Goal: Information Seeking & Learning: Learn about a topic

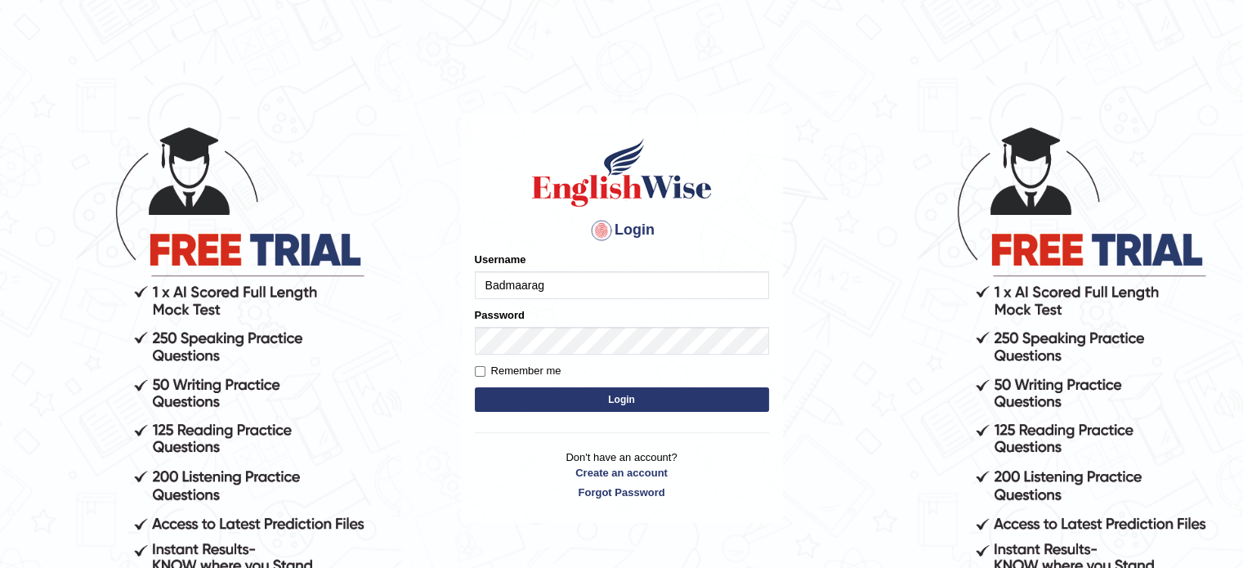
click at [525, 287] on input "Badmaarag" at bounding box center [622, 285] width 294 height 28
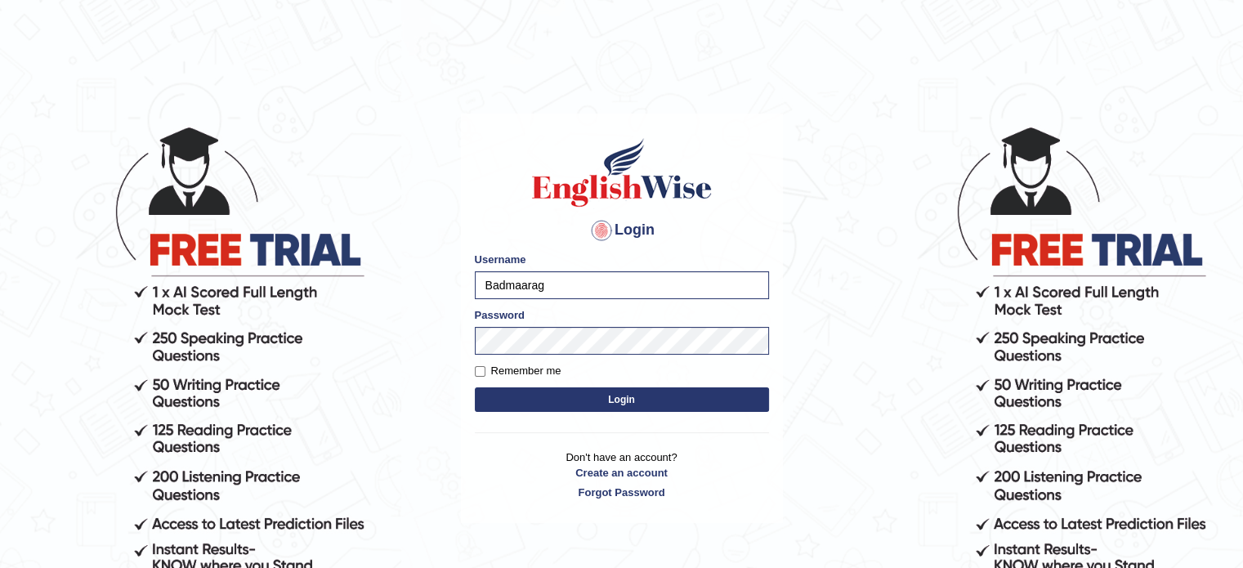
click at [588, 397] on button "Login" at bounding box center [622, 399] width 294 height 25
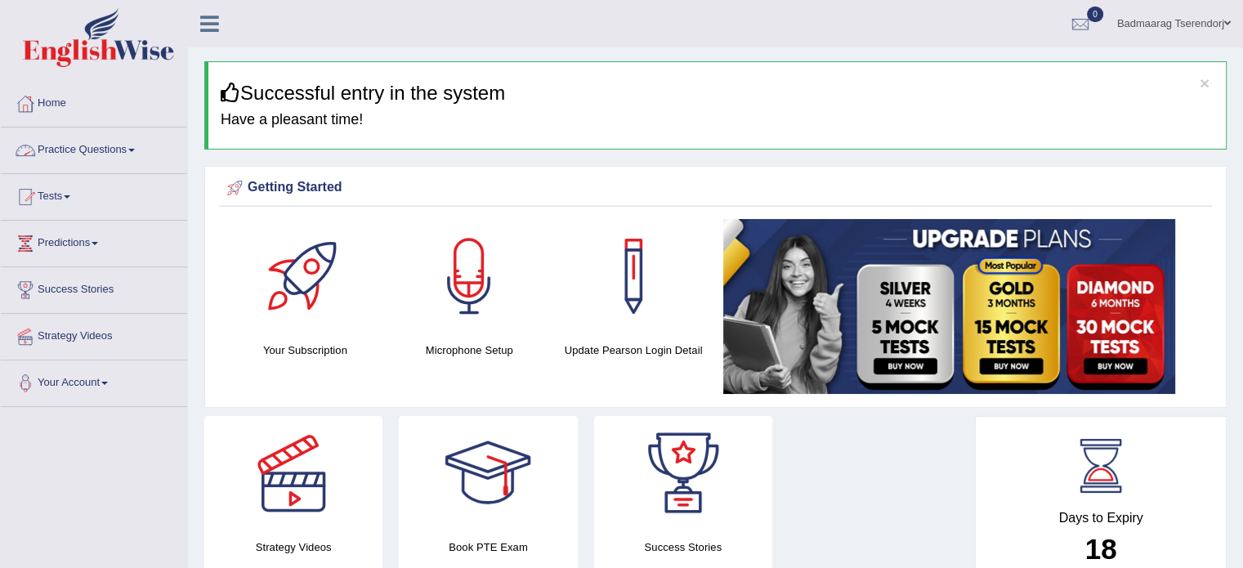
click at [93, 148] on link "Practice Questions" at bounding box center [94, 147] width 186 height 41
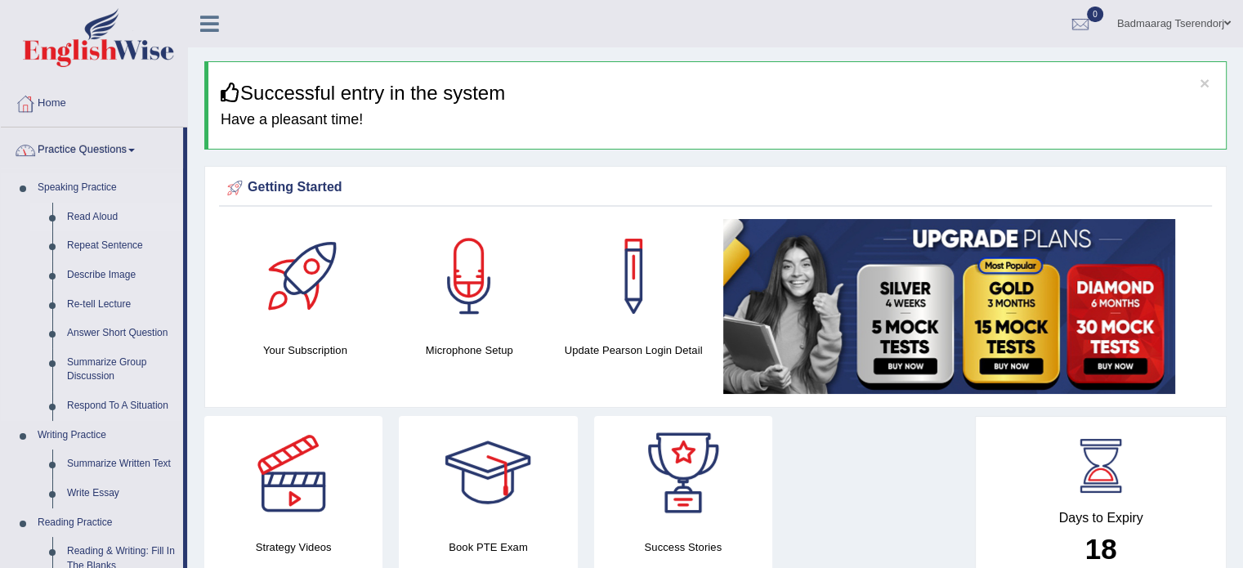
click at [98, 211] on link "Read Aloud" at bounding box center [121, 217] width 123 height 29
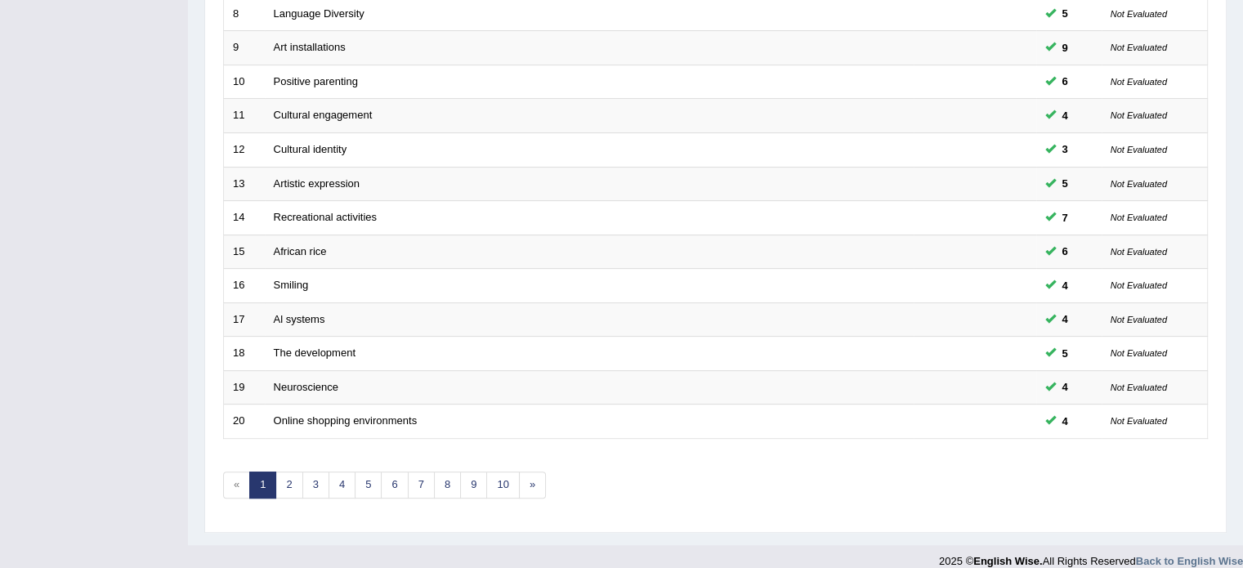
scroll to position [509, 0]
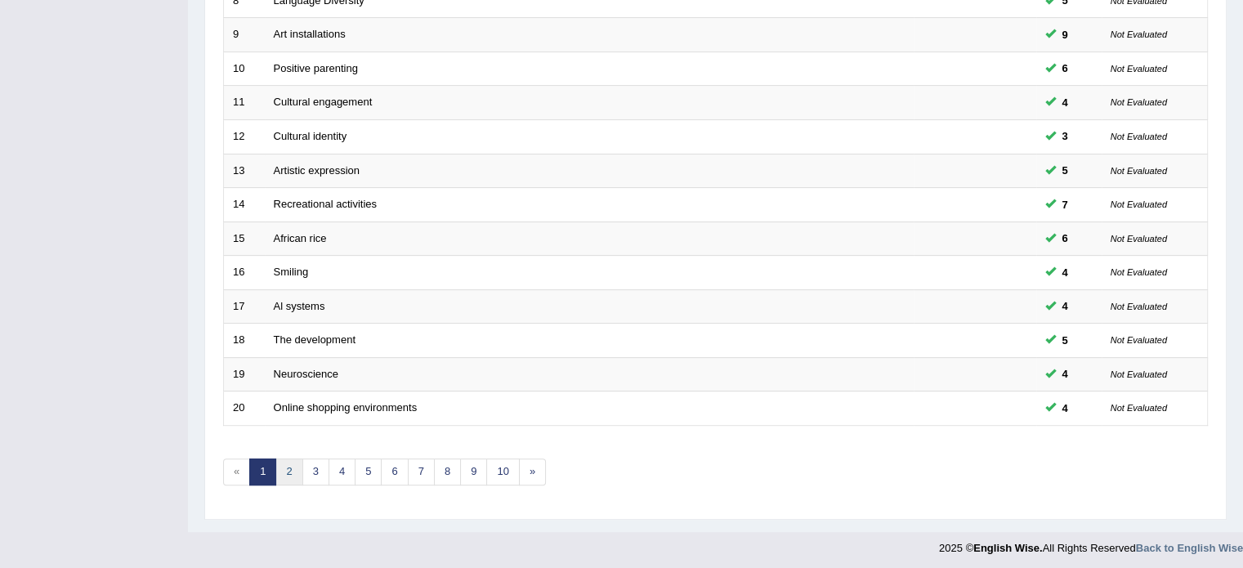
click at [284, 469] on link "2" at bounding box center [288, 471] width 27 height 27
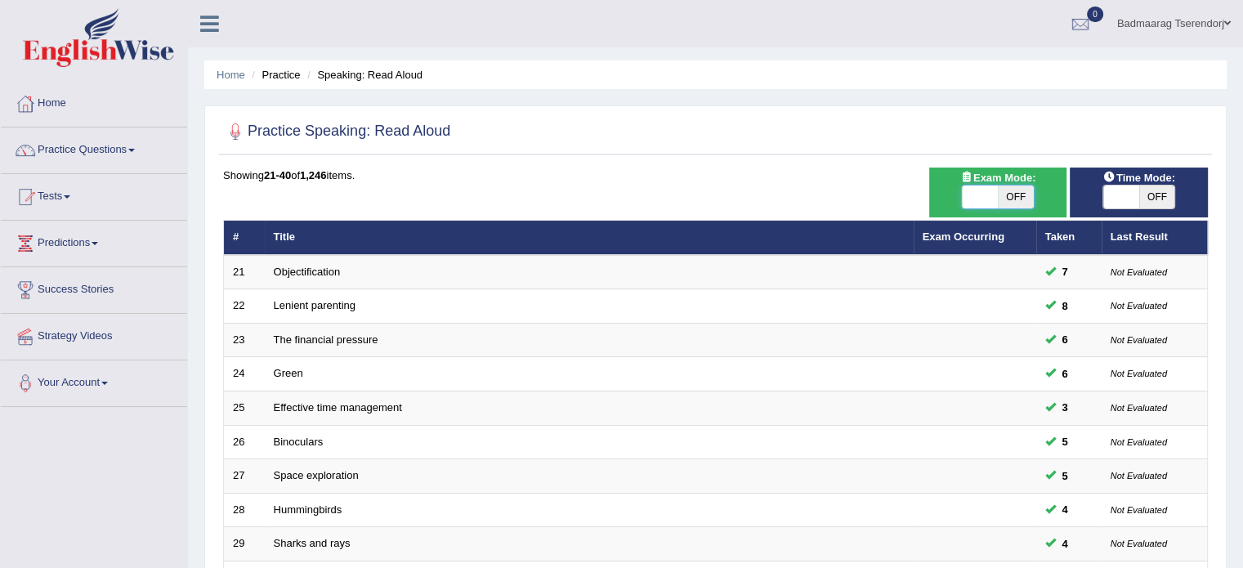
click at [974, 192] on span at bounding box center [980, 197] width 36 height 23
checkbox input "true"
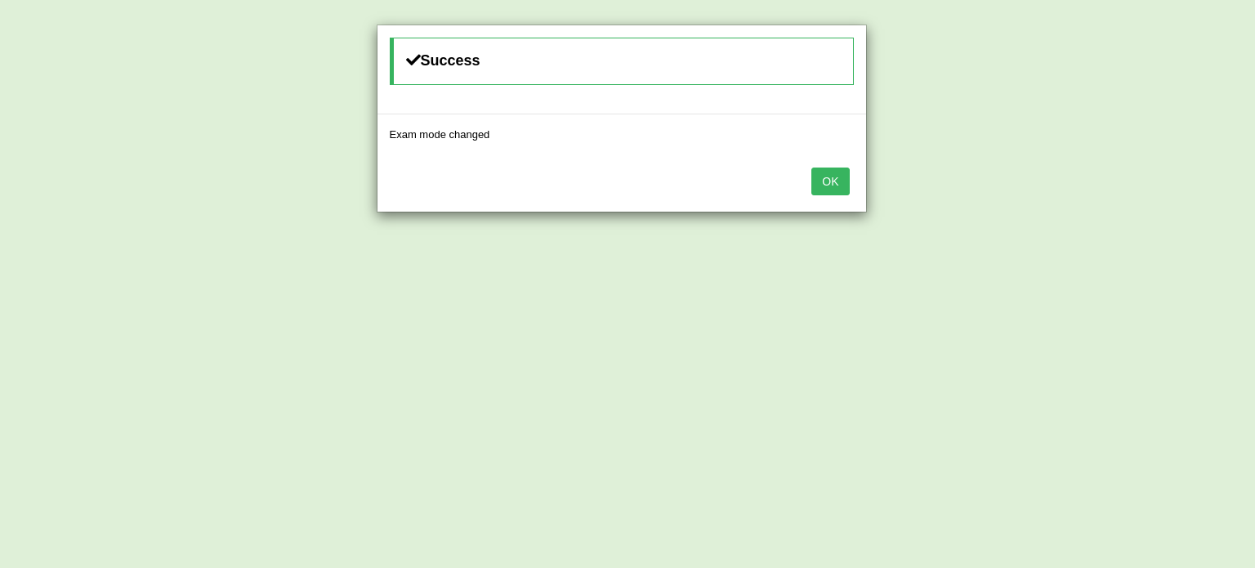
click at [834, 186] on button "OK" at bounding box center [831, 182] width 38 height 28
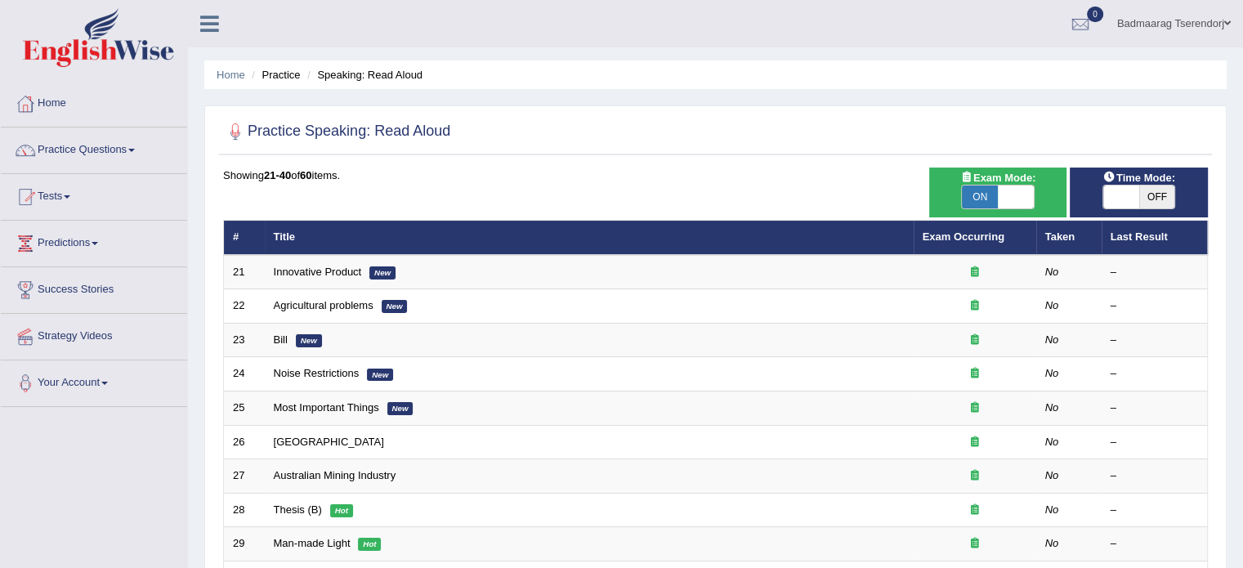
click at [1111, 190] on span at bounding box center [1121, 197] width 36 height 23
checkbox input "true"
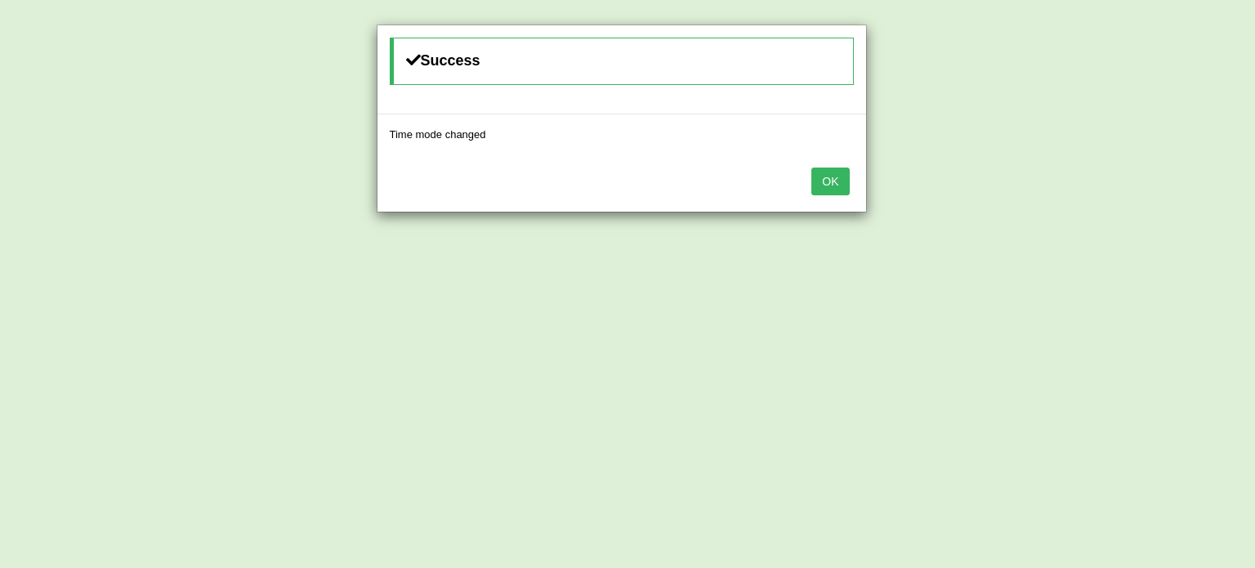
click at [825, 186] on button "OK" at bounding box center [831, 182] width 38 height 28
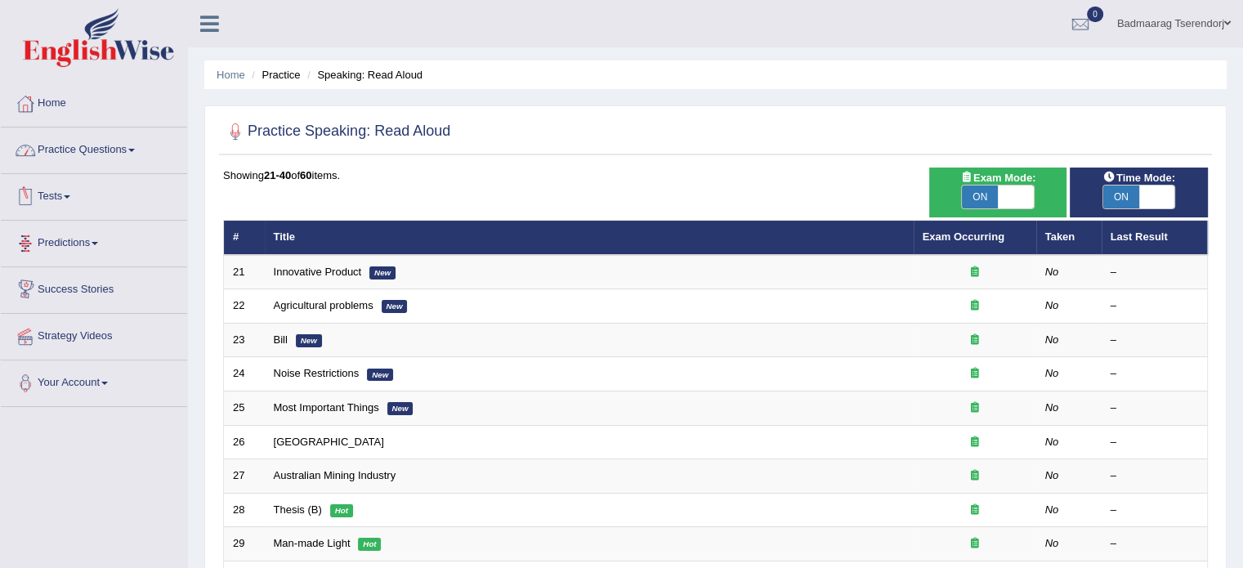
click at [75, 147] on link "Practice Questions" at bounding box center [94, 147] width 186 height 41
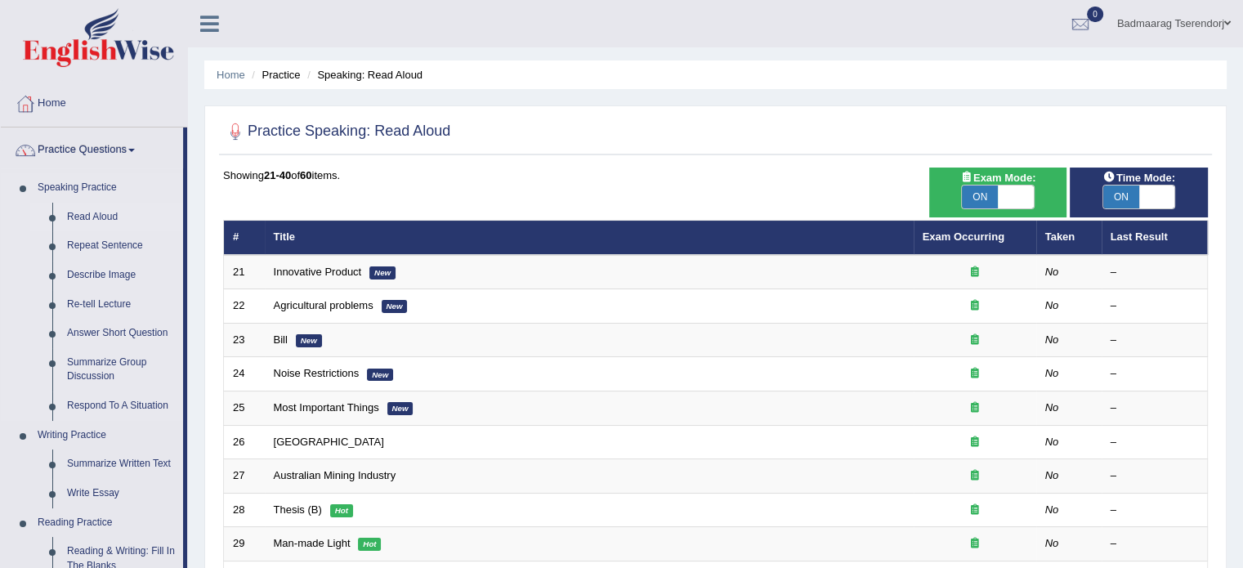
click at [74, 212] on link "Read Aloud" at bounding box center [121, 217] width 123 height 29
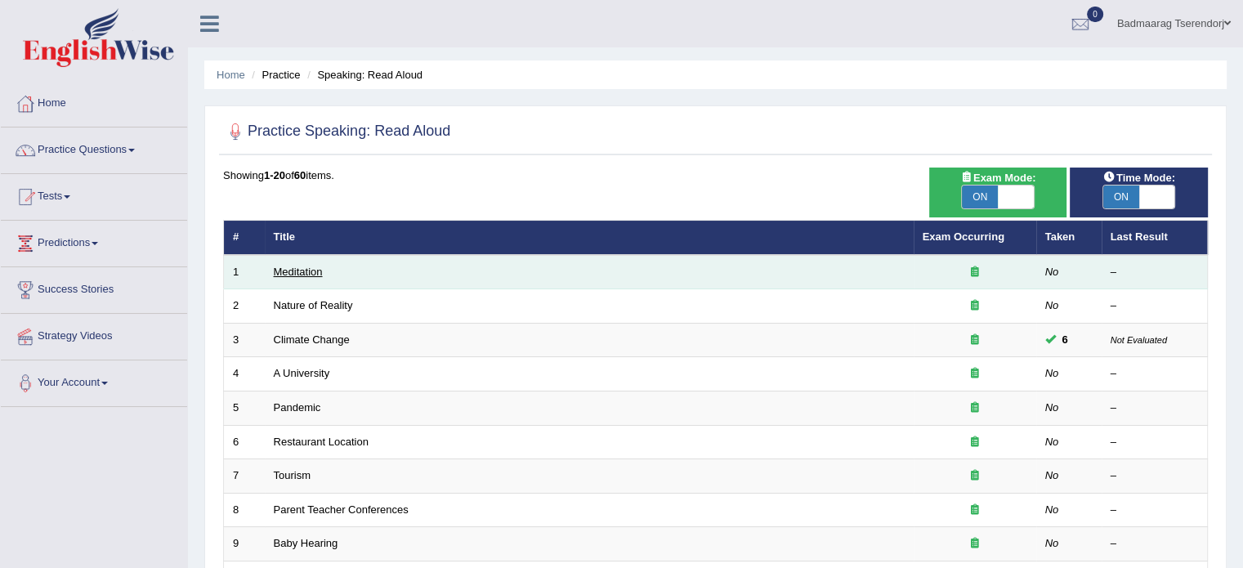
click at [289, 268] on link "Meditation" at bounding box center [298, 272] width 49 height 12
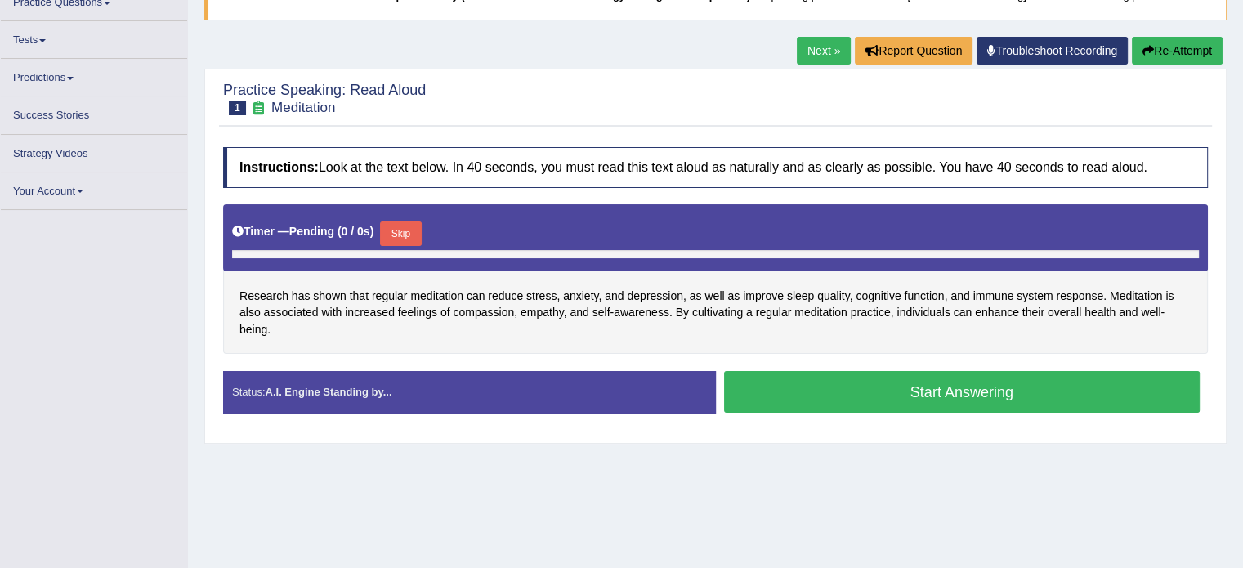
scroll to position [185, 0]
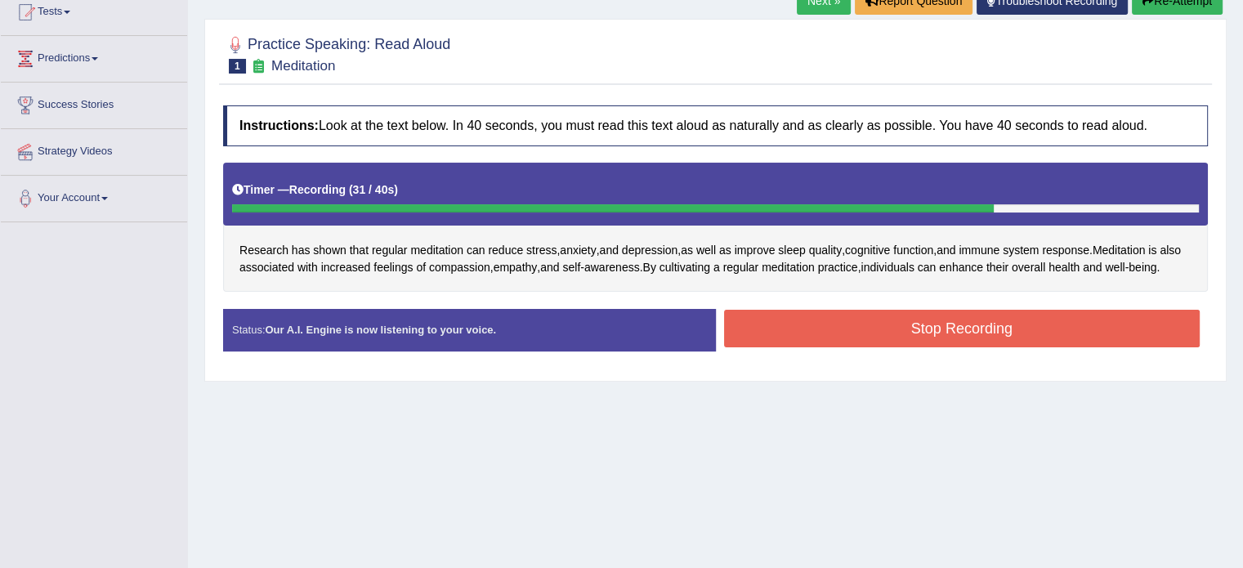
click at [770, 337] on button "Stop Recording" at bounding box center [962, 329] width 476 height 38
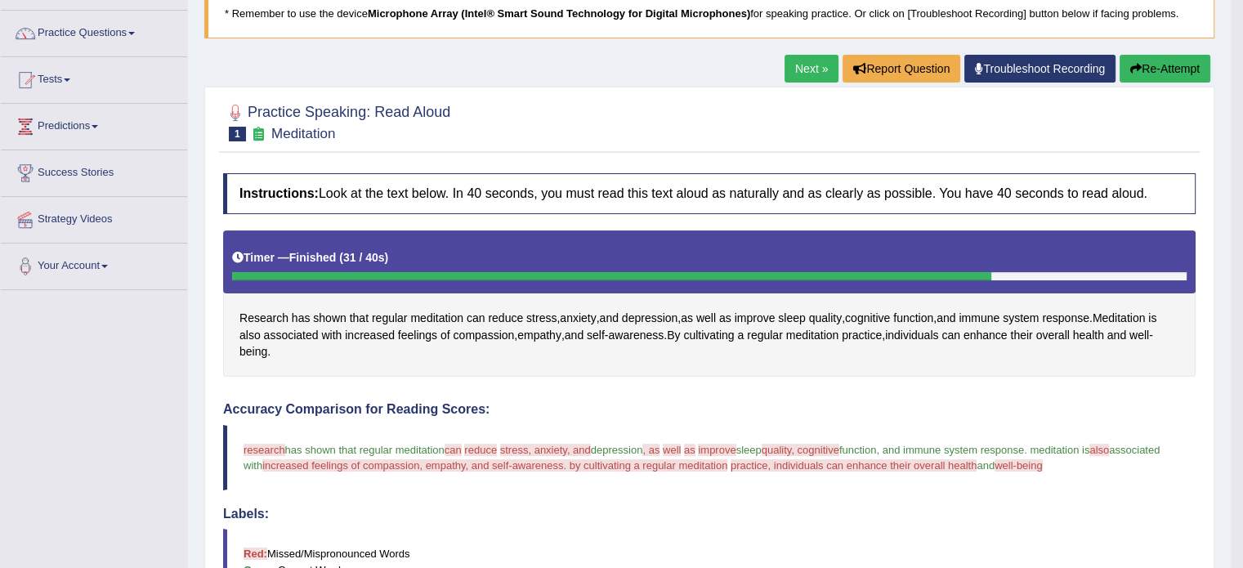
scroll to position [103, 0]
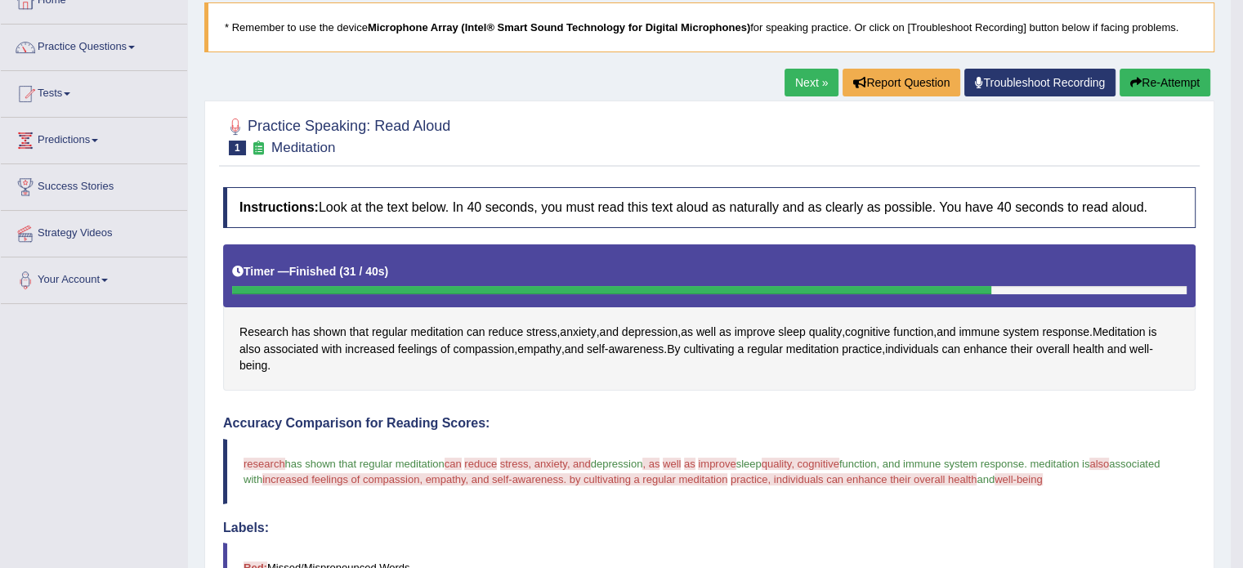
click at [1172, 80] on button "Re-Attempt" at bounding box center [1165, 83] width 91 height 28
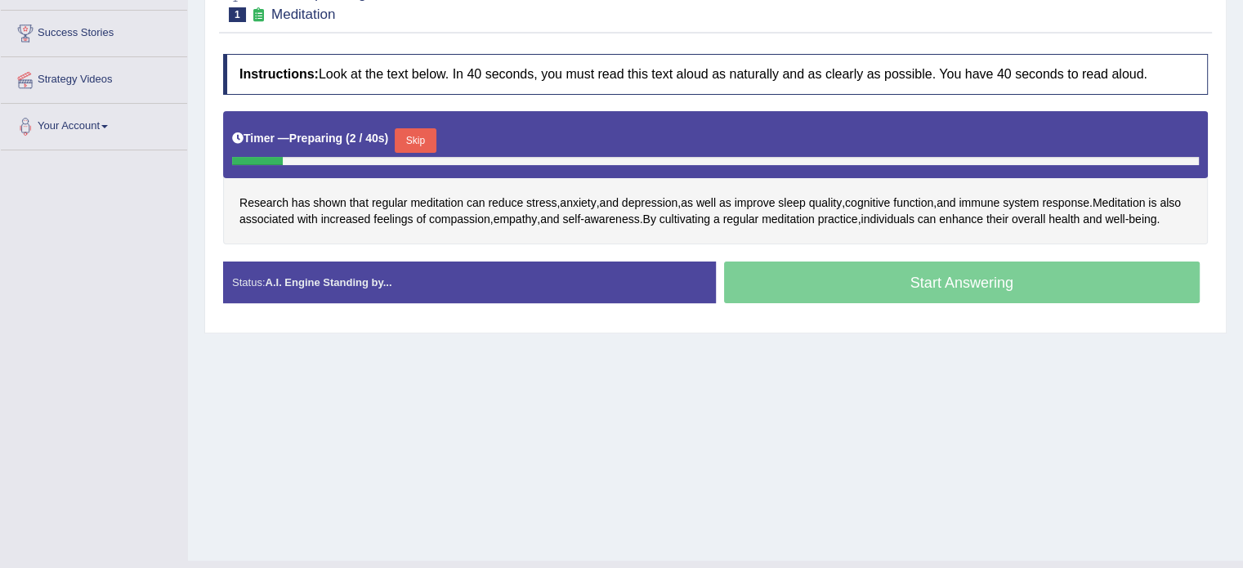
scroll to position [266, 0]
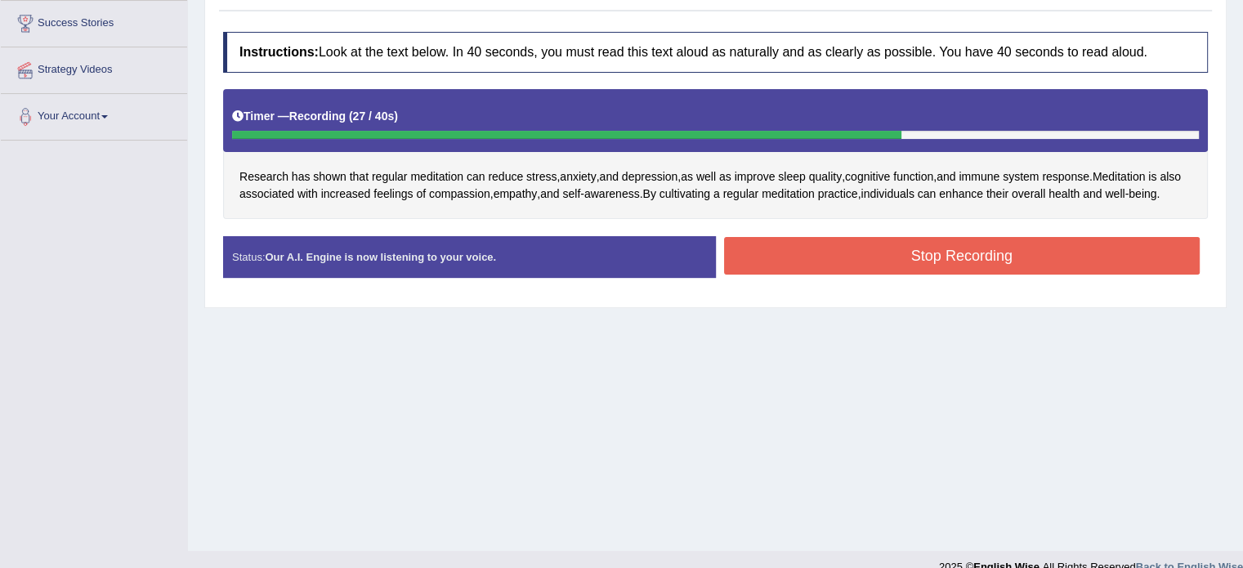
click at [838, 275] on button "Stop Recording" at bounding box center [962, 256] width 476 height 38
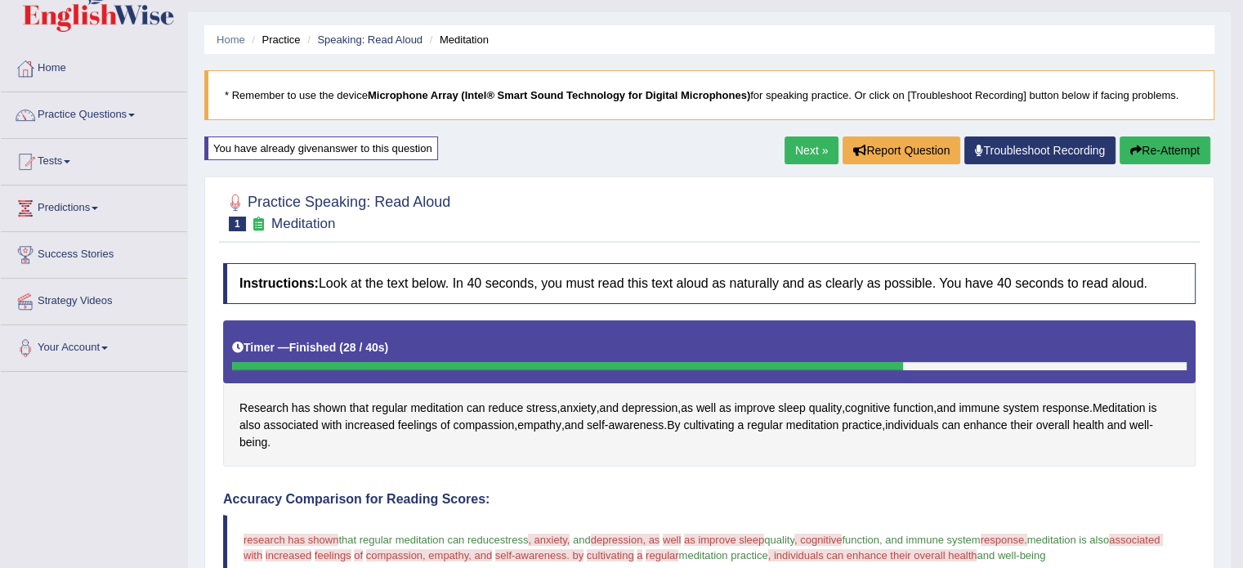
scroll to position [21, 0]
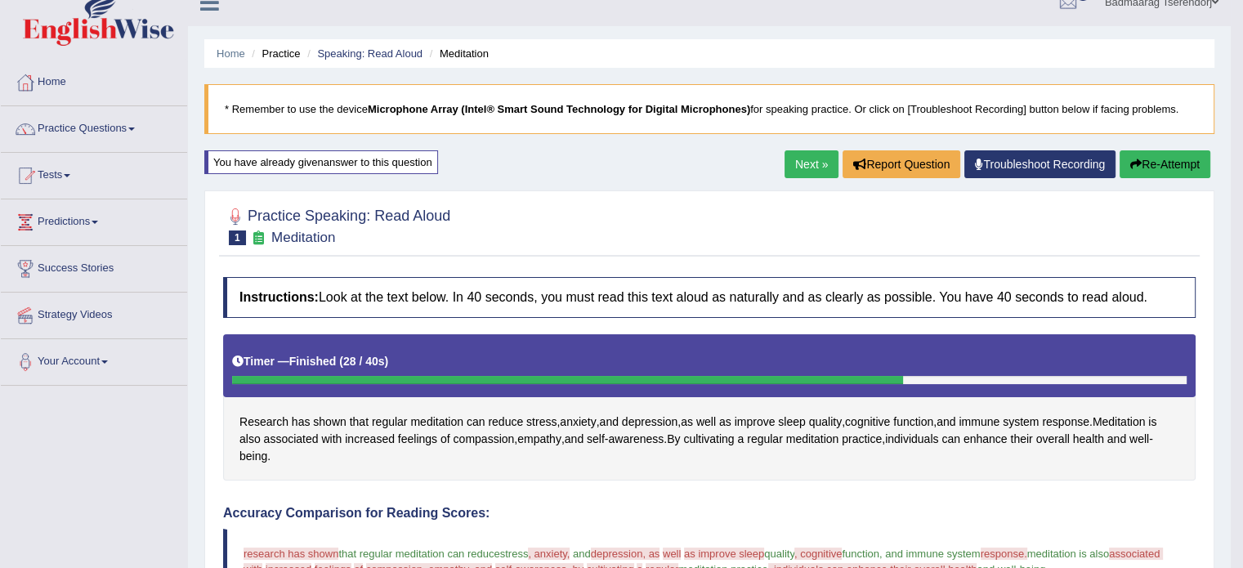
click at [1166, 156] on button "Re-Attempt" at bounding box center [1165, 164] width 91 height 28
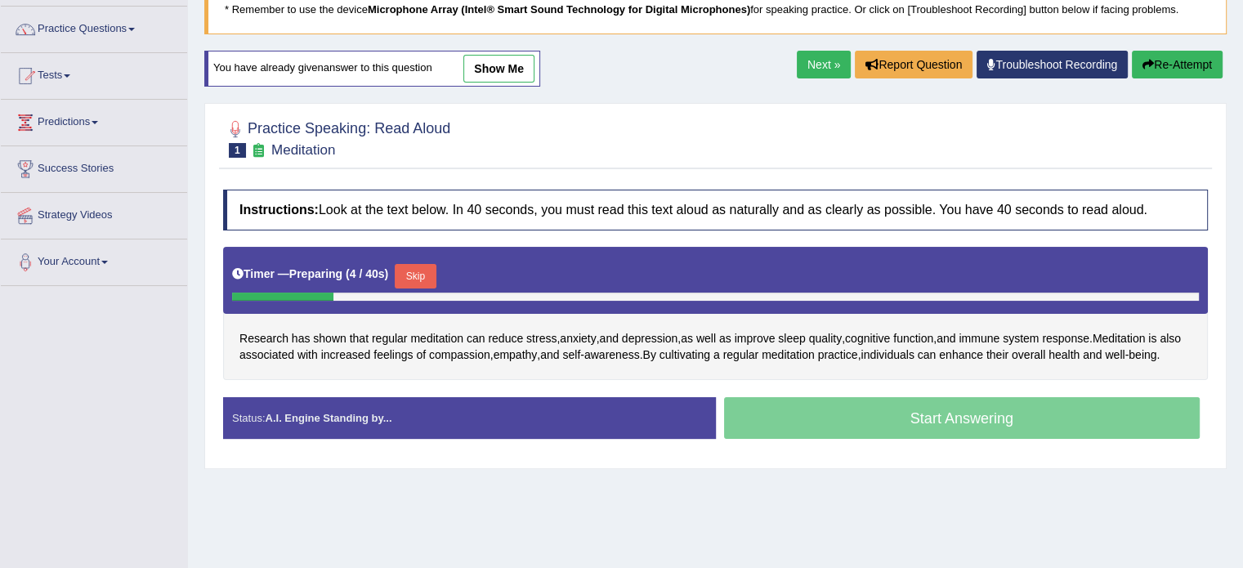
scroll to position [185, 0]
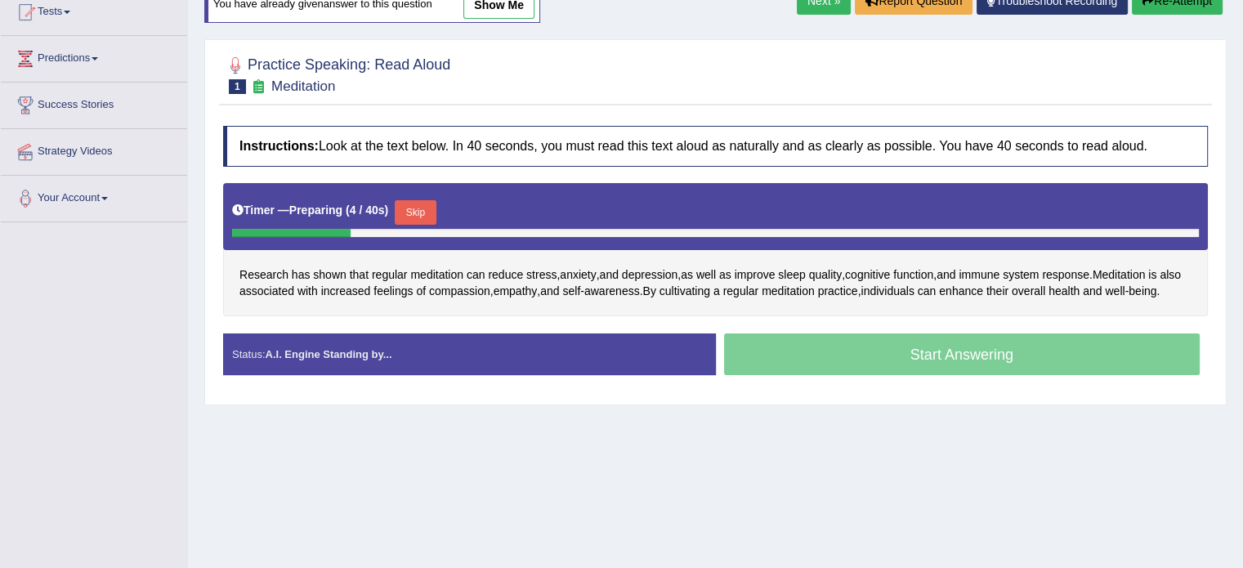
click at [821, 373] on div "Start Answering" at bounding box center [962, 356] width 493 height 46
drag, startPoint x: 423, startPoint y: 209, endPoint x: 436, endPoint y: 208, distance: 13.9
click at [423, 208] on button "Skip" at bounding box center [415, 212] width 41 height 25
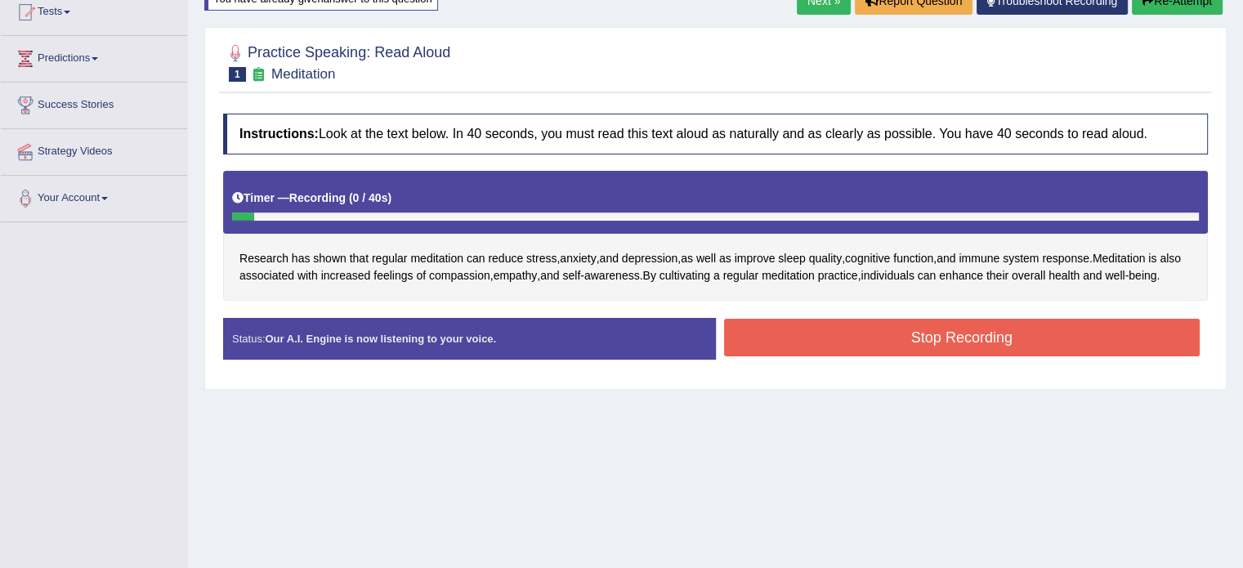
click at [765, 351] on button "Stop Recording" at bounding box center [962, 338] width 476 height 38
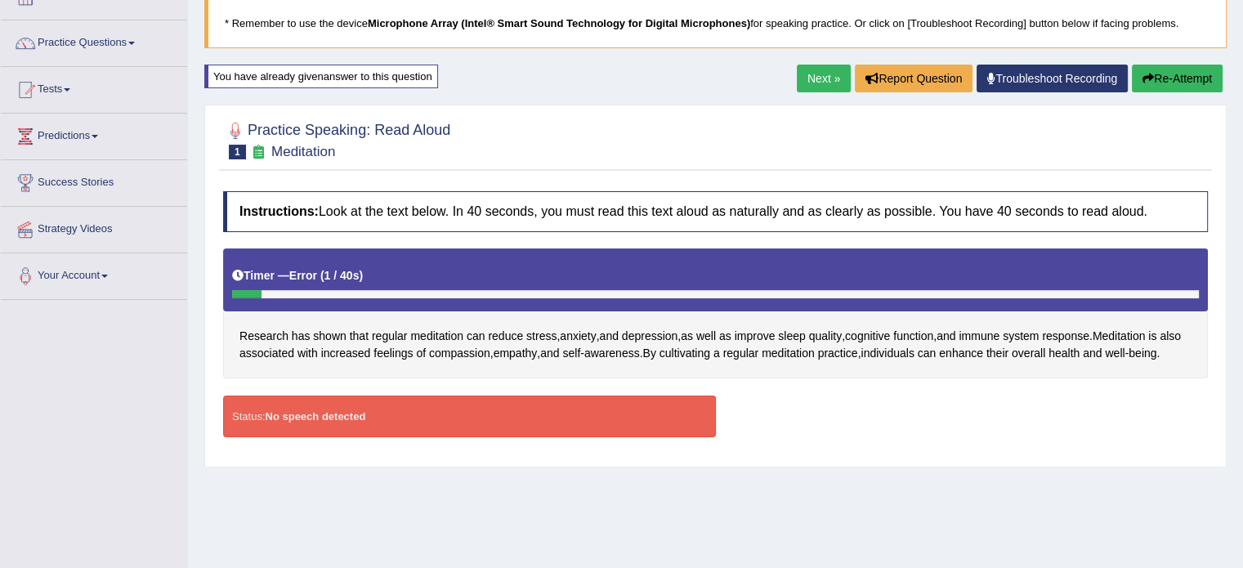
scroll to position [103, 0]
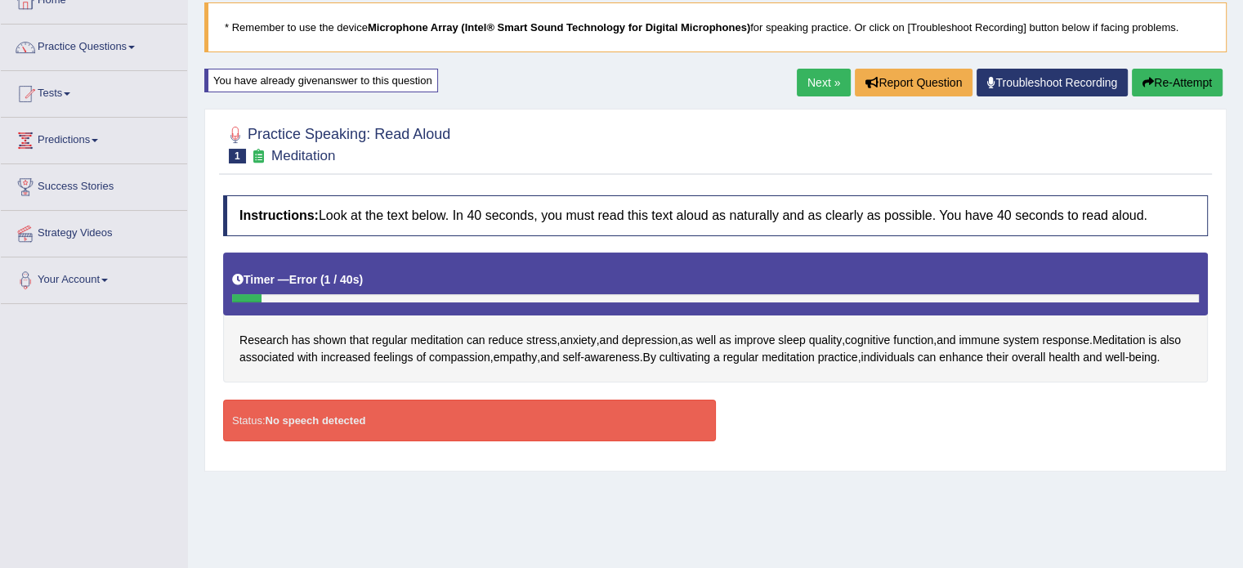
click at [1174, 76] on button "Re-Attempt" at bounding box center [1177, 83] width 91 height 28
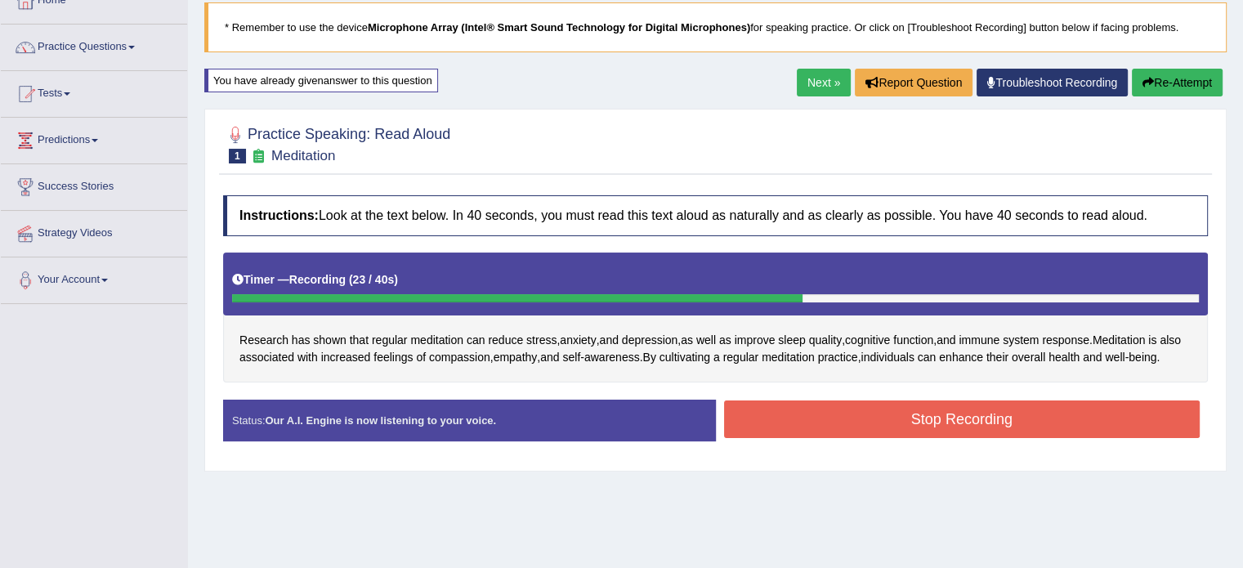
click at [836, 432] on button "Stop Recording" at bounding box center [962, 419] width 476 height 38
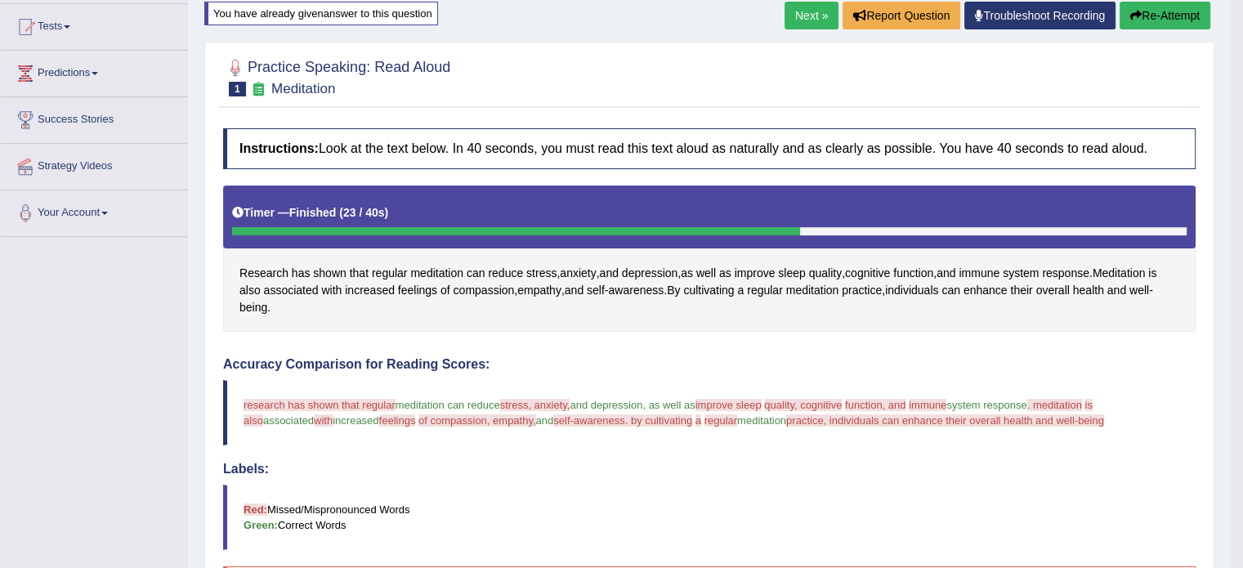
scroll to position [103, 0]
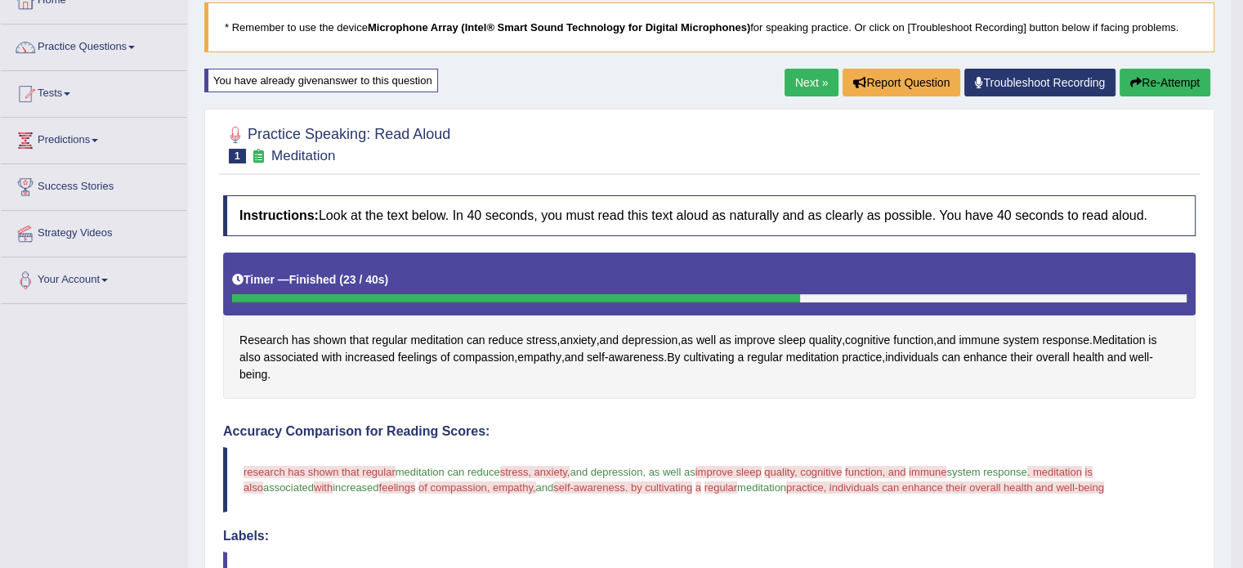
click at [1155, 82] on button "Re-Attempt" at bounding box center [1165, 83] width 91 height 28
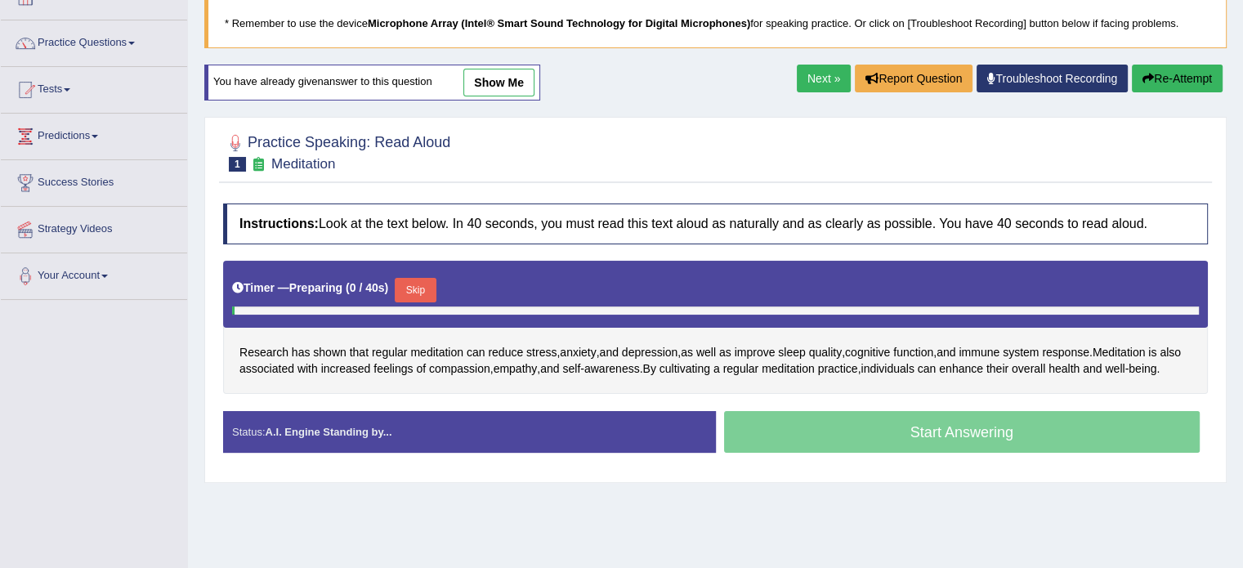
scroll to position [103, 0]
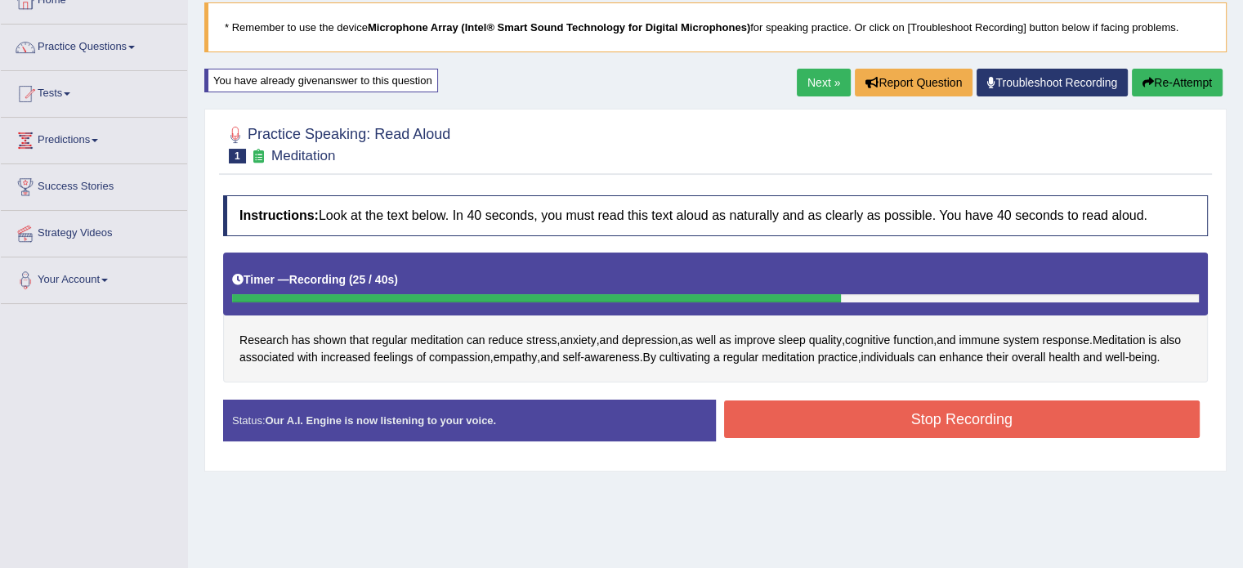
click at [876, 423] on button "Stop Recording" at bounding box center [962, 419] width 476 height 38
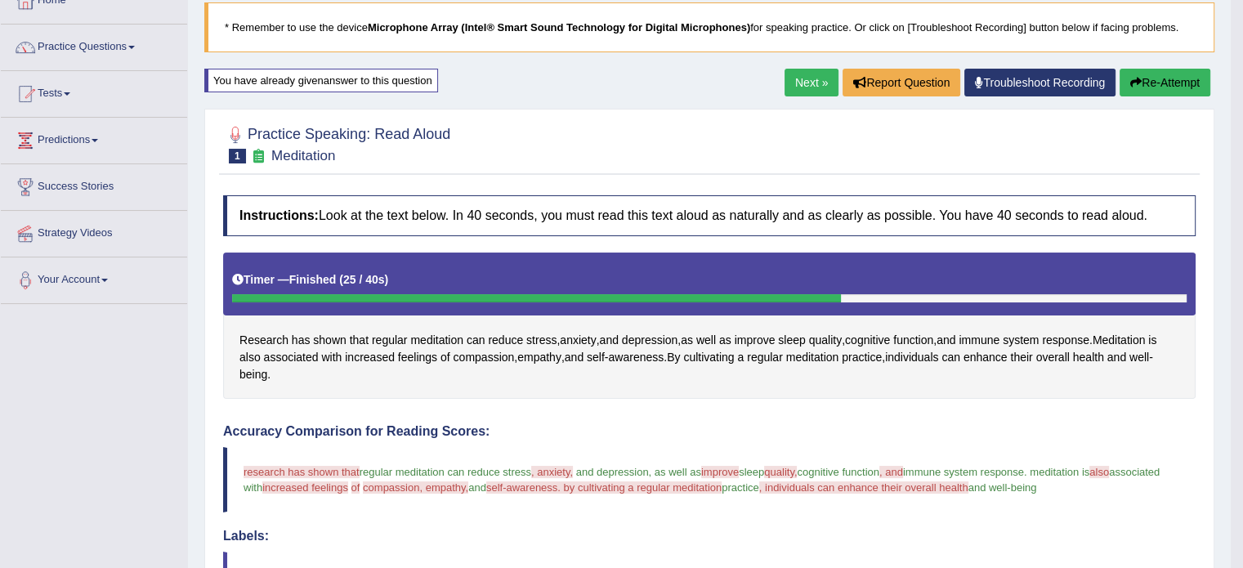
click at [809, 81] on link "Next »" at bounding box center [812, 83] width 54 height 28
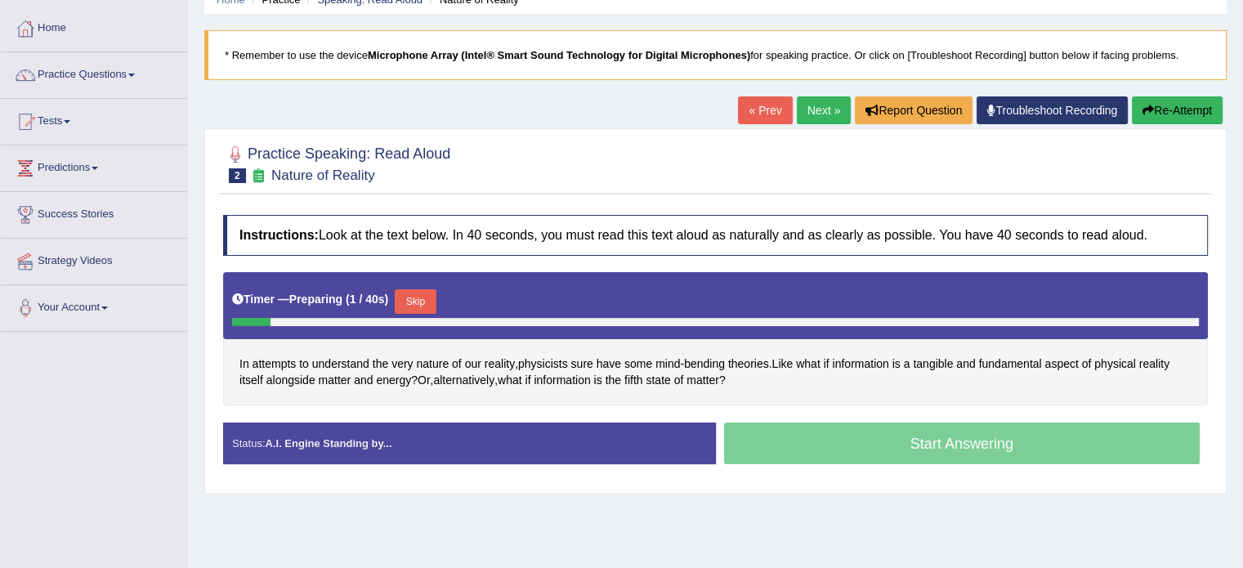
scroll to position [82, 0]
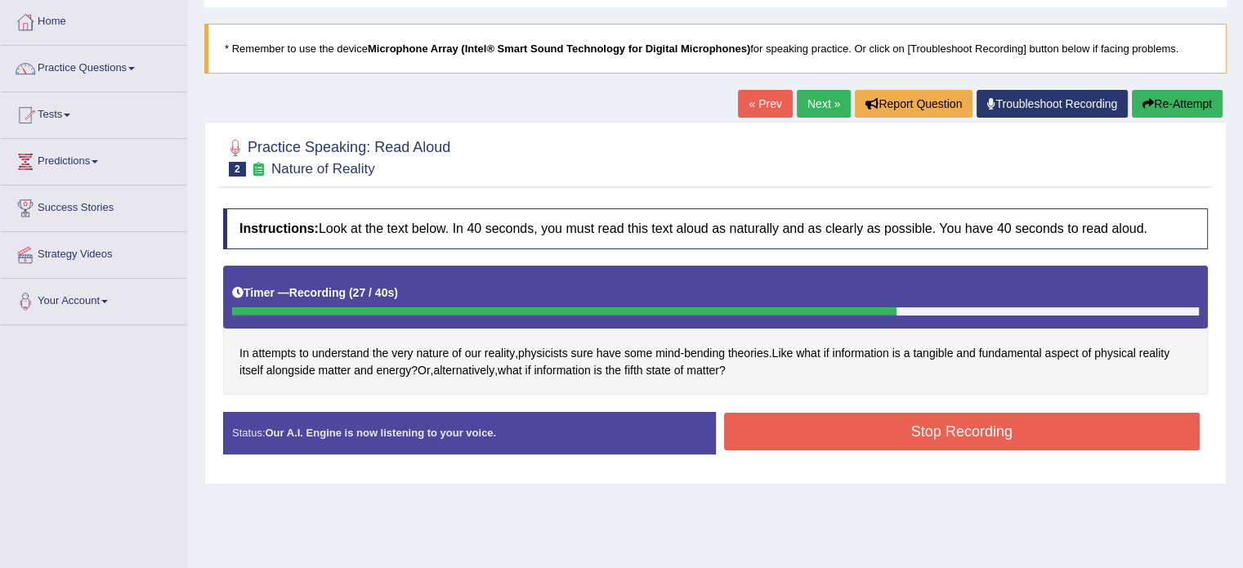
click at [875, 429] on button "Stop Recording" at bounding box center [962, 432] width 476 height 38
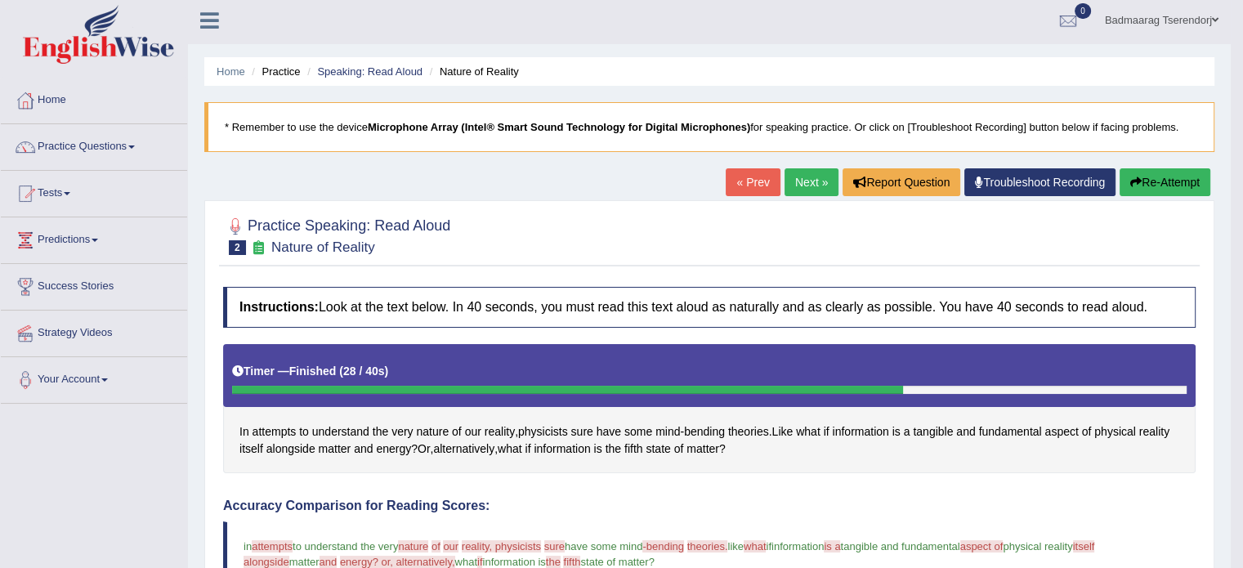
scroll to position [0, 0]
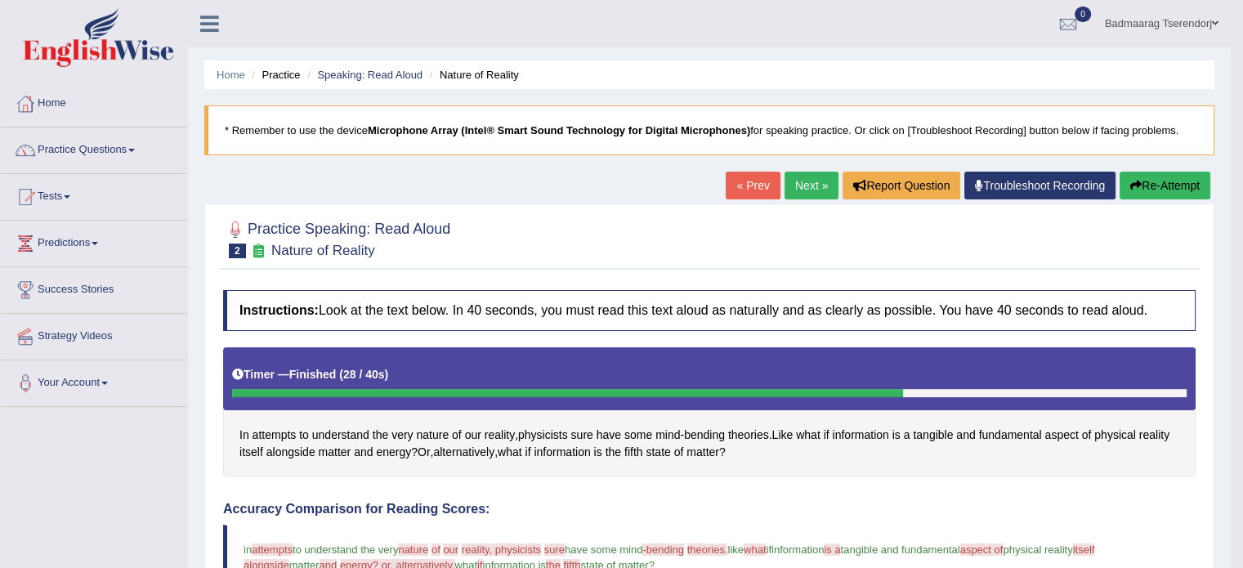
click at [1167, 182] on button "Re-Attempt" at bounding box center [1165, 186] width 91 height 28
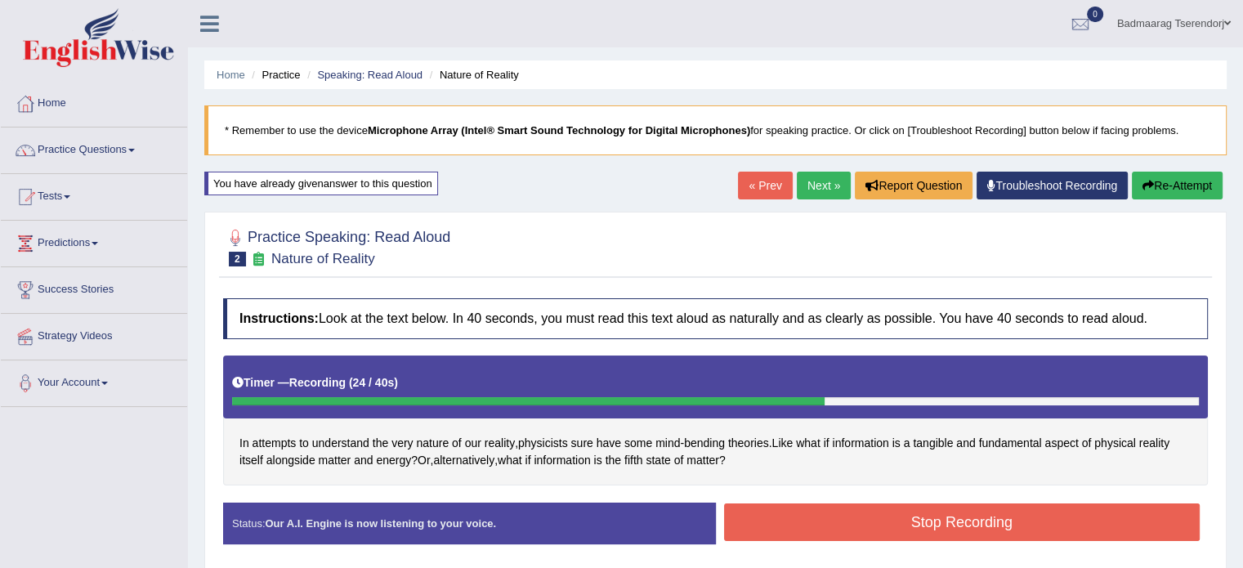
click at [884, 519] on button "Stop Recording" at bounding box center [962, 522] width 476 height 38
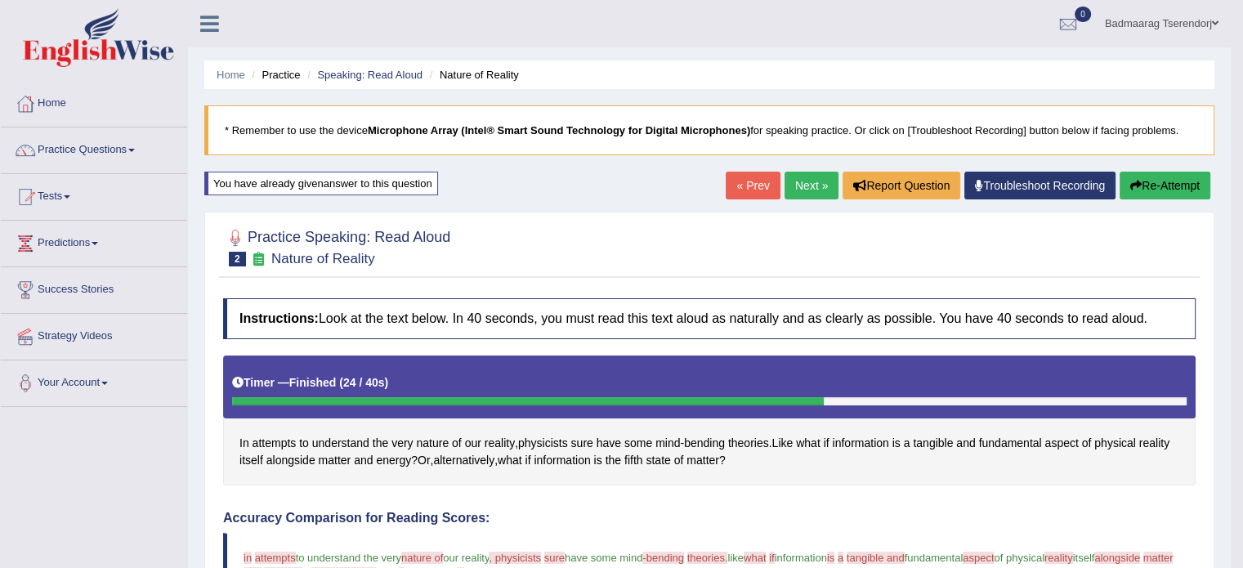
click at [1160, 182] on button "Re-Attempt" at bounding box center [1165, 186] width 91 height 28
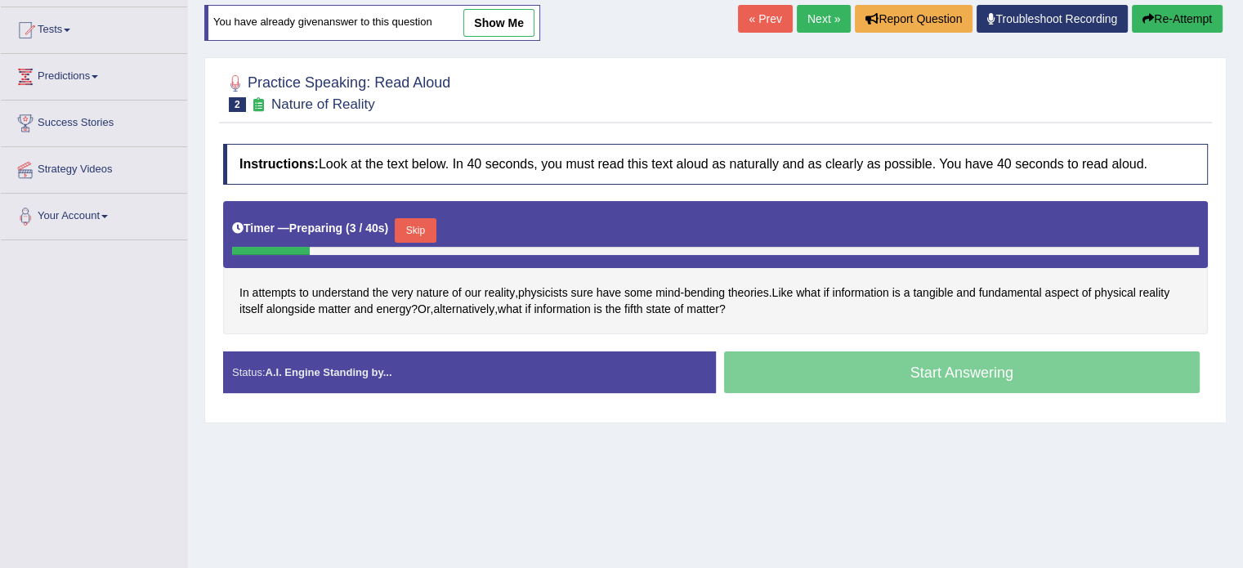
scroll to position [163, 0]
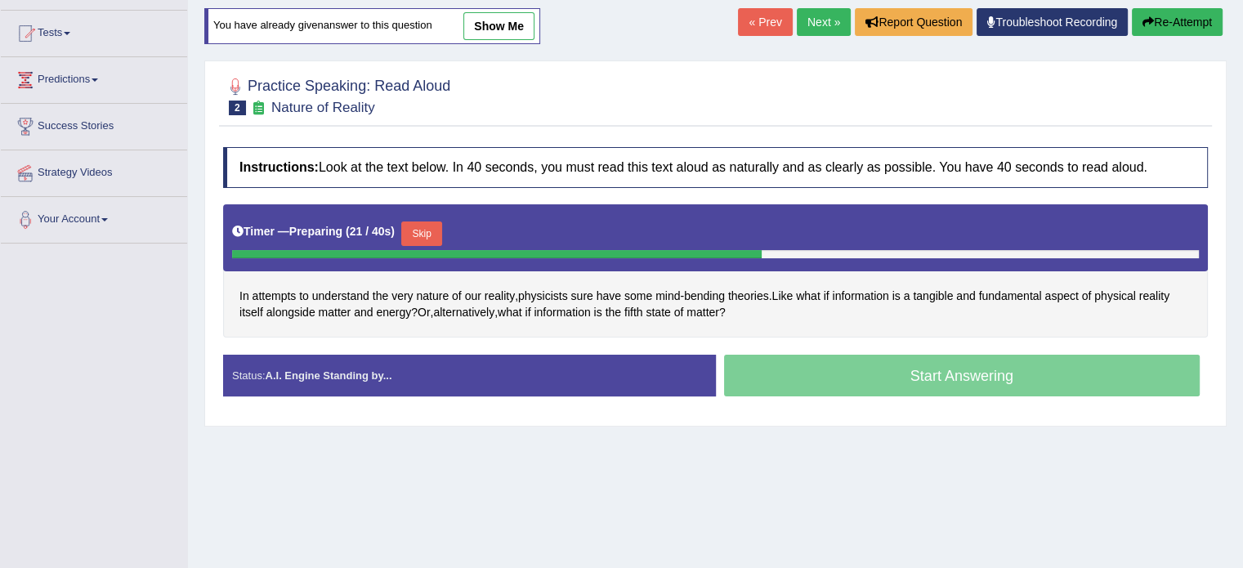
click at [423, 232] on button "Skip" at bounding box center [421, 233] width 41 height 25
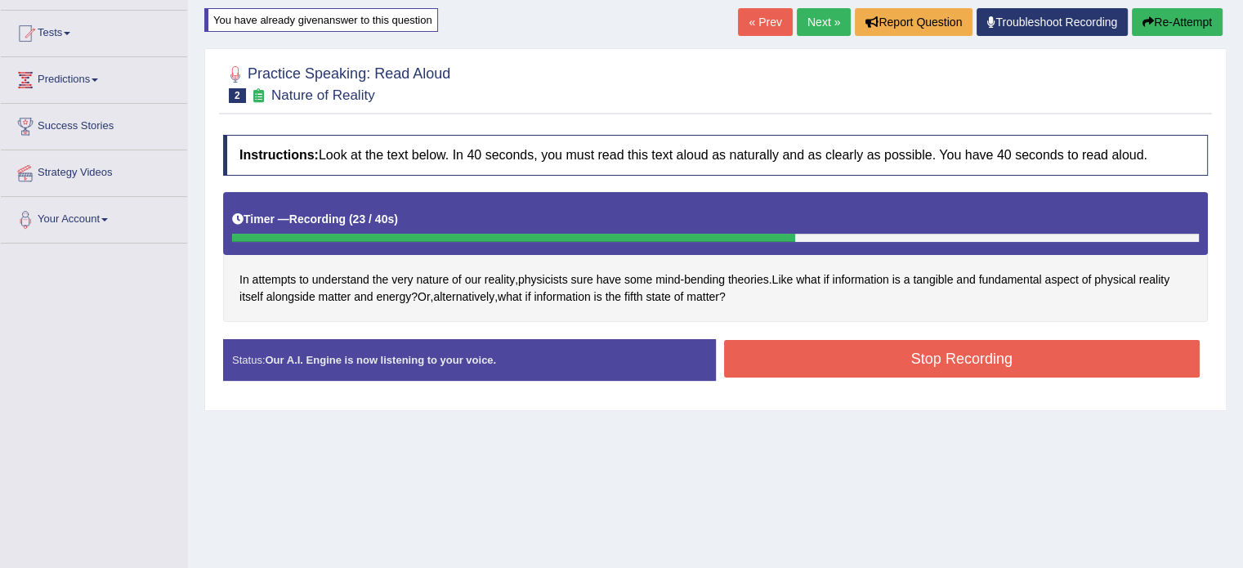
click at [811, 366] on button "Stop Recording" at bounding box center [962, 359] width 476 height 38
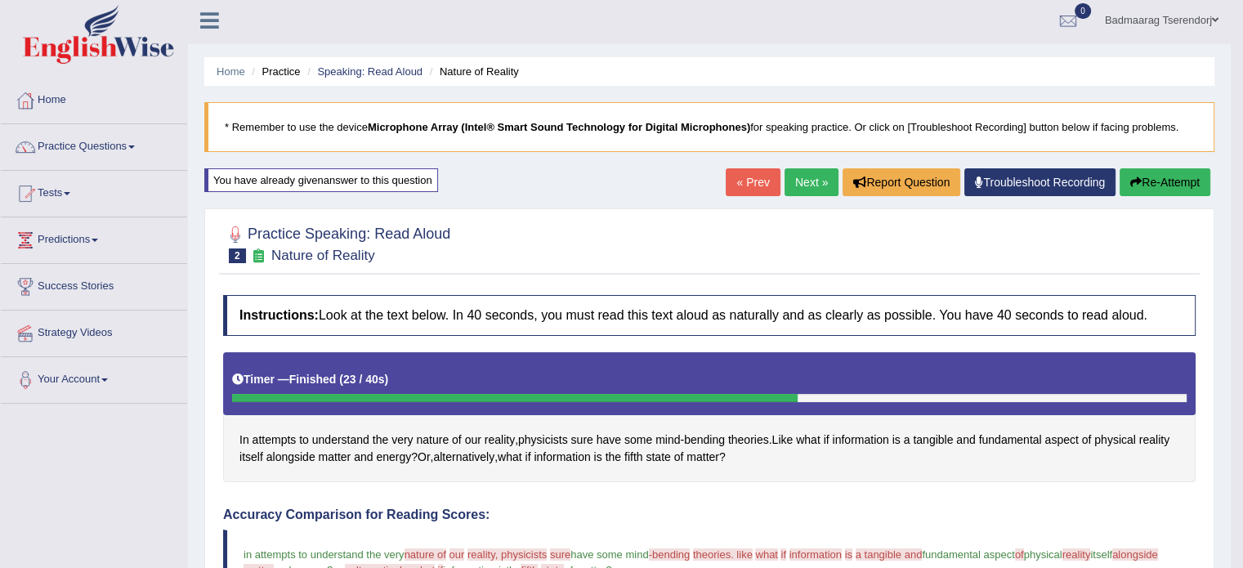
scroll to position [0, 0]
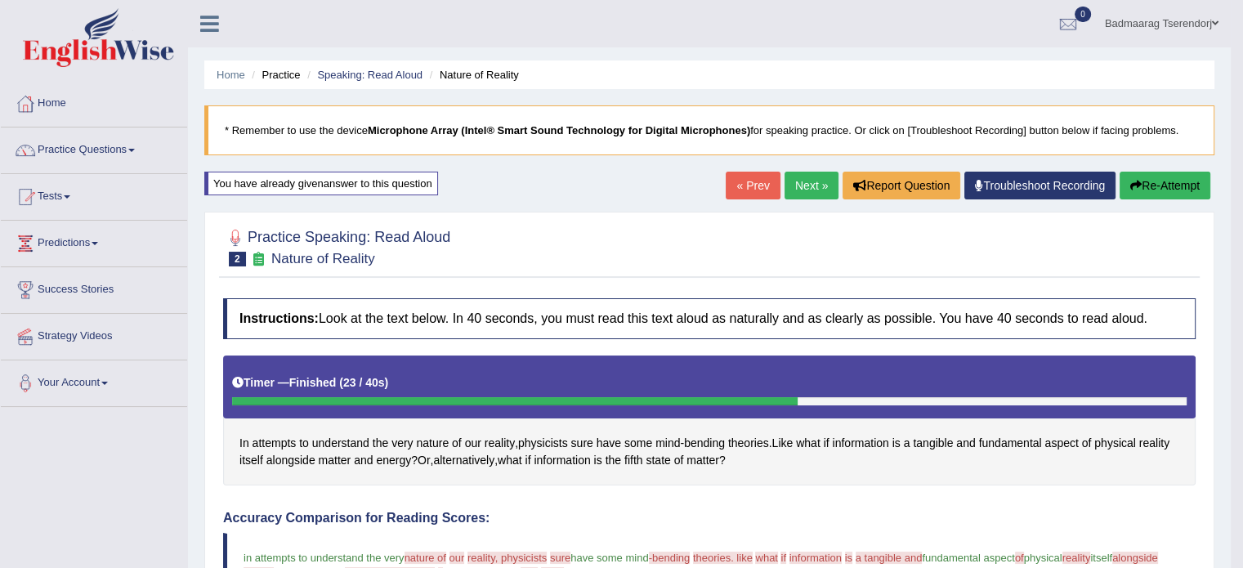
click at [811, 179] on link "Next »" at bounding box center [812, 186] width 54 height 28
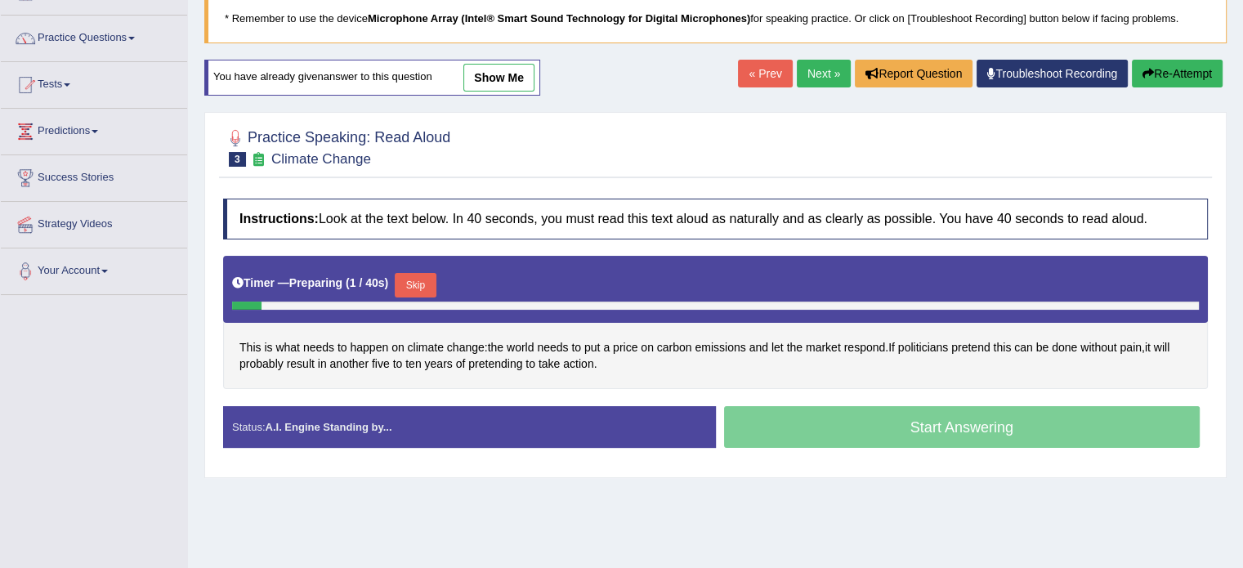
scroll to position [163, 0]
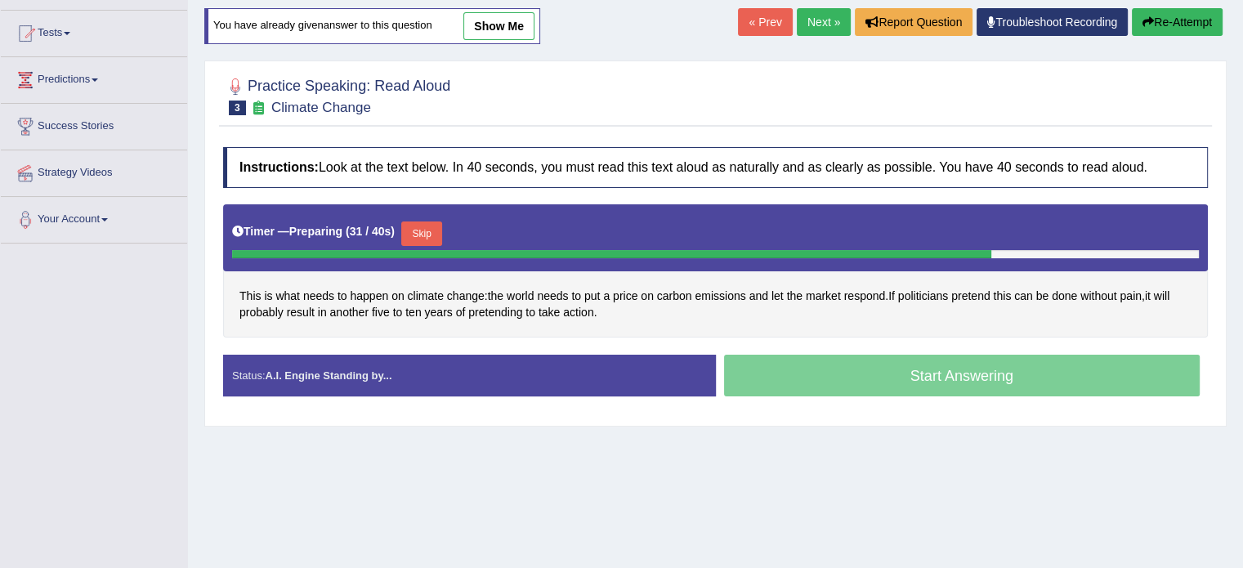
click at [435, 227] on button "Skip" at bounding box center [421, 233] width 41 height 25
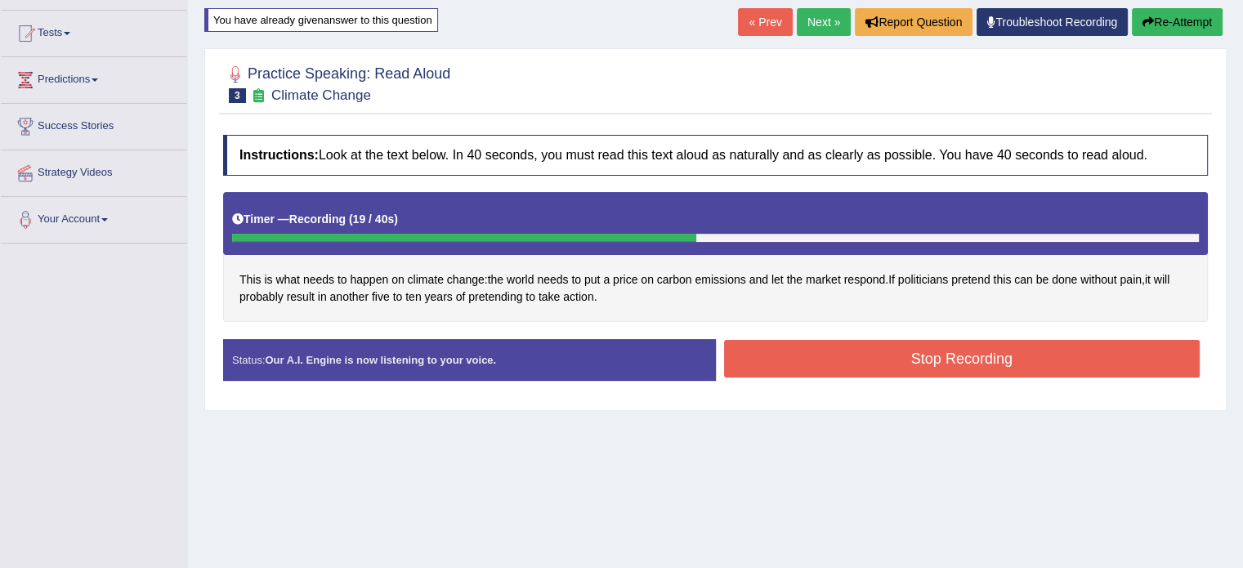
click at [814, 354] on button "Stop Recording" at bounding box center [962, 359] width 476 height 38
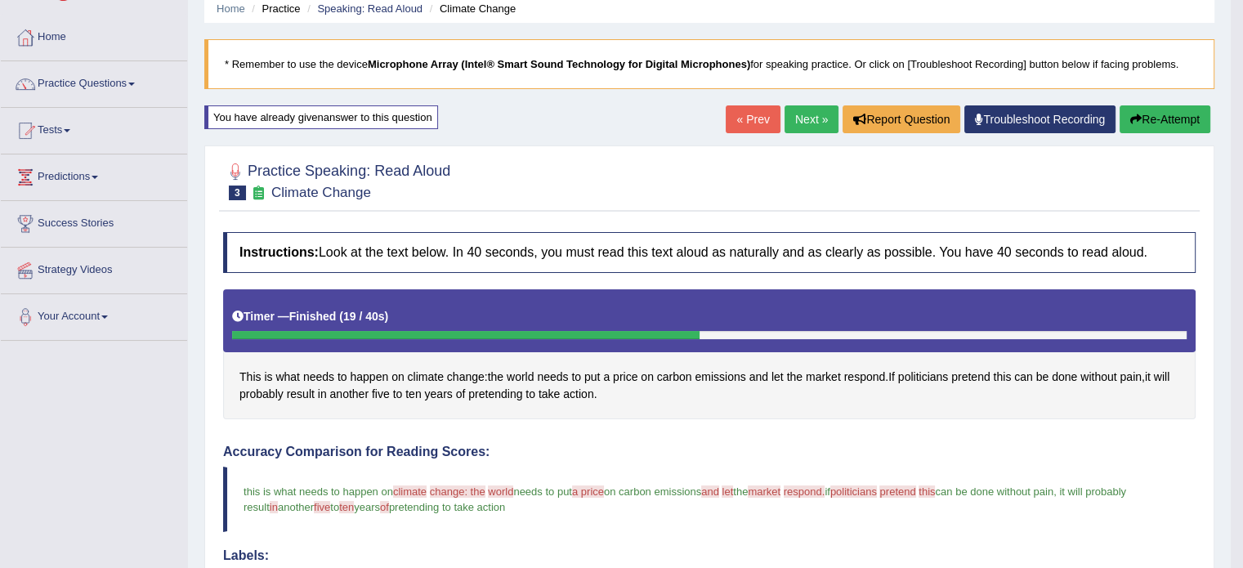
scroll to position [64, 0]
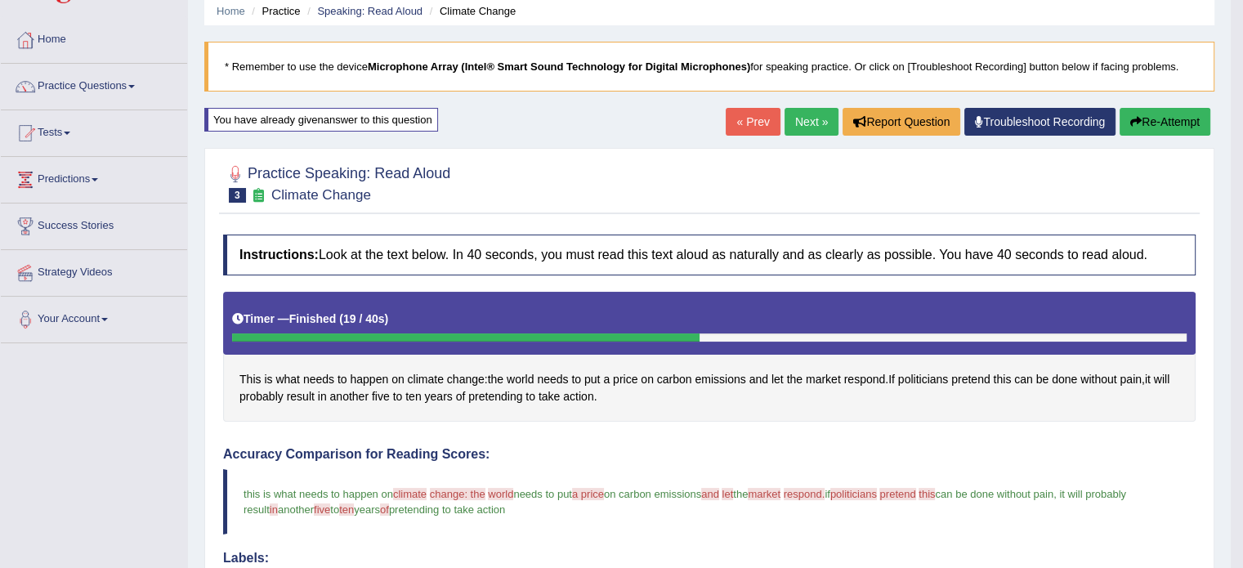
click at [1150, 120] on button "Re-Attempt" at bounding box center [1165, 122] width 91 height 28
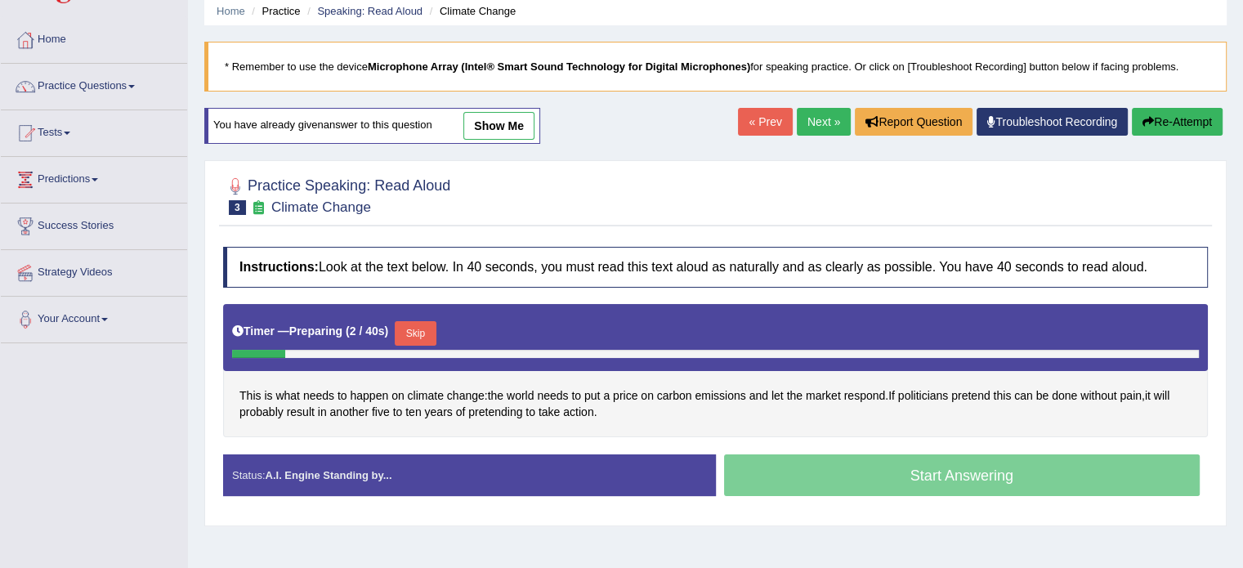
click at [425, 323] on button "Skip" at bounding box center [415, 333] width 41 height 25
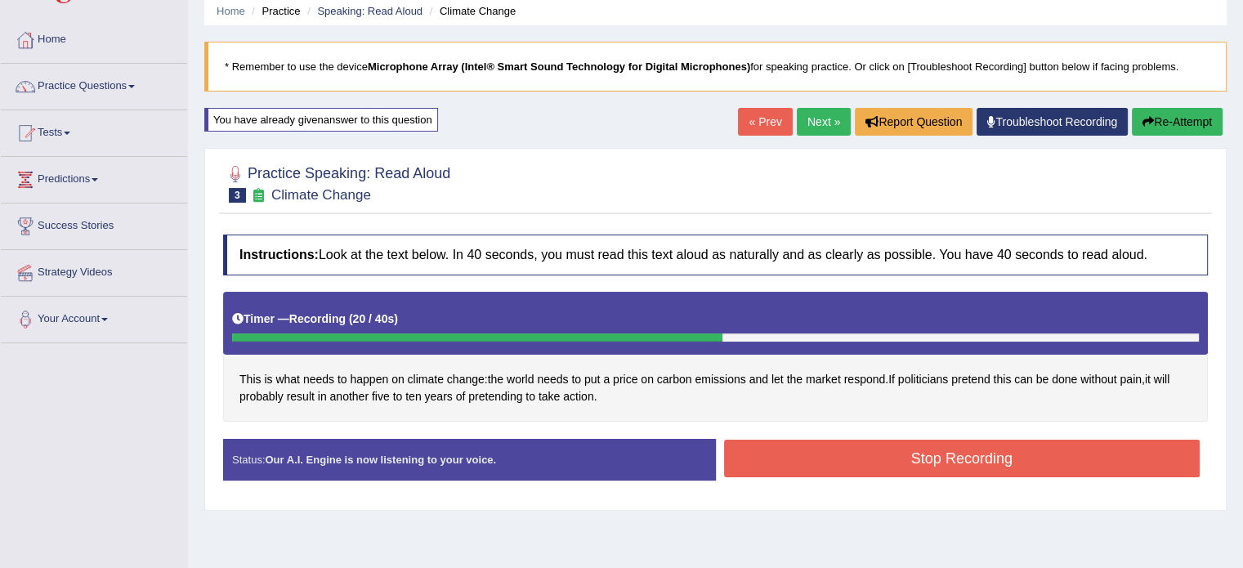
click at [810, 449] on button "Stop Recording" at bounding box center [962, 459] width 476 height 38
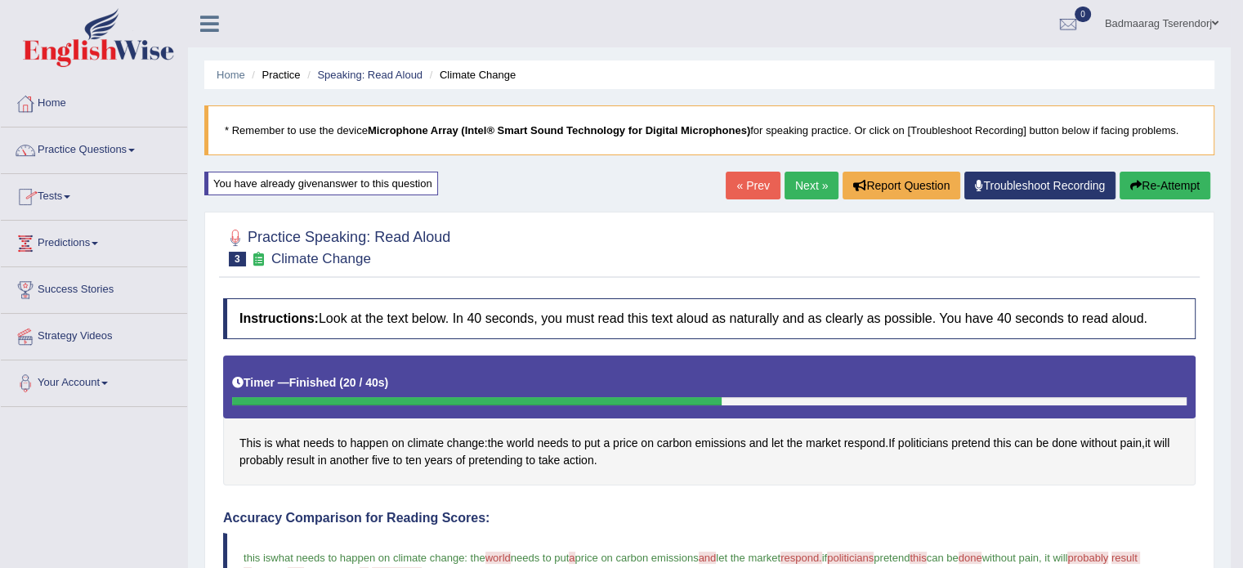
click at [798, 187] on link "Next »" at bounding box center [812, 186] width 54 height 28
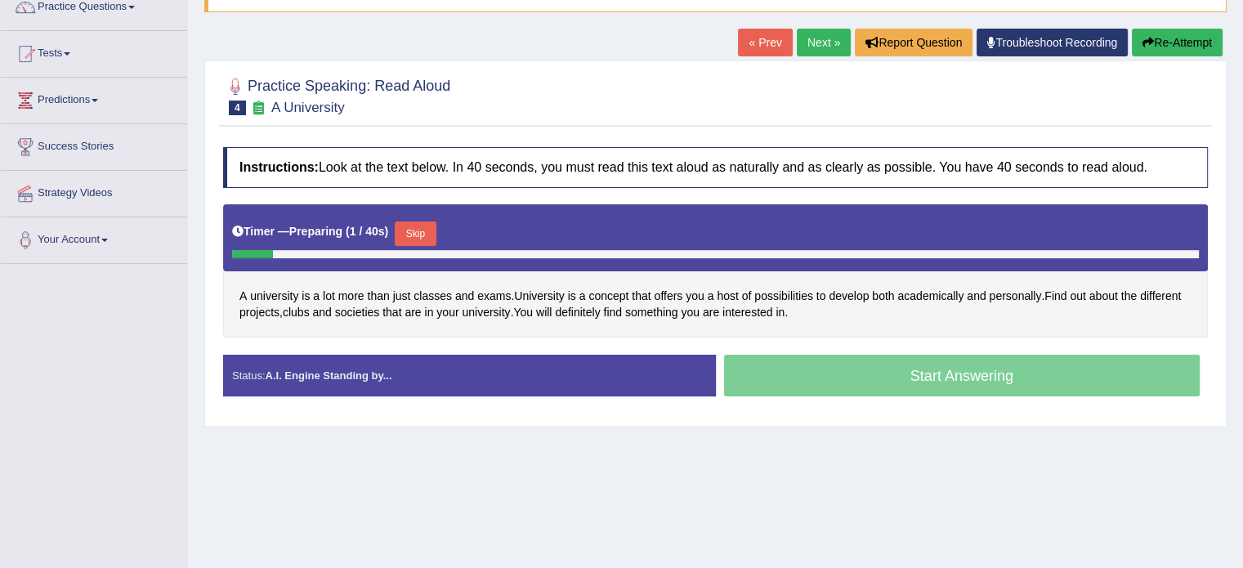
scroll to position [163, 0]
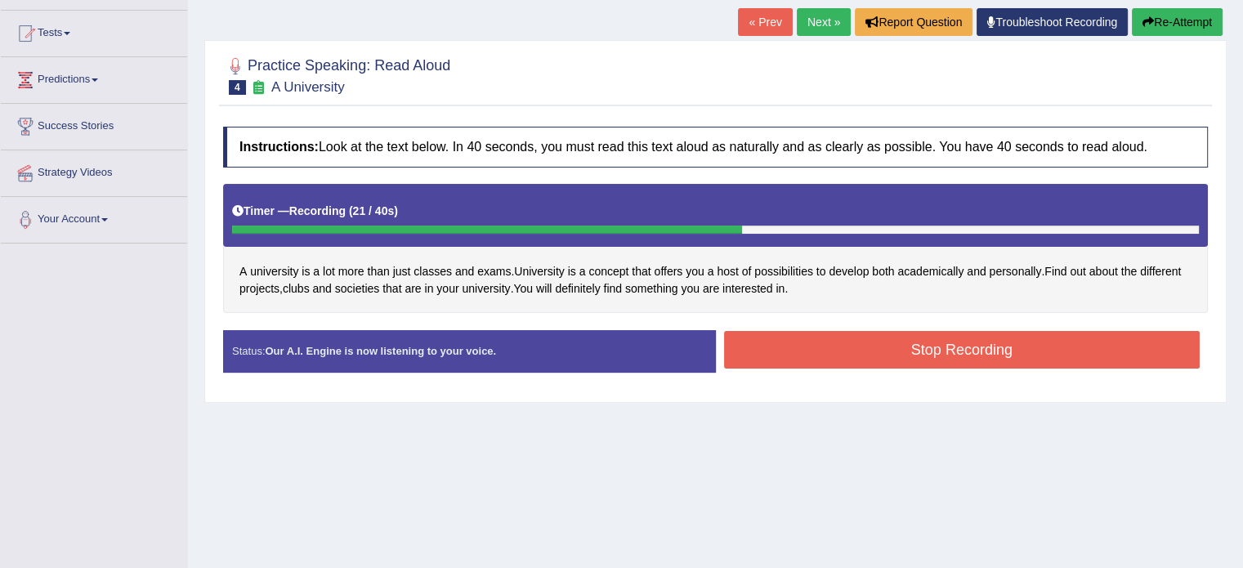
click at [765, 350] on button "Stop Recording" at bounding box center [962, 350] width 476 height 38
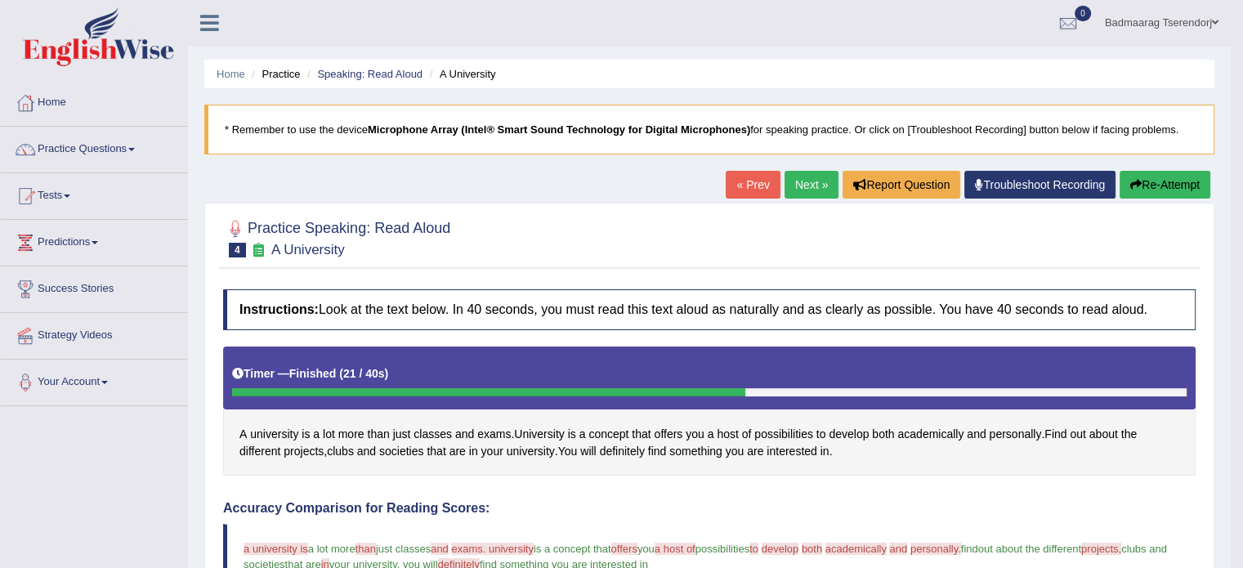
scroll to position [0, 0]
click at [795, 181] on link "Next »" at bounding box center [812, 186] width 54 height 28
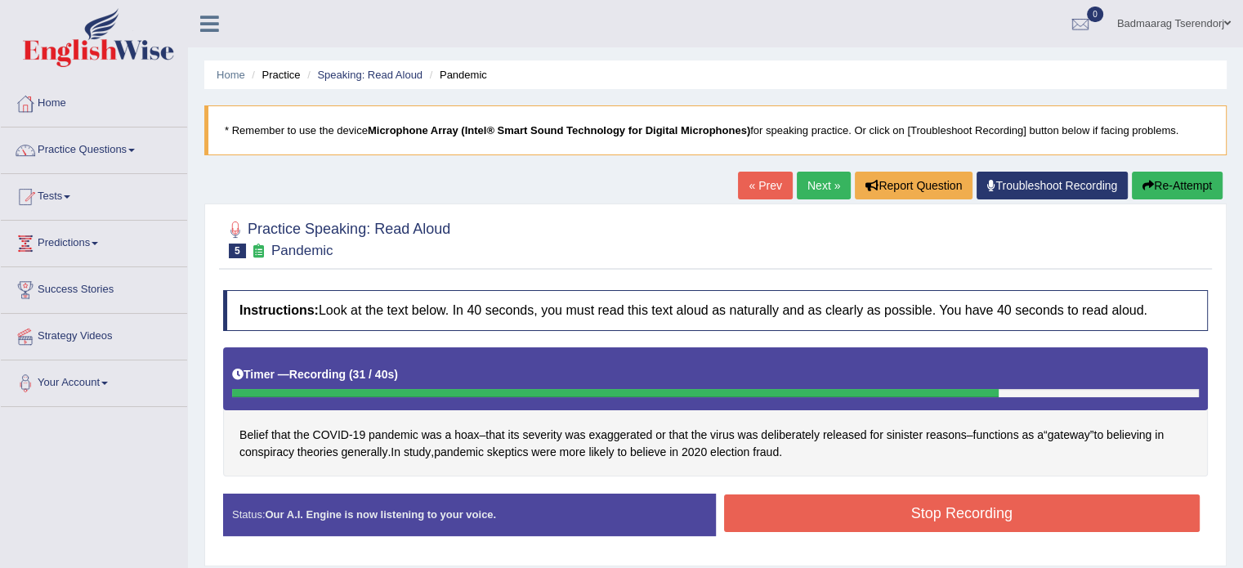
click at [861, 503] on button "Stop Recording" at bounding box center [962, 513] width 476 height 38
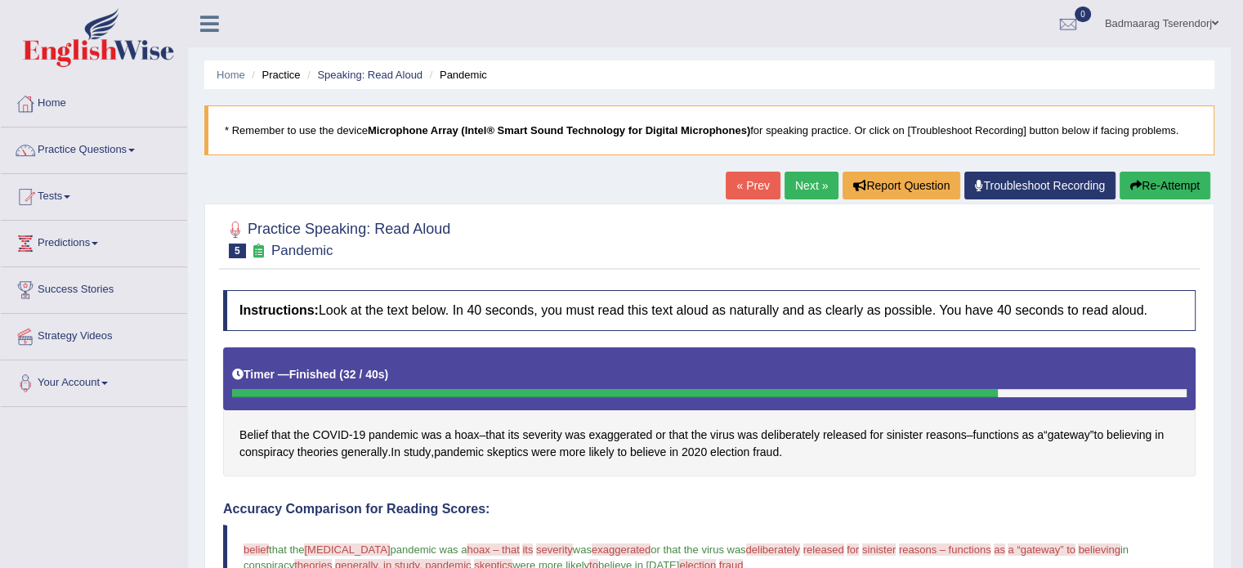
click at [1151, 183] on button "Re-Attempt" at bounding box center [1165, 186] width 91 height 28
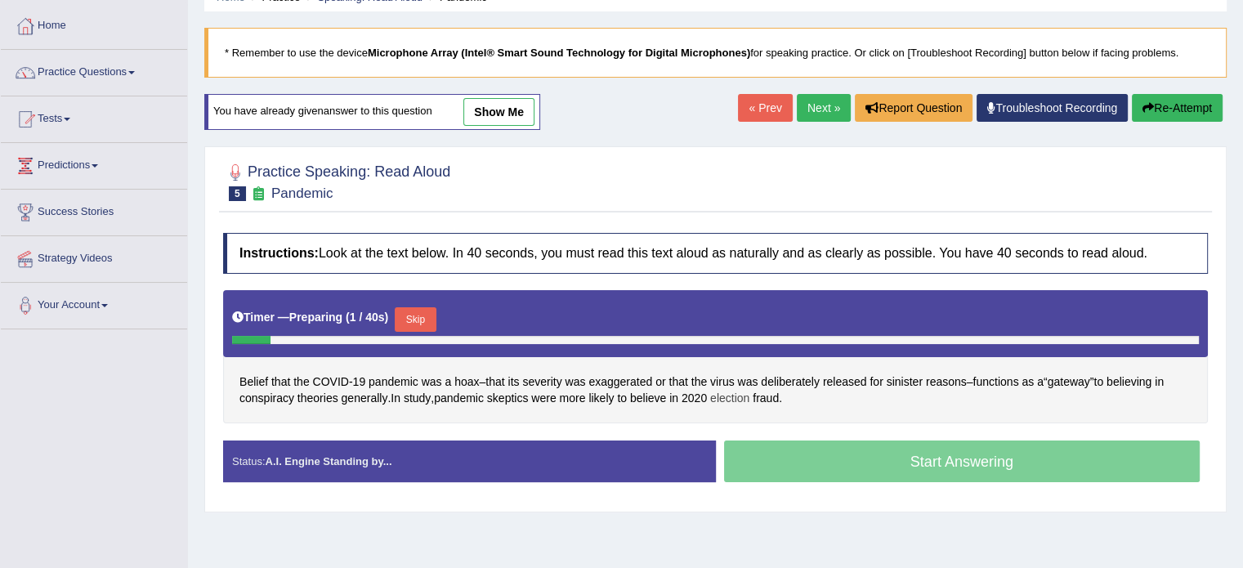
scroll to position [82, 0]
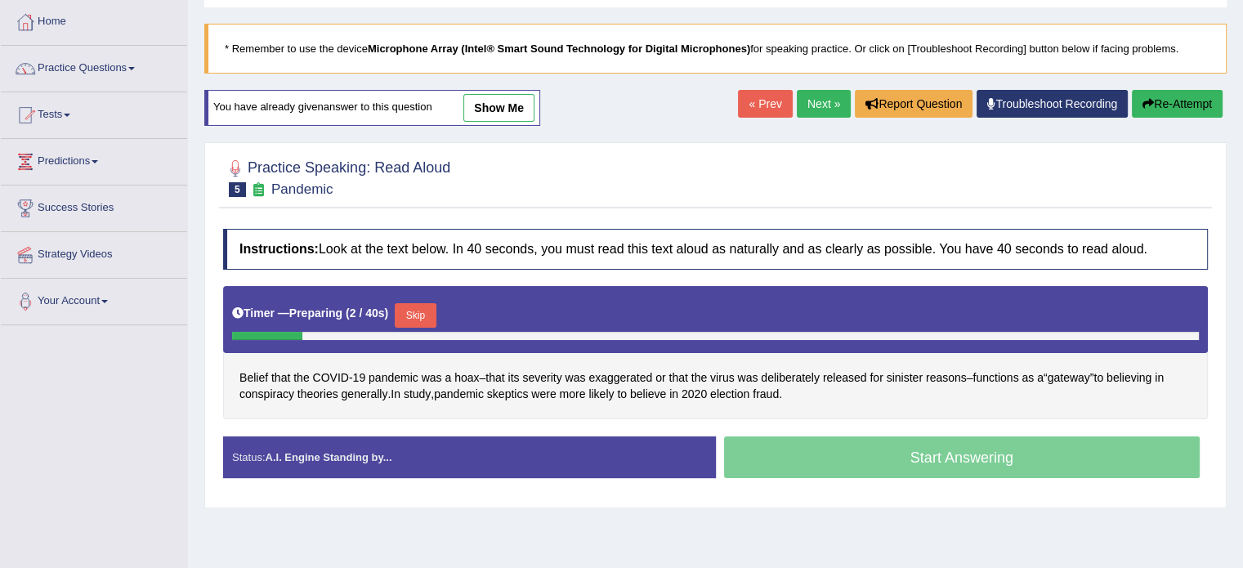
click at [428, 310] on button "Skip" at bounding box center [415, 315] width 41 height 25
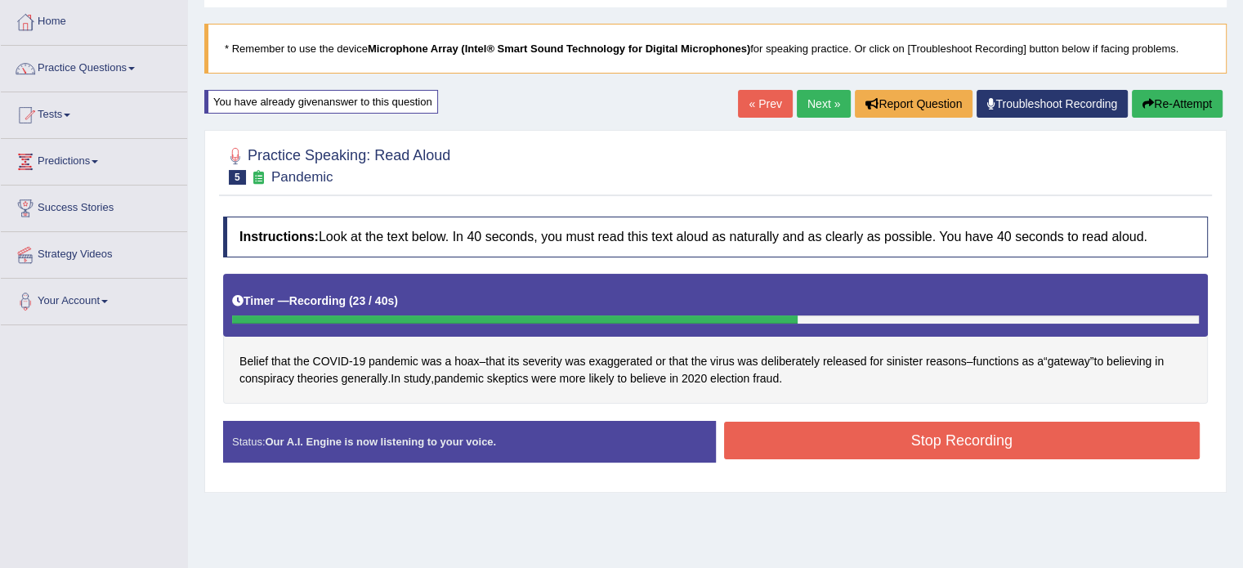
click at [794, 434] on button "Stop Recording" at bounding box center [962, 441] width 476 height 38
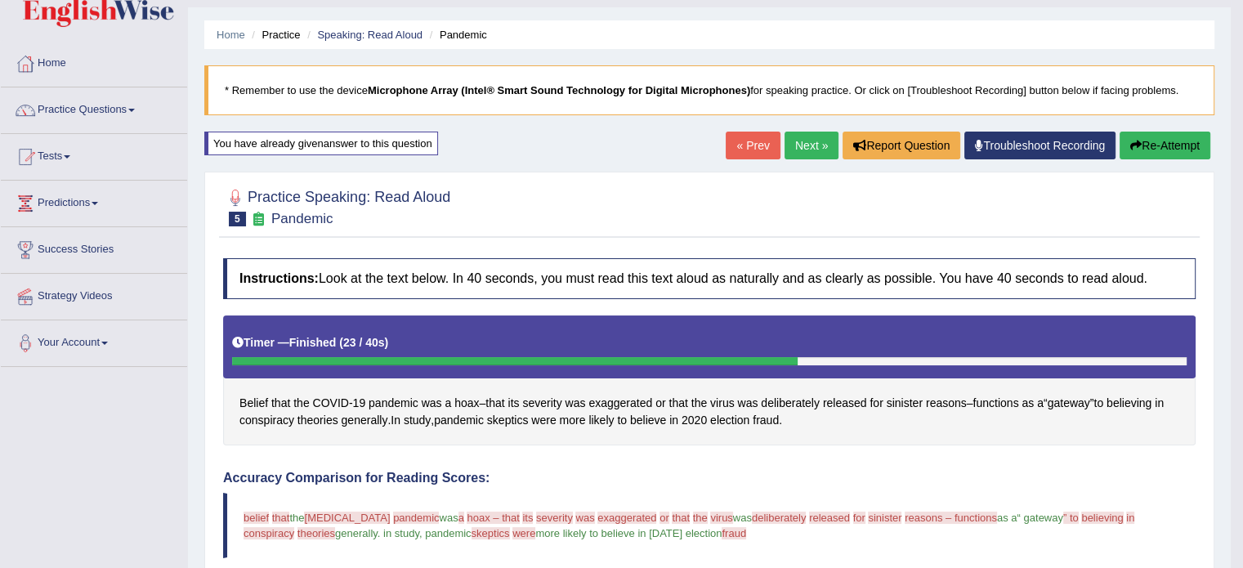
scroll to position [0, 0]
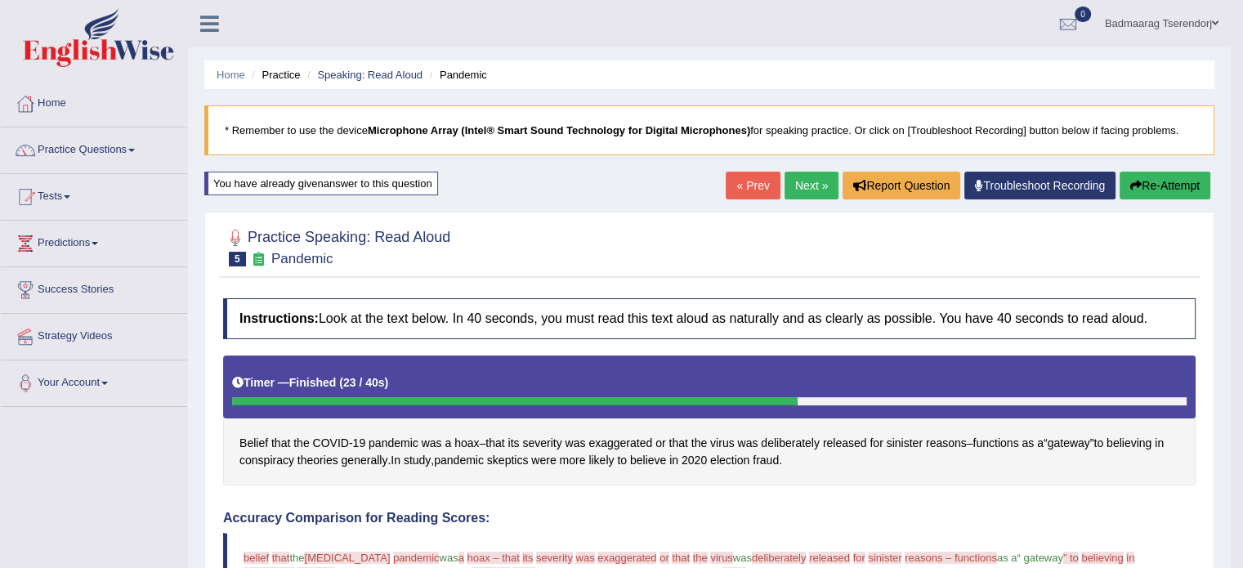
click at [811, 183] on link "Next »" at bounding box center [812, 186] width 54 height 28
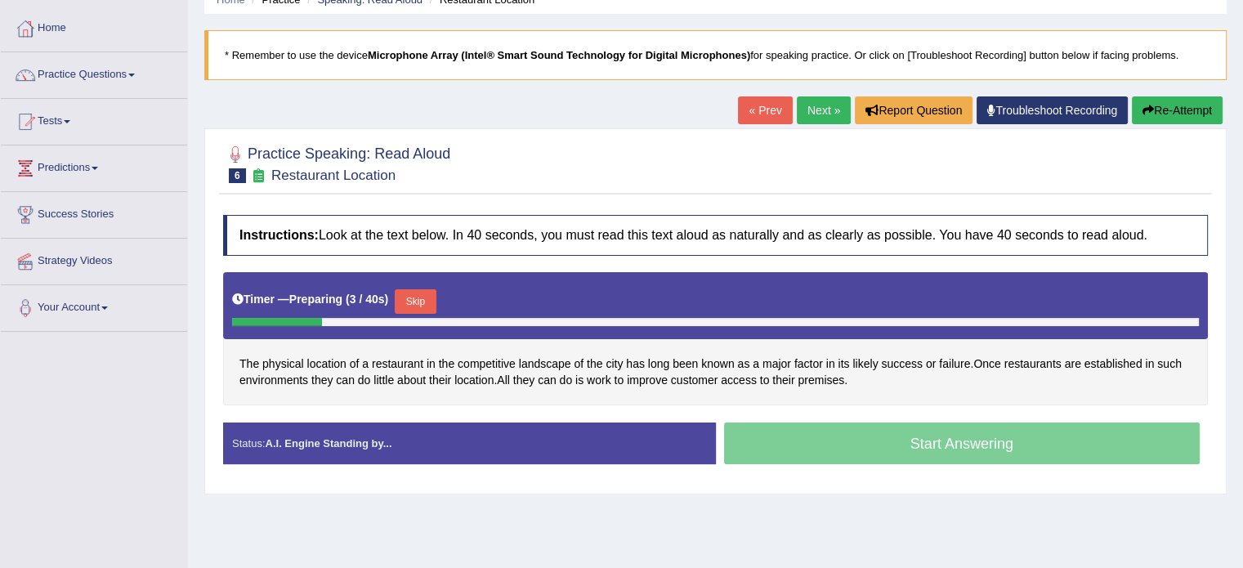
scroll to position [82, 0]
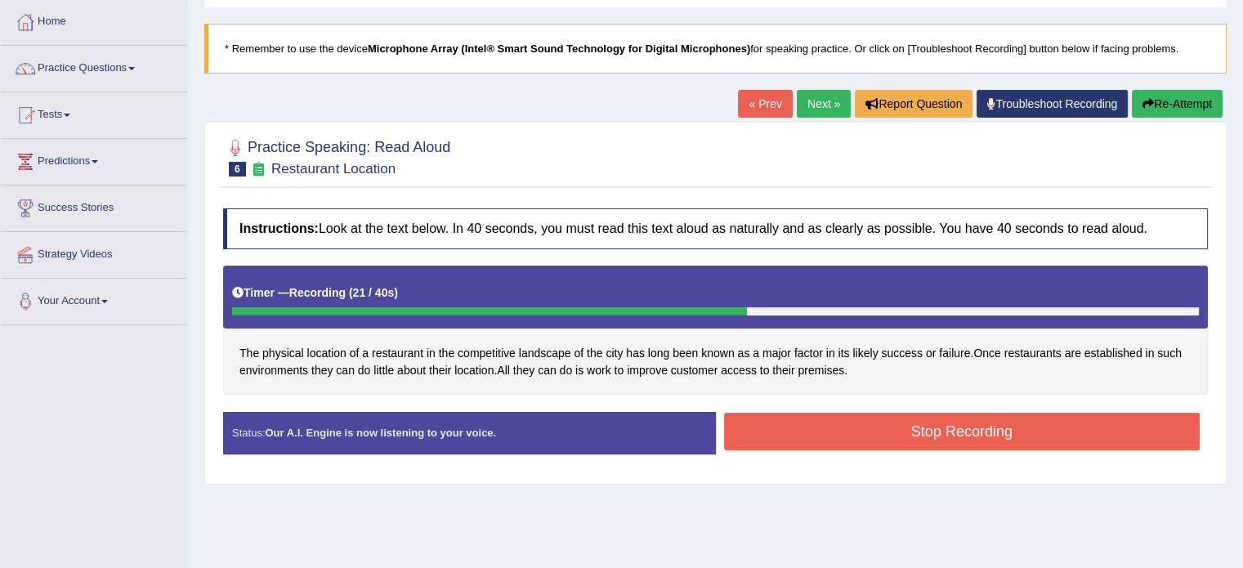
click at [840, 421] on button "Stop Recording" at bounding box center [962, 432] width 476 height 38
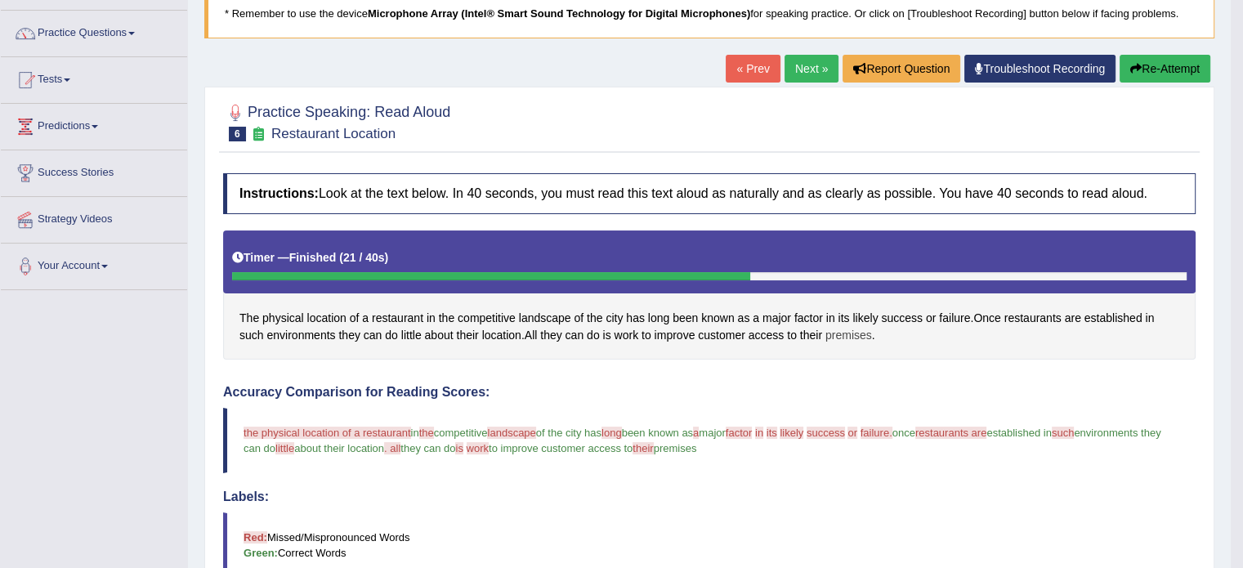
scroll to position [0, 0]
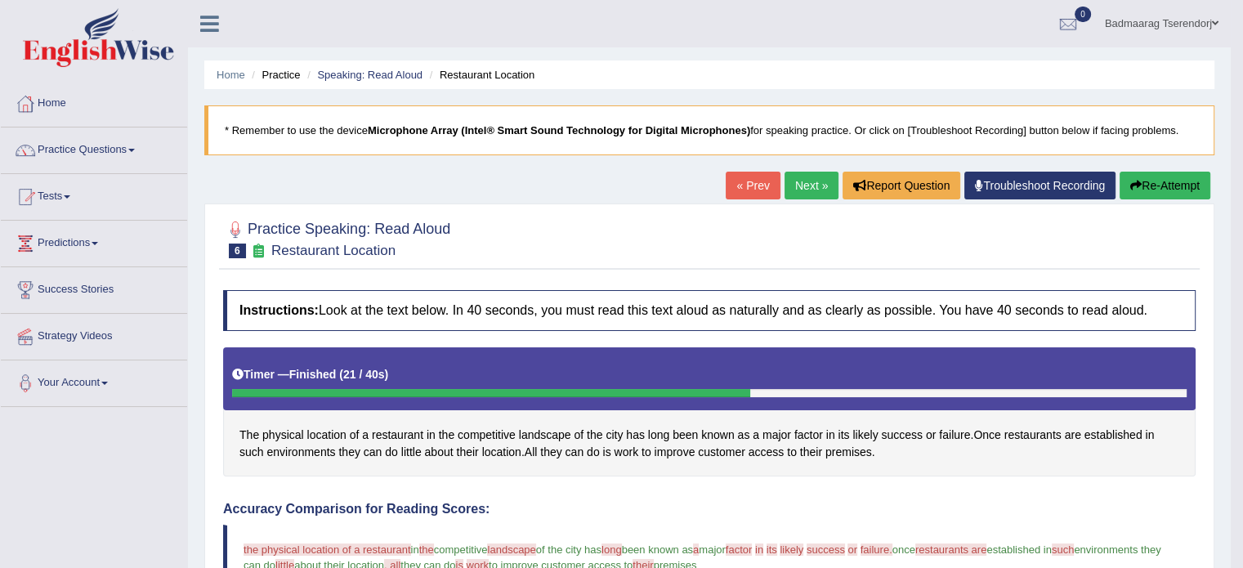
click at [1169, 188] on button "Re-Attempt" at bounding box center [1165, 186] width 91 height 28
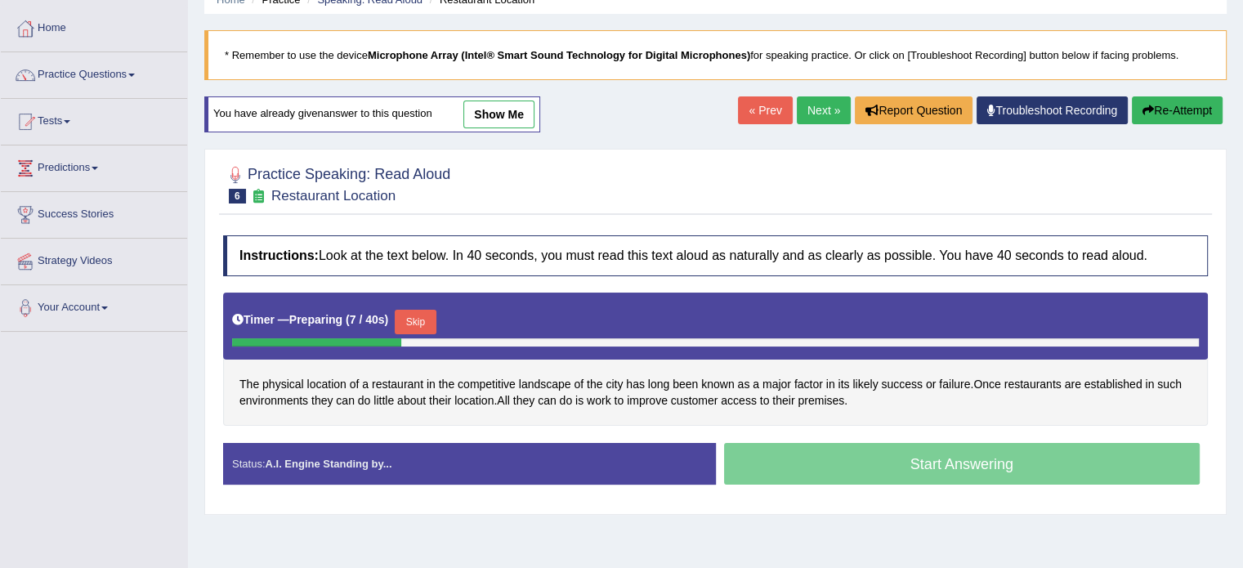
scroll to position [82, 0]
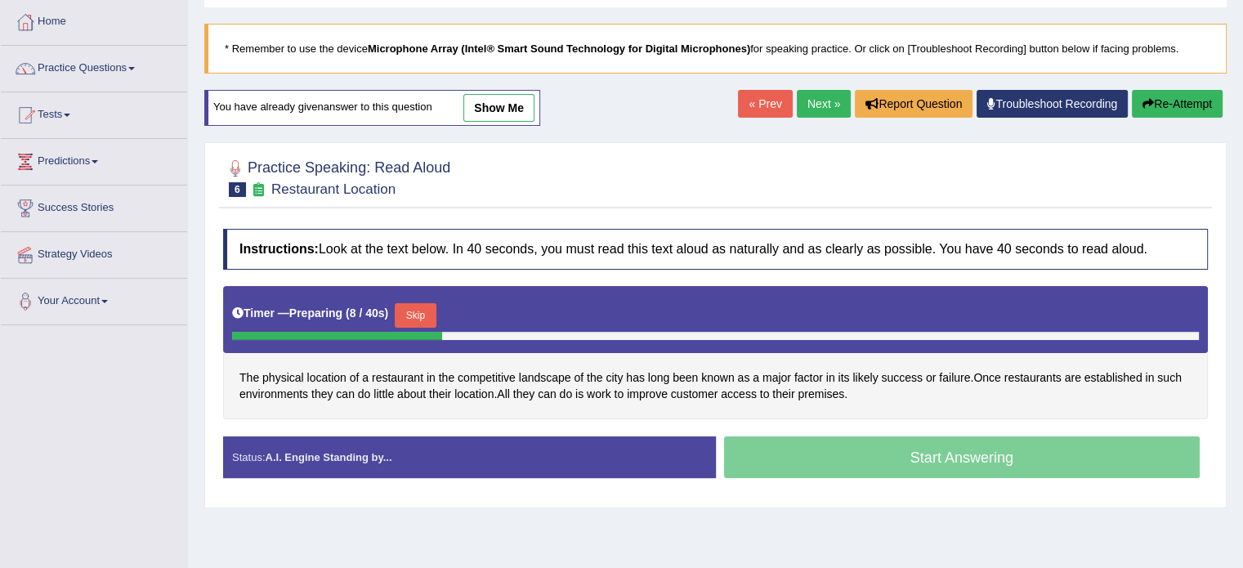
click at [425, 311] on button "Skip" at bounding box center [415, 315] width 41 height 25
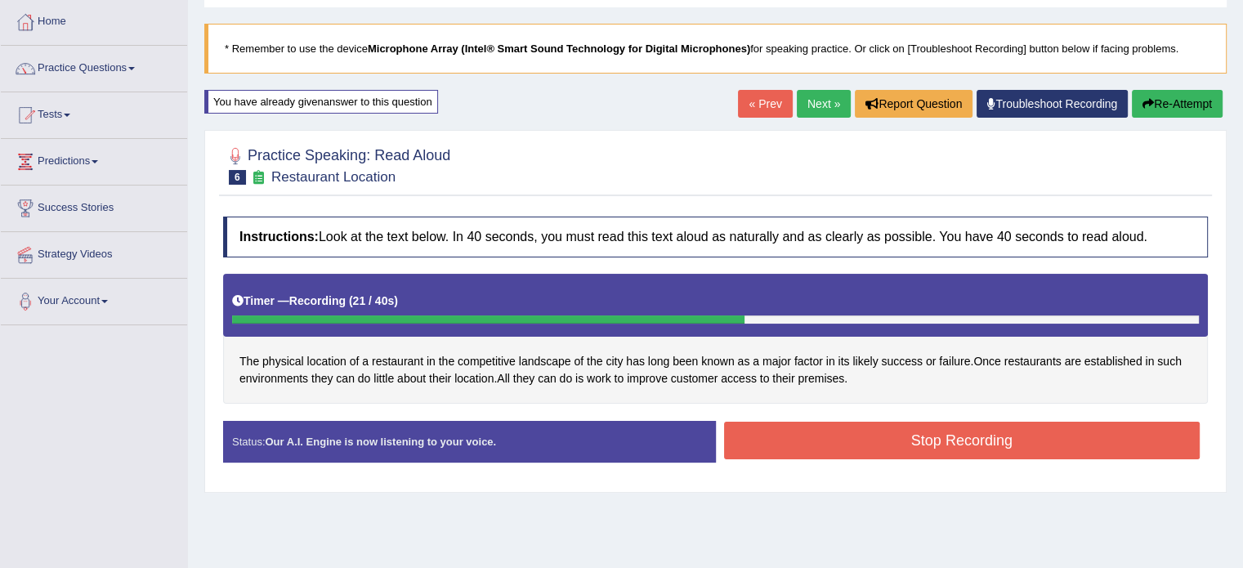
click at [812, 441] on button "Stop Recording" at bounding box center [962, 441] width 476 height 38
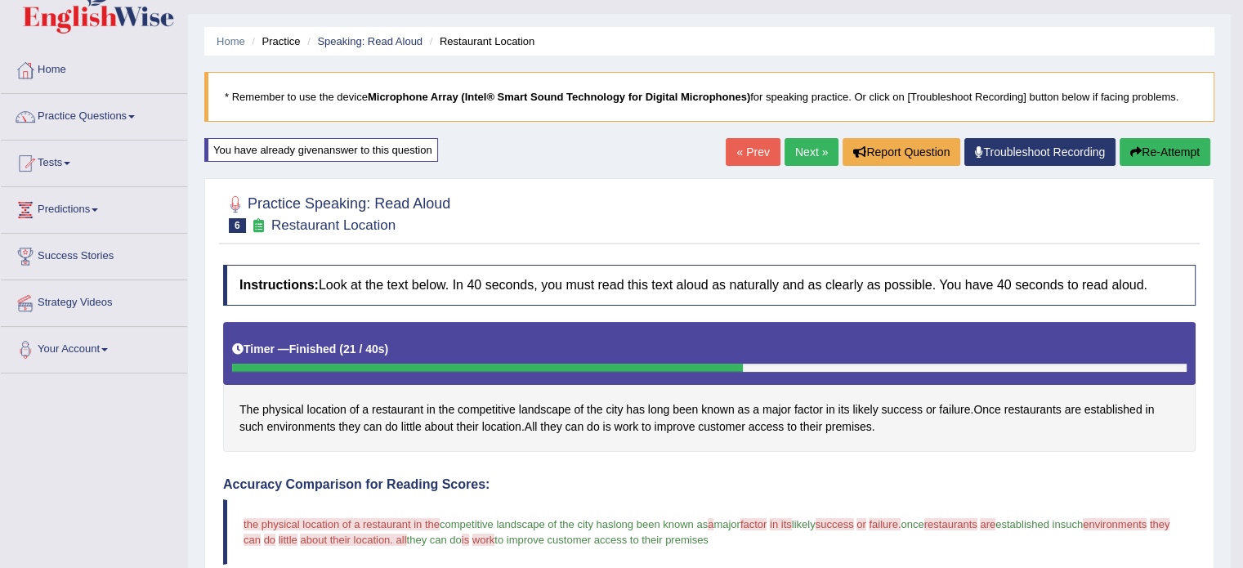
scroll to position [0, 0]
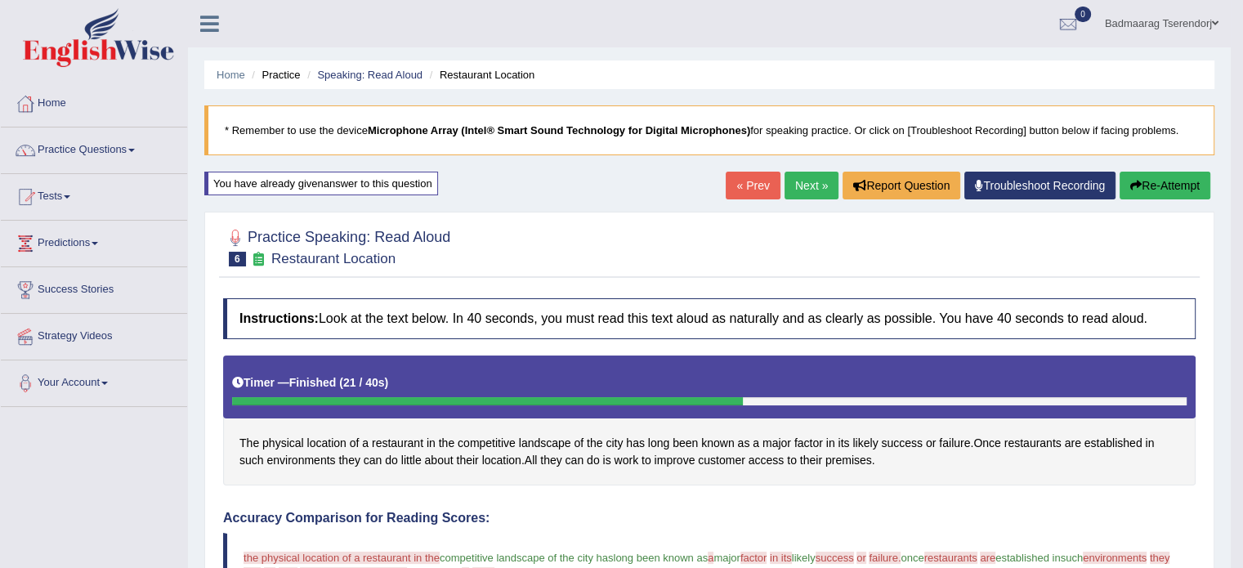
click at [800, 181] on link "Next »" at bounding box center [812, 186] width 54 height 28
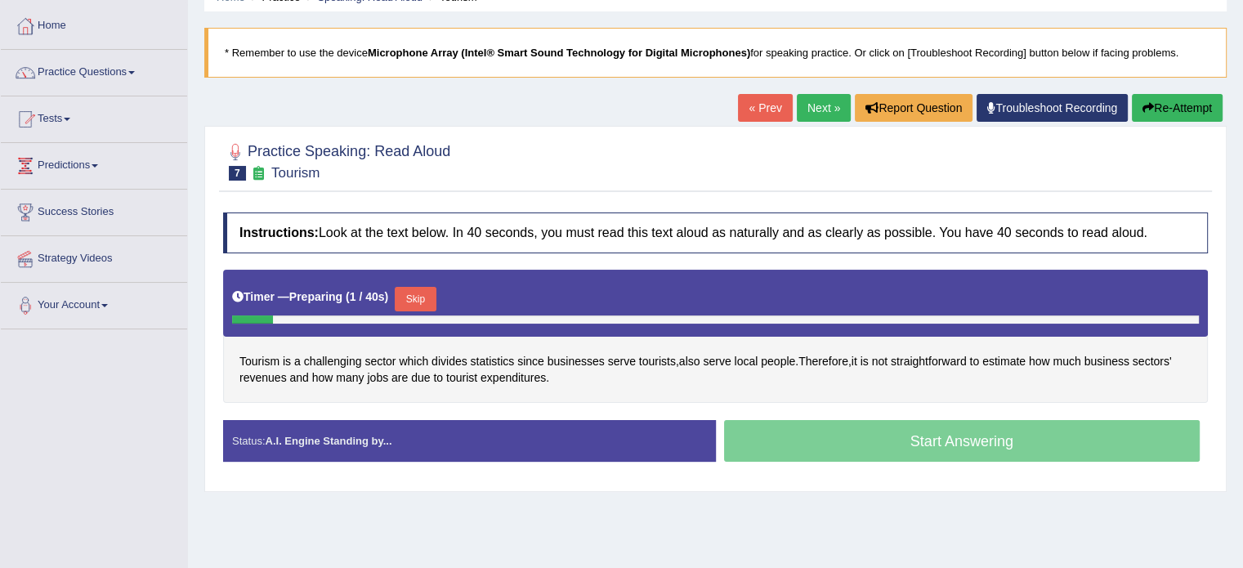
scroll to position [82, 0]
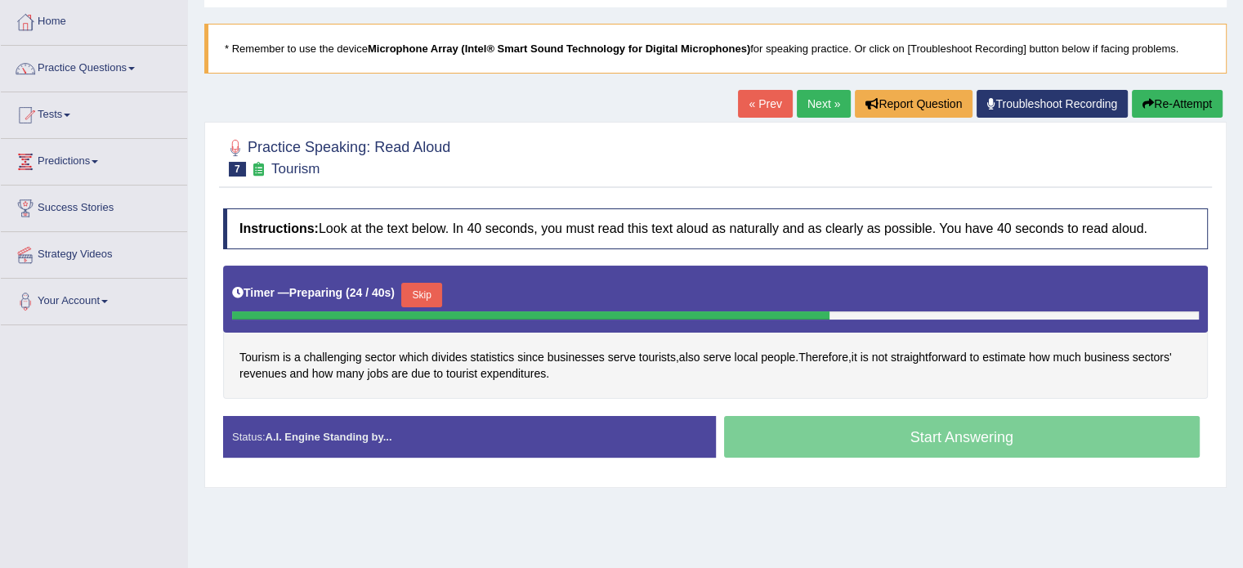
click at [438, 290] on button "Skip" at bounding box center [421, 295] width 41 height 25
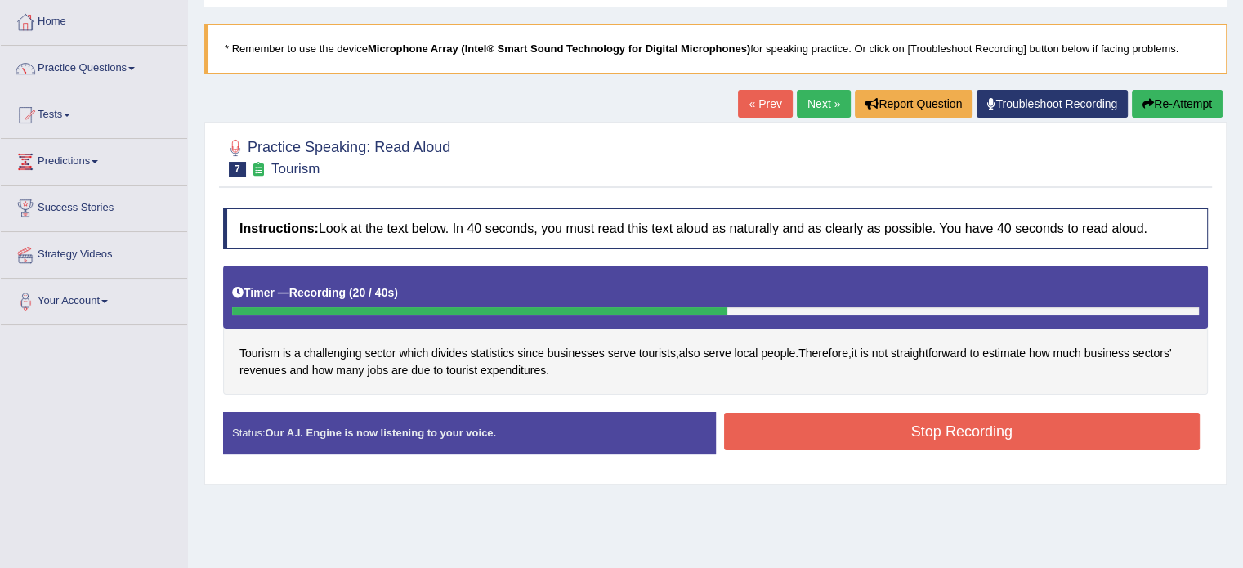
click at [770, 421] on button "Stop Recording" at bounding box center [962, 432] width 476 height 38
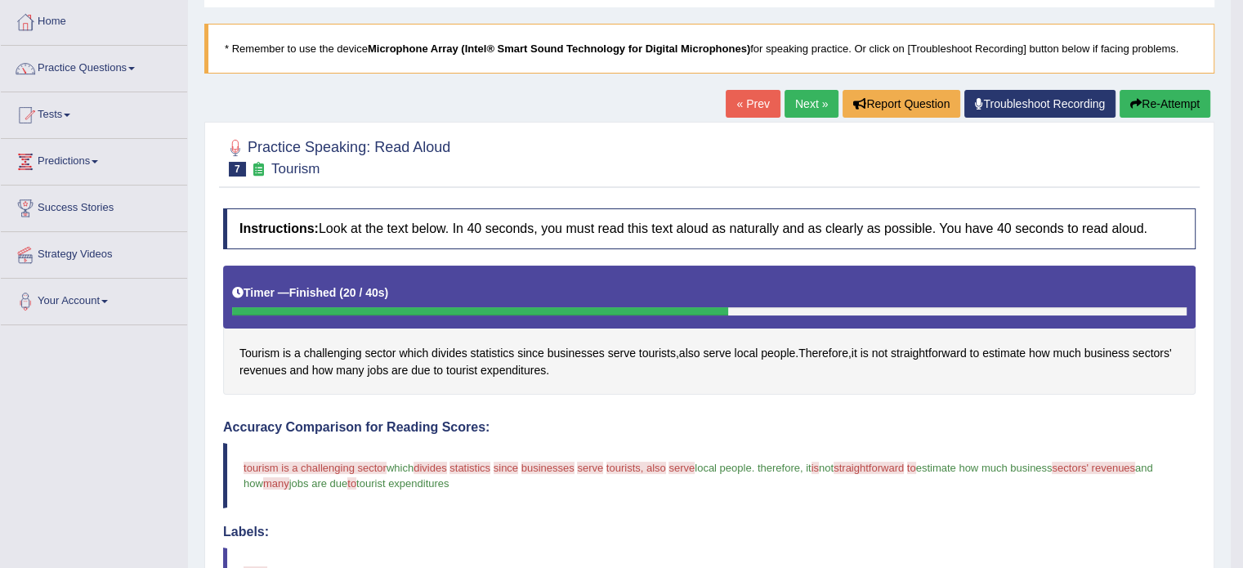
click at [1168, 102] on button "Re-Attempt" at bounding box center [1165, 104] width 91 height 28
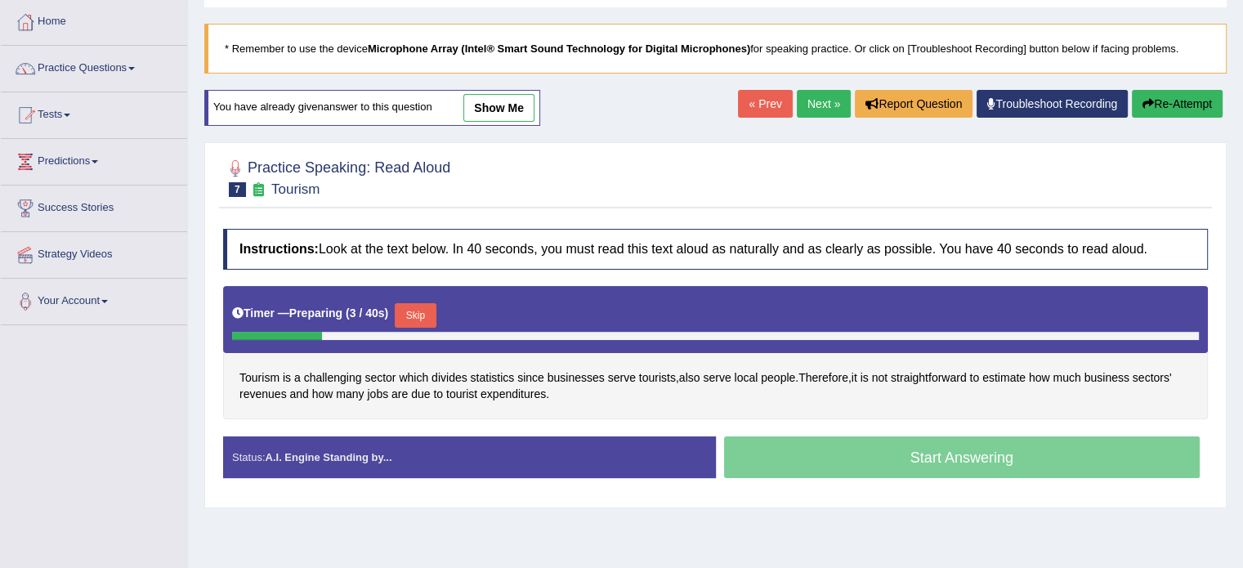
click at [428, 316] on button "Skip" at bounding box center [415, 315] width 41 height 25
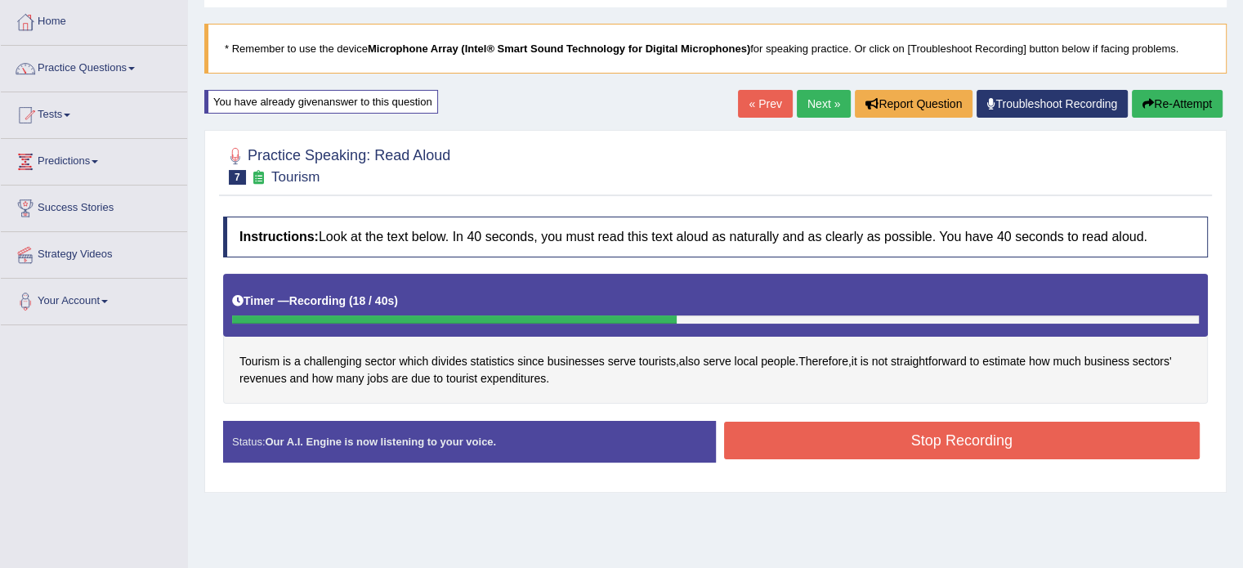
click at [817, 434] on button "Stop Recording" at bounding box center [962, 441] width 476 height 38
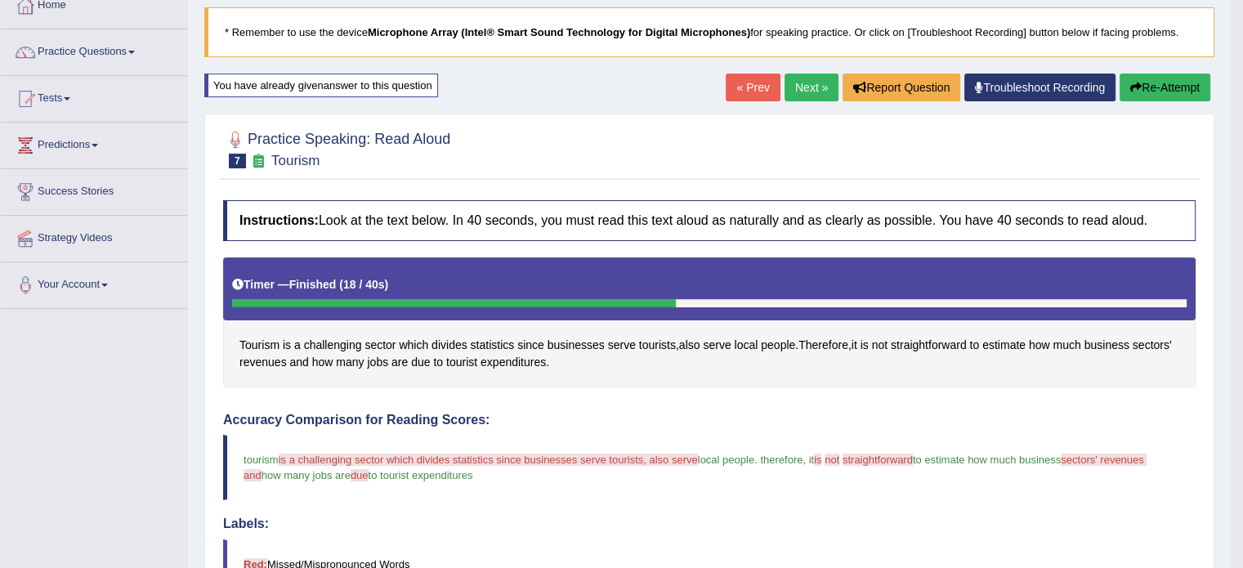
scroll to position [82, 0]
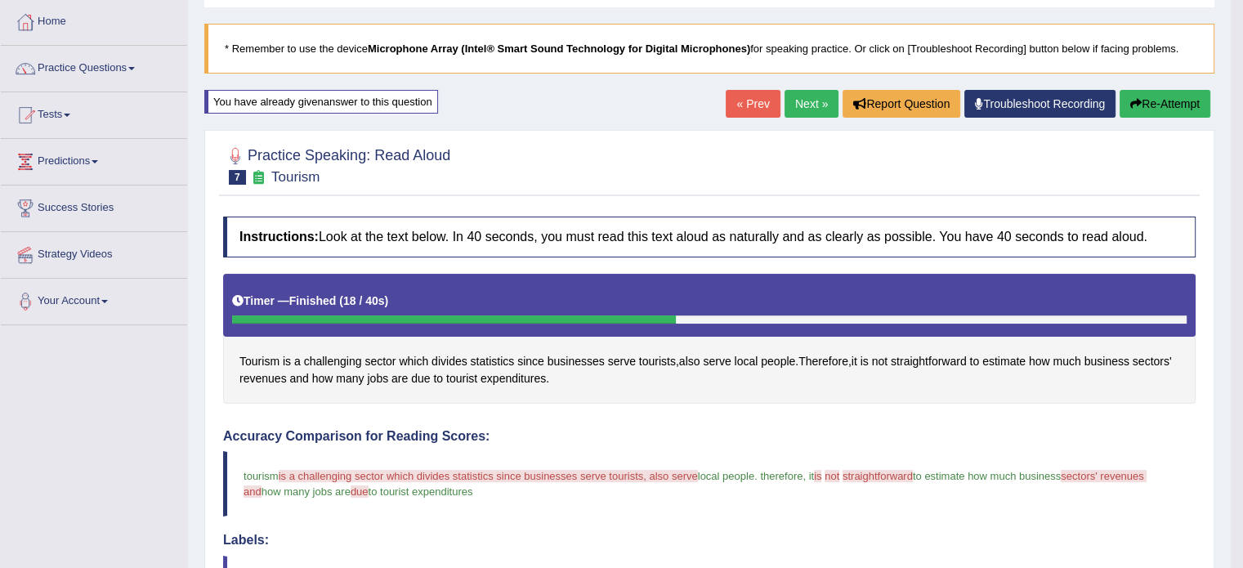
click at [1160, 100] on button "Re-Attempt" at bounding box center [1165, 104] width 91 height 28
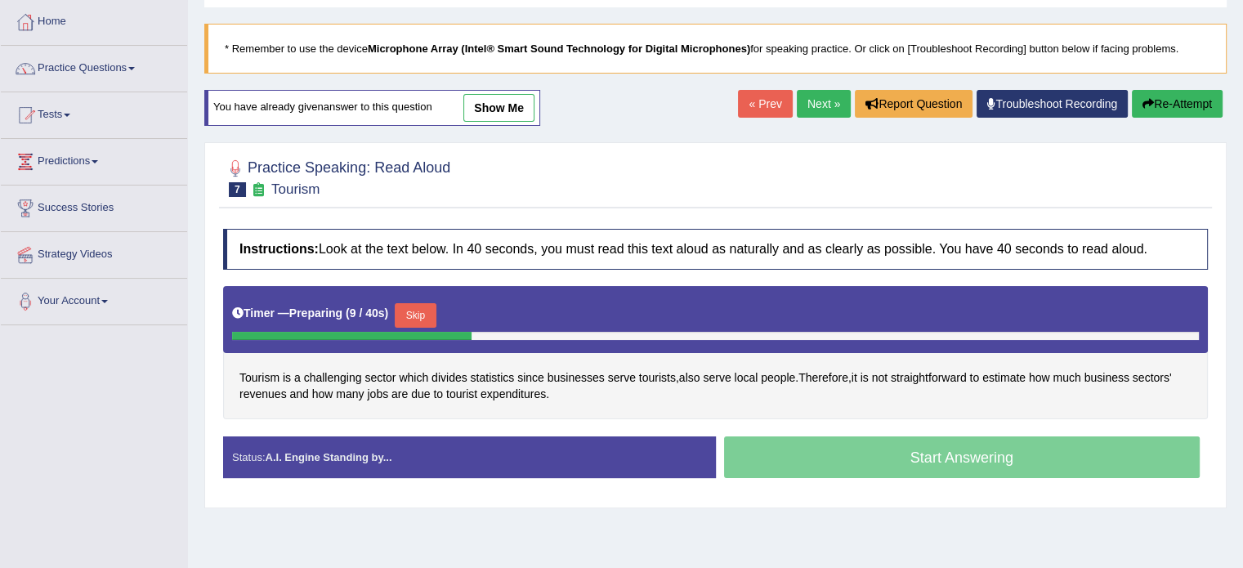
drag, startPoint x: 428, startPoint y: 314, endPoint x: 438, endPoint y: 310, distance: 10.6
click at [430, 313] on button "Skip" at bounding box center [415, 315] width 41 height 25
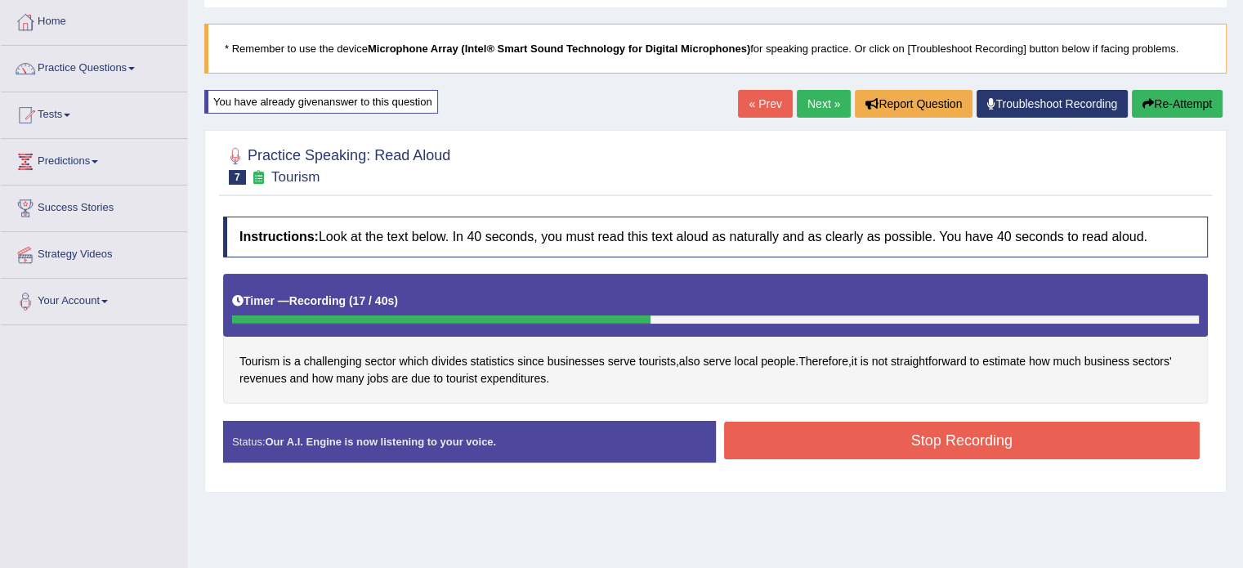
click at [834, 437] on button "Stop Recording" at bounding box center [962, 441] width 476 height 38
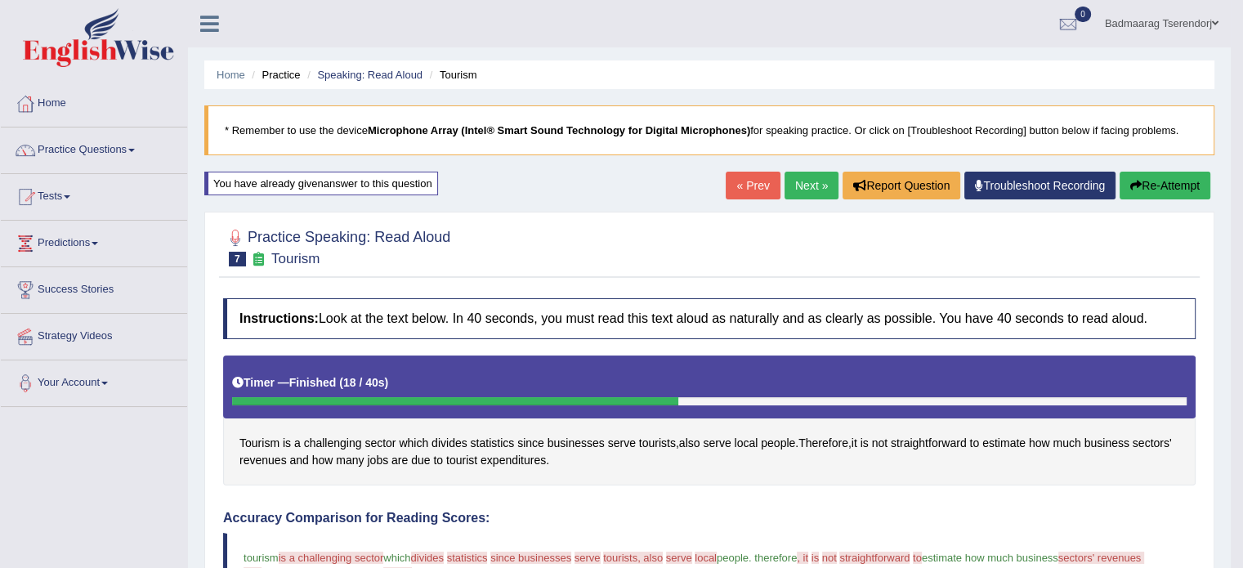
click at [1178, 186] on button "Re-Attempt" at bounding box center [1165, 186] width 91 height 28
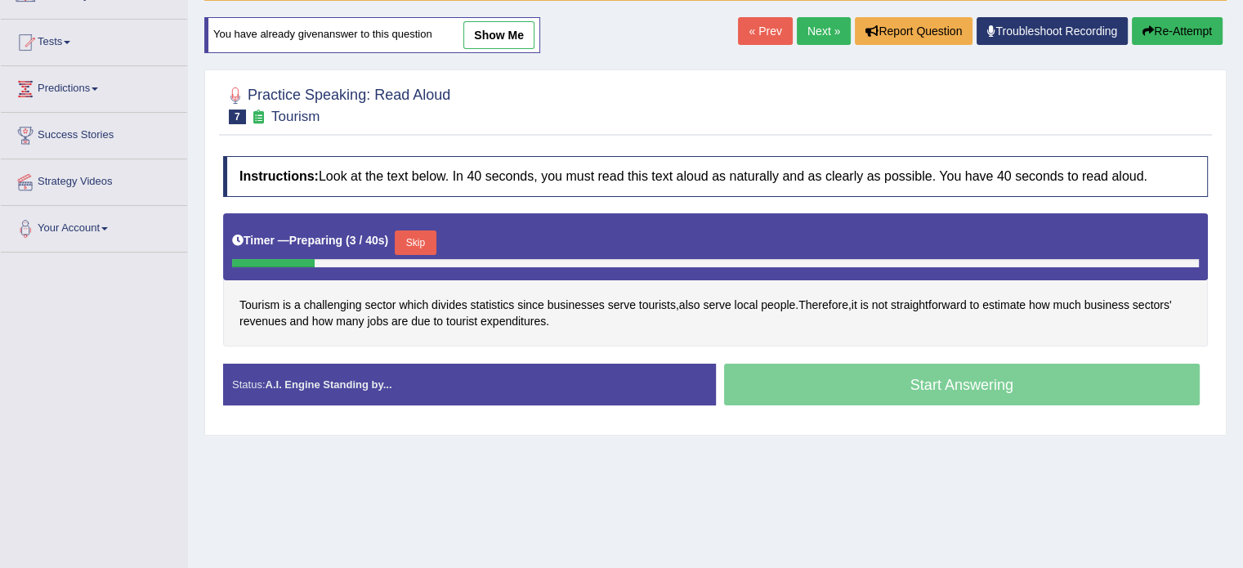
scroll to position [163, 0]
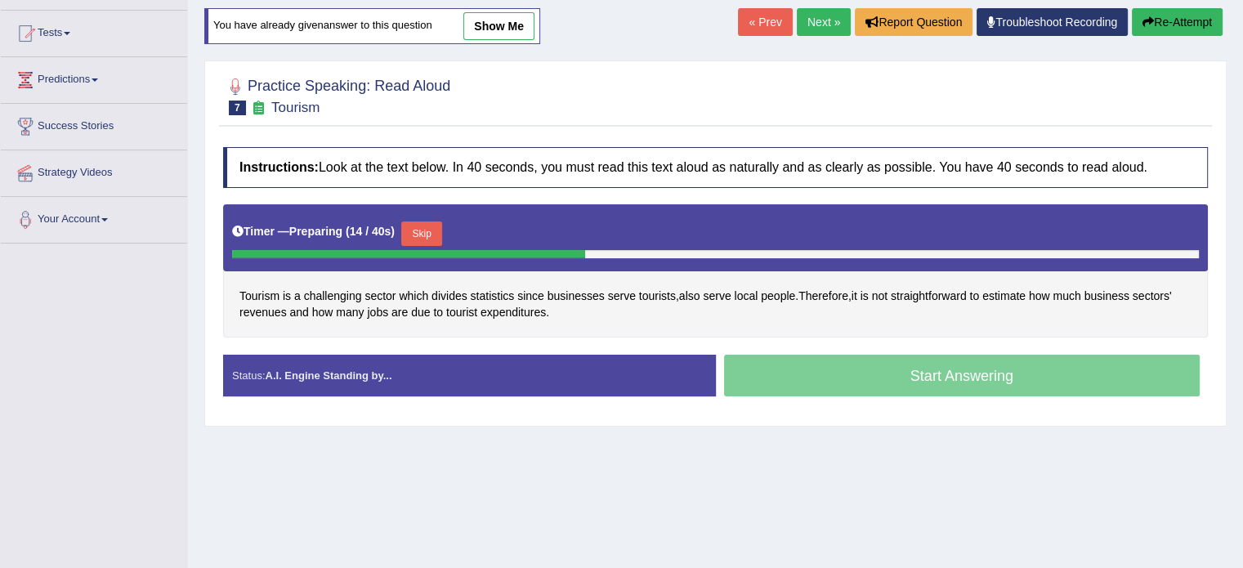
click at [437, 232] on button "Skip" at bounding box center [421, 233] width 41 height 25
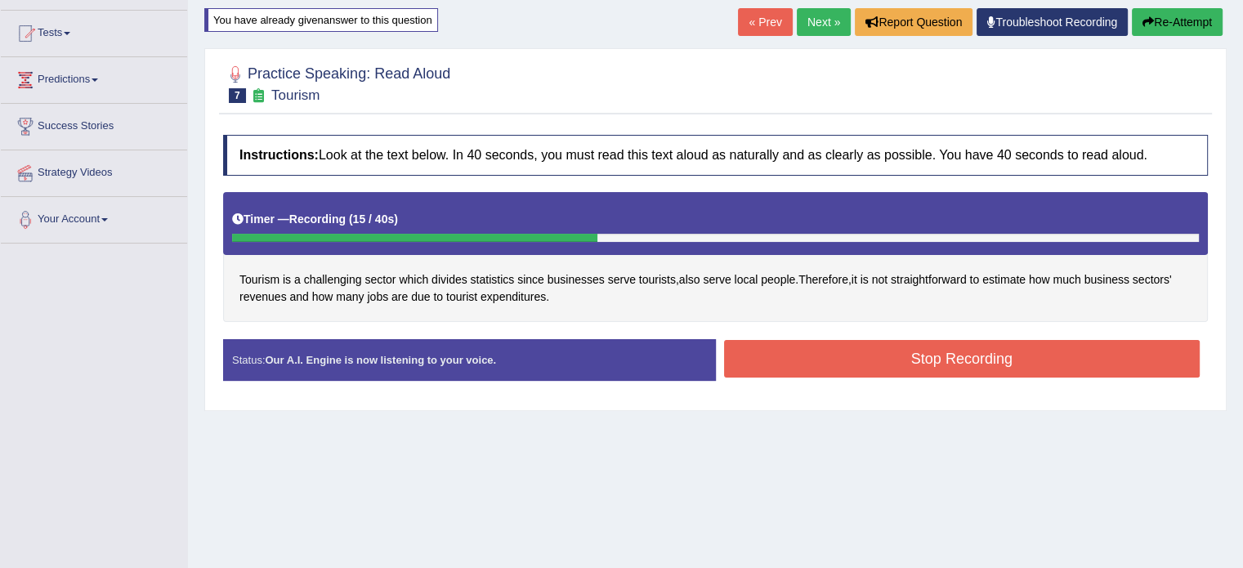
click at [851, 356] on button "Stop Recording" at bounding box center [962, 359] width 476 height 38
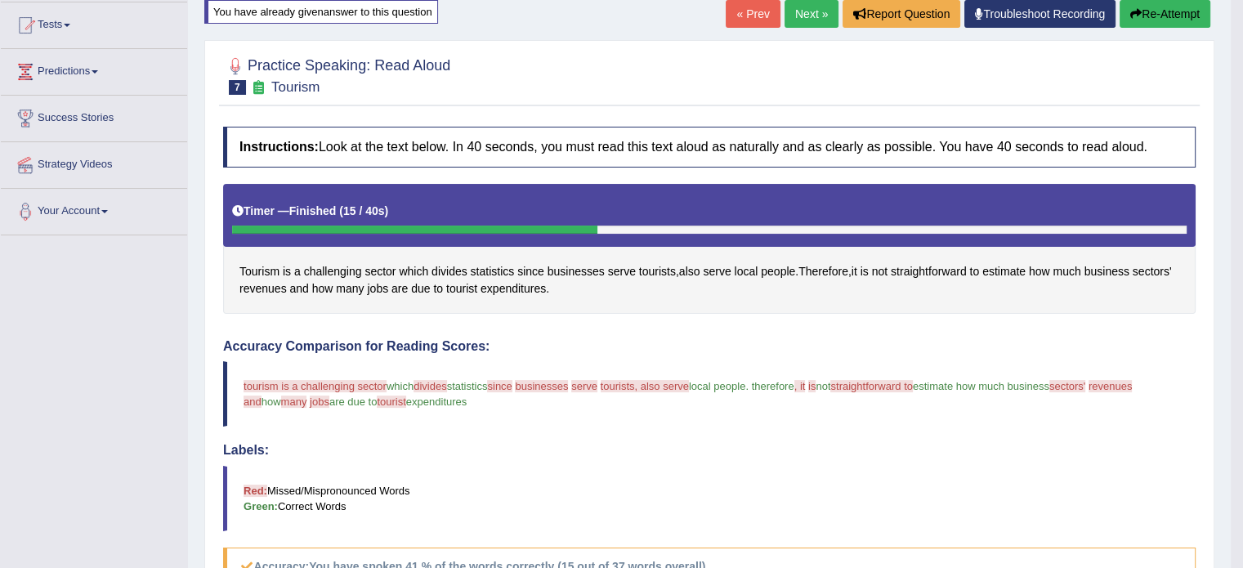
scroll to position [82, 0]
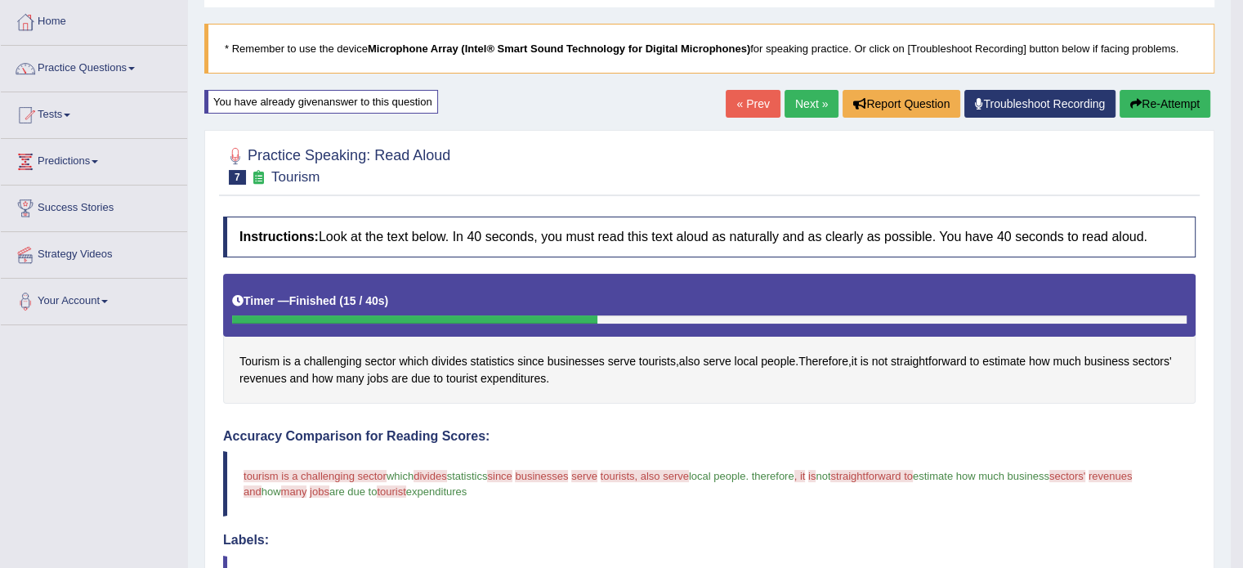
click at [799, 110] on link "Next »" at bounding box center [812, 104] width 54 height 28
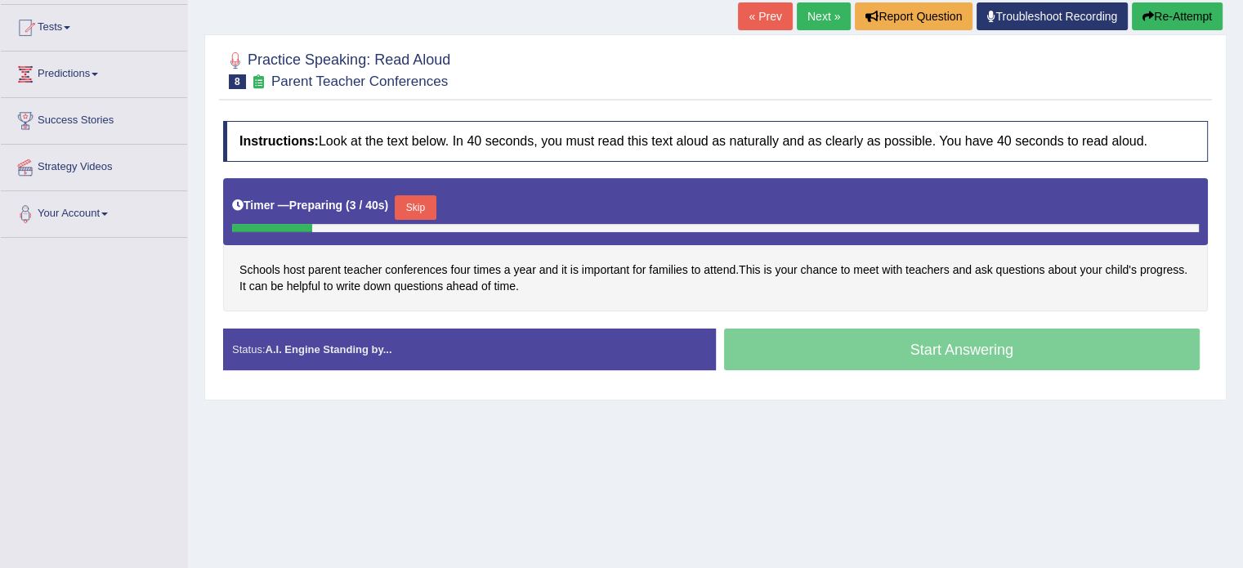
scroll to position [163, 0]
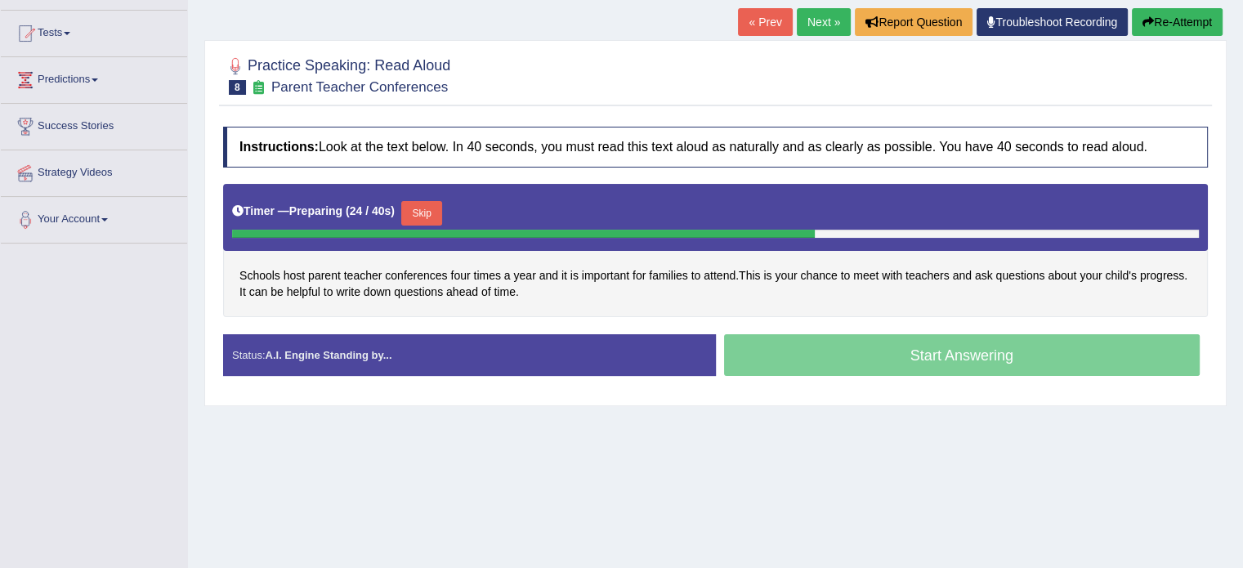
click at [417, 205] on button "Skip" at bounding box center [421, 213] width 41 height 25
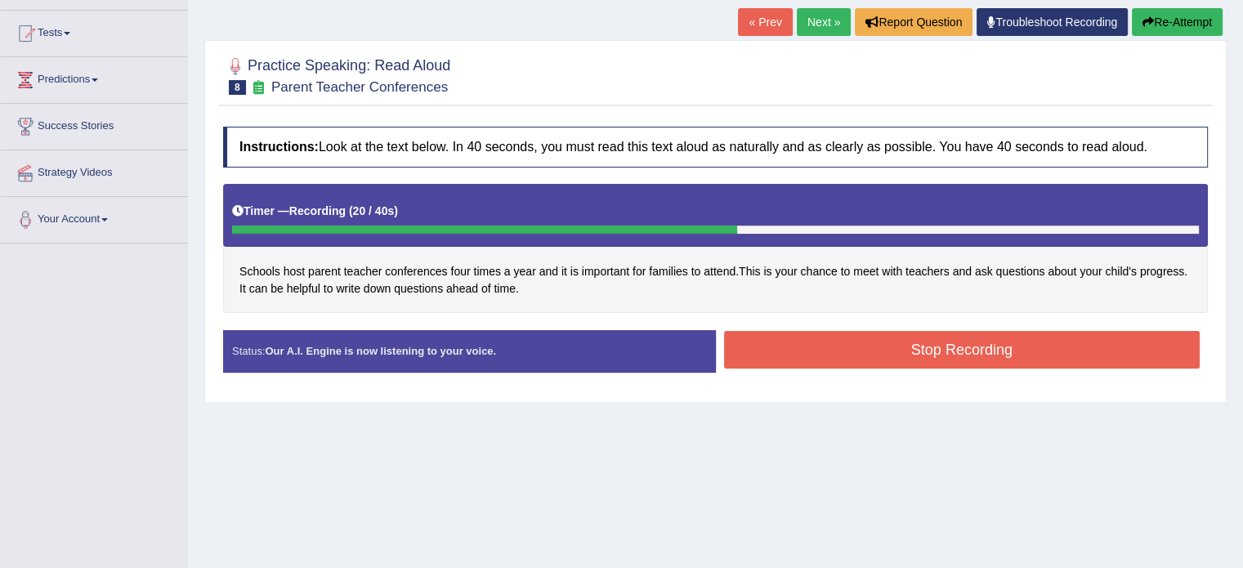
click at [806, 354] on button "Stop Recording" at bounding box center [962, 350] width 476 height 38
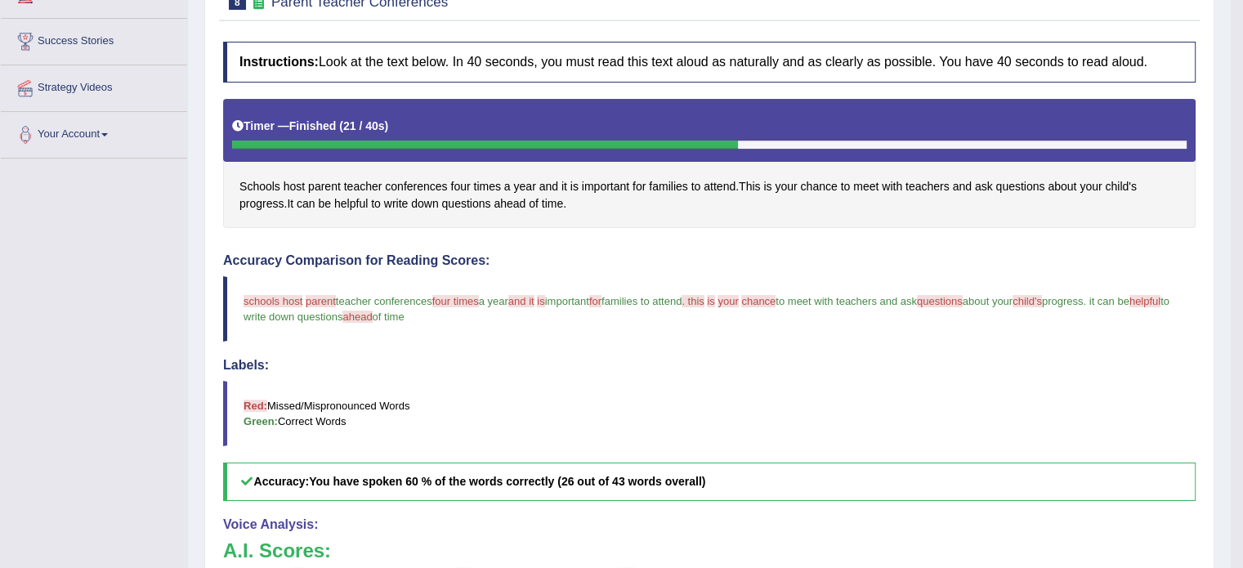
scroll to position [245, 0]
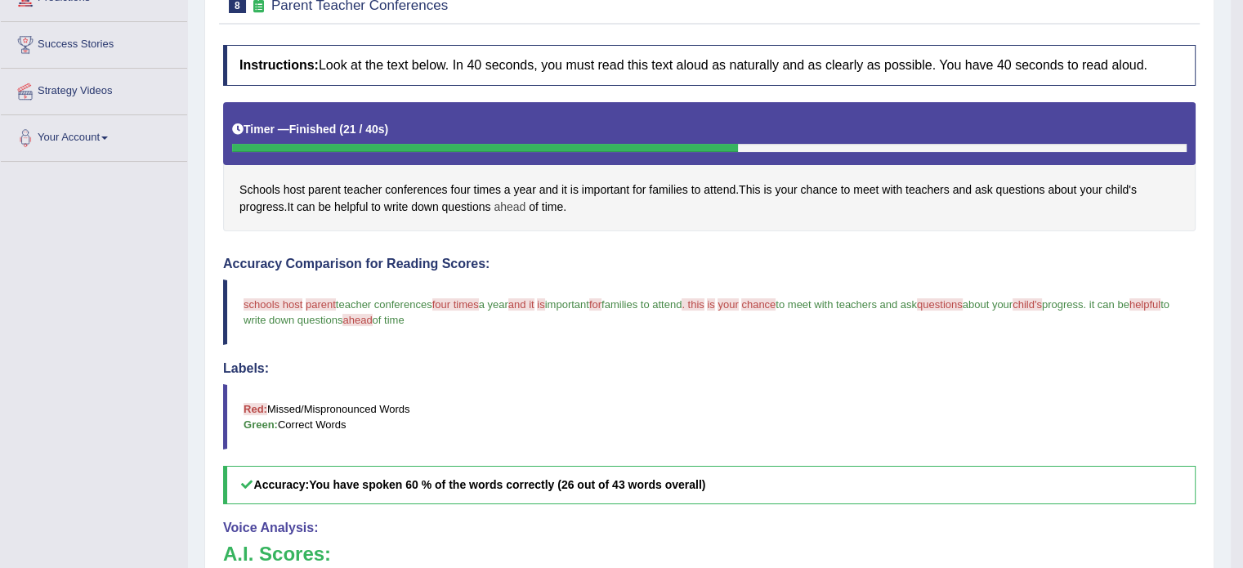
click at [506, 204] on span "ahead" at bounding box center [510, 207] width 32 height 17
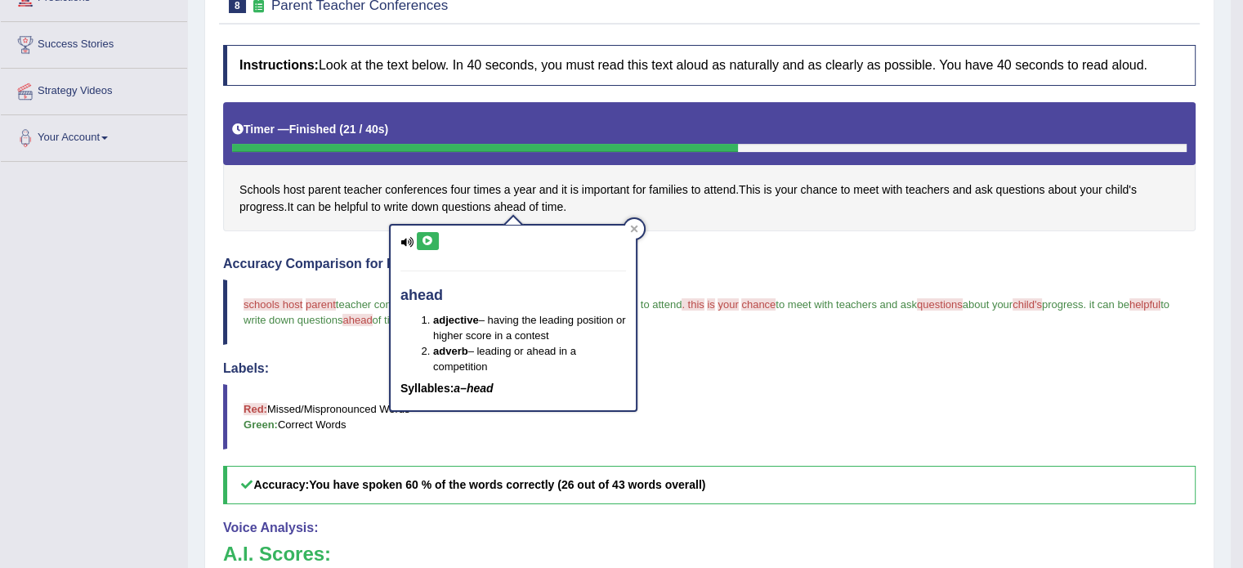
click at [428, 237] on icon at bounding box center [428, 241] width 12 height 10
click at [637, 225] on icon at bounding box center [634, 229] width 8 height 8
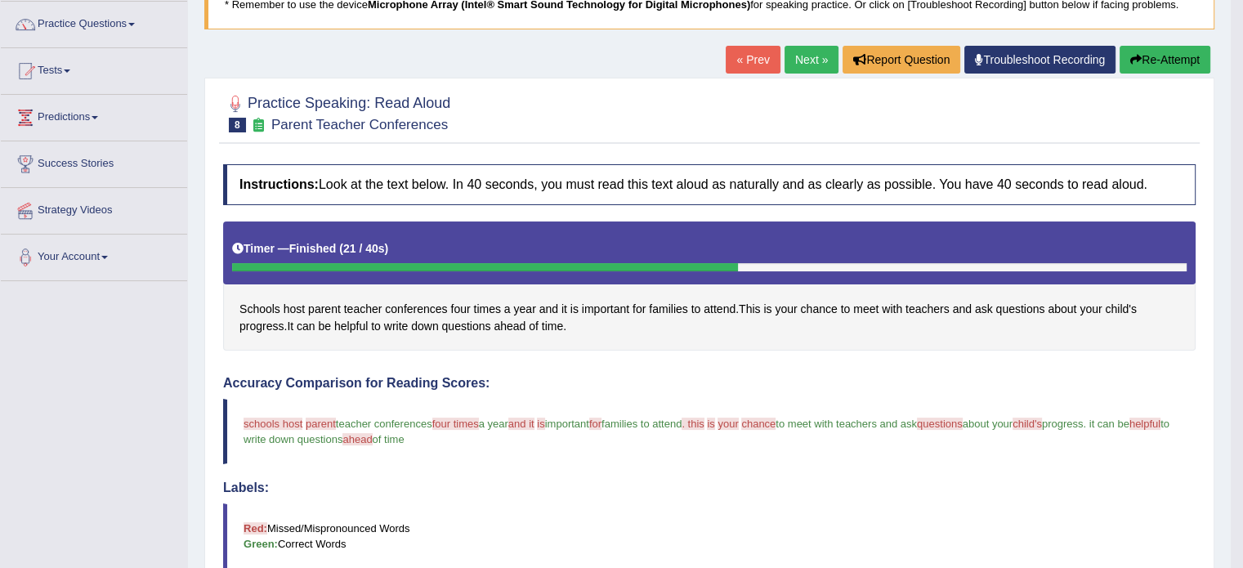
scroll to position [82, 0]
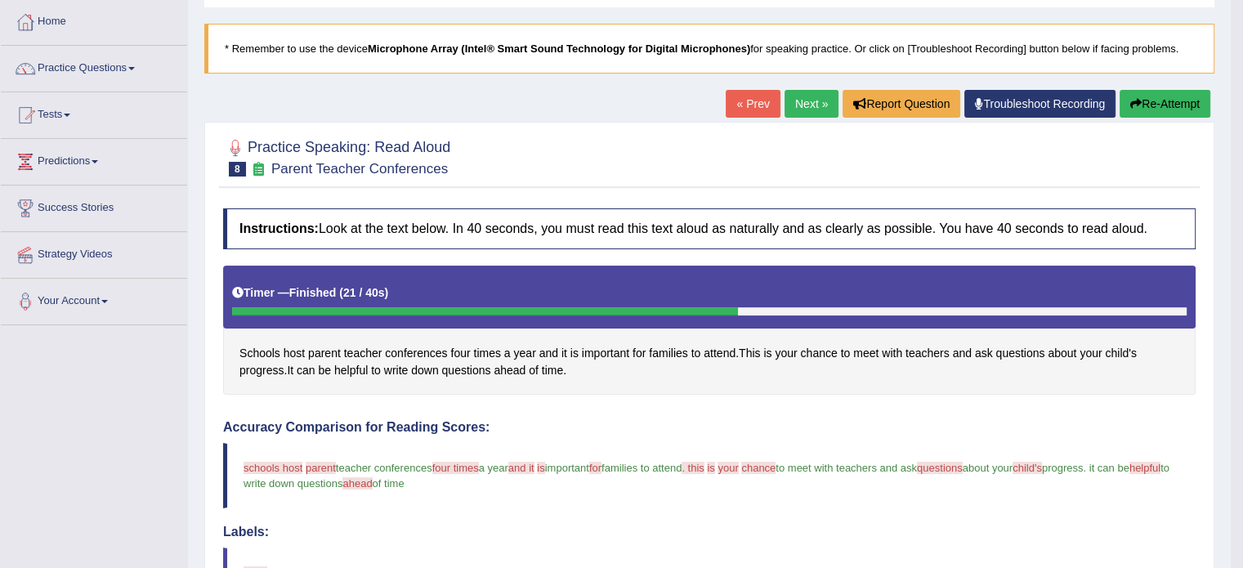
click at [1167, 101] on button "Re-Attempt" at bounding box center [1165, 104] width 91 height 28
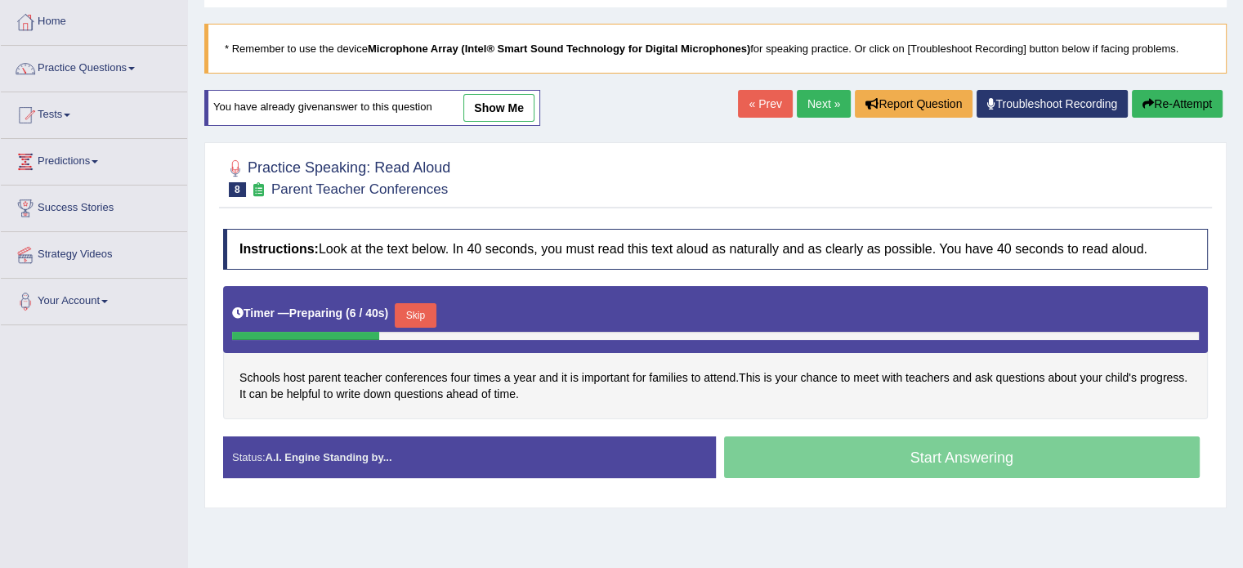
click at [422, 306] on button "Skip" at bounding box center [415, 315] width 41 height 25
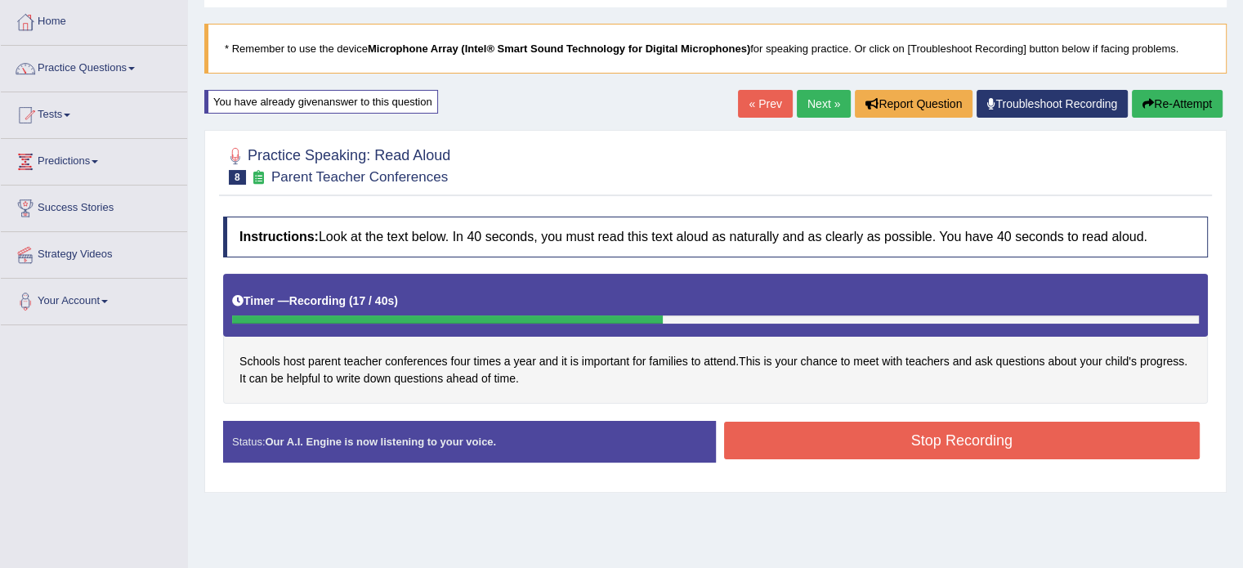
click at [824, 440] on button "Stop Recording" at bounding box center [962, 441] width 476 height 38
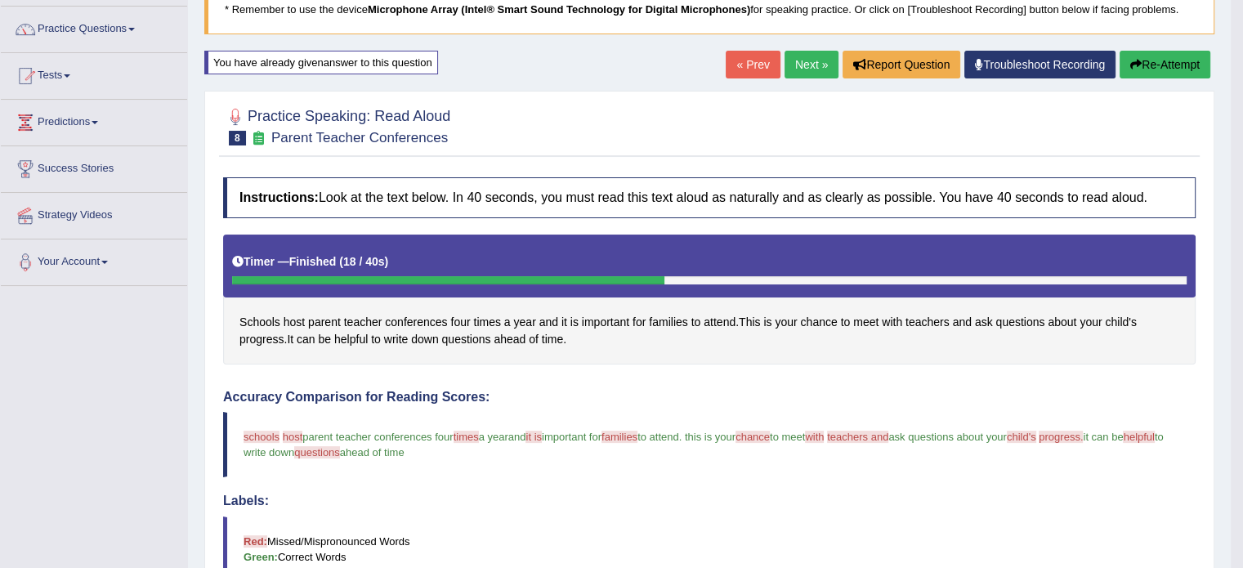
scroll to position [82, 0]
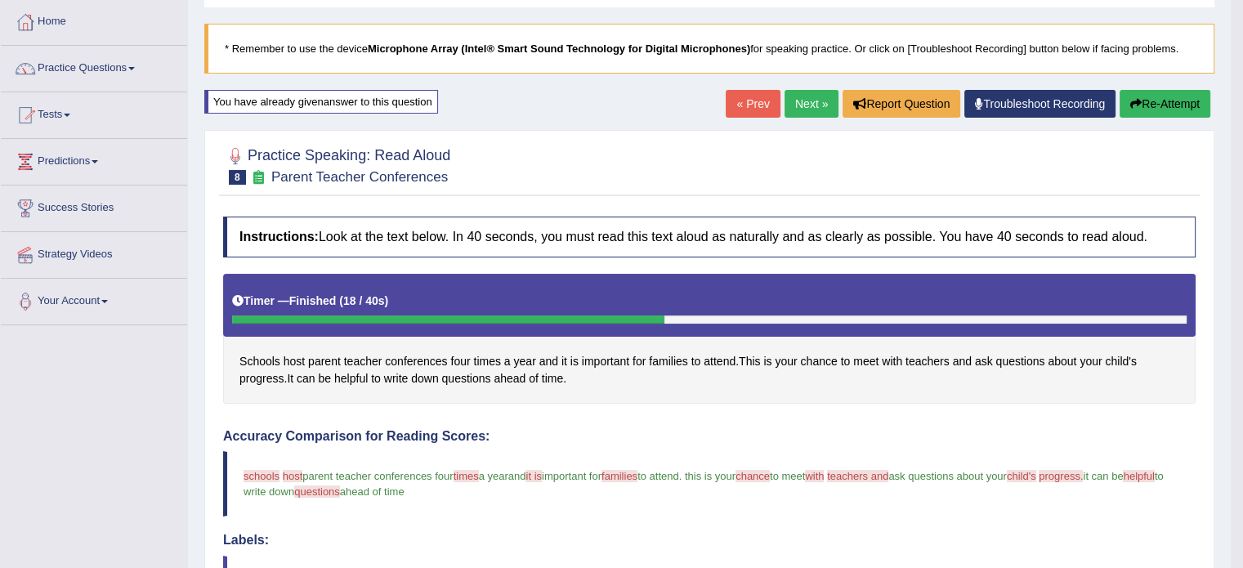
click at [807, 98] on link "Next »" at bounding box center [812, 104] width 54 height 28
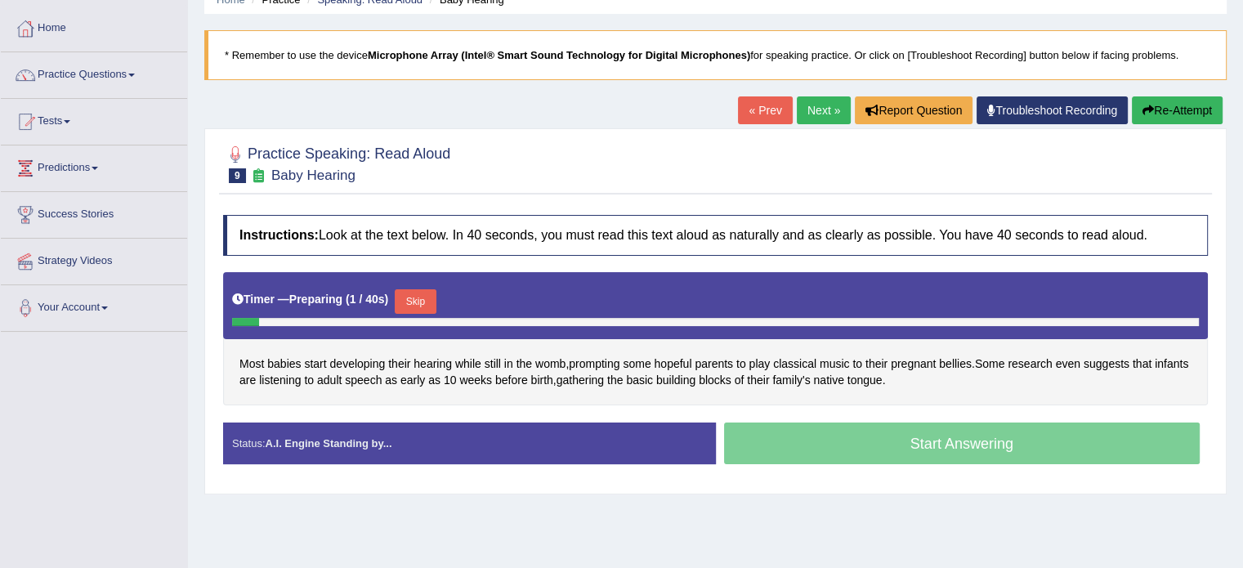
scroll to position [82, 0]
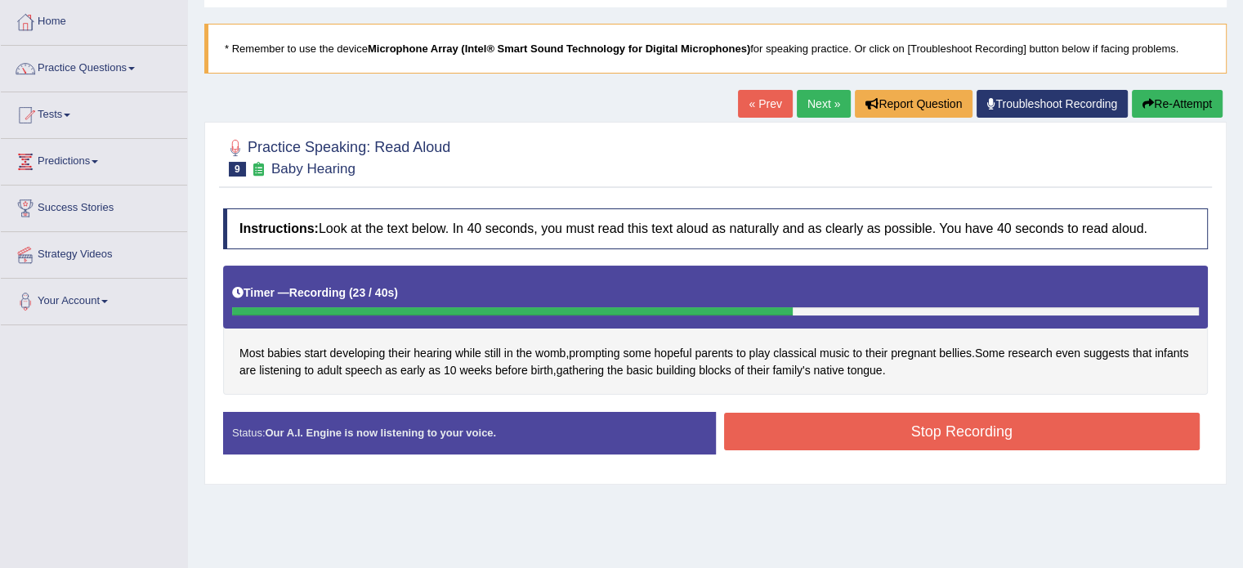
click at [780, 426] on button "Stop Recording" at bounding box center [962, 432] width 476 height 38
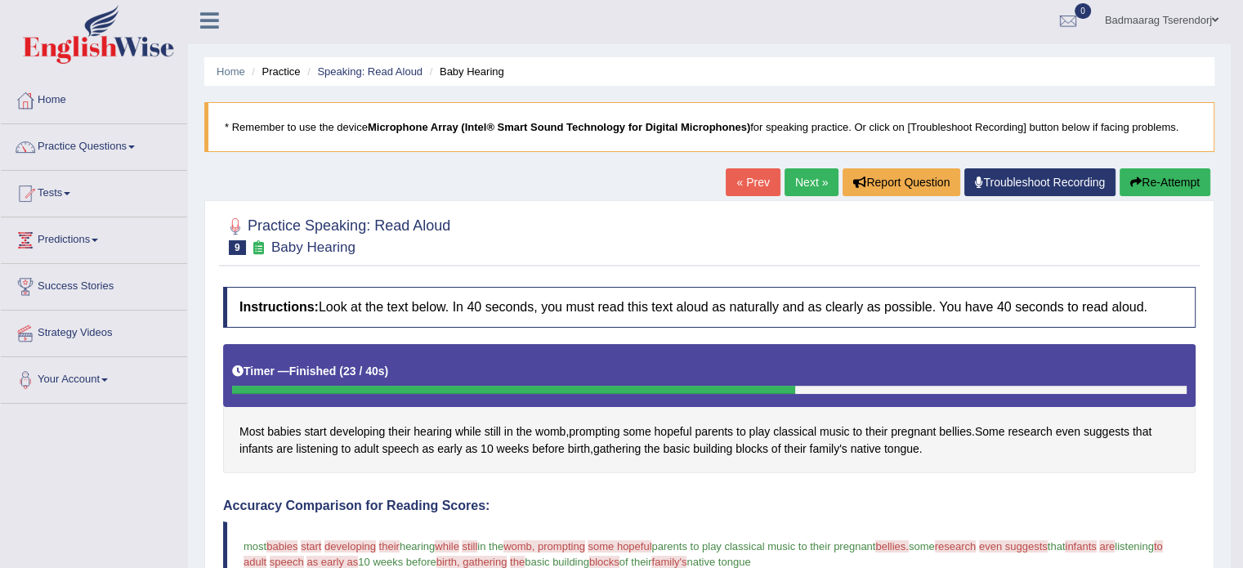
scroll to position [0, 0]
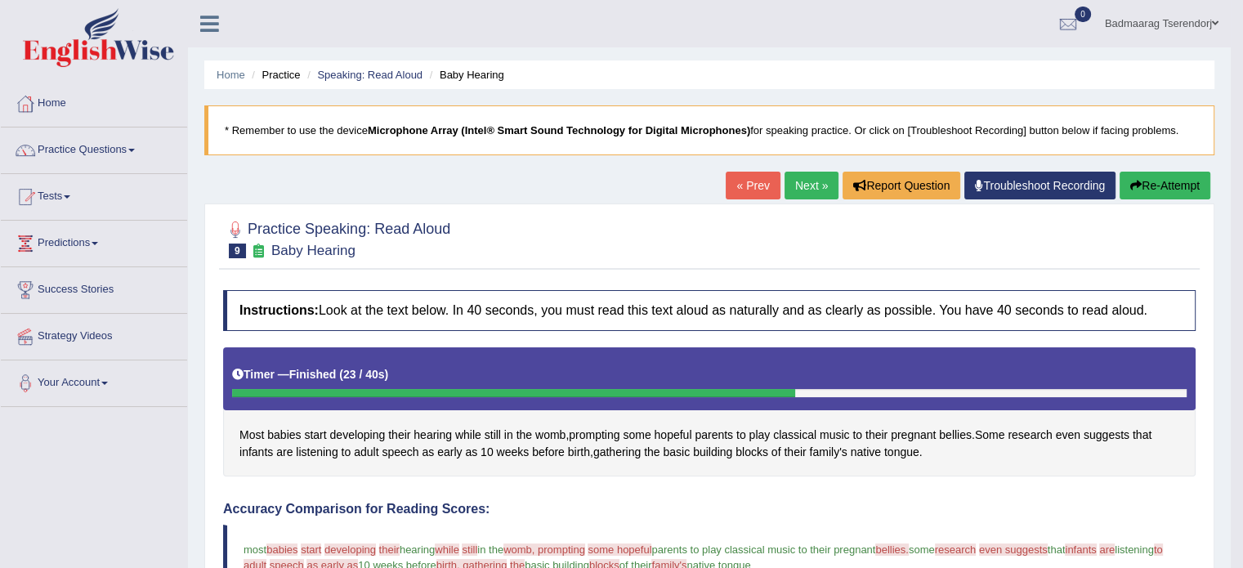
click at [1162, 181] on button "Re-Attempt" at bounding box center [1165, 186] width 91 height 28
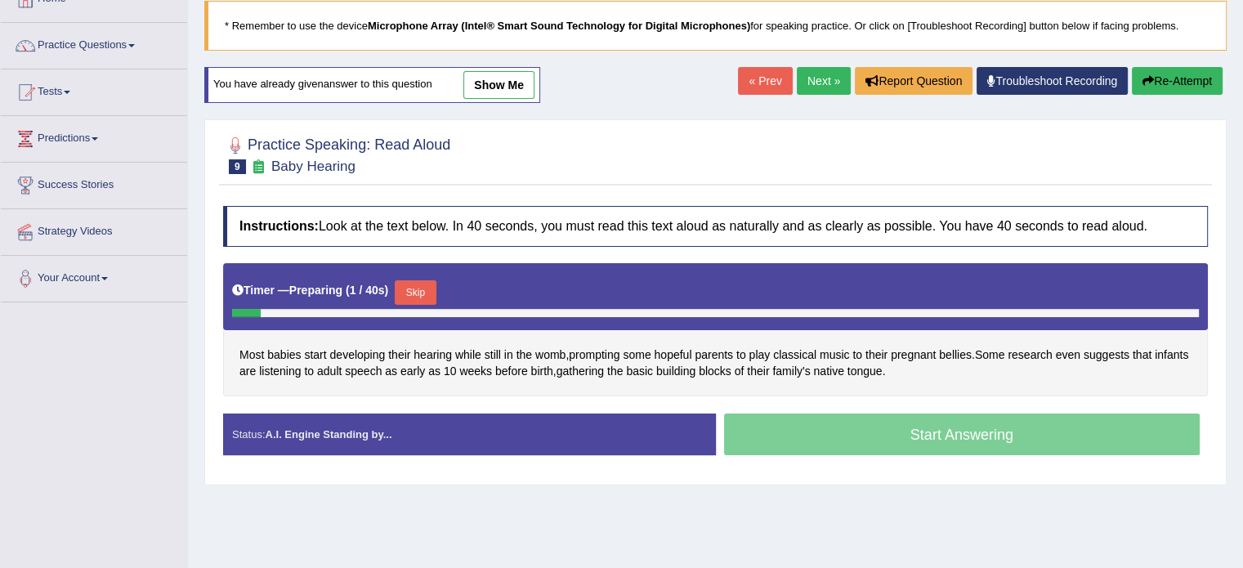
scroll to position [163, 0]
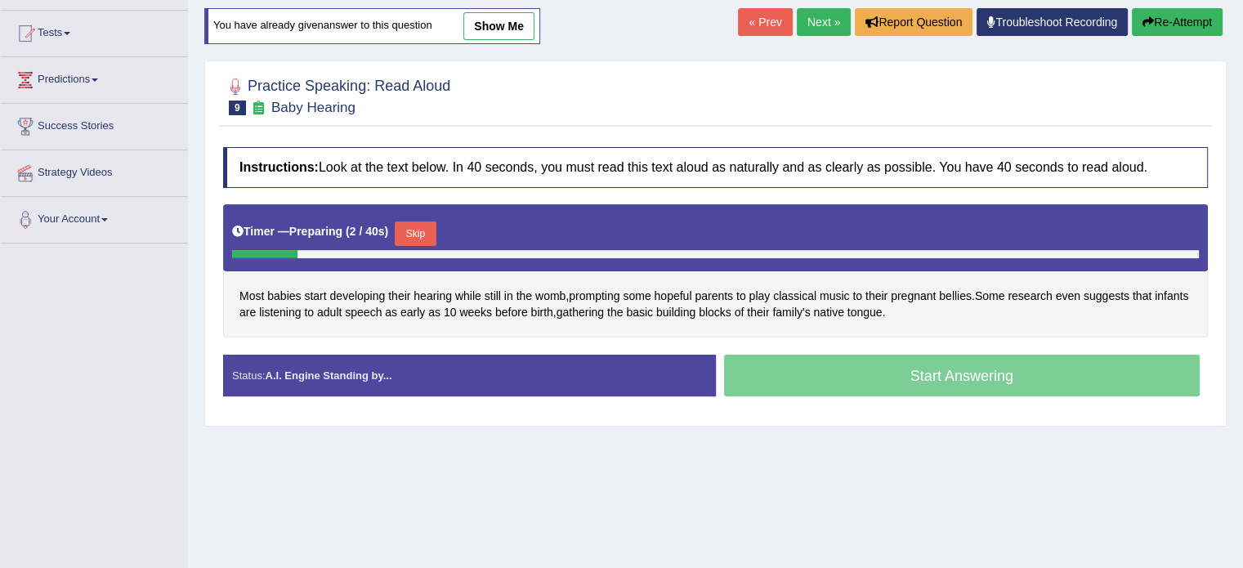
click at [418, 232] on button "Skip" at bounding box center [415, 233] width 41 height 25
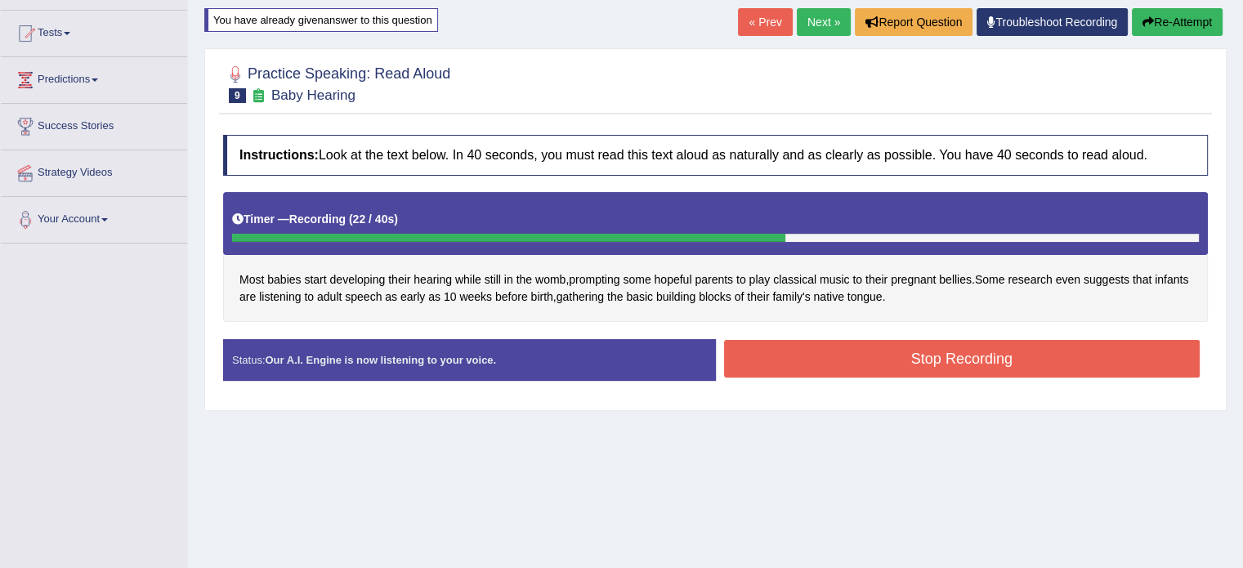
click at [840, 347] on button "Stop Recording" at bounding box center [962, 359] width 476 height 38
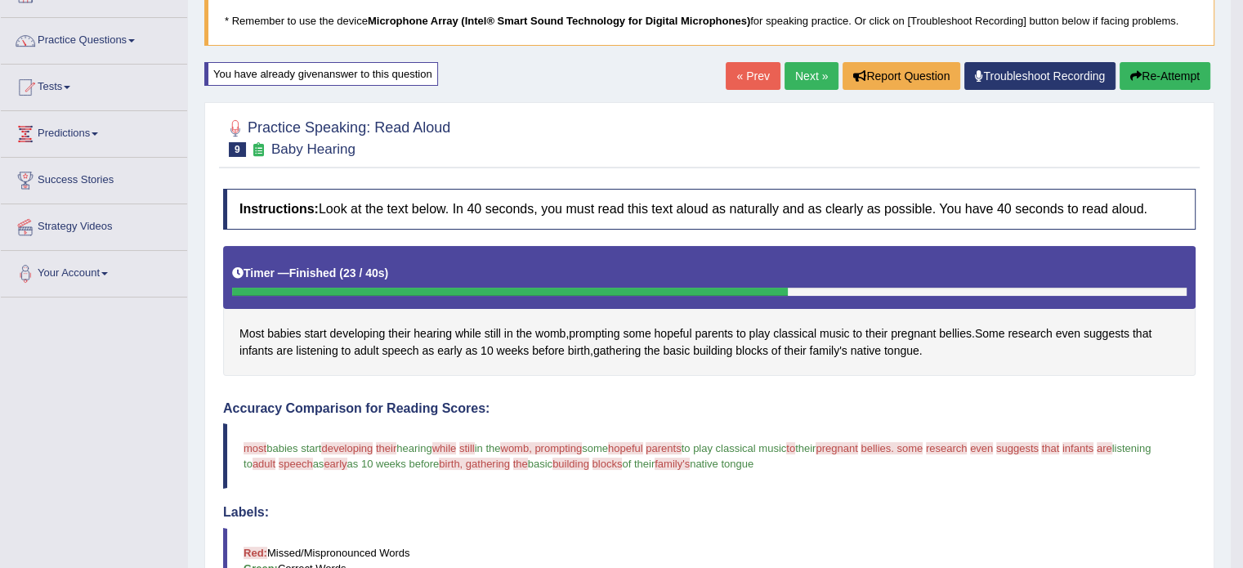
scroll to position [82, 0]
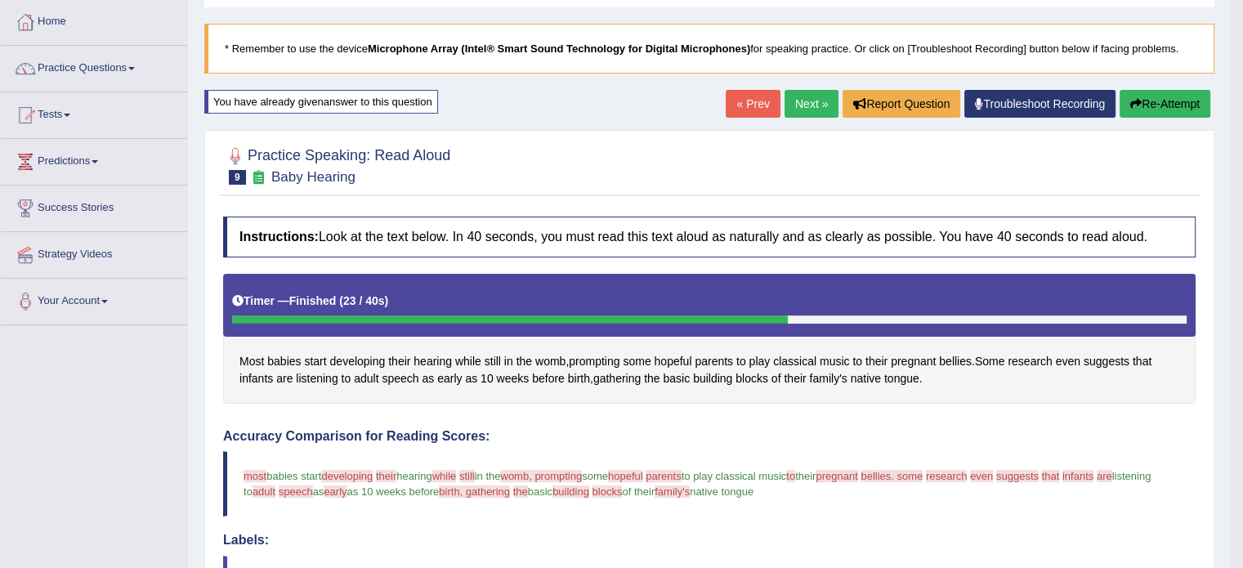
click at [798, 104] on link "Next »" at bounding box center [812, 104] width 54 height 28
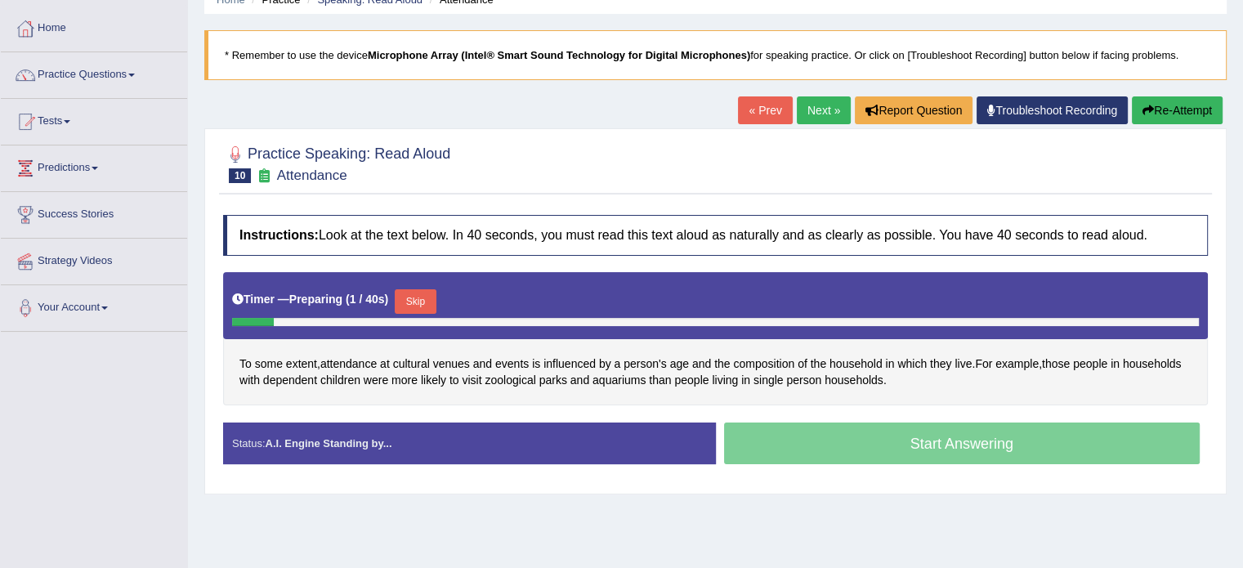
scroll to position [82, 0]
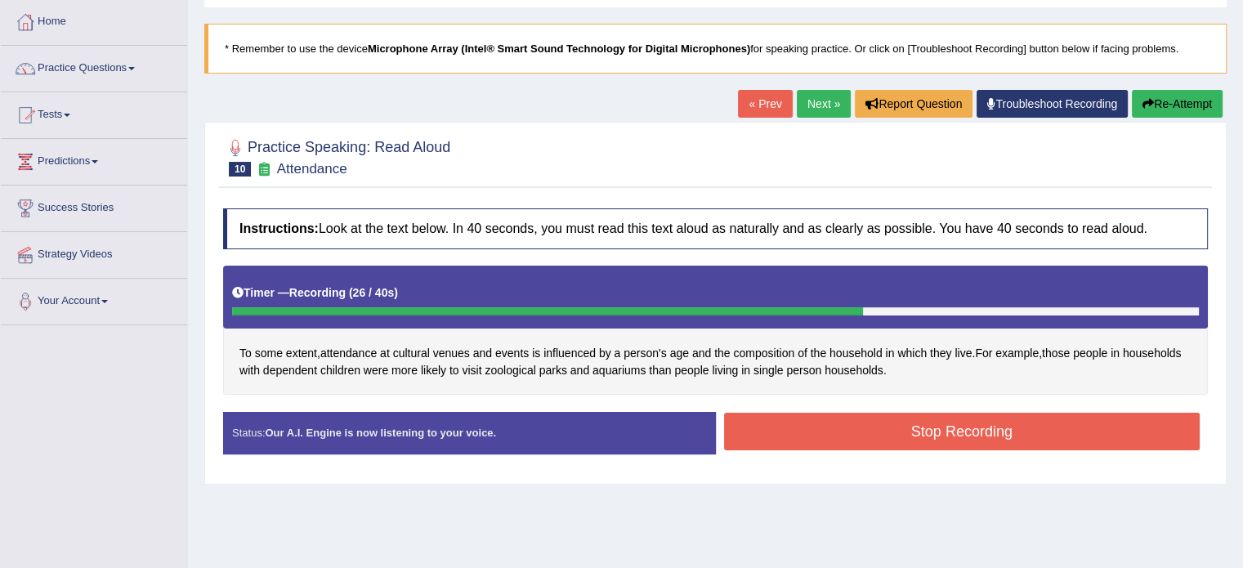
click at [895, 423] on button "Stop Recording" at bounding box center [962, 432] width 476 height 38
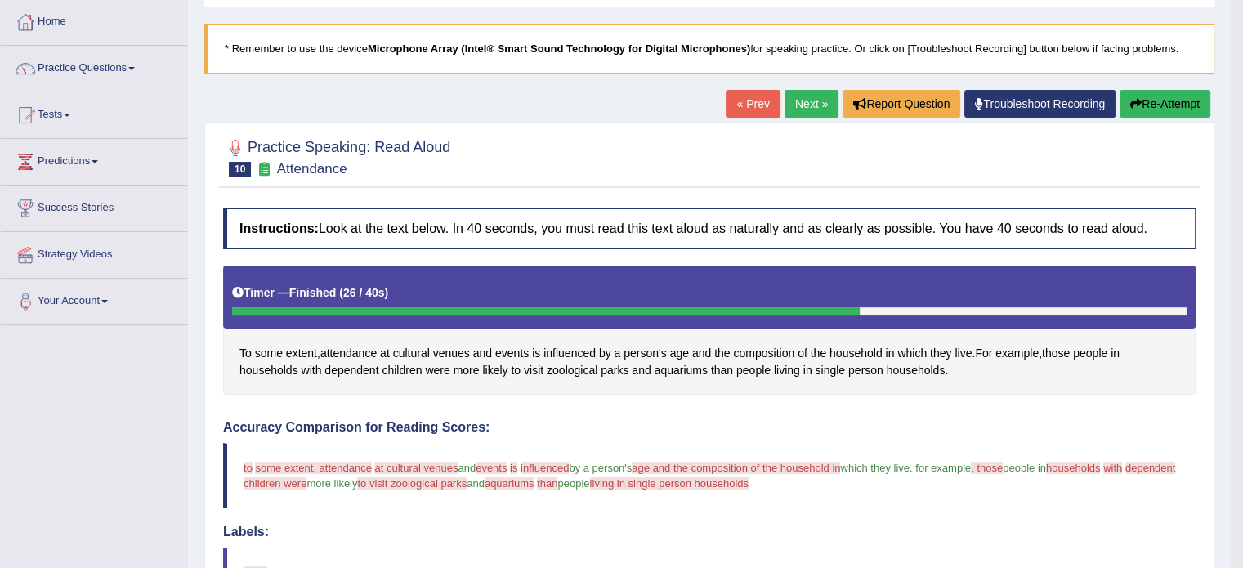
click at [1160, 96] on button "Re-Attempt" at bounding box center [1165, 104] width 91 height 28
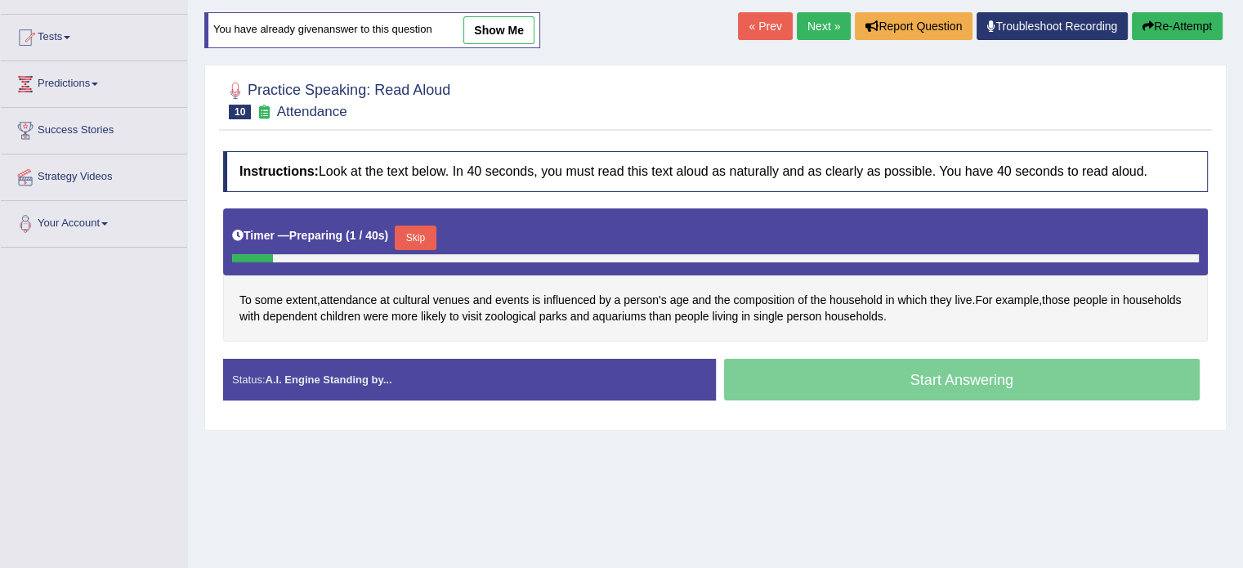
scroll to position [163, 0]
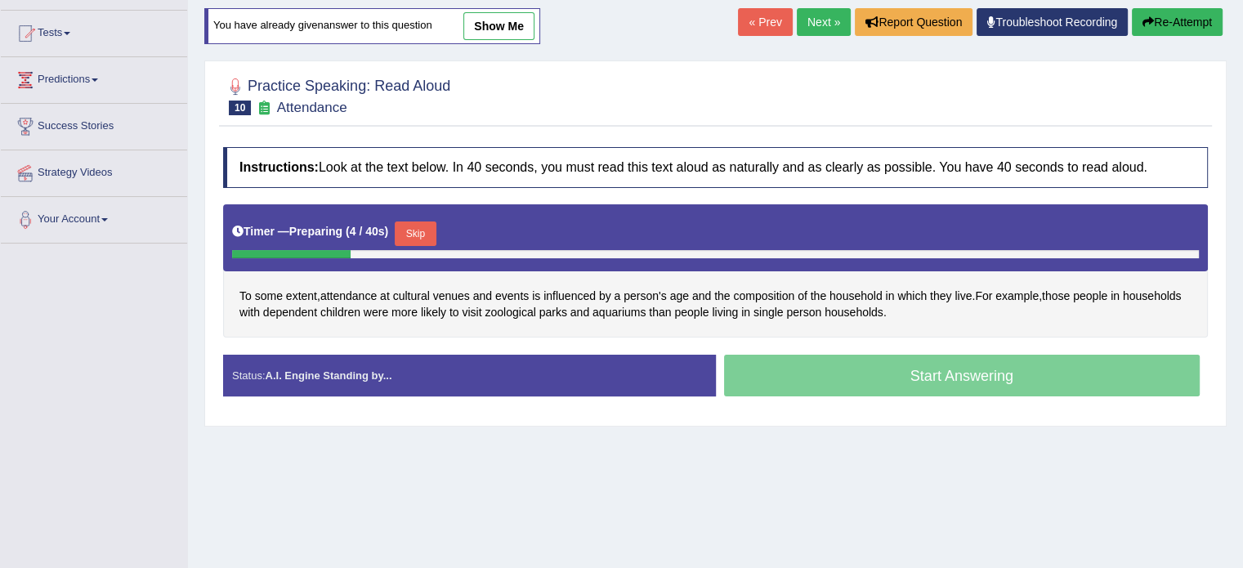
click at [428, 228] on button "Skip" at bounding box center [415, 233] width 41 height 25
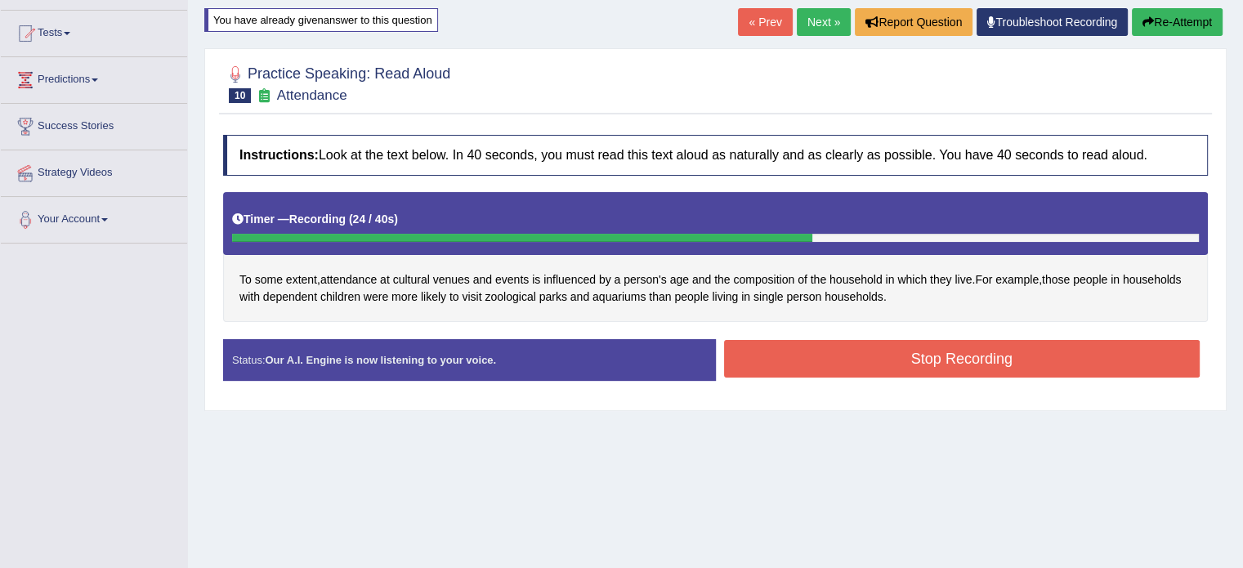
click at [888, 353] on button "Stop Recording" at bounding box center [962, 359] width 476 height 38
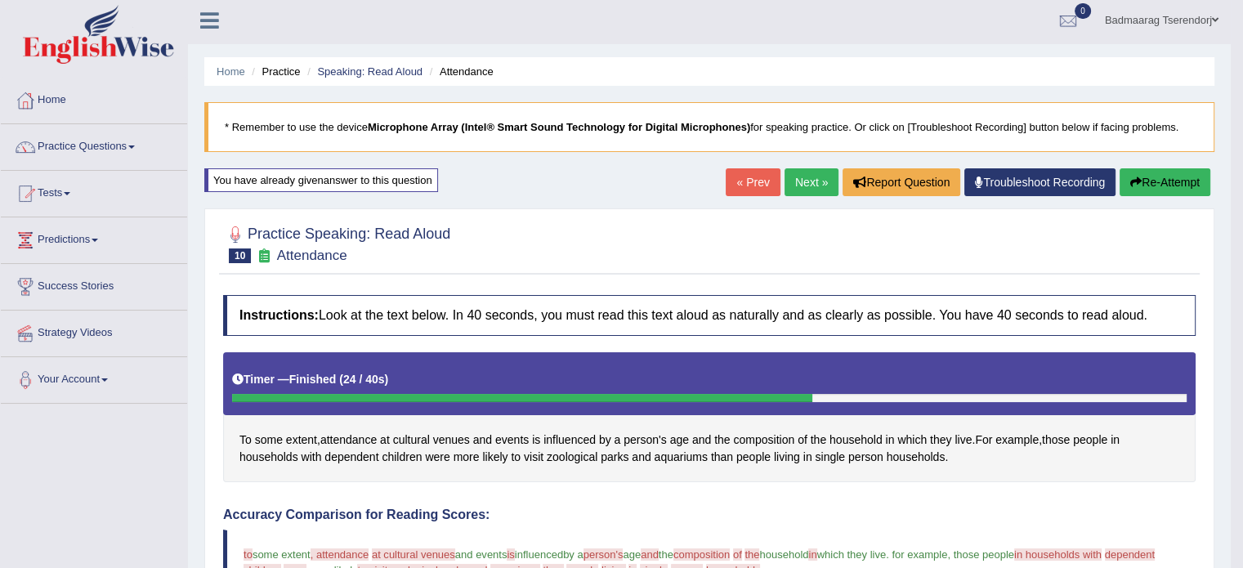
scroll to position [0, 0]
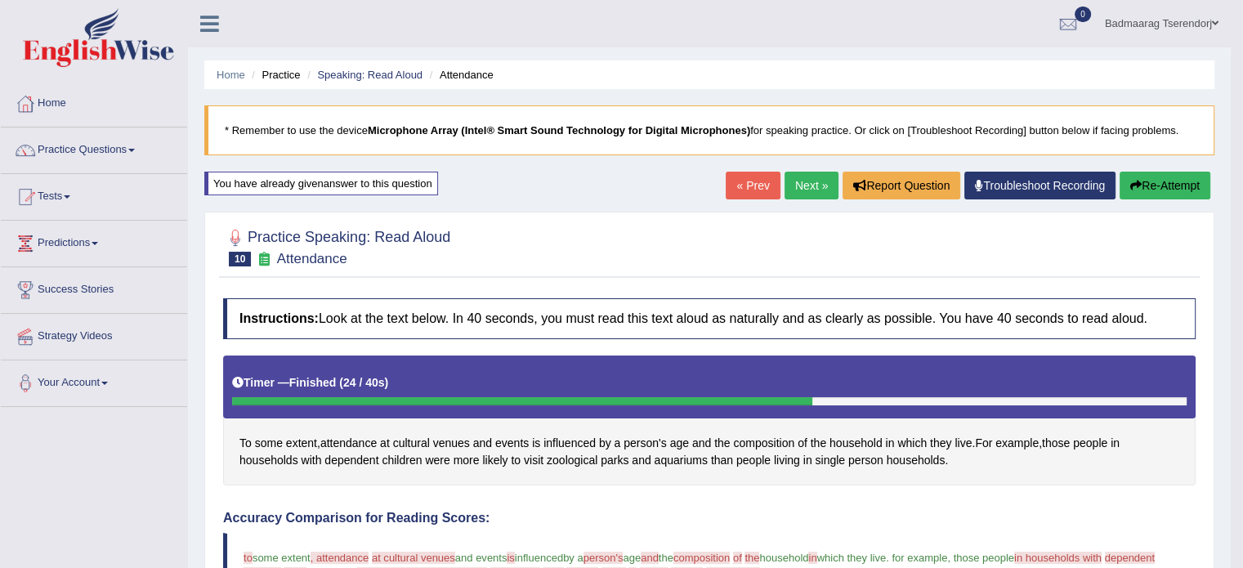
click at [1169, 185] on button "Re-Attempt" at bounding box center [1165, 186] width 91 height 28
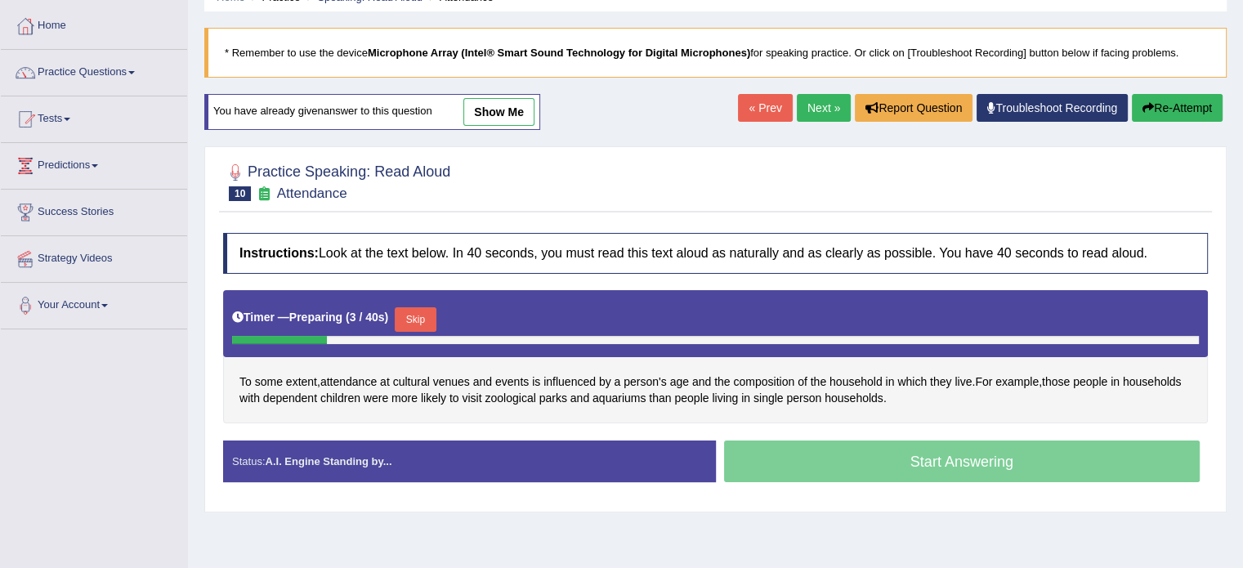
scroll to position [82, 0]
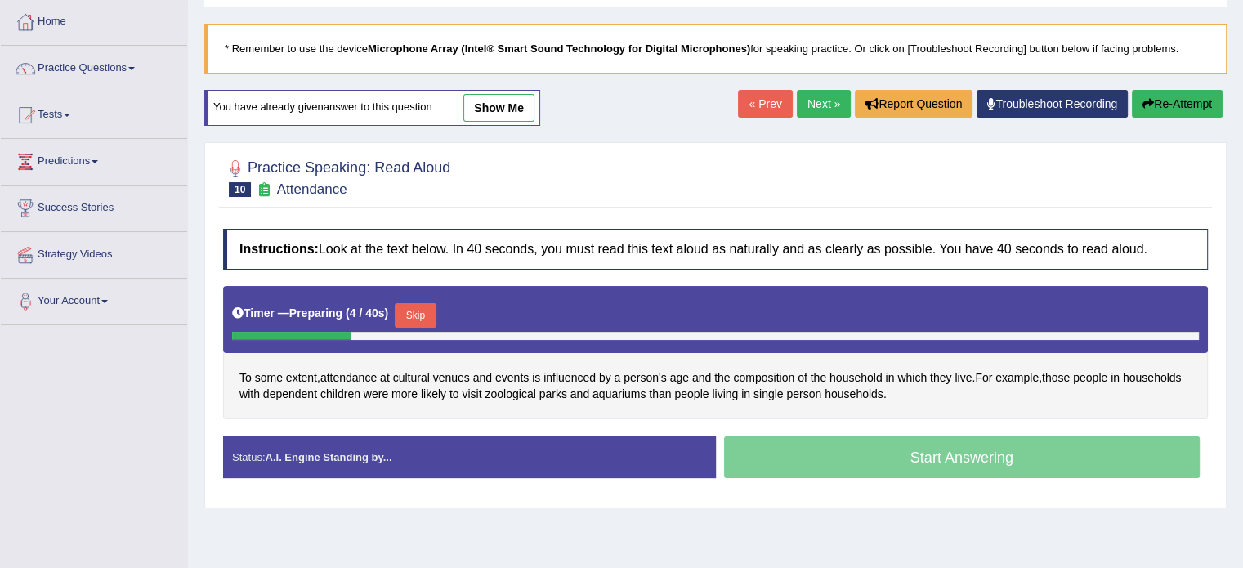
click at [425, 310] on button "Skip" at bounding box center [415, 315] width 41 height 25
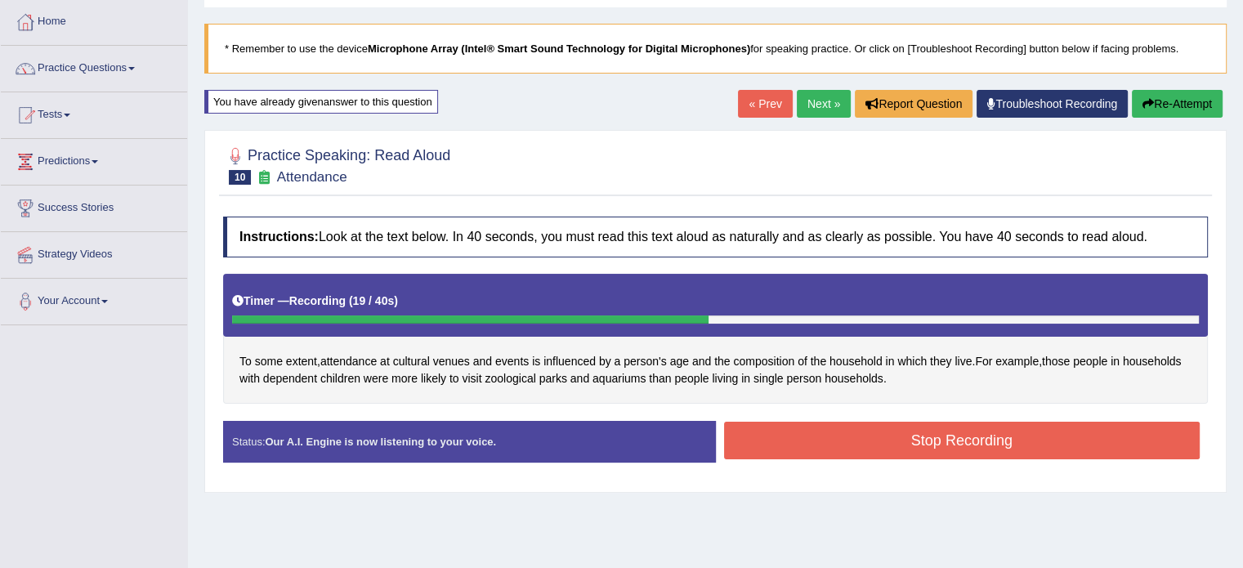
click at [843, 443] on button "Stop Recording" at bounding box center [962, 441] width 476 height 38
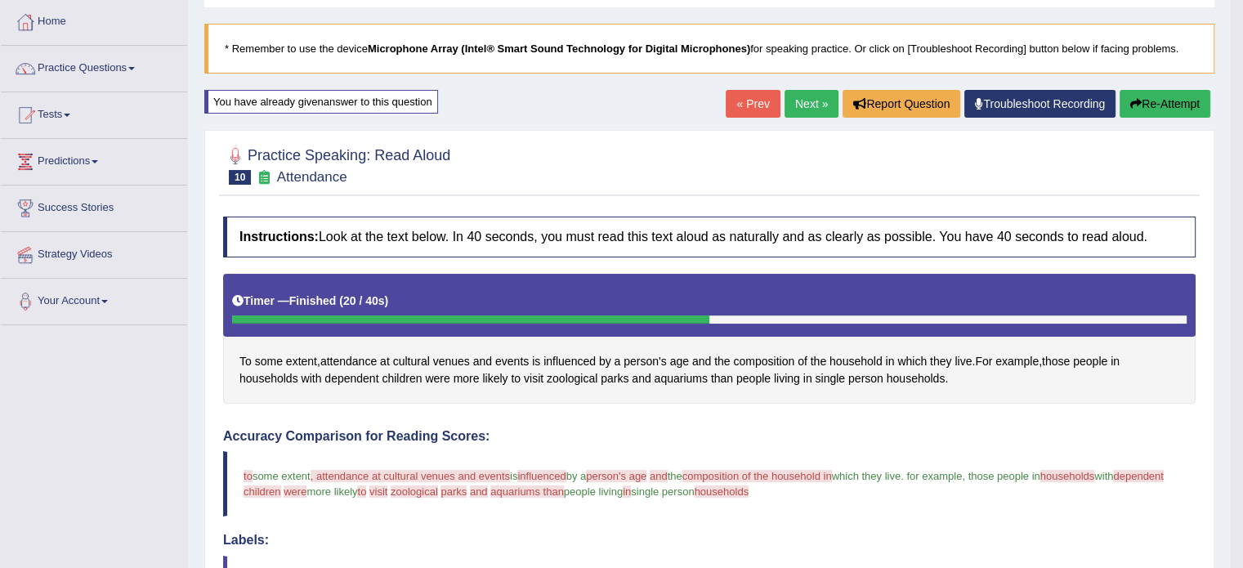
click at [796, 107] on link "Next »" at bounding box center [812, 104] width 54 height 28
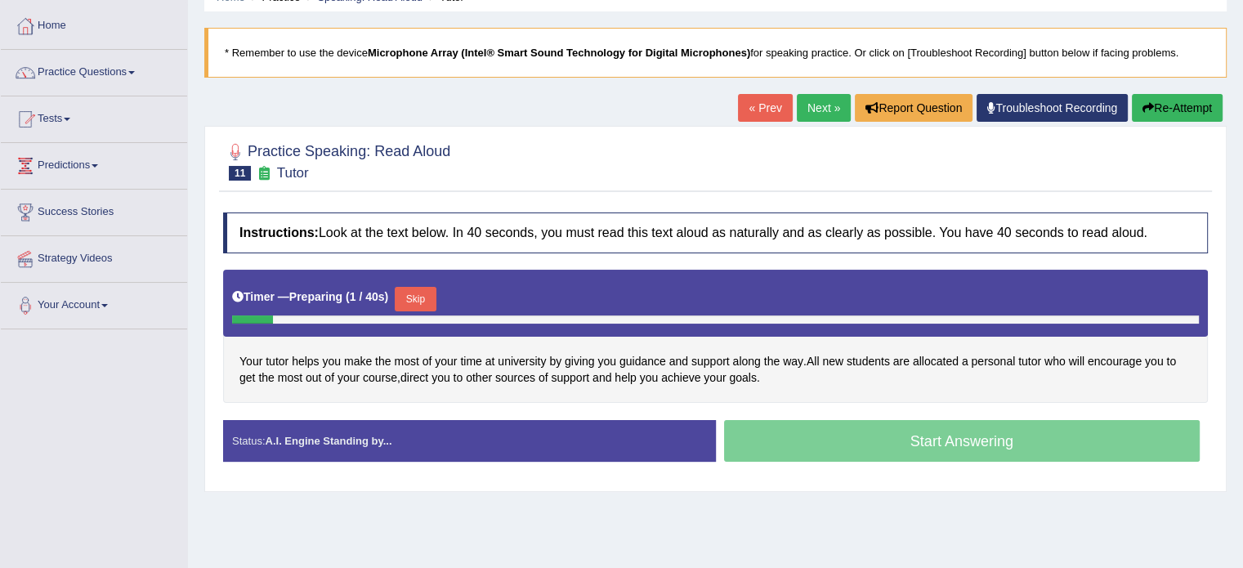
scroll to position [82, 0]
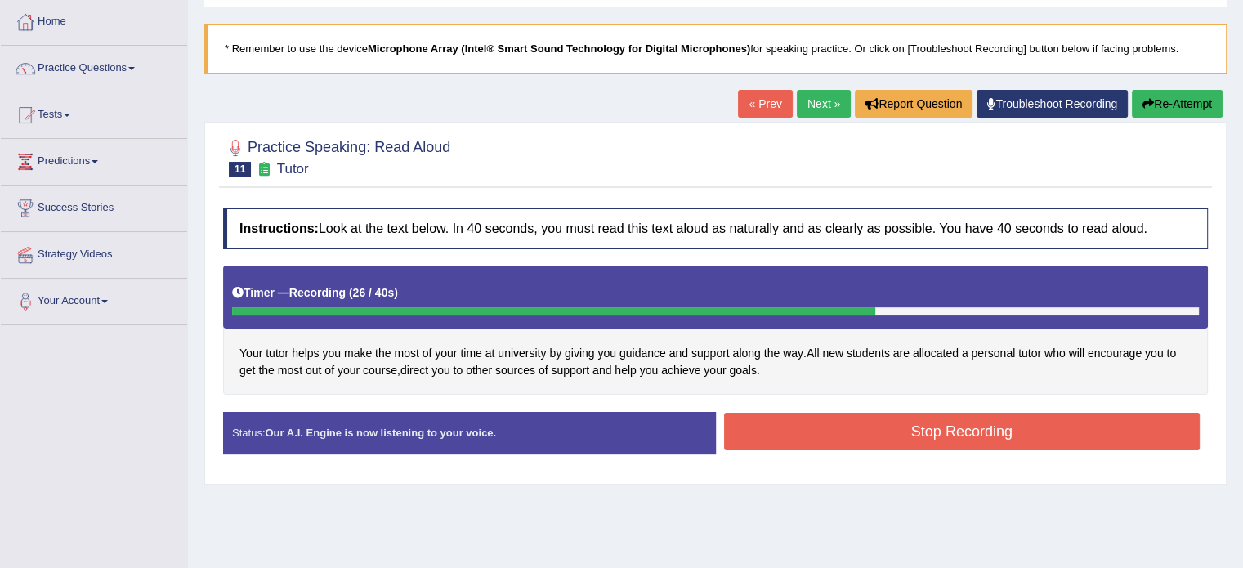
click at [835, 434] on button "Stop Recording" at bounding box center [962, 432] width 476 height 38
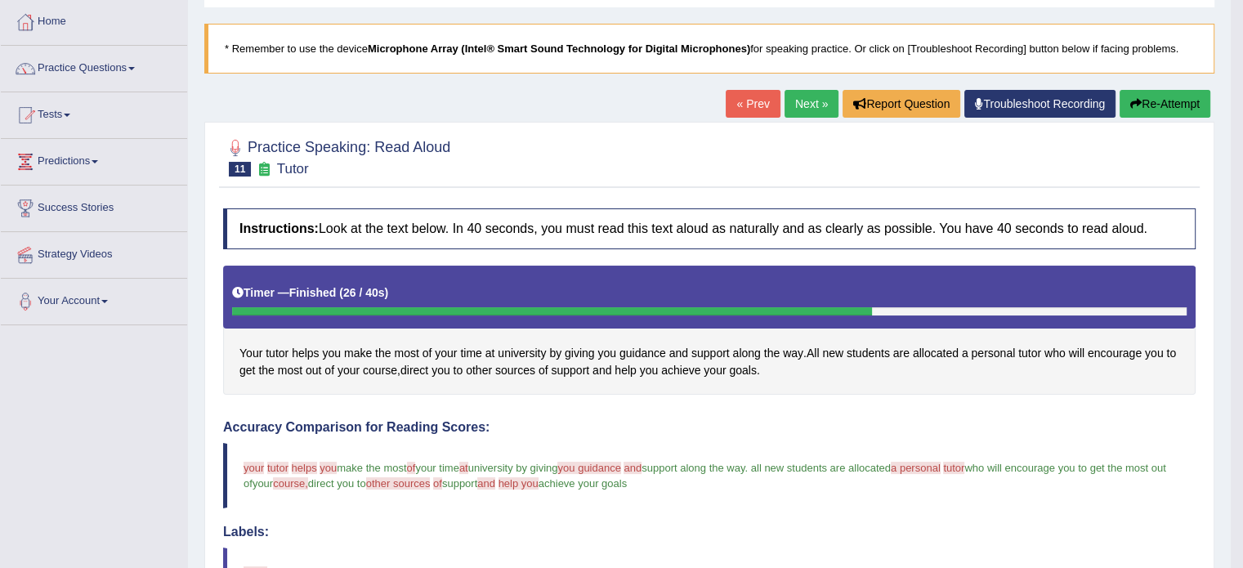
click at [1181, 101] on button "Re-Attempt" at bounding box center [1165, 104] width 91 height 28
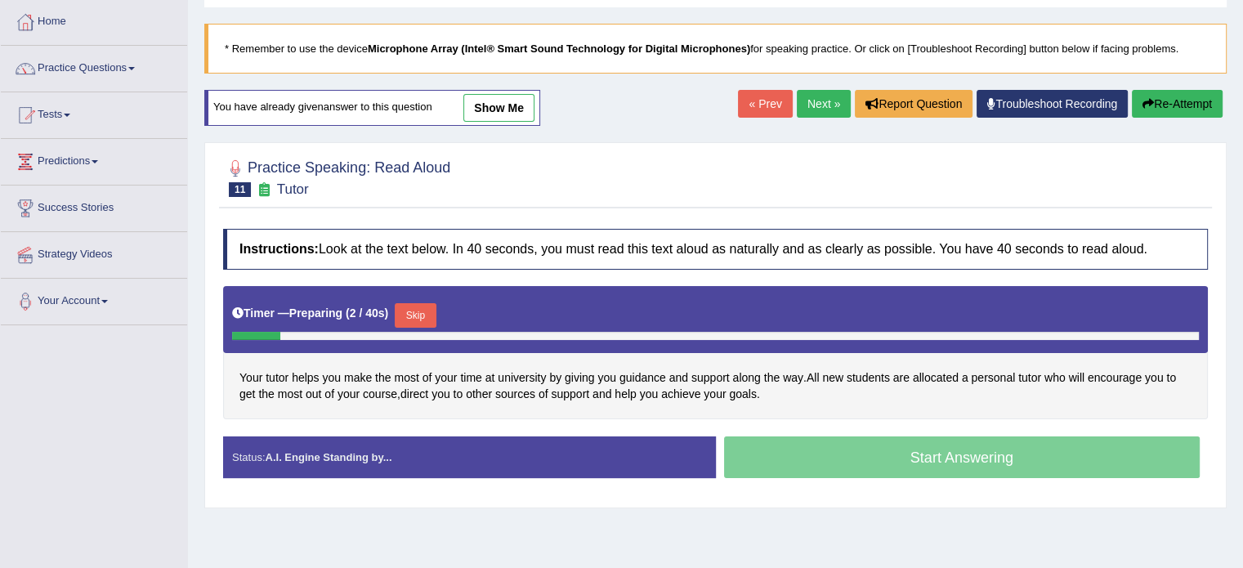
click at [420, 305] on button "Skip" at bounding box center [415, 315] width 41 height 25
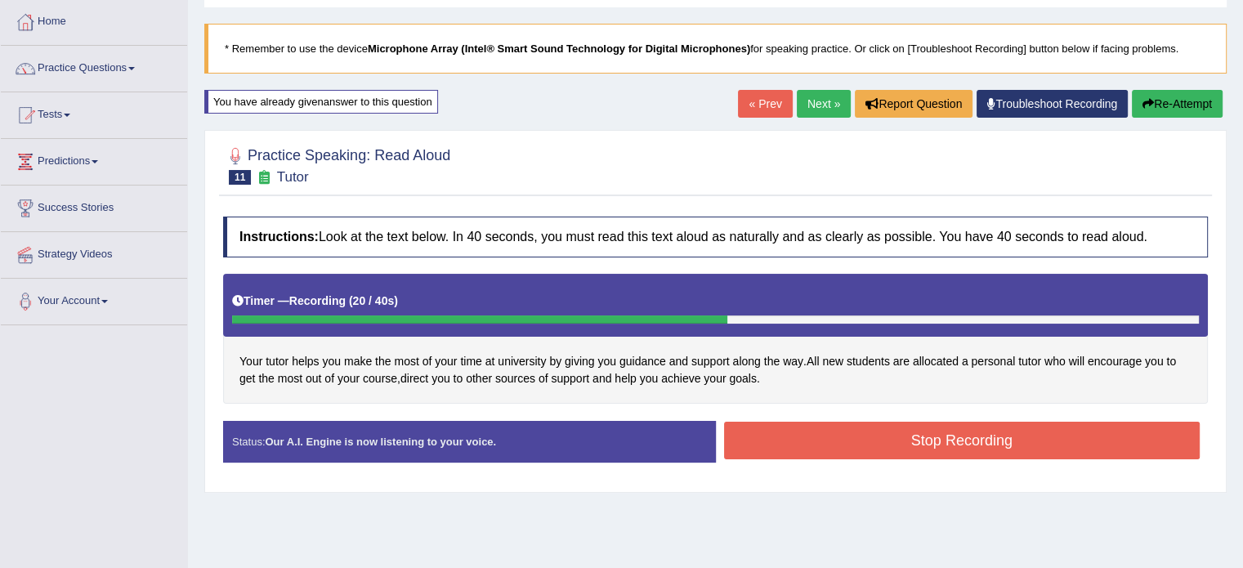
click at [837, 432] on button "Stop Recording" at bounding box center [962, 441] width 476 height 38
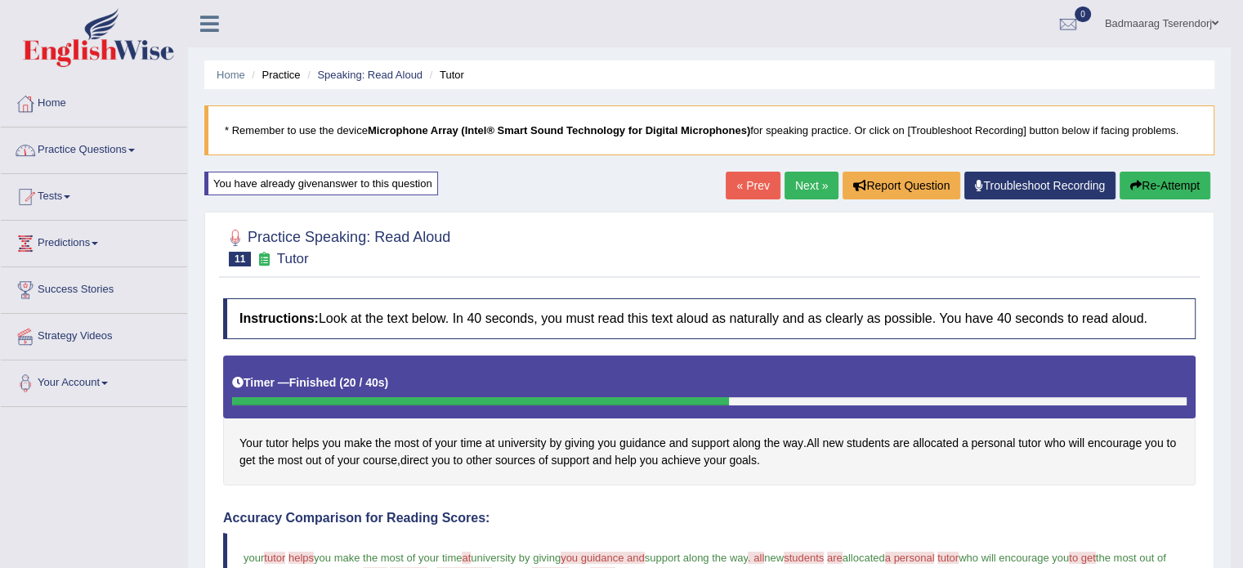
click at [119, 145] on link "Practice Questions" at bounding box center [94, 147] width 186 height 41
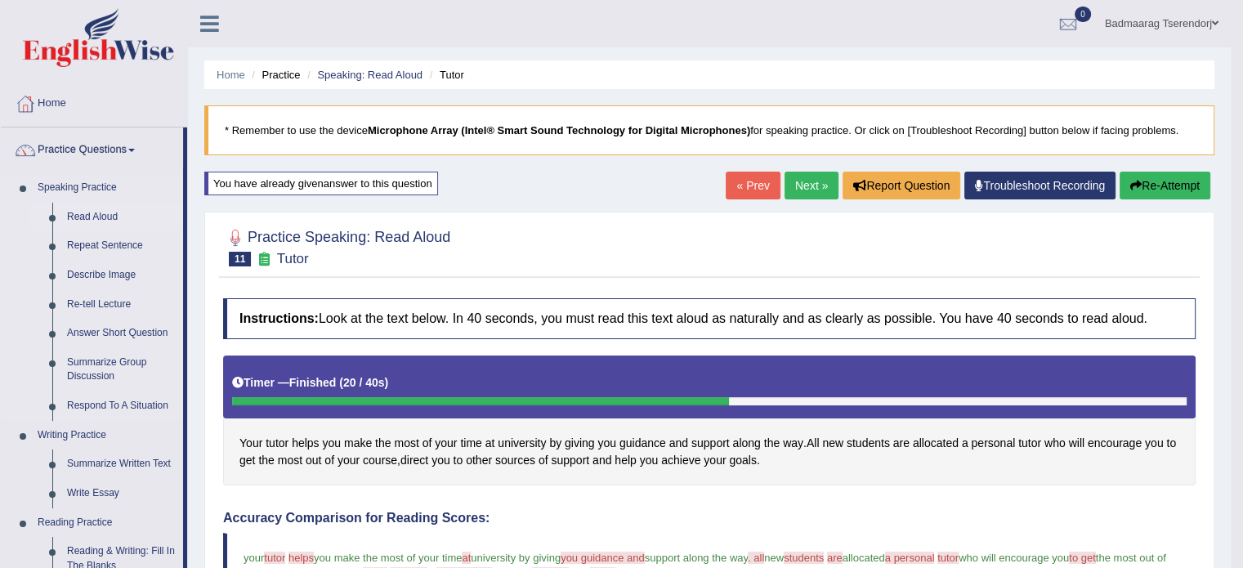
click at [101, 214] on link "Read Aloud" at bounding box center [121, 217] width 123 height 29
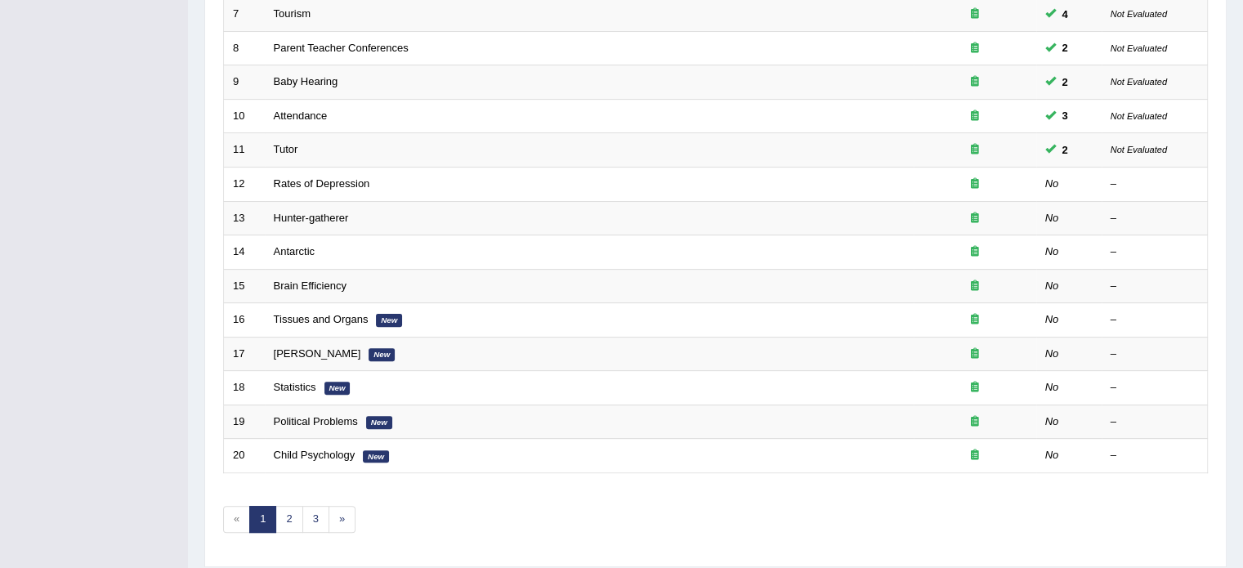
scroll to position [490, 0]
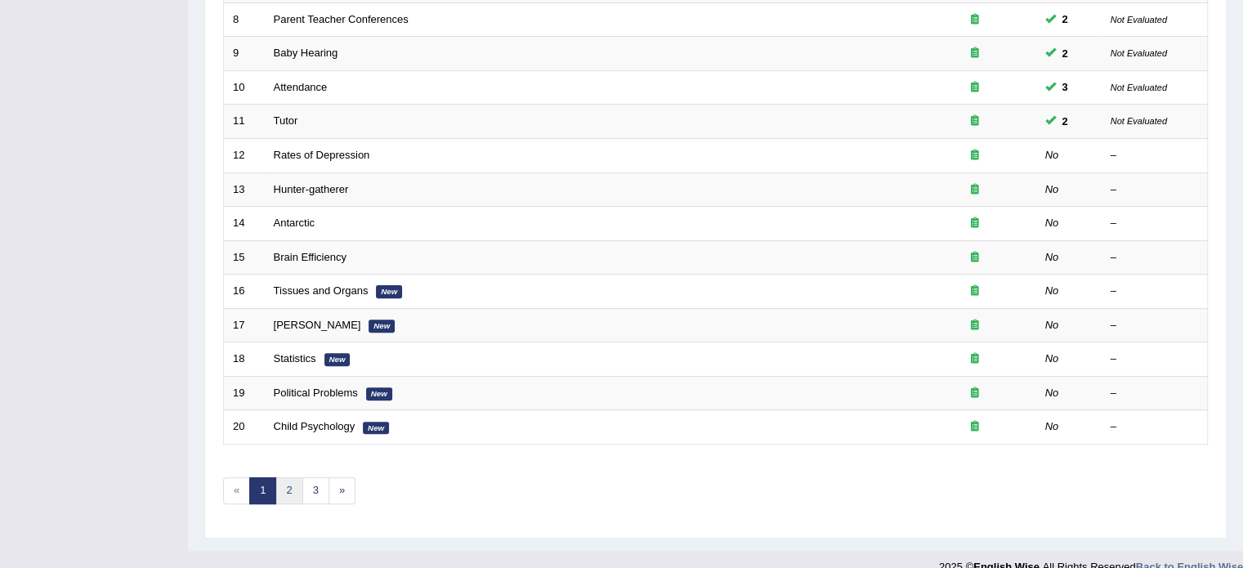
click at [291, 490] on link "2" at bounding box center [288, 490] width 27 height 27
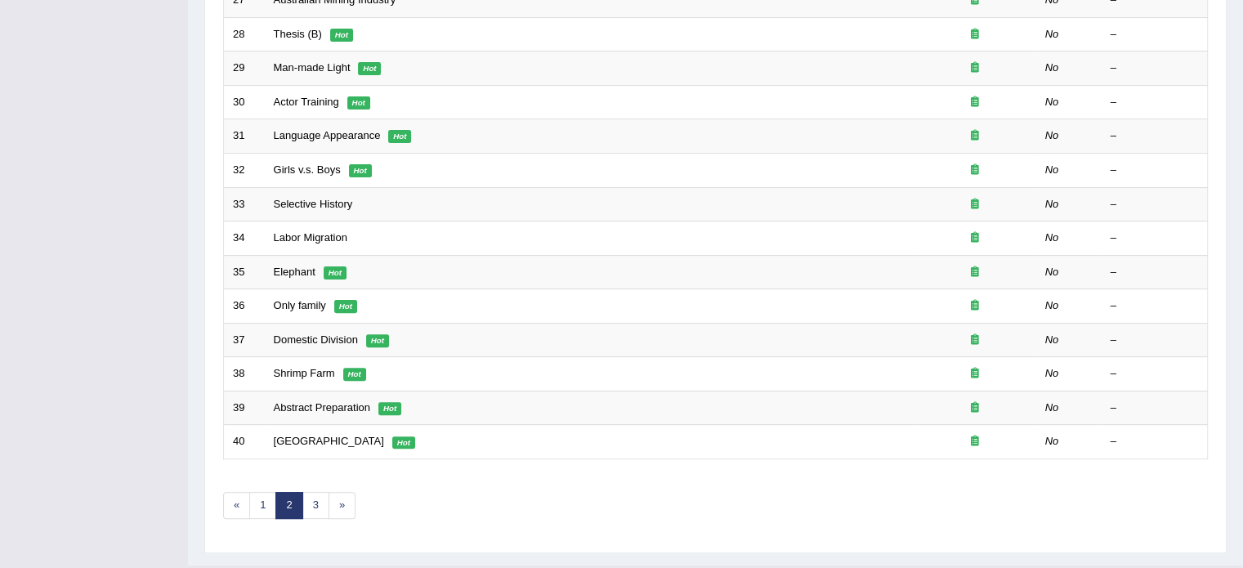
scroll to position [509, 0]
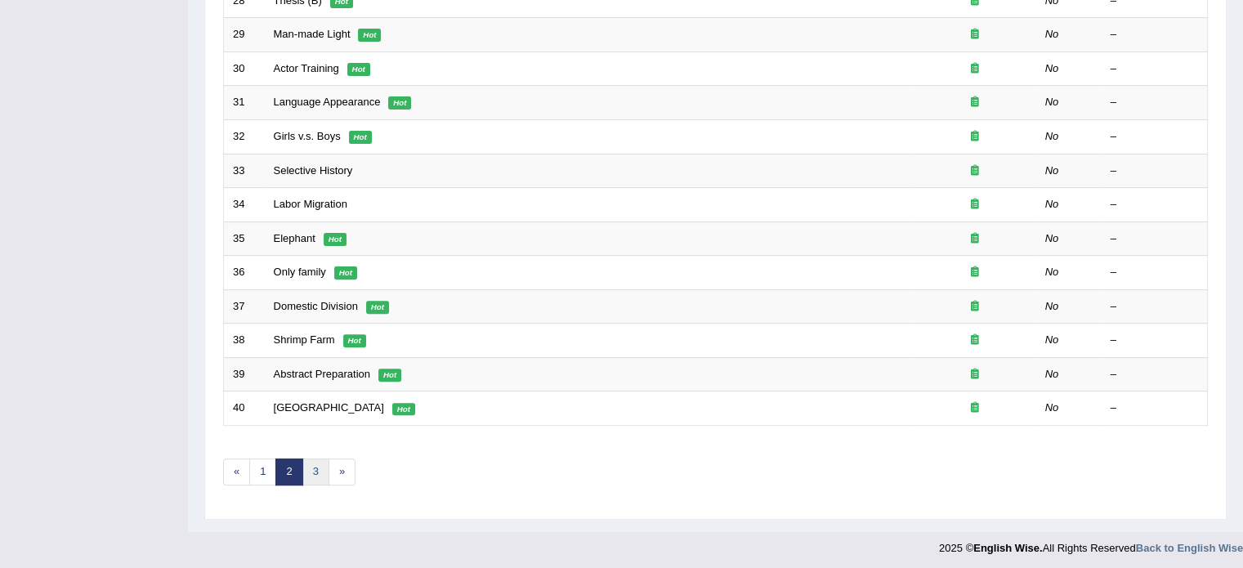
click at [319, 463] on link "3" at bounding box center [315, 471] width 27 height 27
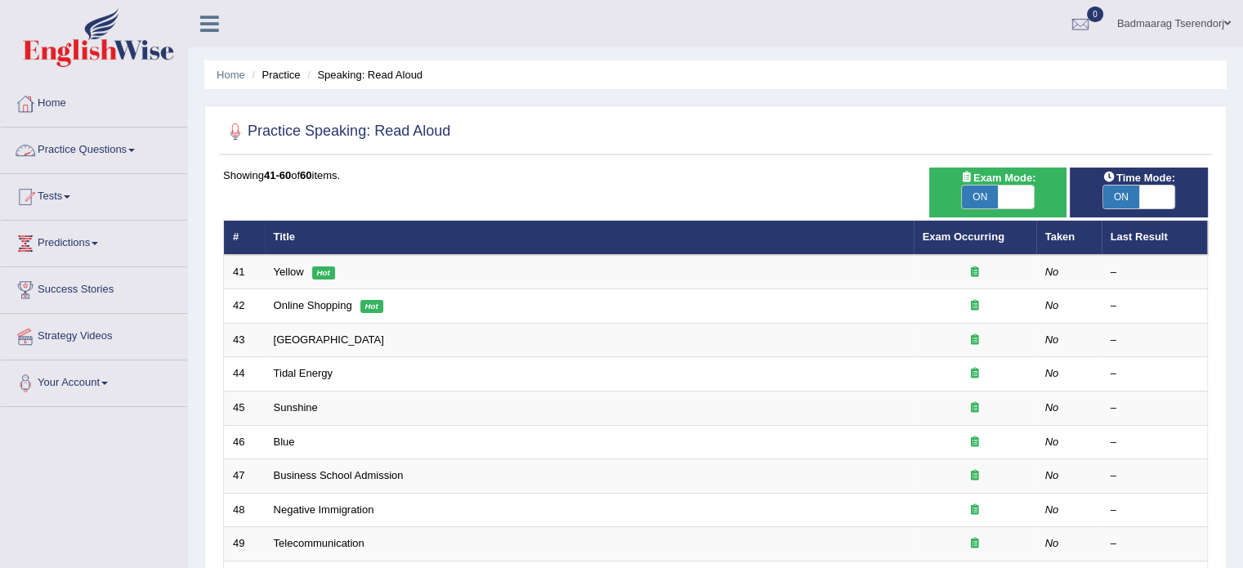
click at [137, 146] on link "Practice Questions" at bounding box center [94, 147] width 186 height 41
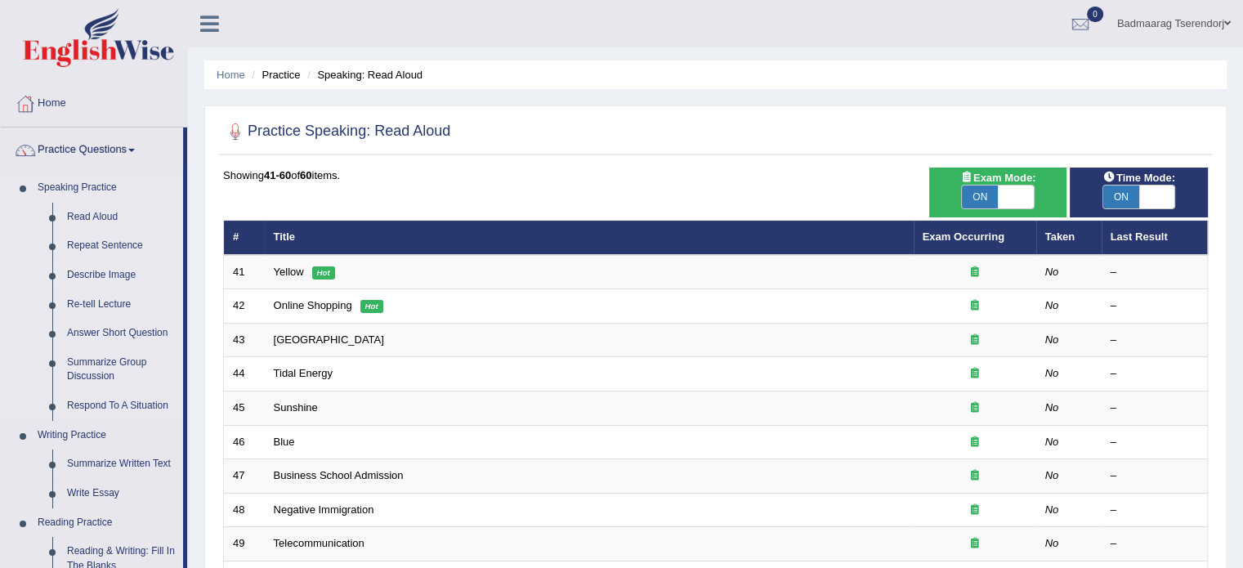
click at [111, 277] on link "Describe Image" at bounding box center [121, 275] width 123 height 29
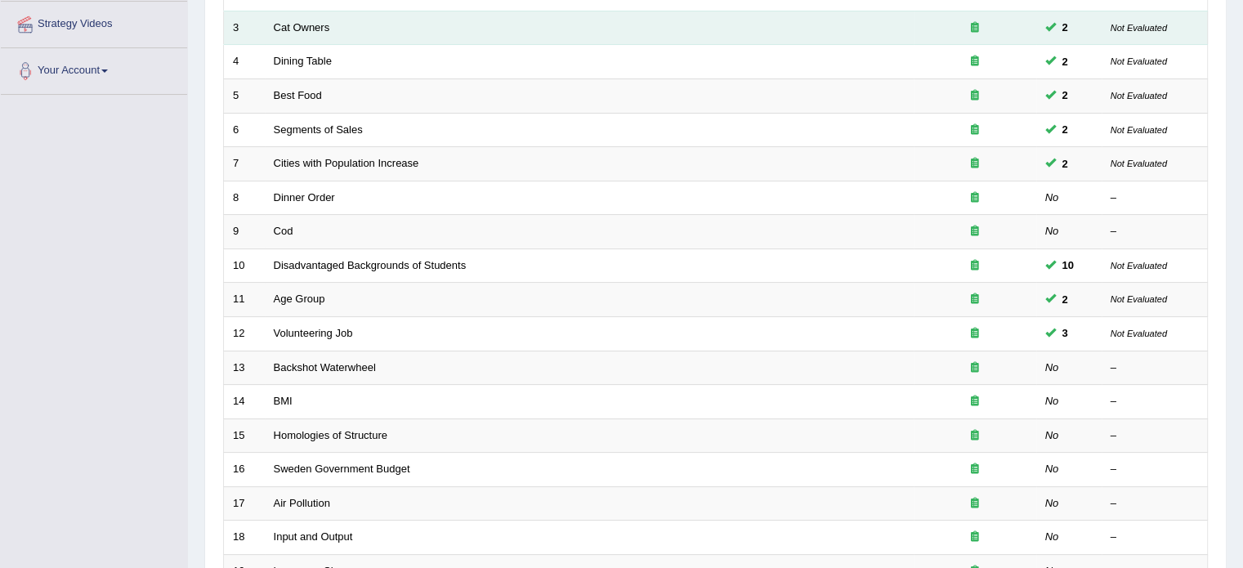
scroll to position [327, 0]
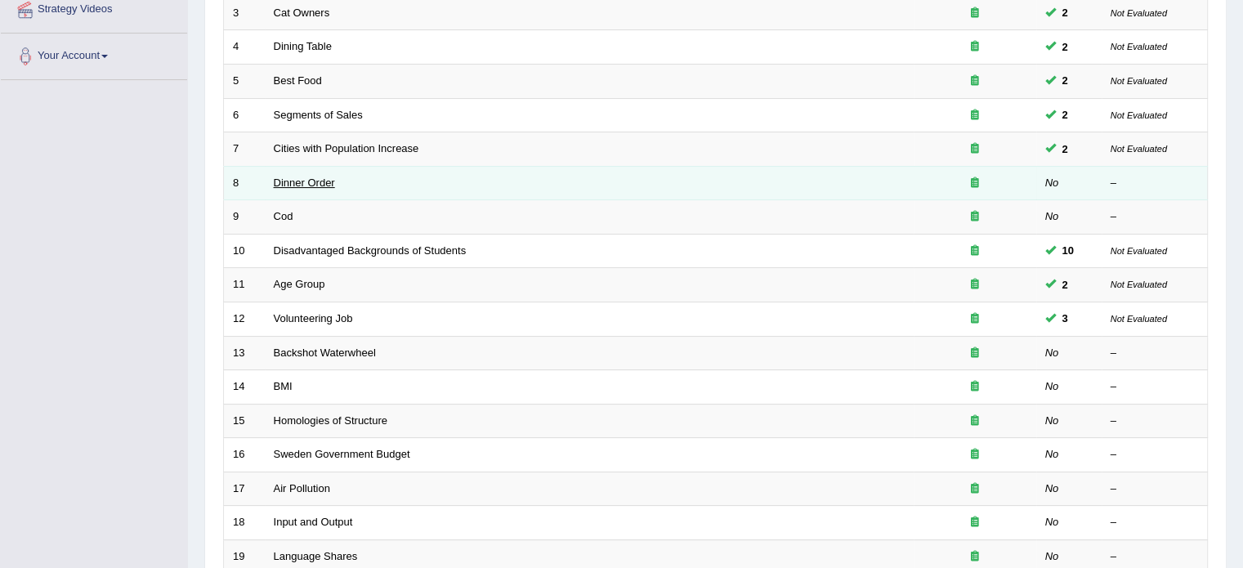
click at [317, 177] on link "Dinner Order" at bounding box center [304, 183] width 61 height 12
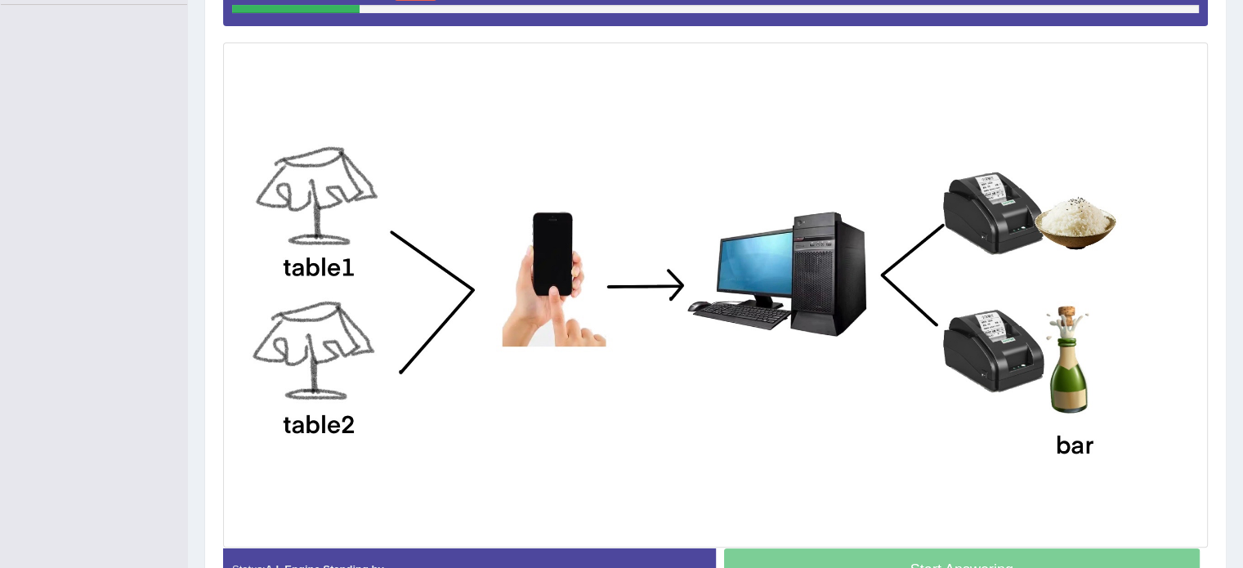
scroll to position [409, 0]
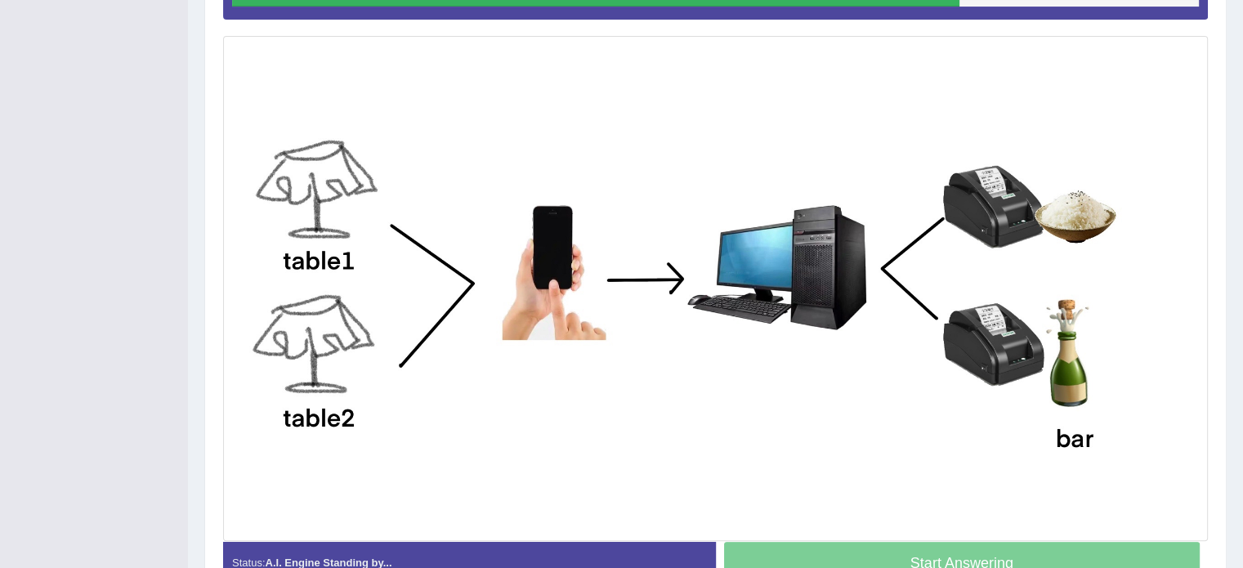
click at [839, 553] on div "Start Answering" at bounding box center [962, 565] width 493 height 46
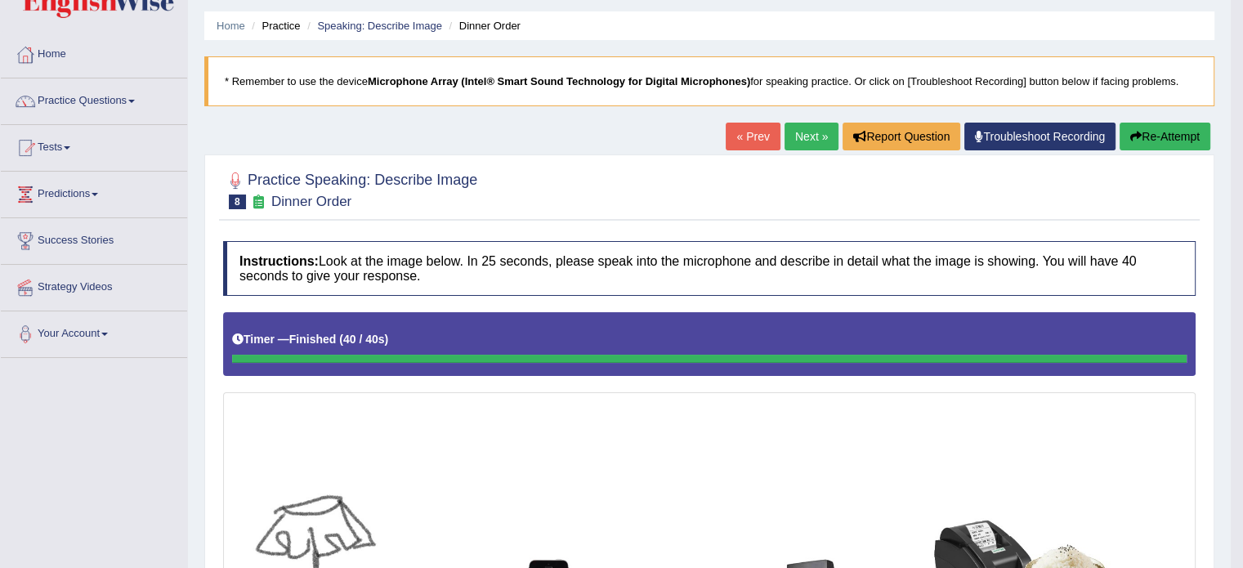
scroll to position [0, 0]
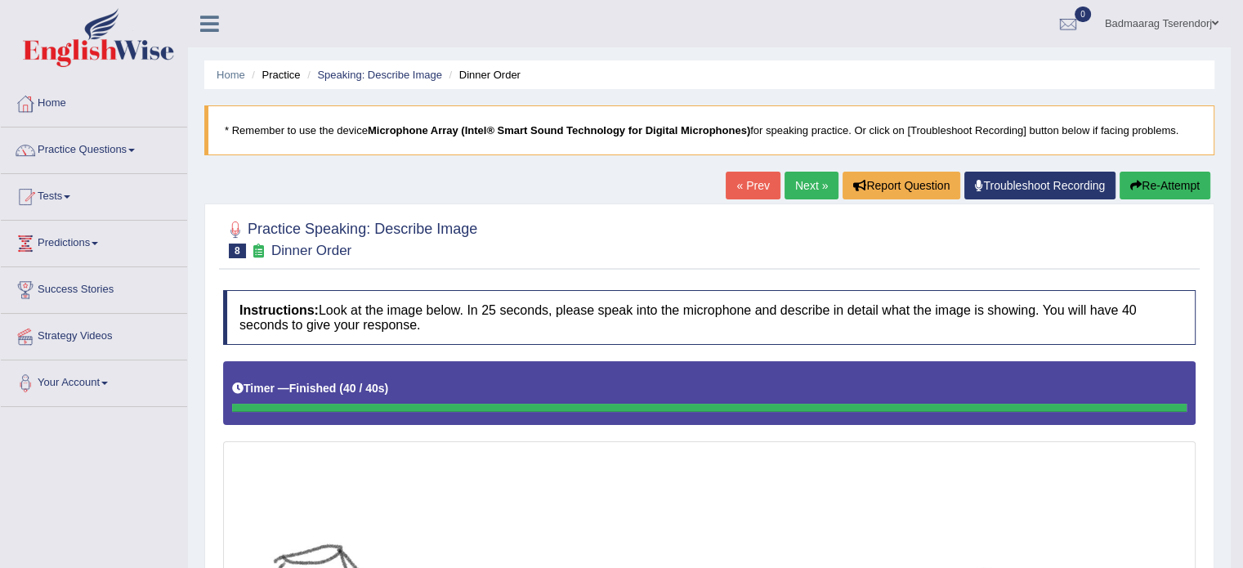
click at [1180, 181] on button "Re-Attempt" at bounding box center [1165, 186] width 91 height 28
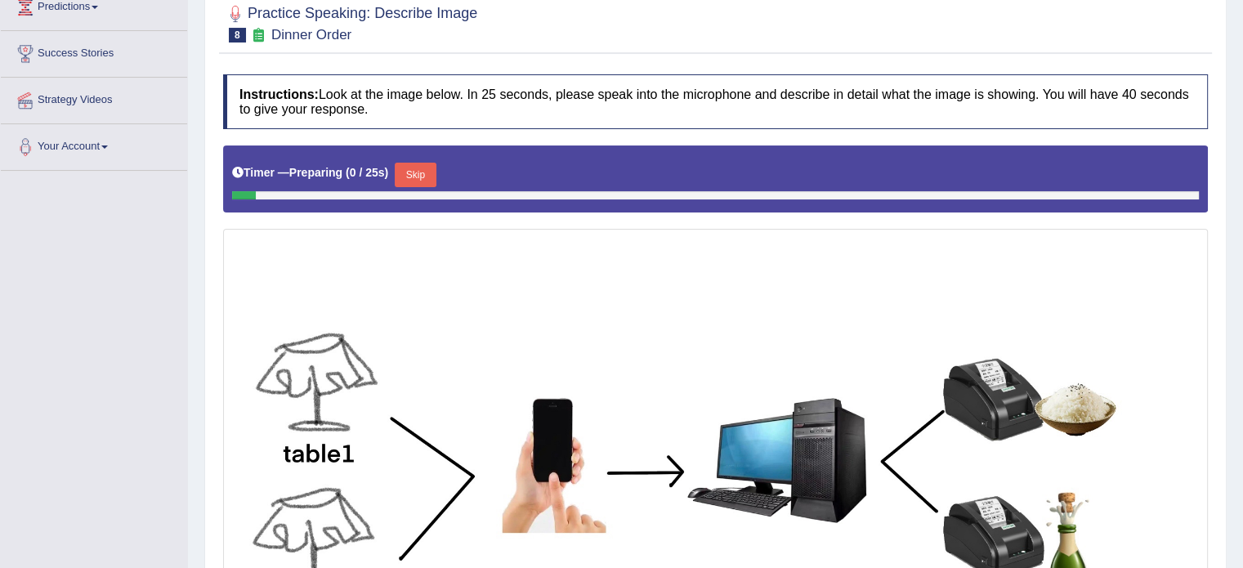
scroll to position [245, 0]
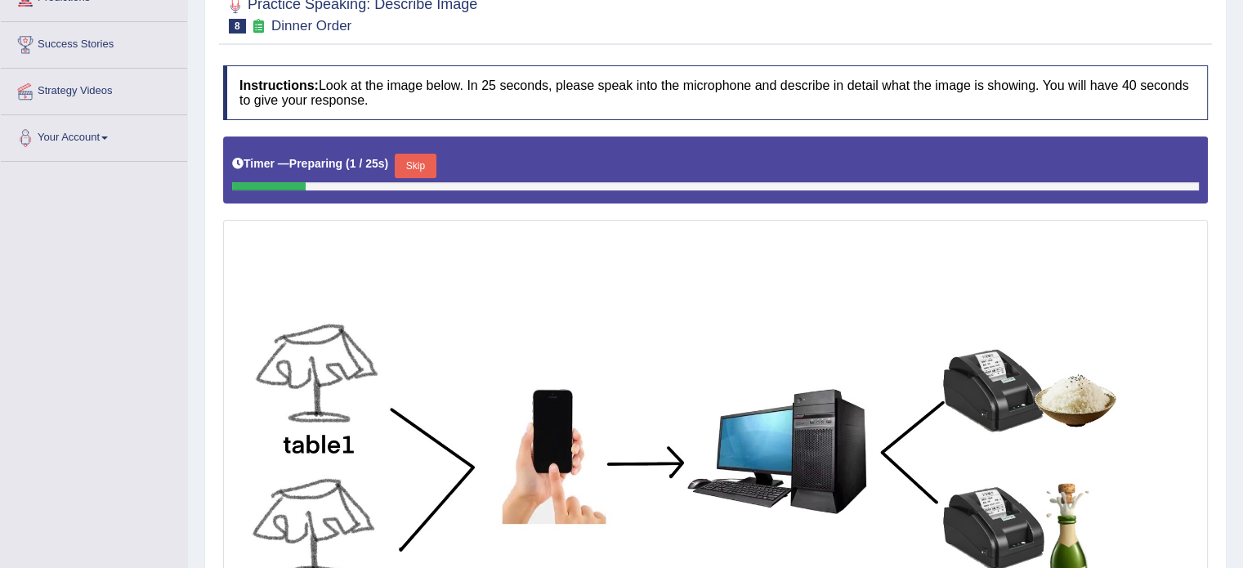
click at [430, 158] on button "Skip" at bounding box center [415, 166] width 41 height 25
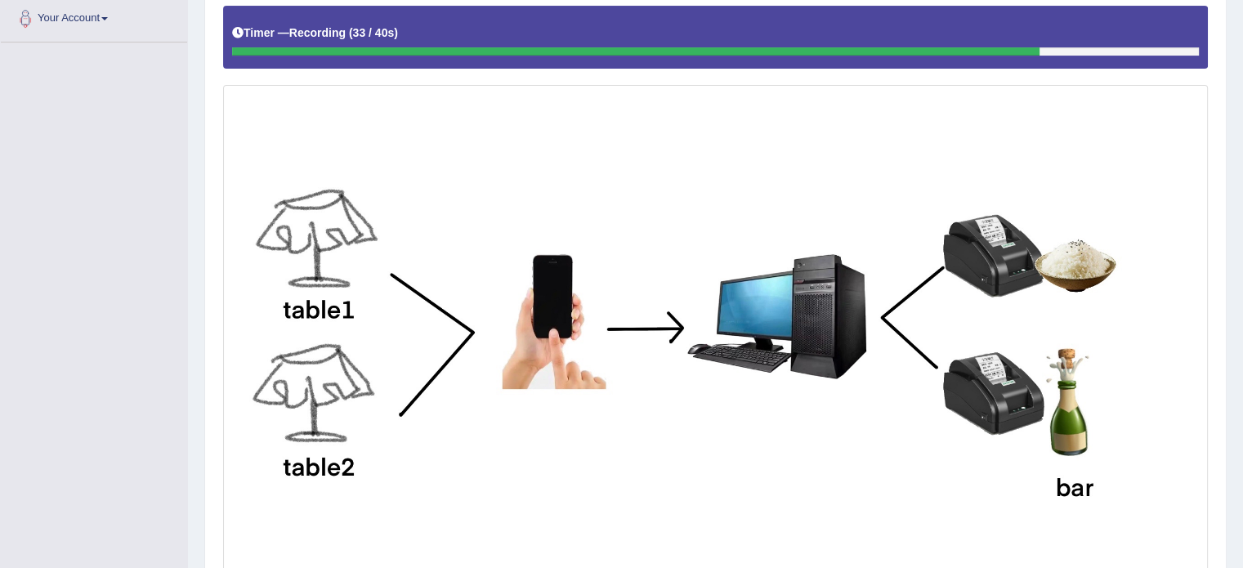
scroll to position [510, 0]
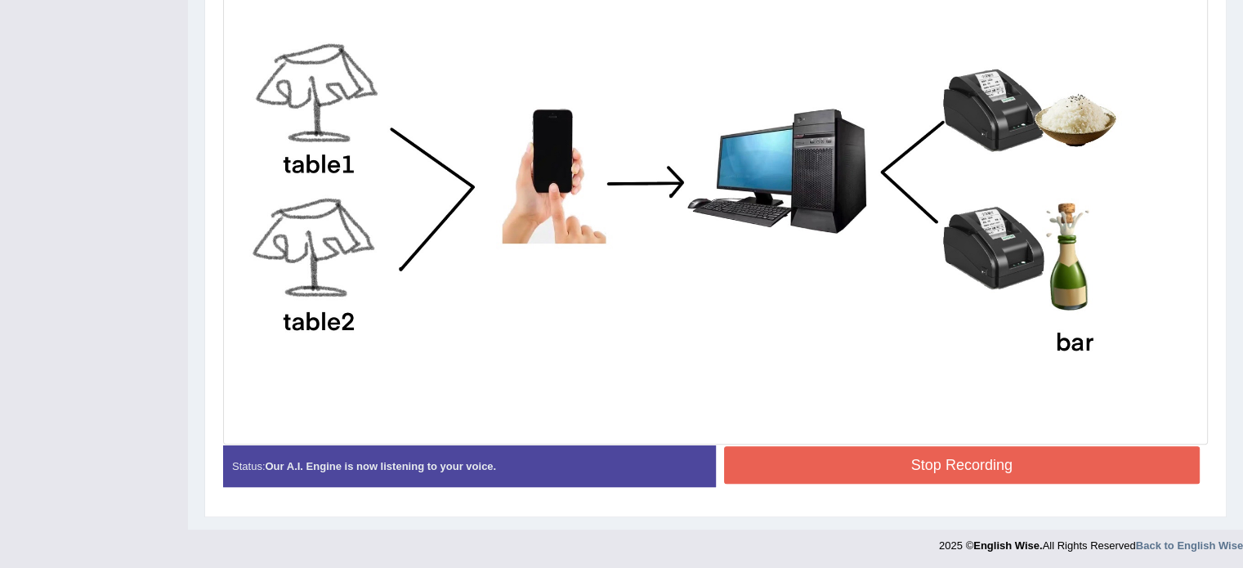
click at [807, 450] on button "Stop Recording" at bounding box center [962, 465] width 476 height 38
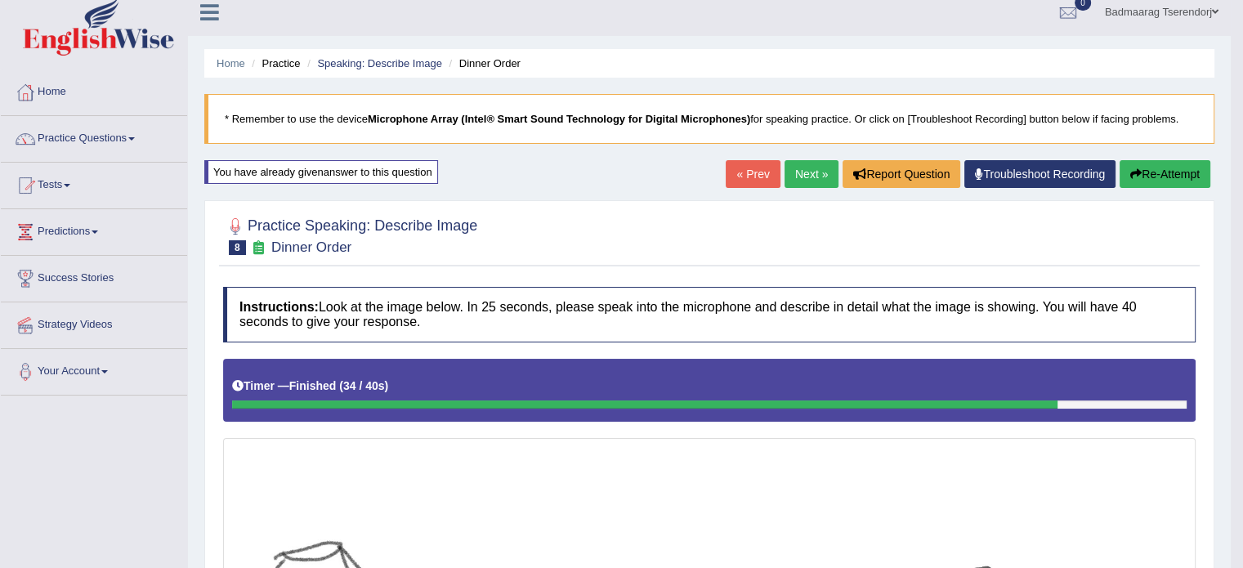
scroll to position [0, 0]
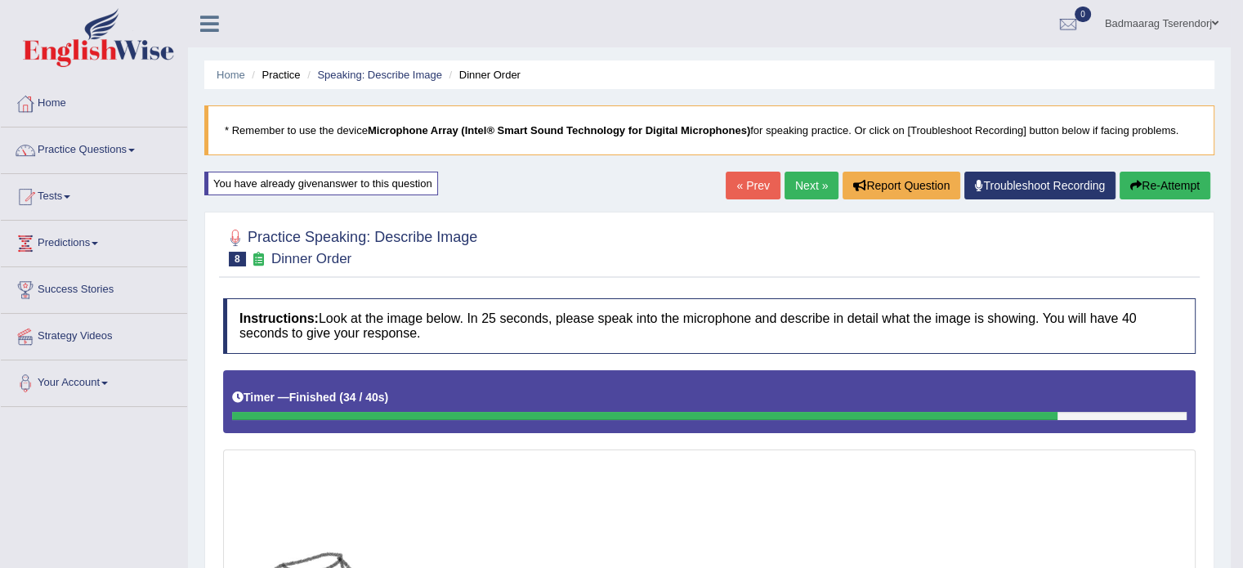
click at [808, 186] on link "Next »" at bounding box center [812, 186] width 54 height 28
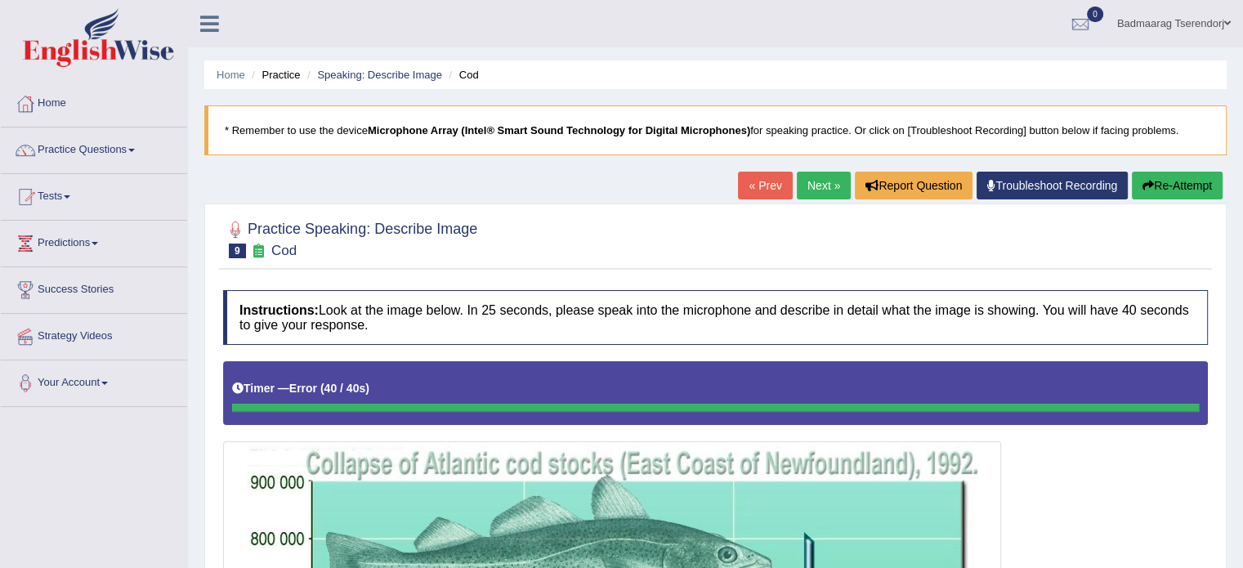
click at [1162, 184] on button "Re-Attempt" at bounding box center [1177, 186] width 91 height 28
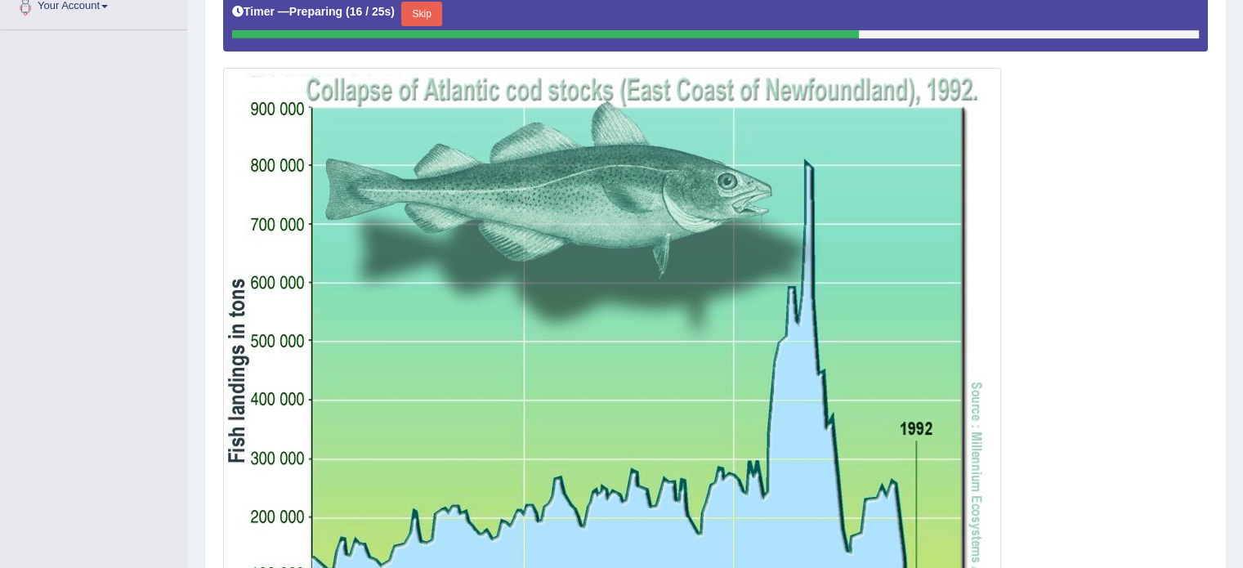
scroll to position [245, 0]
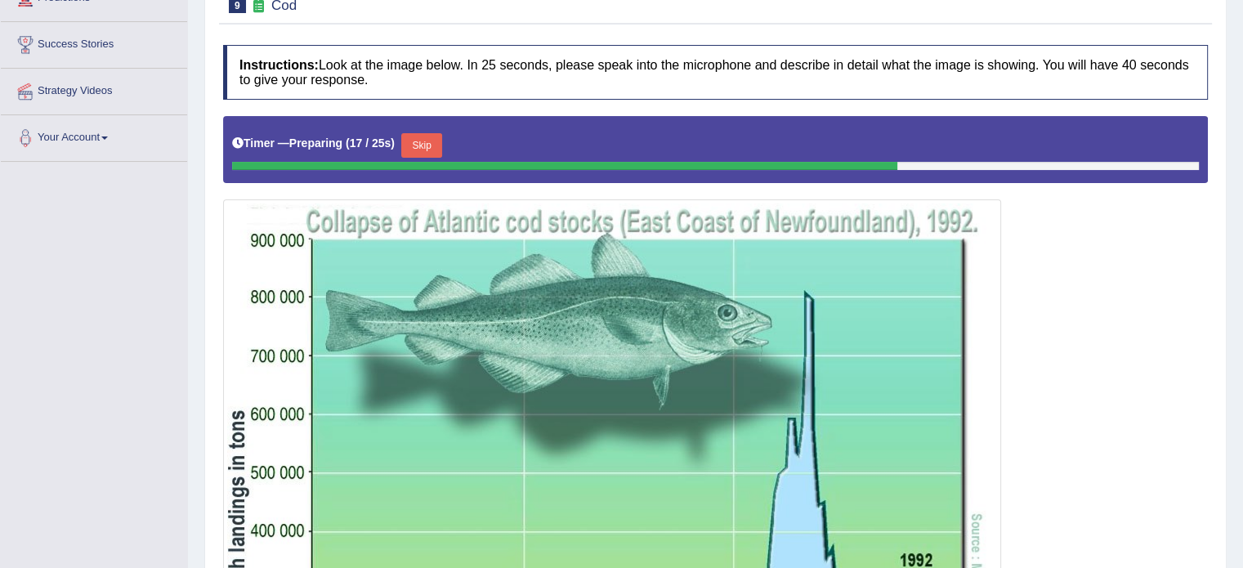
click at [418, 140] on button "Skip" at bounding box center [421, 145] width 41 height 25
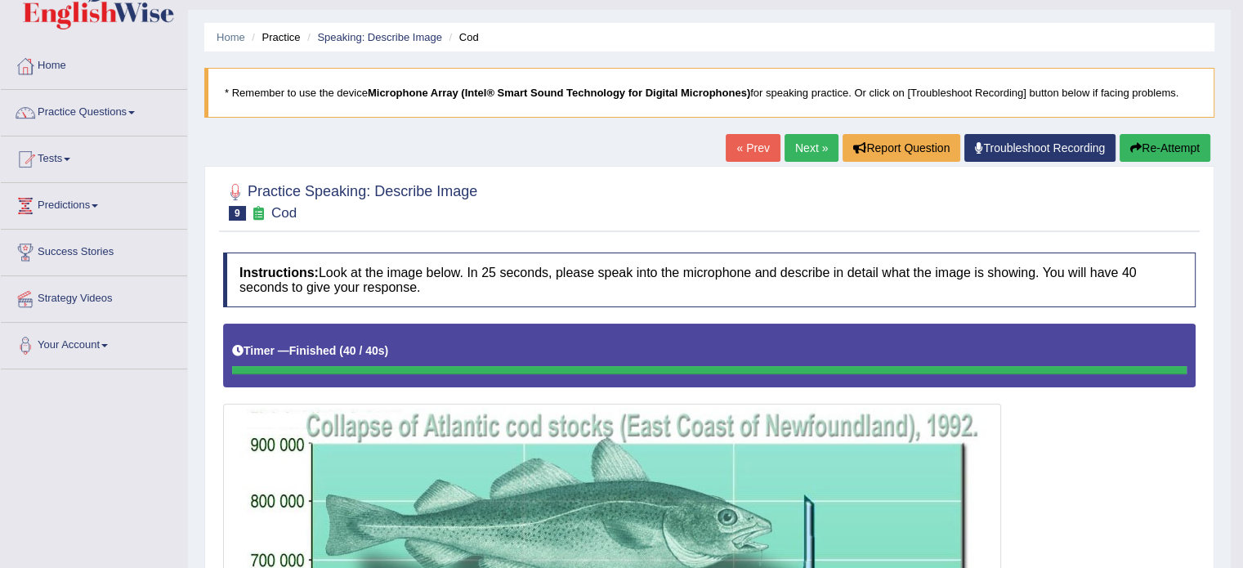
scroll to position [0, 0]
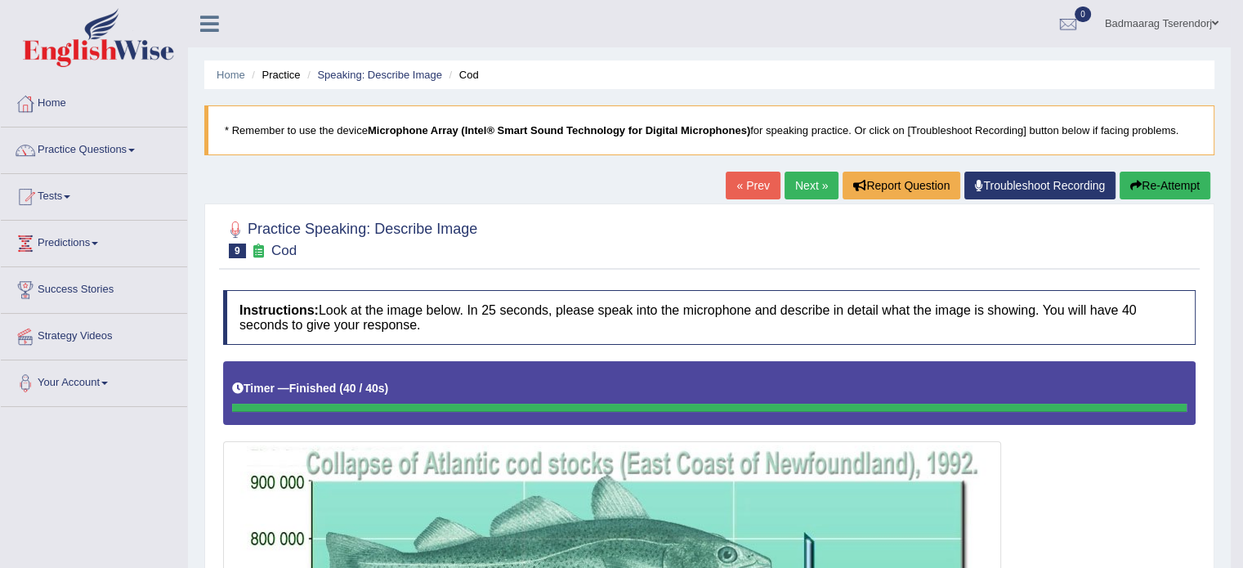
click at [1169, 186] on button "Re-Attempt" at bounding box center [1165, 186] width 91 height 28
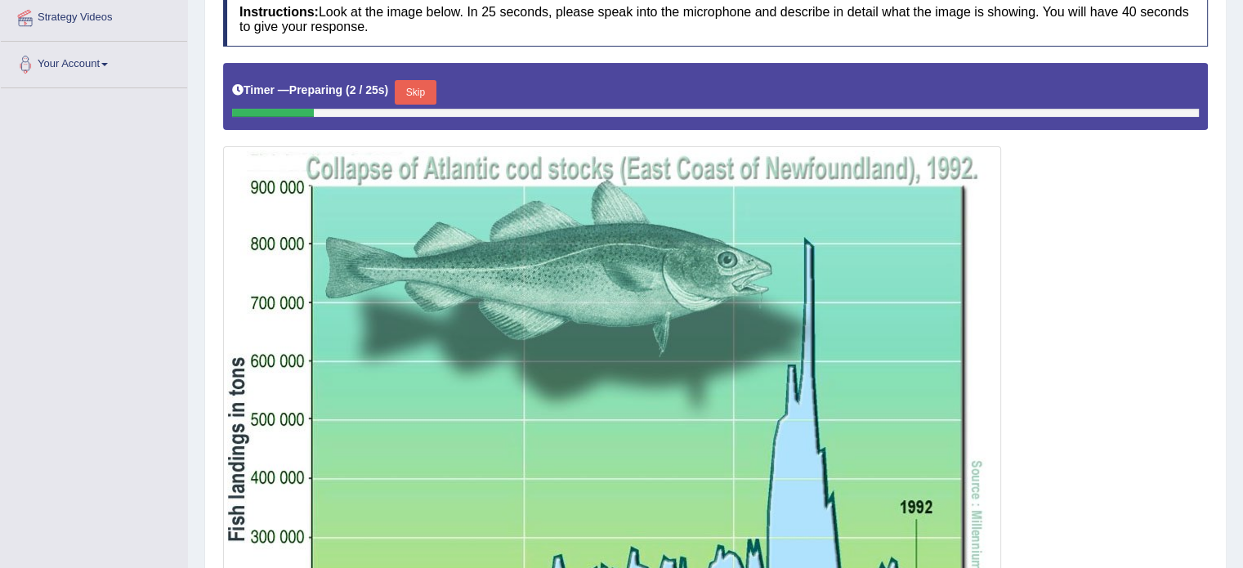
scroll to position [304, 0]
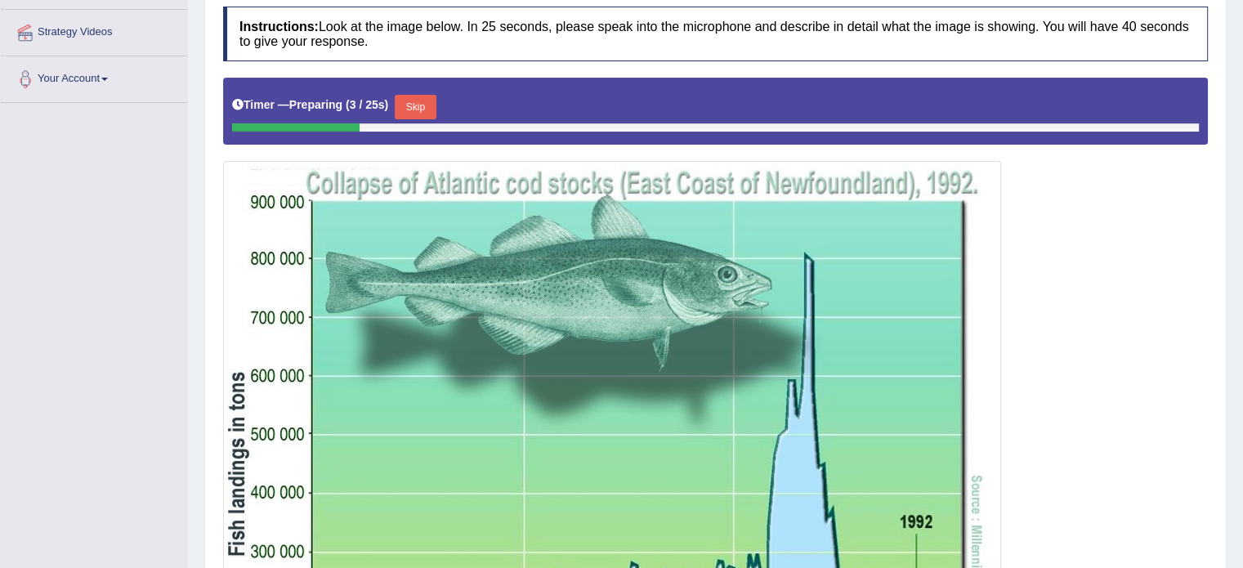
click at [421, 100] on button "Skip" at bounding box center [415, 107] width 41 height 25
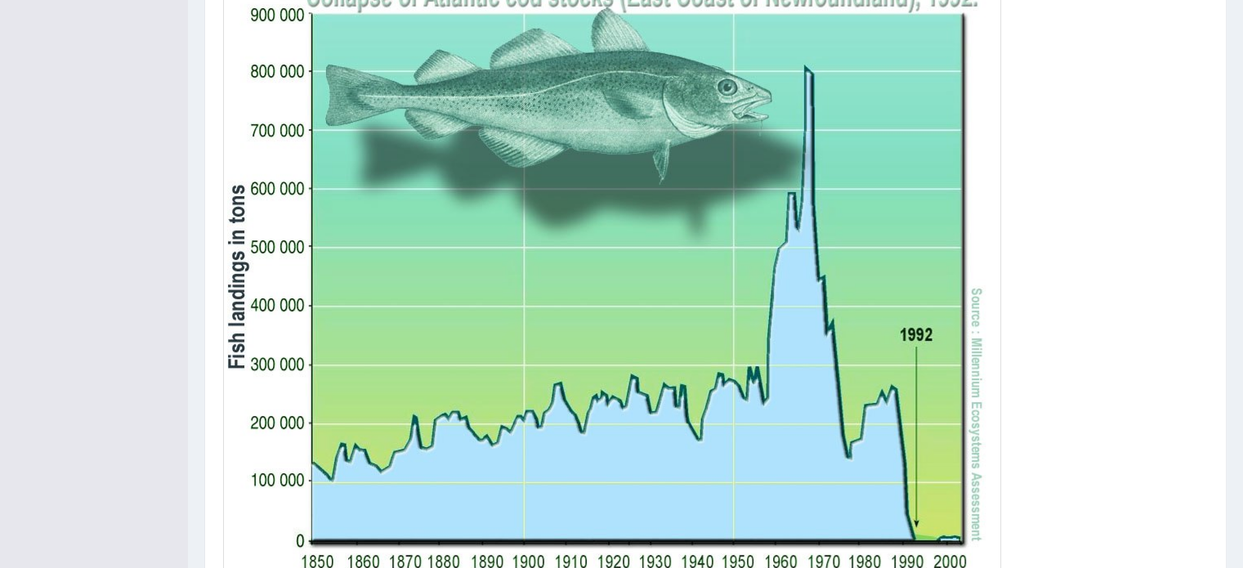
scroll to position [534, 0]
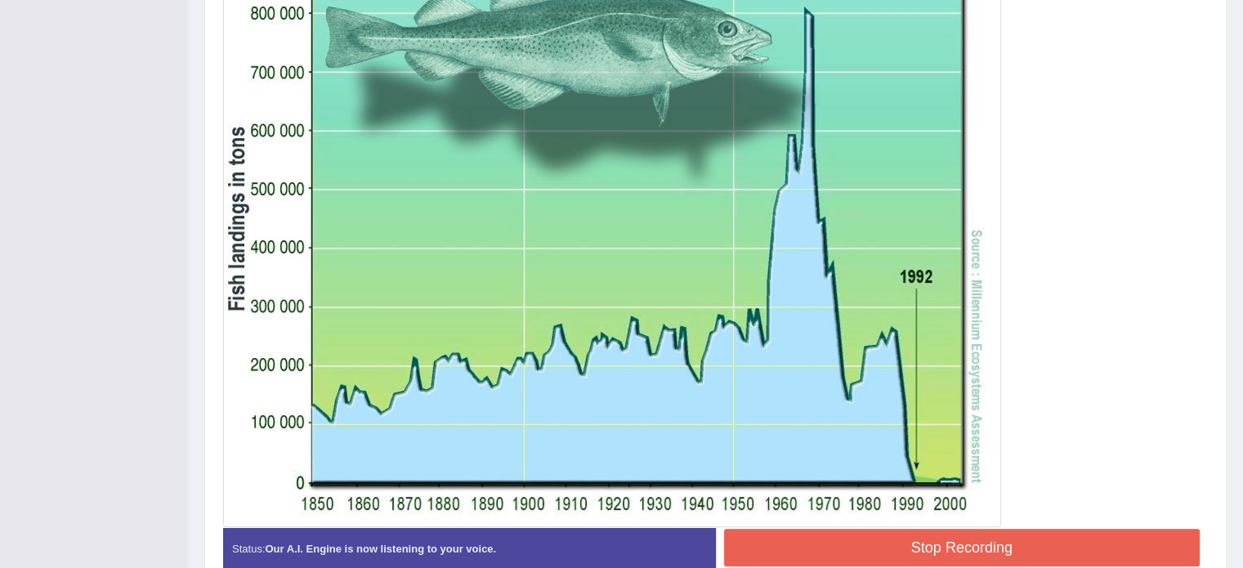
click at [903, 537] on button "Stop Recording" at bounding box center [962, 548] width 476 height 38
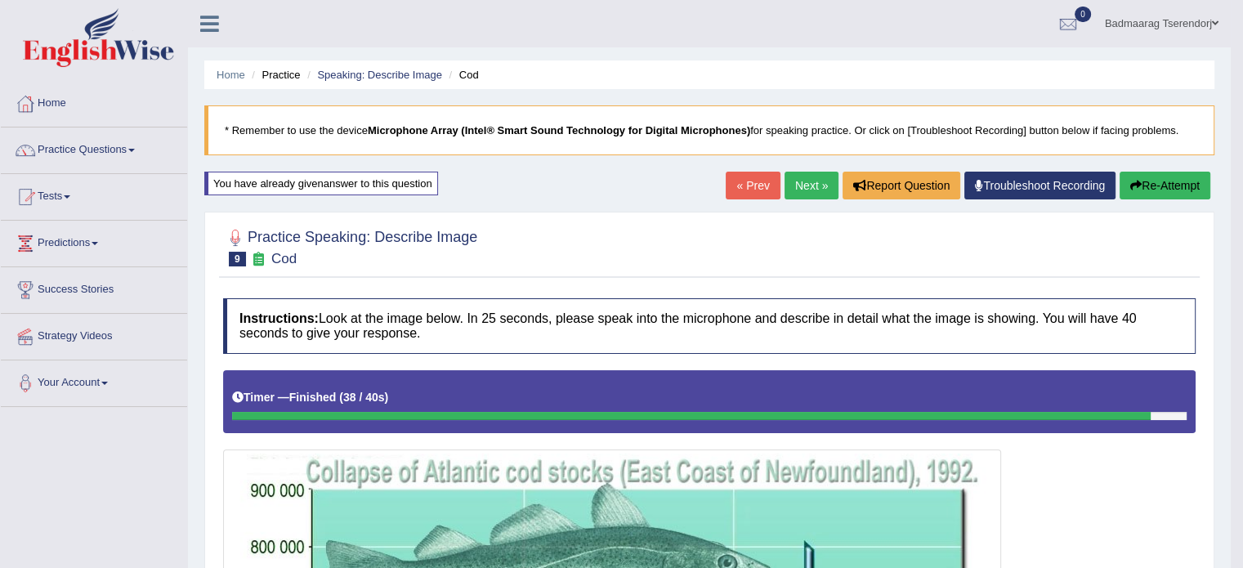
scroll to position [0, 0]
click at [1167, 182] on button "Re-Attempt" at bounding box center [1165, 186] width 91 height 28
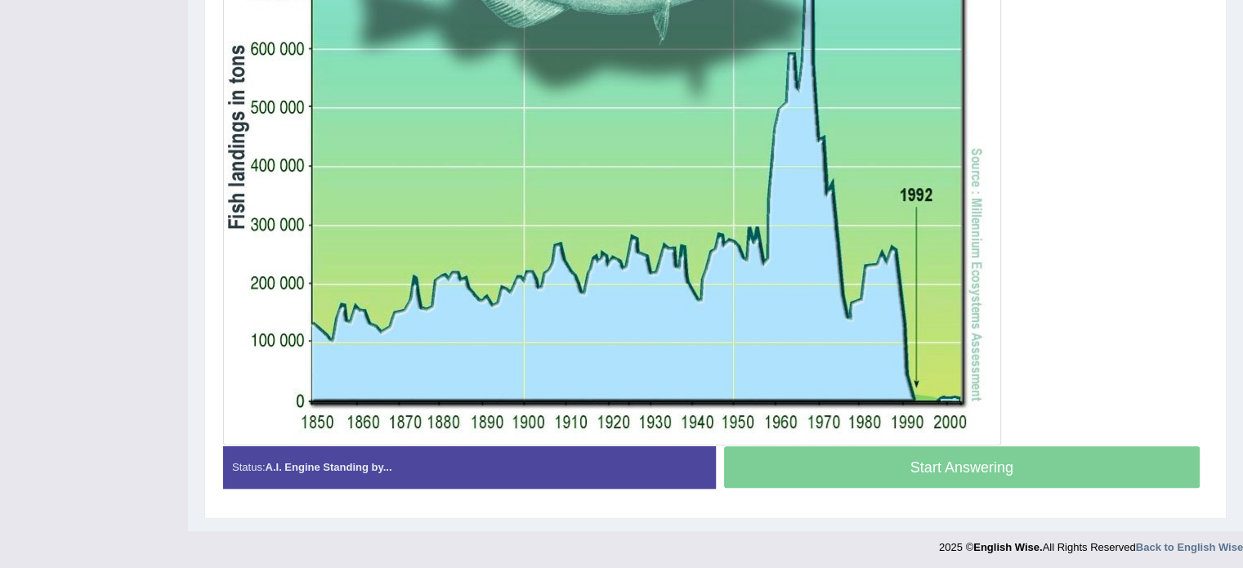
scroll to position [222, 0]
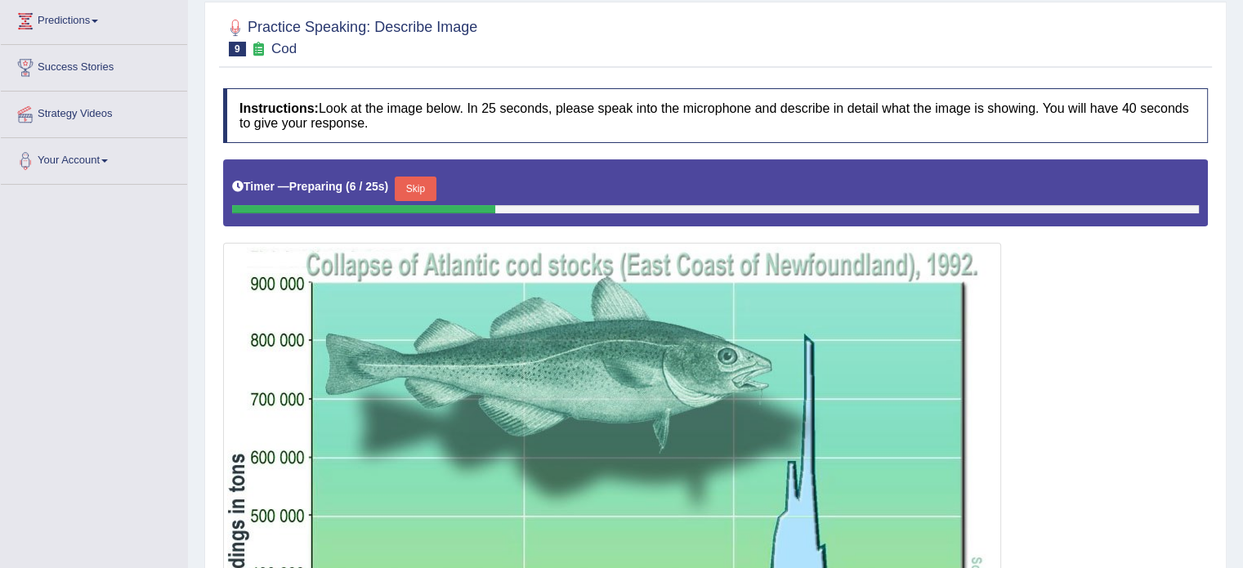
click at [433, 180] on button "Skip" at bounding box center [415, 189] width 41 height 25
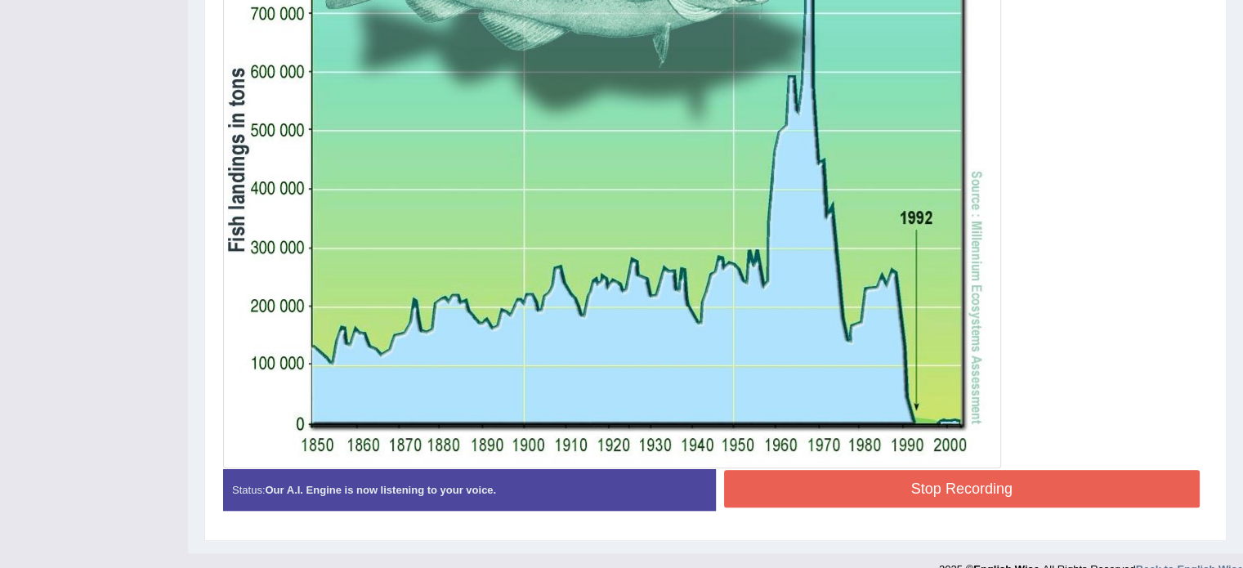
scroll to position [615, 0]
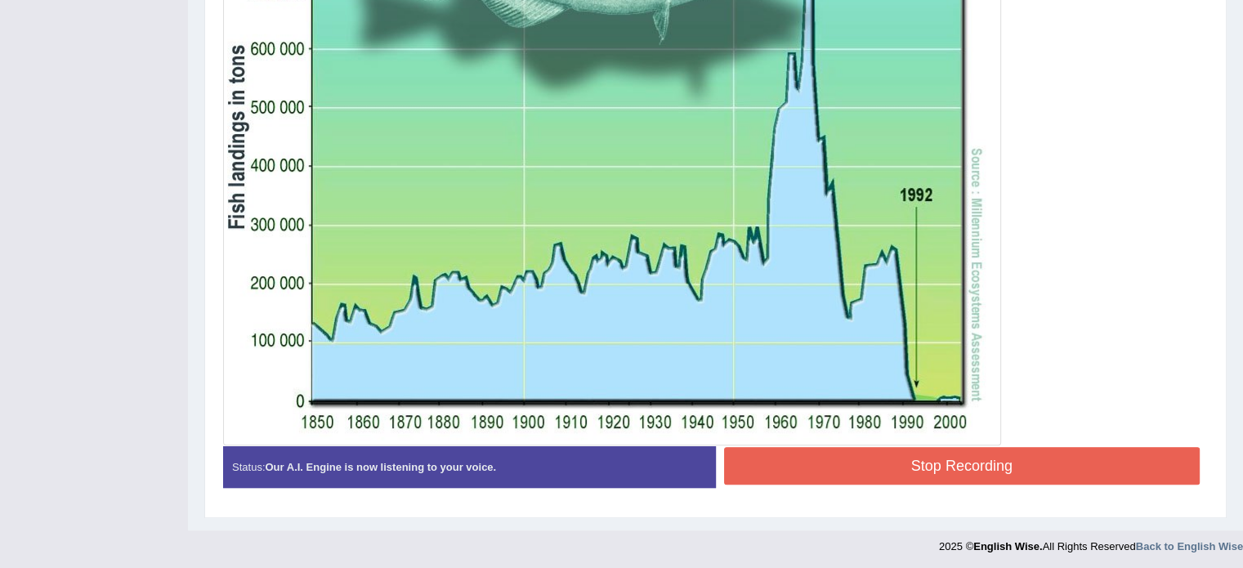
click at [1101, 463] on button "Stop Recording" at bounding box center [962, 466] width 476 height 38
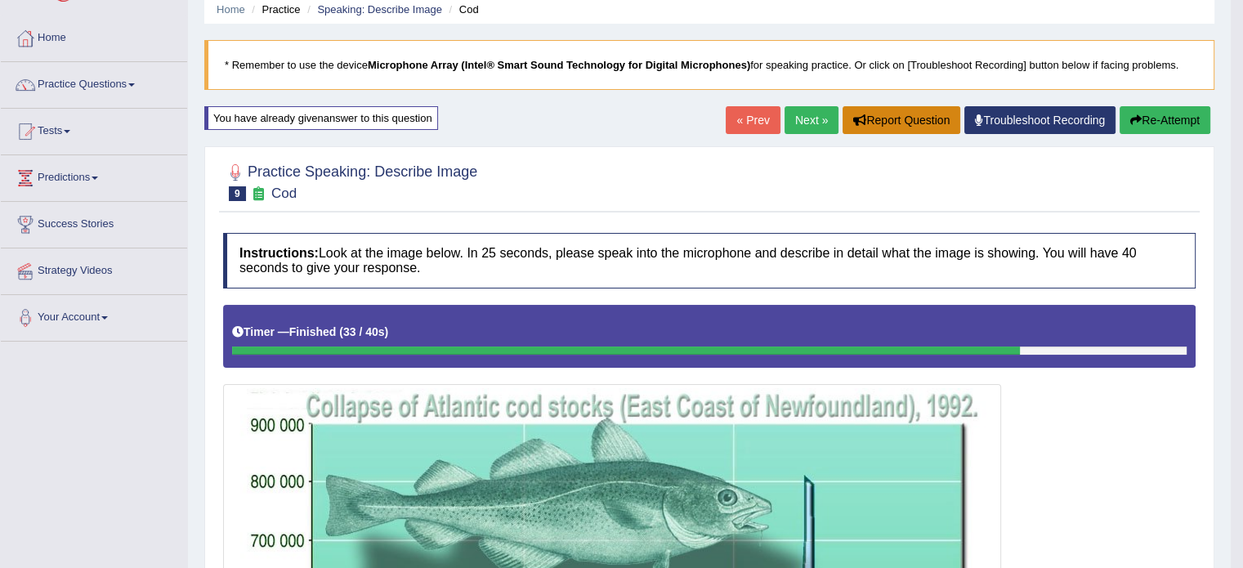
scroll to position [0, 0]
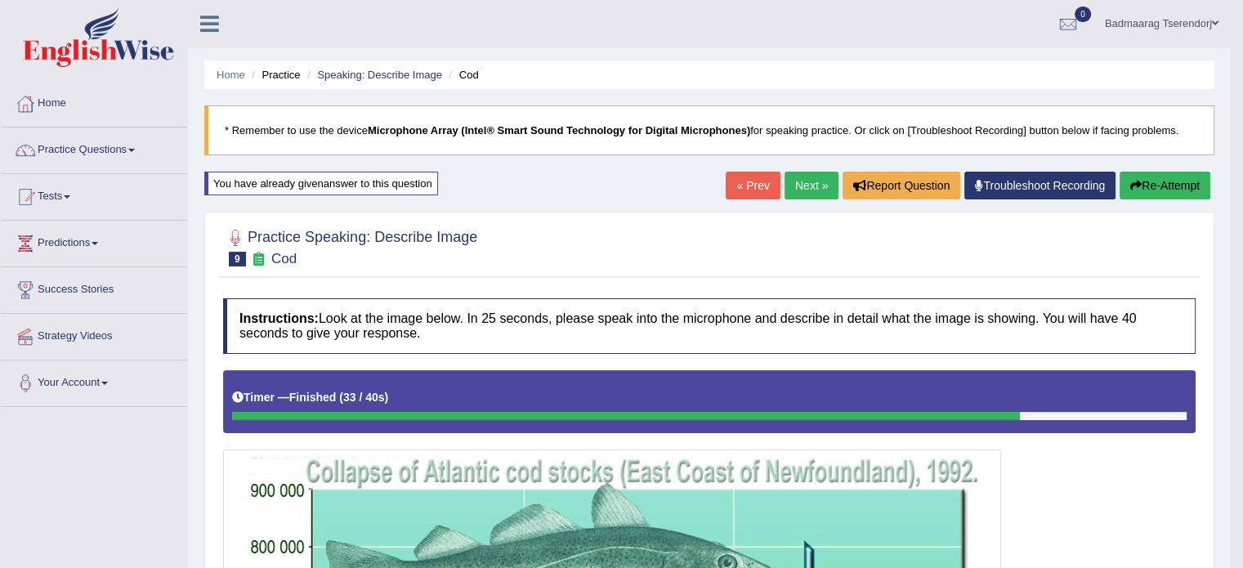
click at [809, 182] on link "Next »" at bounding box center [812, 186] width 54 height 28
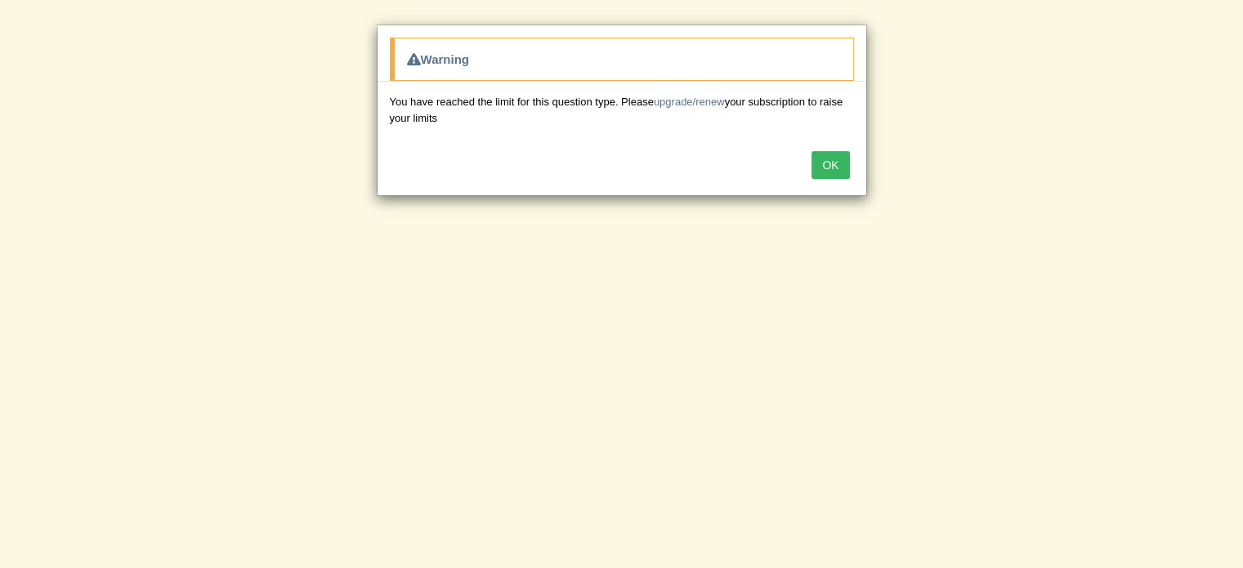
click at [842, 169] on button "OK" at bounding box center [831, 165] width 38 height 28
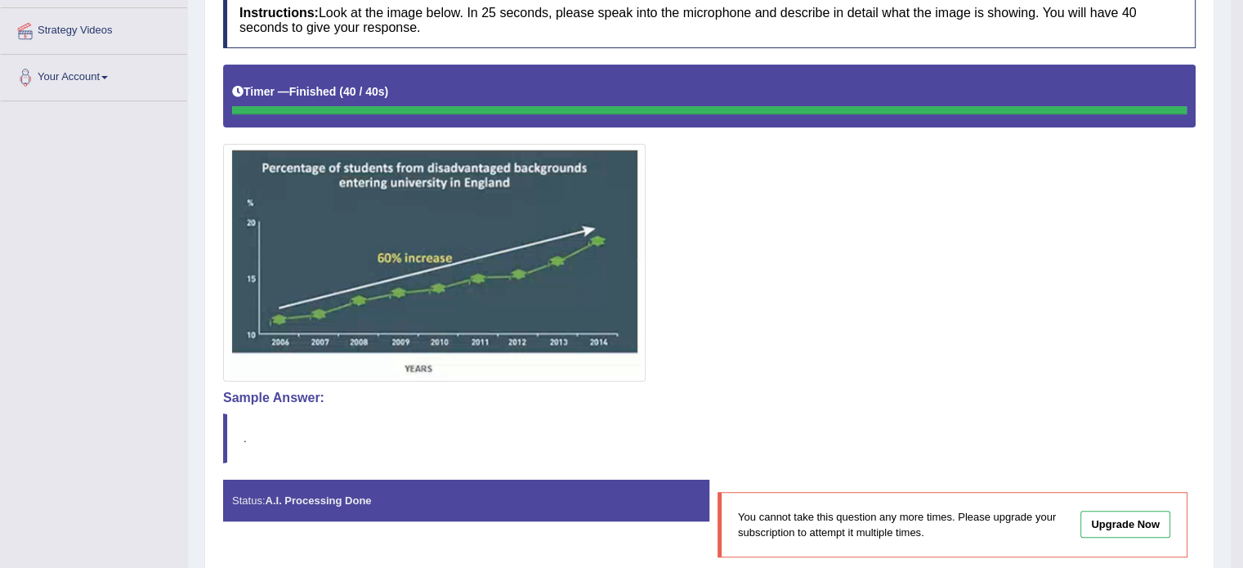
scroll to position [327, 0]
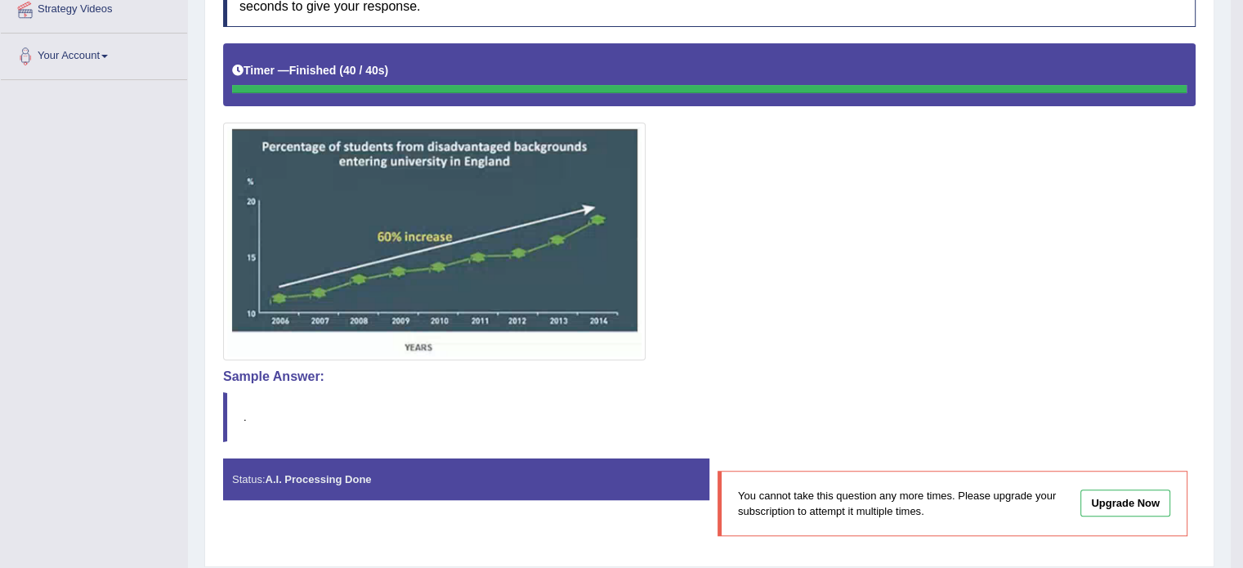
click at [1162, 503] on link "Upgrade Now" at bounding box center [1125, 503] width 90 height 27
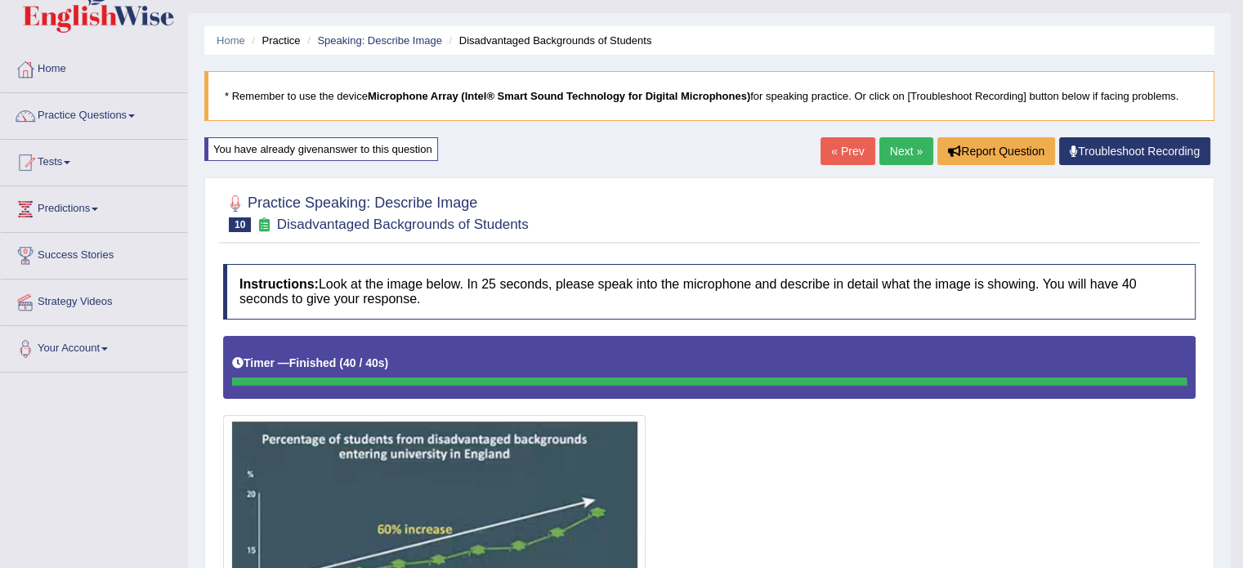
scroll to position [0, 0]
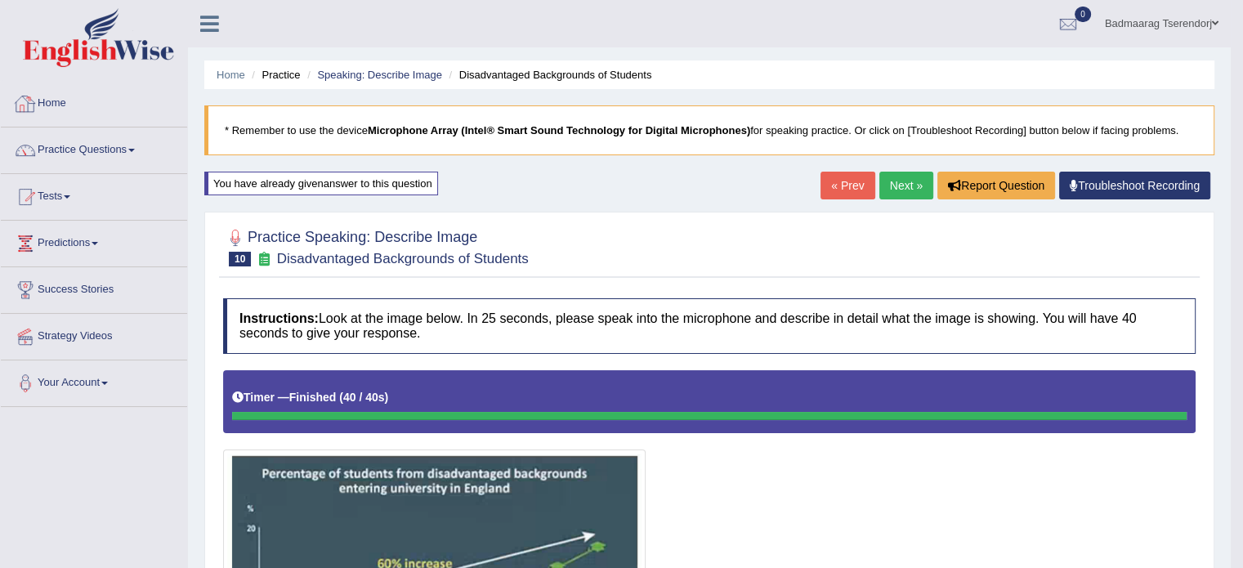
click at [52, 98] on link "Home" at bounding box center [94, 101] width 186 height 41
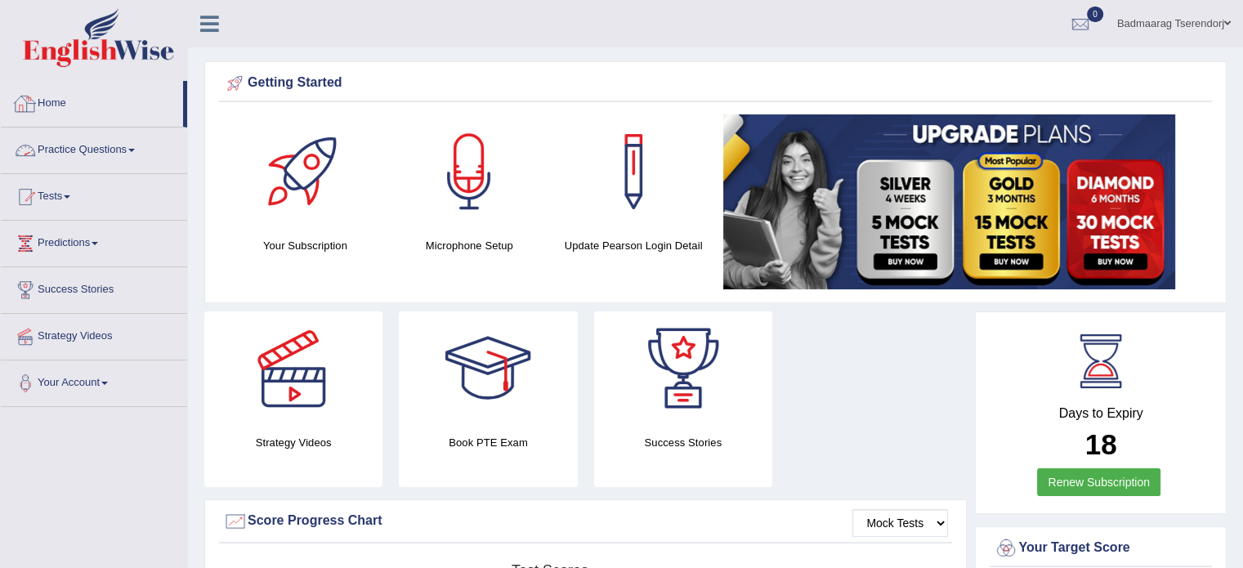
click at [120, 148] on link "Practice Questions" at bounding box center [94, 147] width 186 height 41
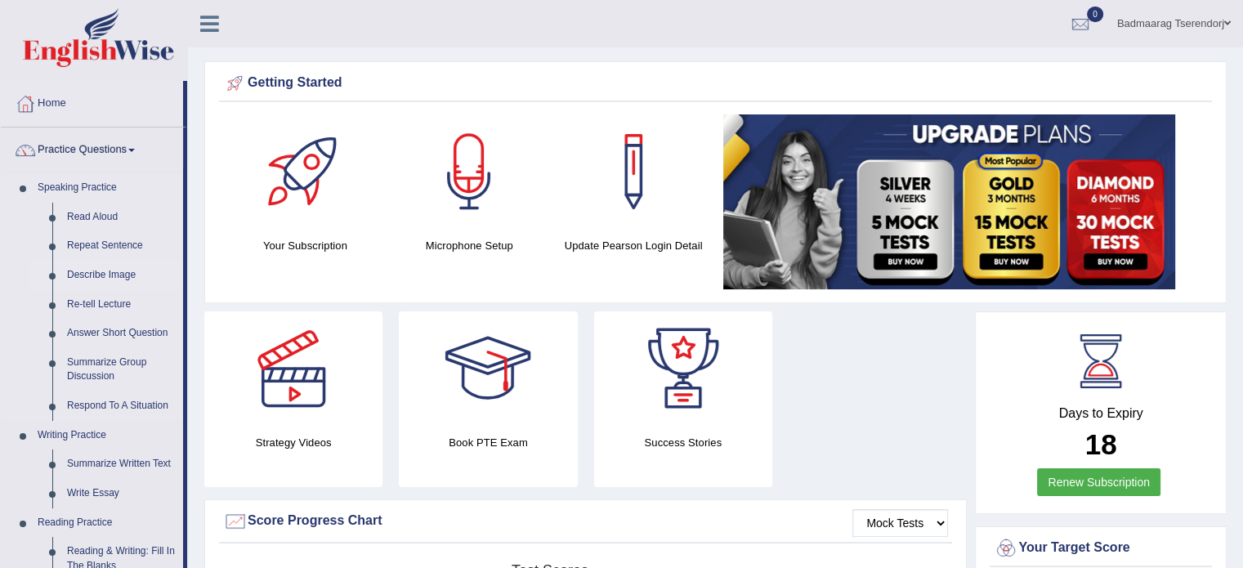
click at [106, 277] on link "Describe Image" at bounding box center [121, 275] width 123 height 29
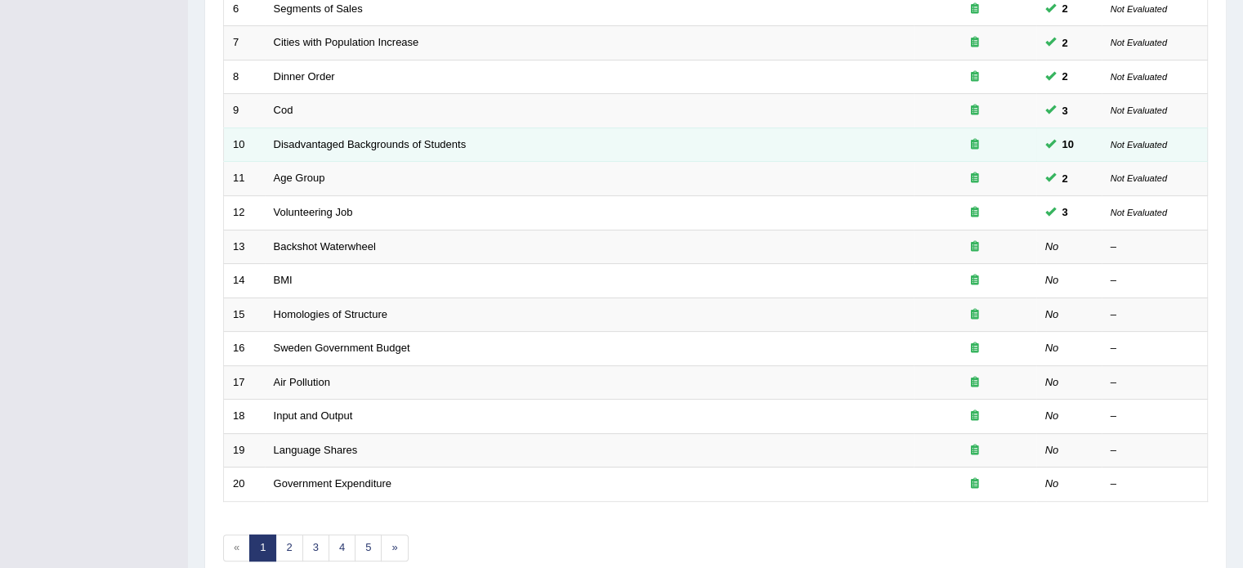
scroll to position [427, 0]
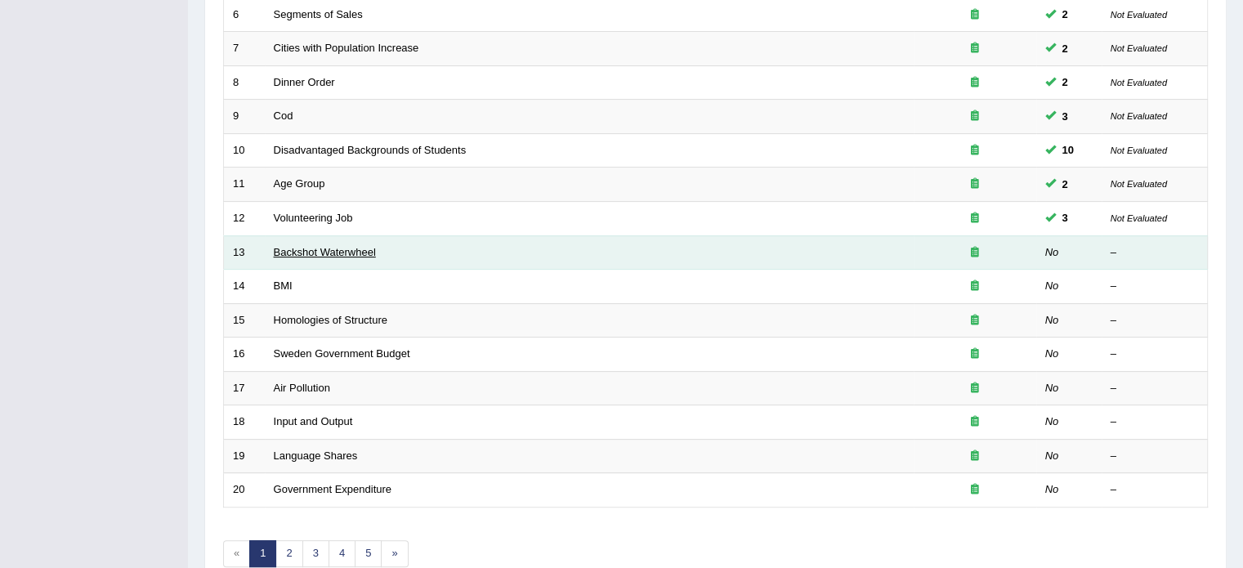
click at [340, 246] on link "Backshot Waterwheel" at bounding box center [325, 252] width 102 height 12
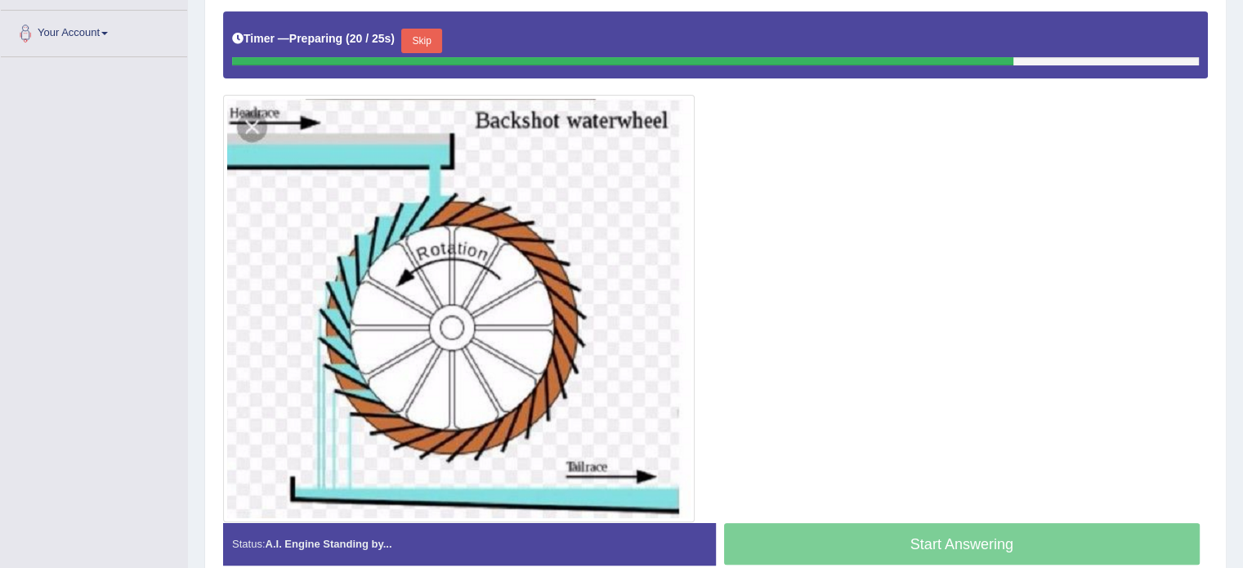
scroll to position [346, 0]
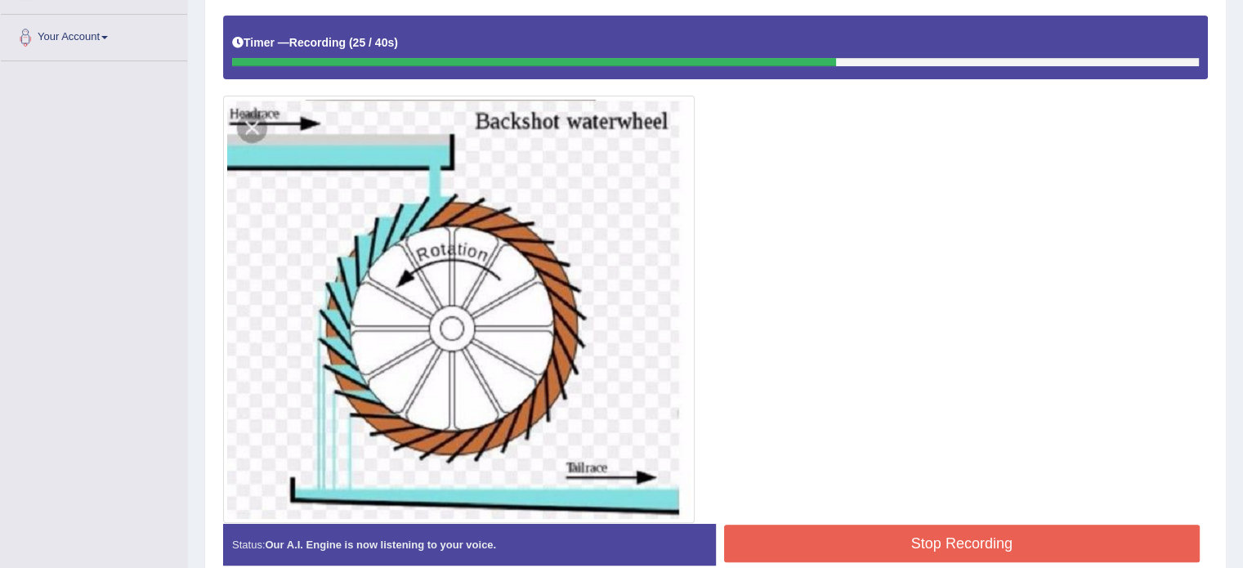
click at [860, 536] on button "Stop Recording" at bounding box center [962, 544] width 476 height 38
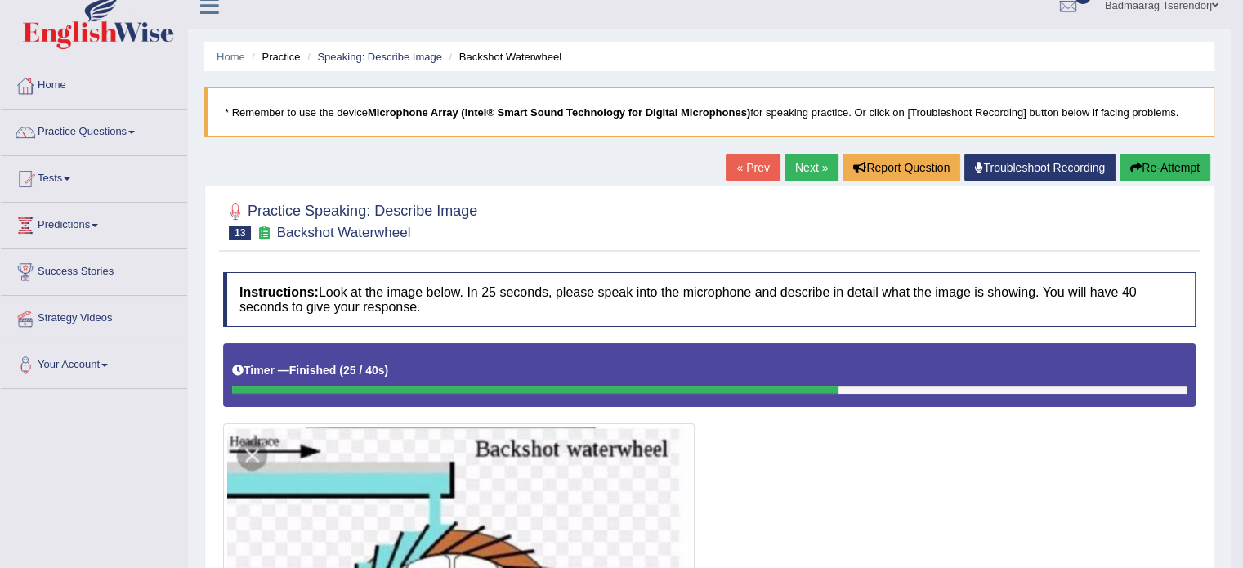
scroll to position [0, 0]
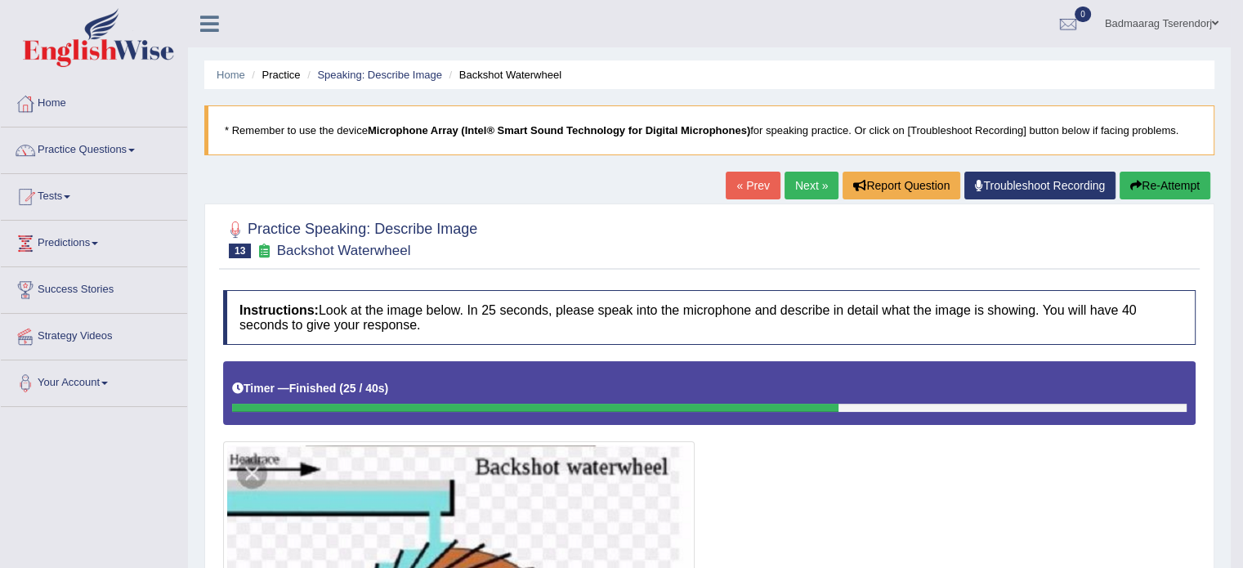
click at [804, 182] on link "Next »" at bounding box center [812, 186] width 54 height 28
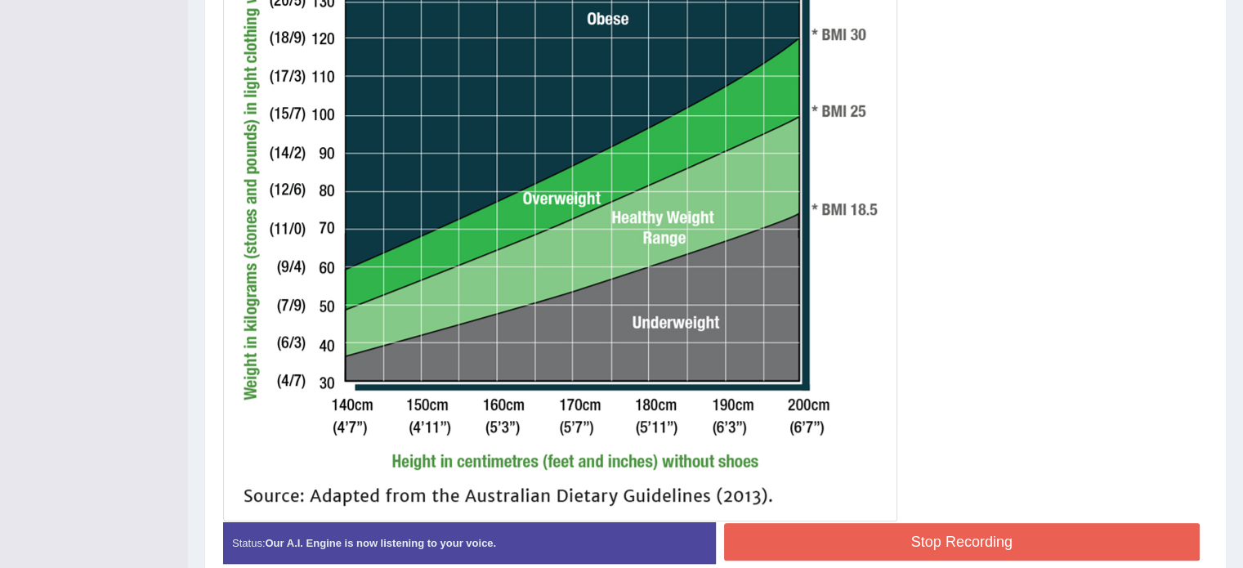
scroll to position [626, 0]
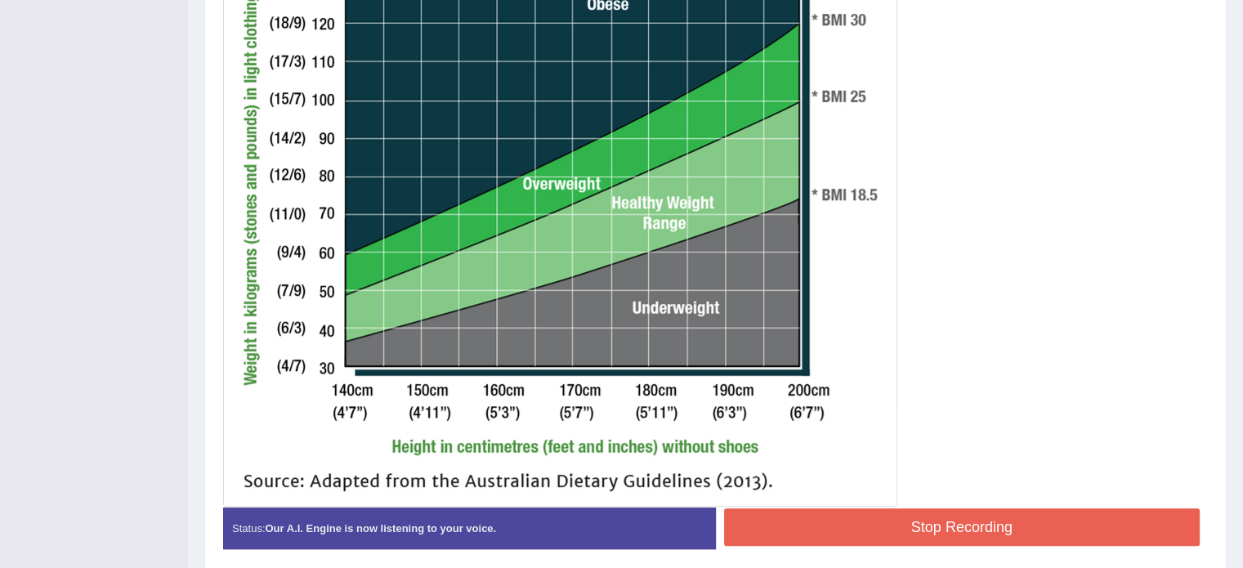
click at [892, 517] on button "Stop Recording" at bounding box center [962, 527] width 476 height 38
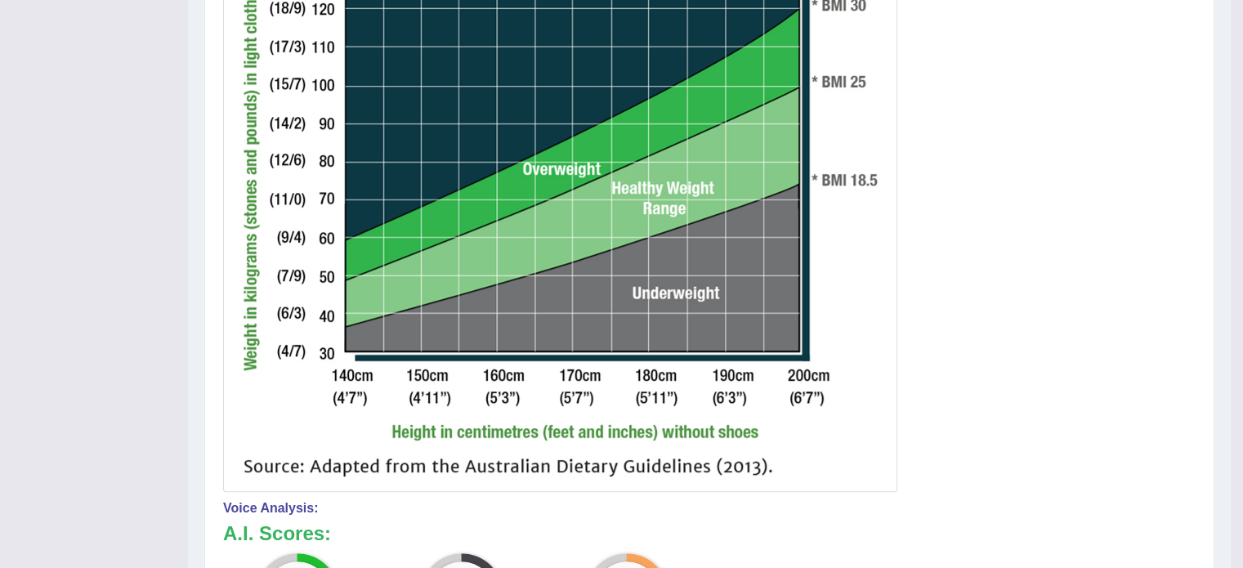
scroll to position [610, 0]
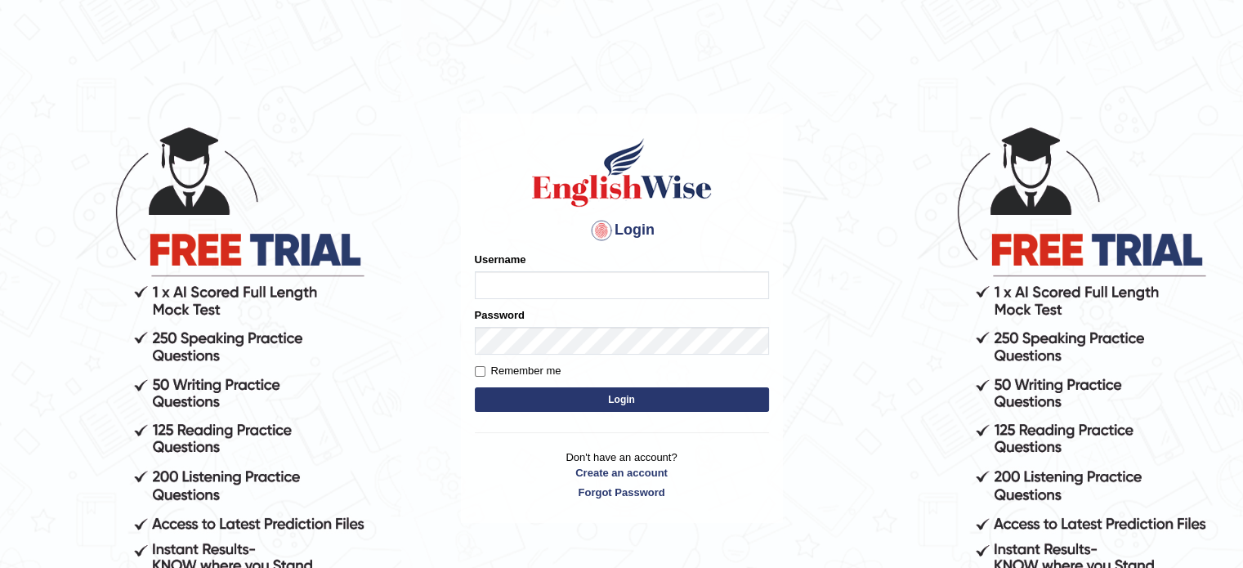
type input "Badmaarag"
click at [579, 398] on button "Login" at bounding box center [622, 399] width 294 height 25
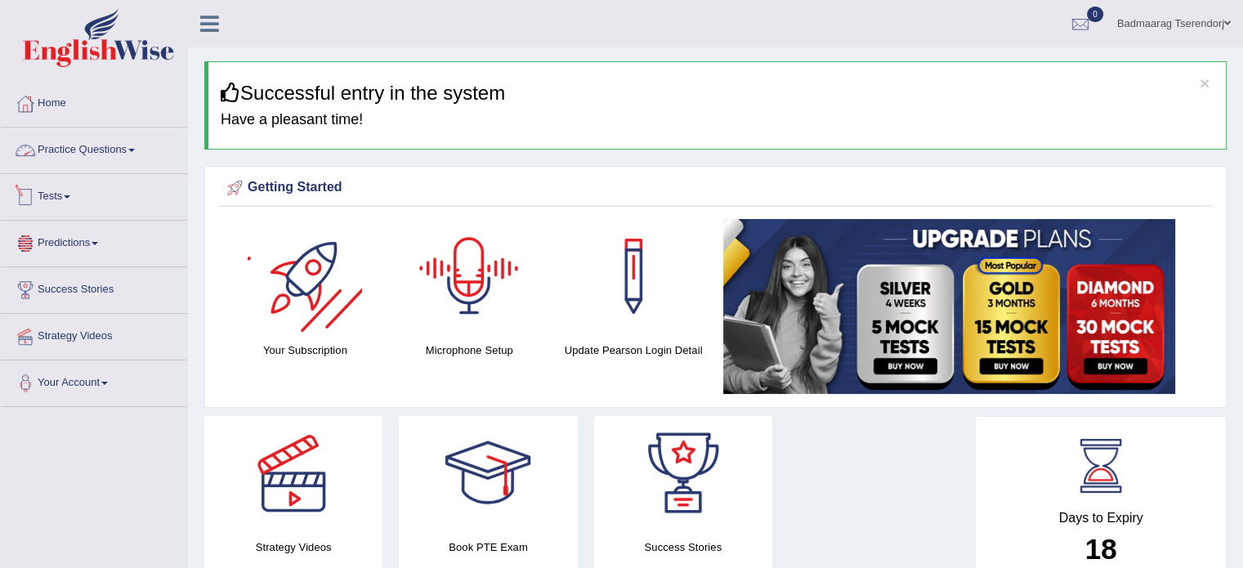
click at [69, 148] on link "Practice Questions" at bounding box center [94, 147] width 186 height 41
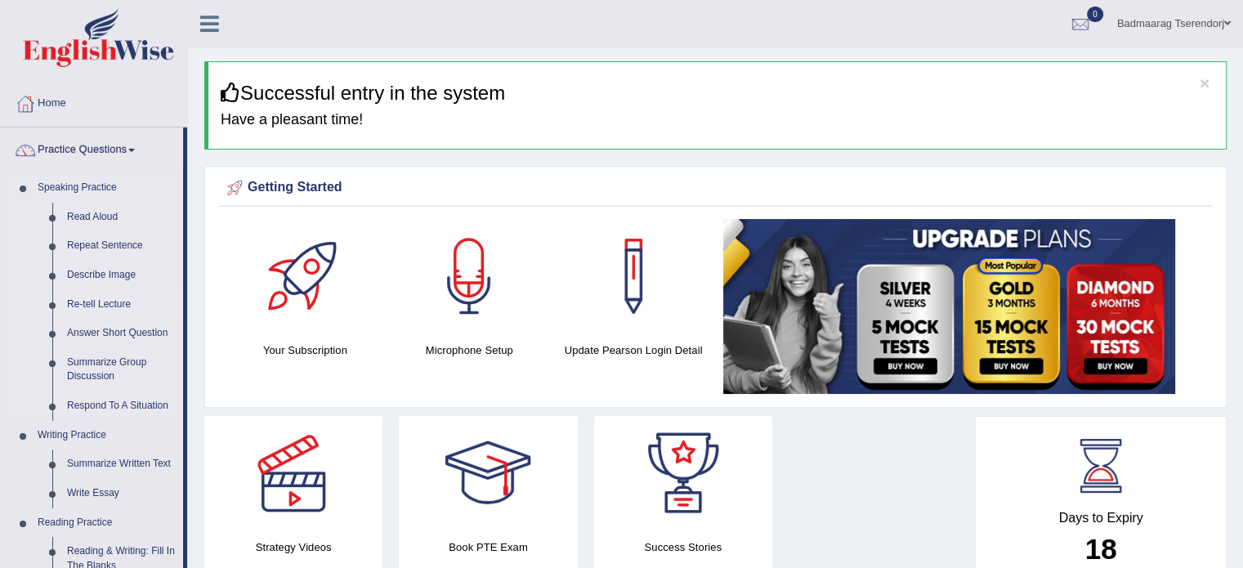
click at [101, 302] on link "Re-tell Lecture" at bounding box center [121, 304] width 123 height 29
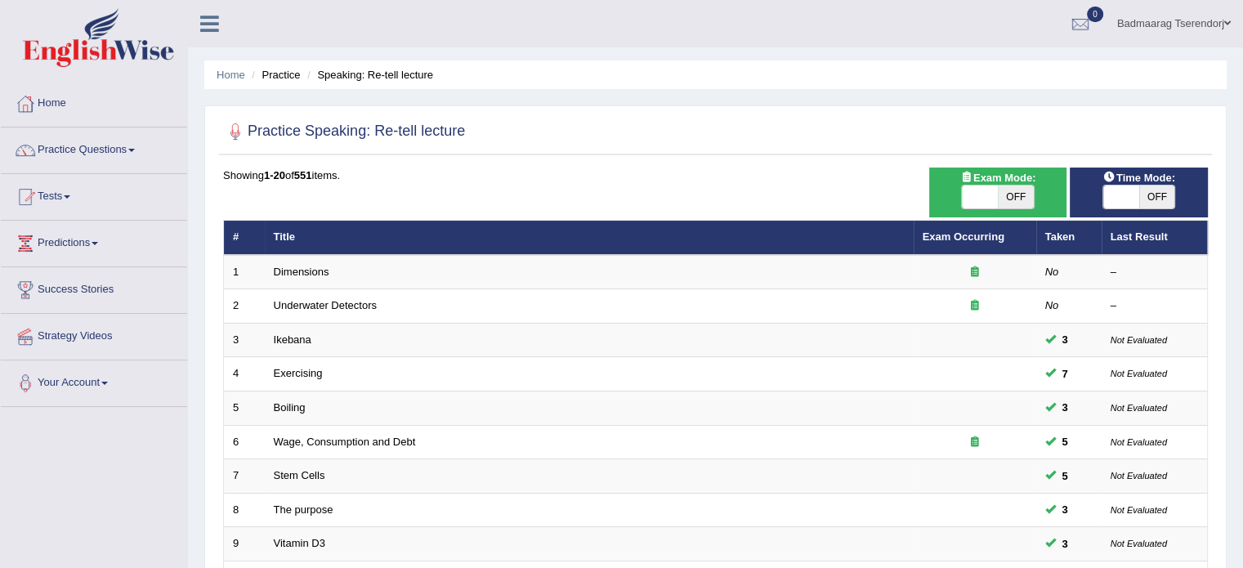
click at [973, 197] on span at bounding box center [980, 197] width 36 height 23
checkbox input "true"
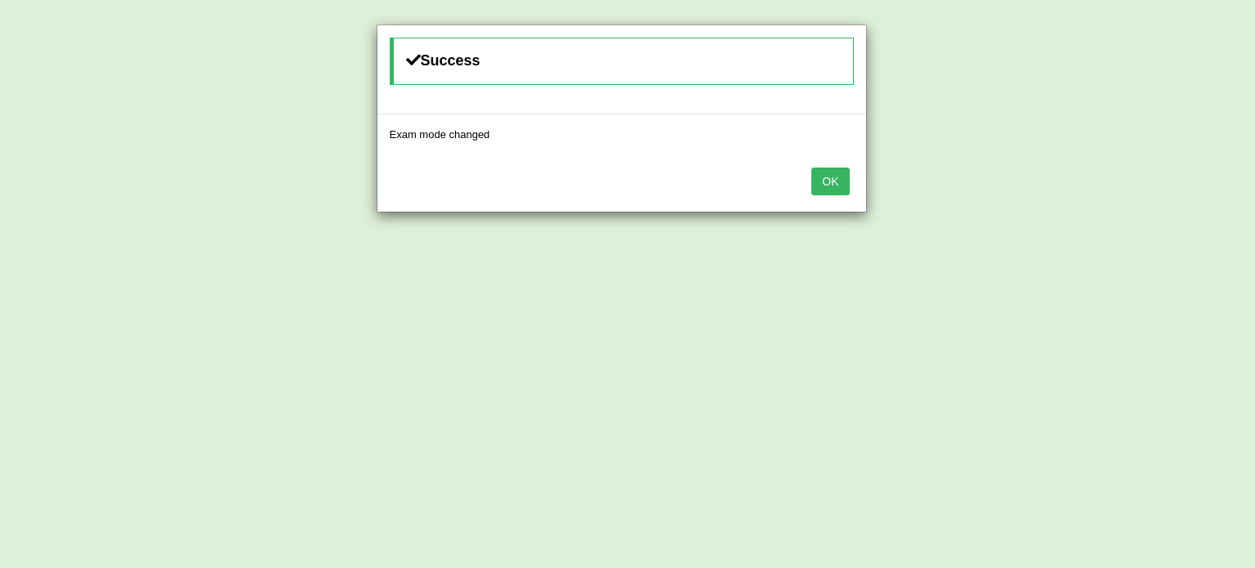
click at [844, 180] on button "OK" at bounding box center [831, 182] width 38 height 28
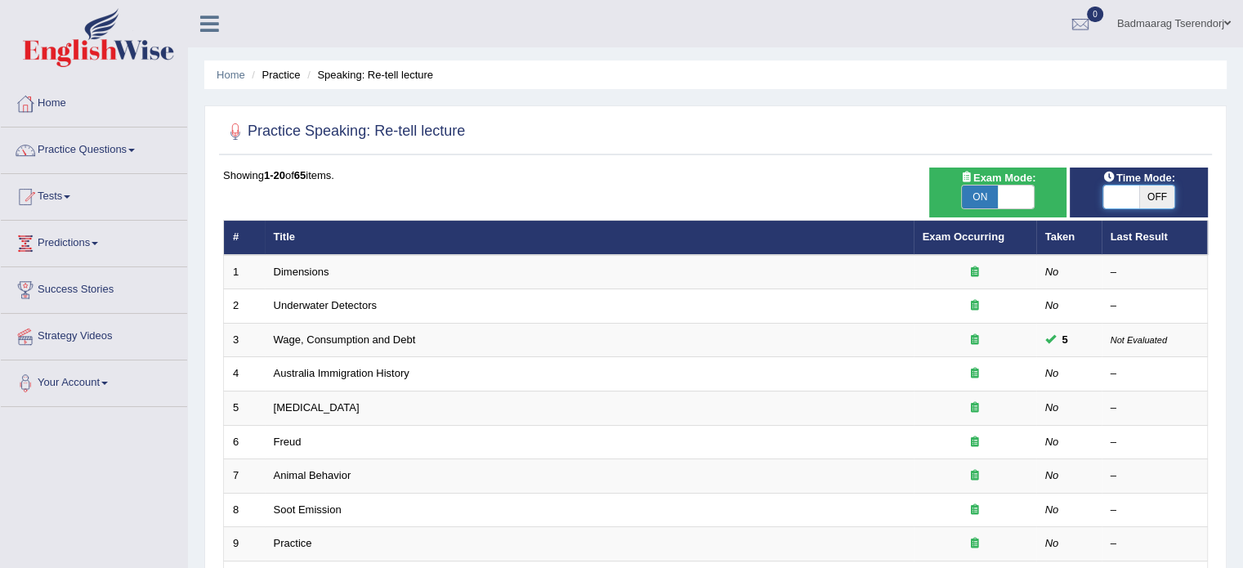
click at [1120, 199] on span at bounding box center [1121, 197] width 36 height 23
checkbox input "true"
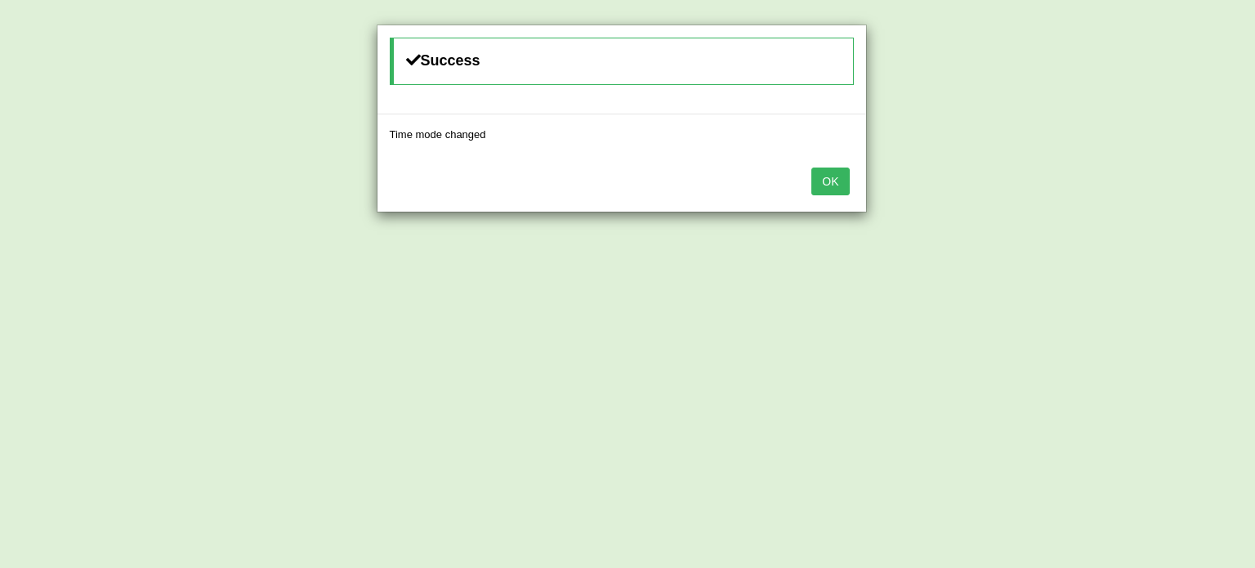
click at [826, 186] on button "OK" at bounding box center [831, 182] width 38 height 28
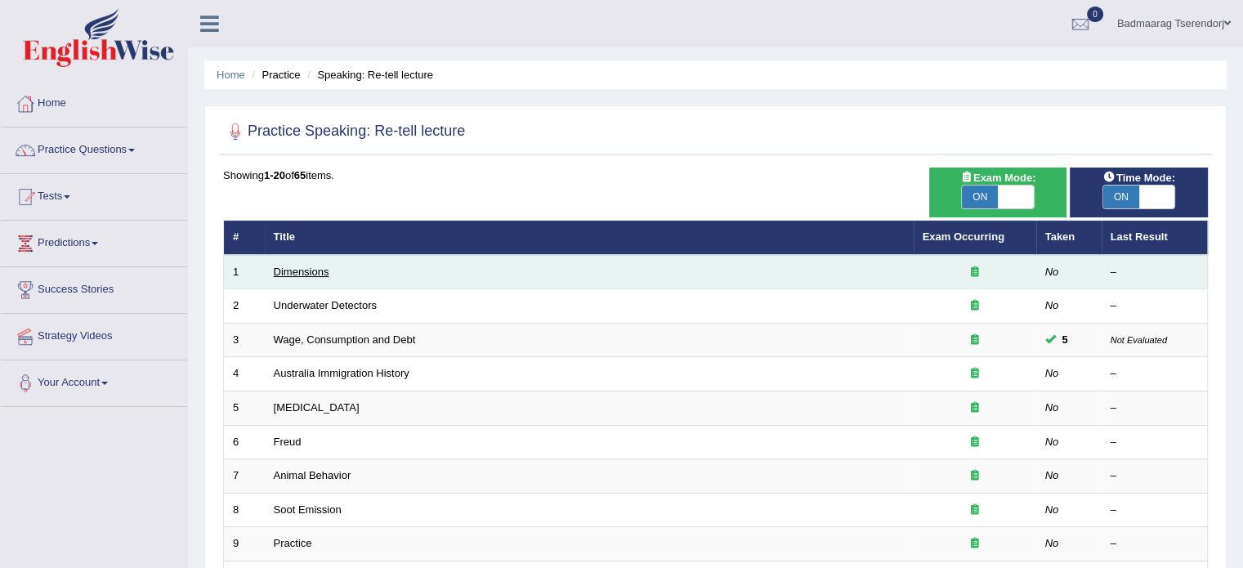
click at [324, 273] on link "Dimensions" at bounding box center [302, 272] width 56 height 12
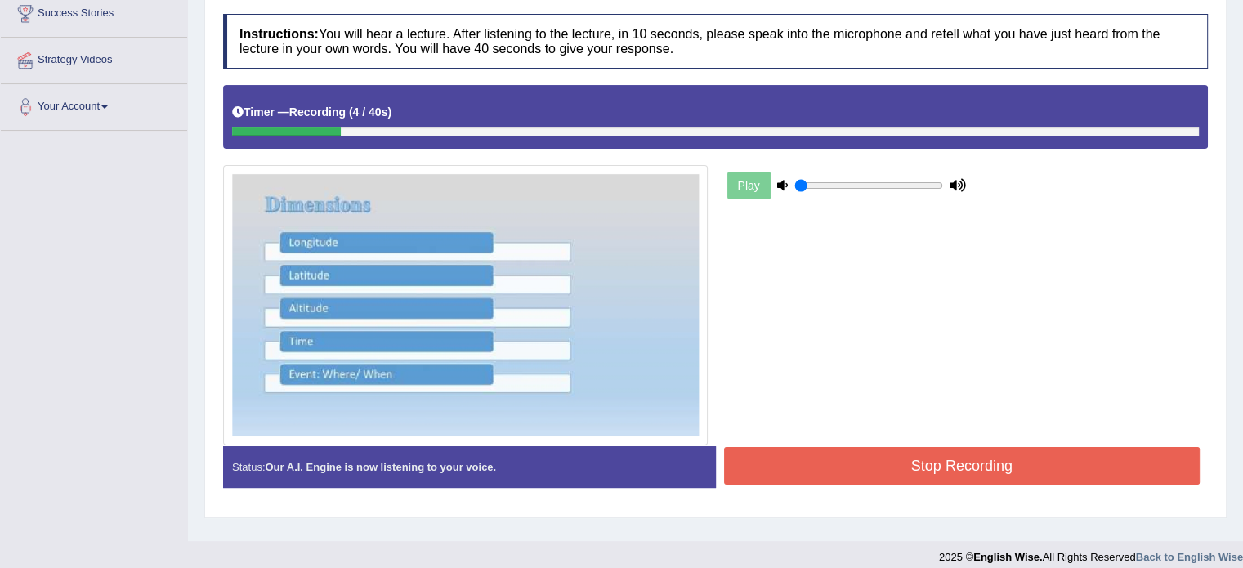
scroll to position [290, 0]
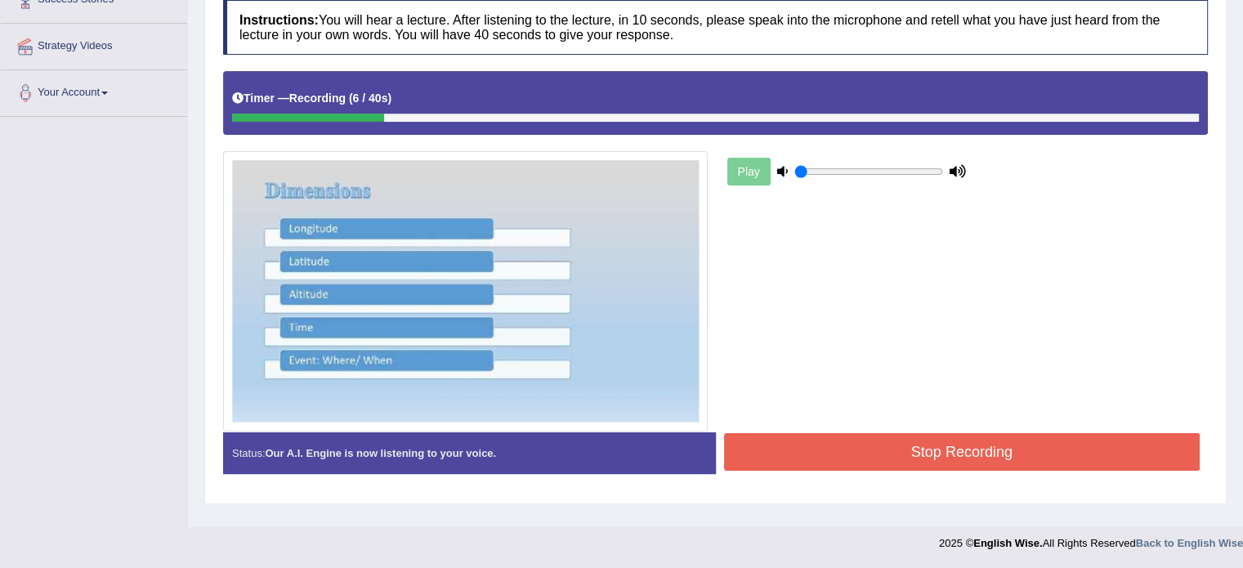
click at [794, 448] on button "Stop Recording" at bounding box center [962, 452] width 476 height 38
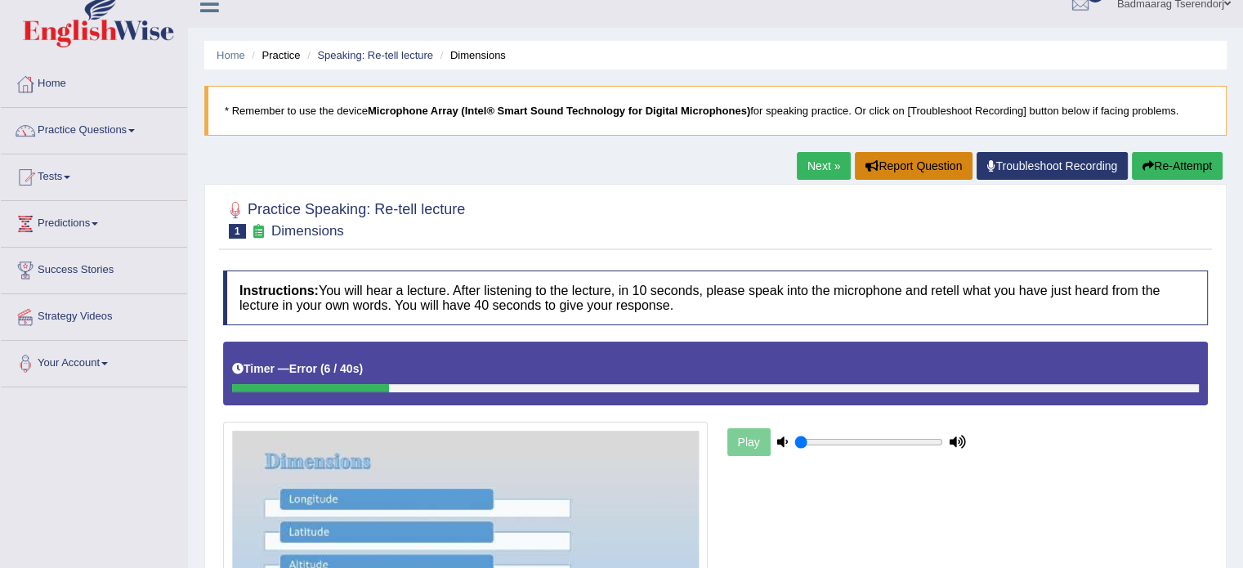
scroll to position [0, 0]
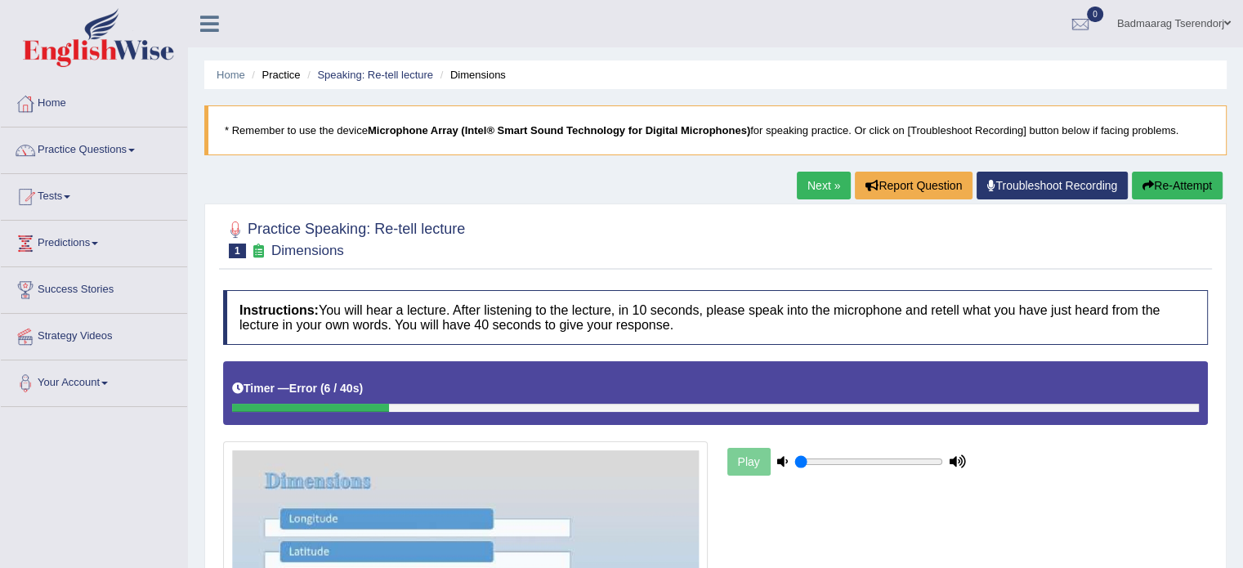
click at [1175, 182] on button "Re-Attempt" at bounding box center [1177, 186] width 91 height 28
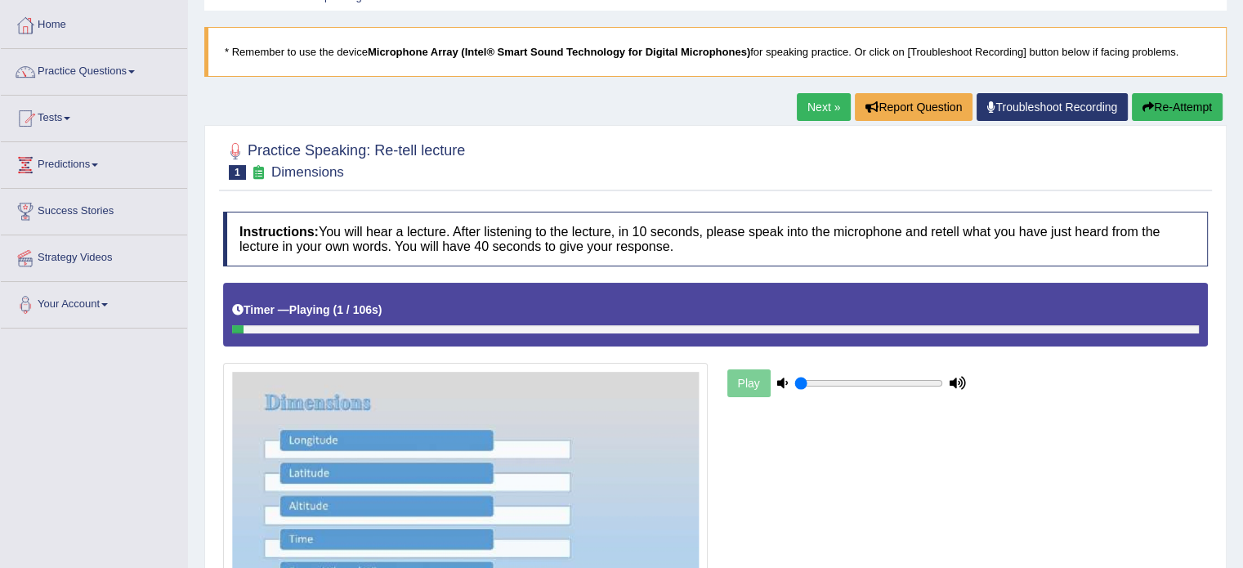
scroll to position [82, 0]
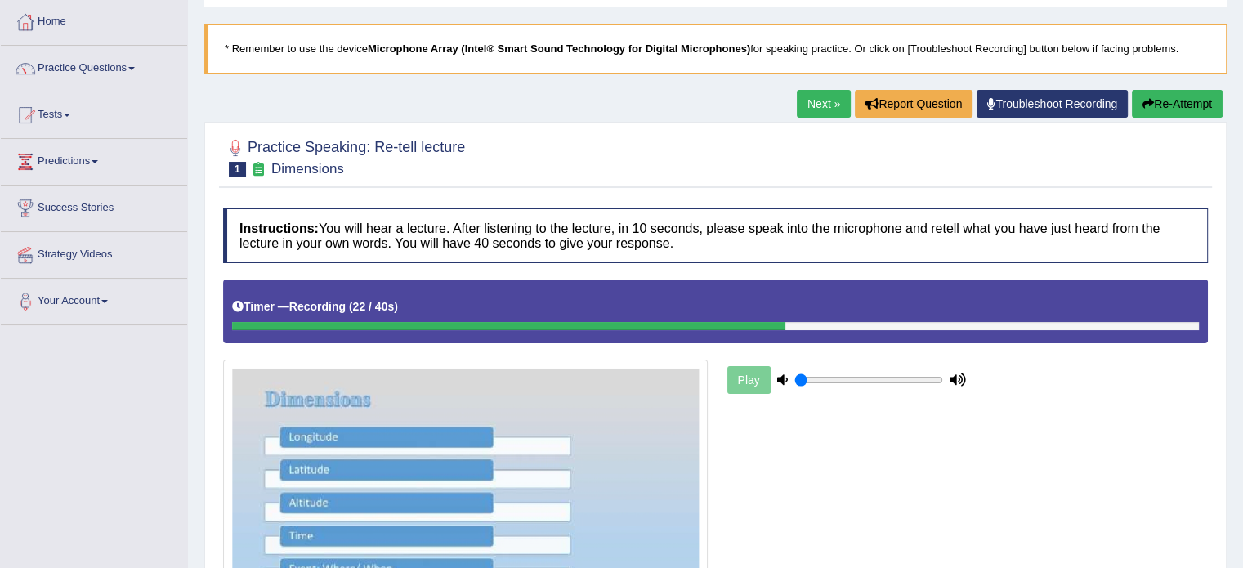
click at [1187, 93] on button "Re-Attempt" at bounding box center [1177, 104] width 91 height 28
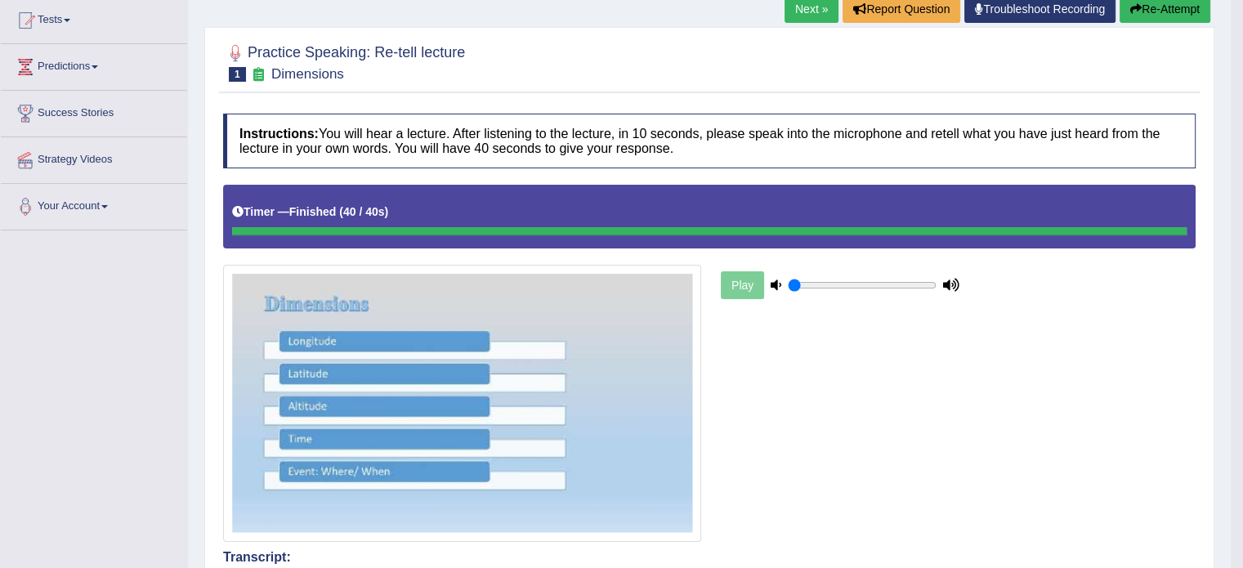
scroll to position [163, 0]
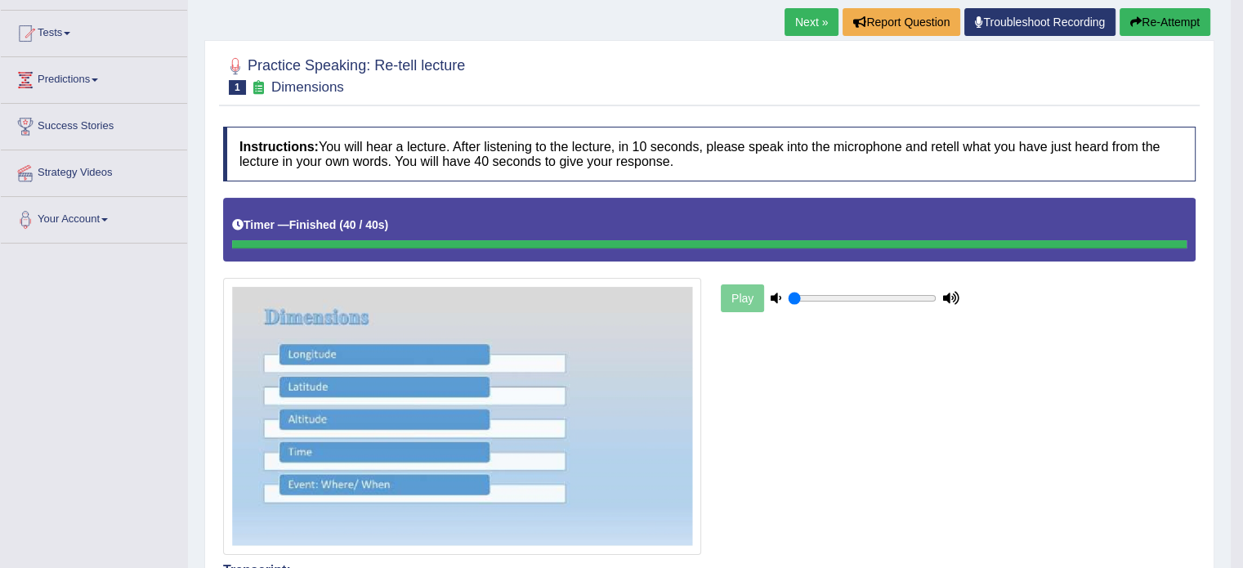
click at [1169, 25] on button "Re-Attempt" at bounding box center [1165, 22] width 91 height 28
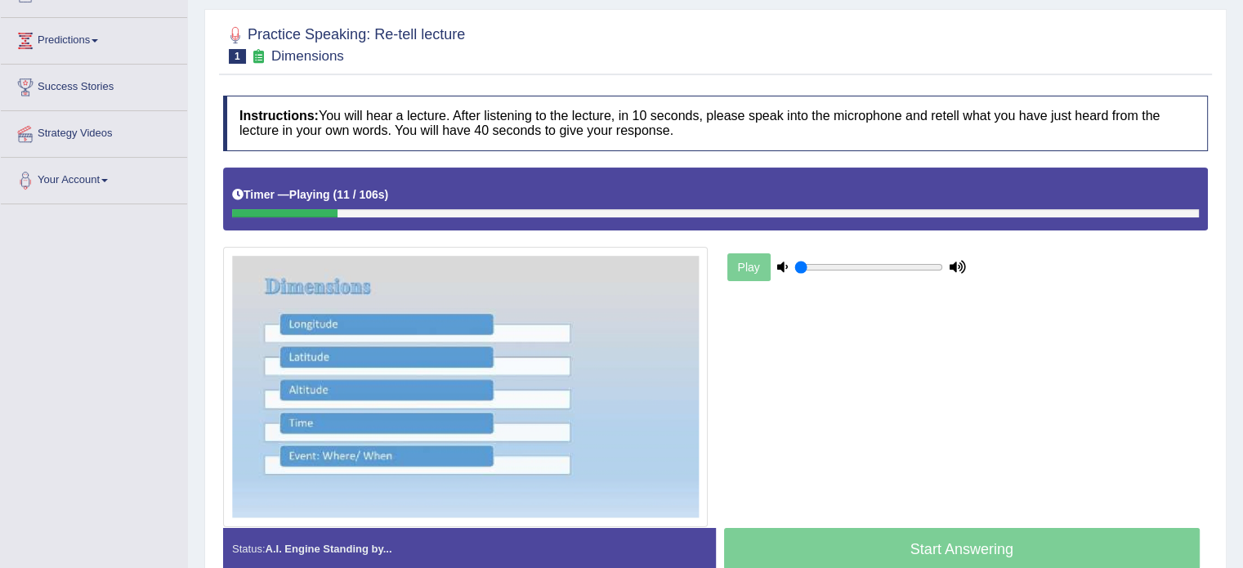
scroll to position [245, 0]
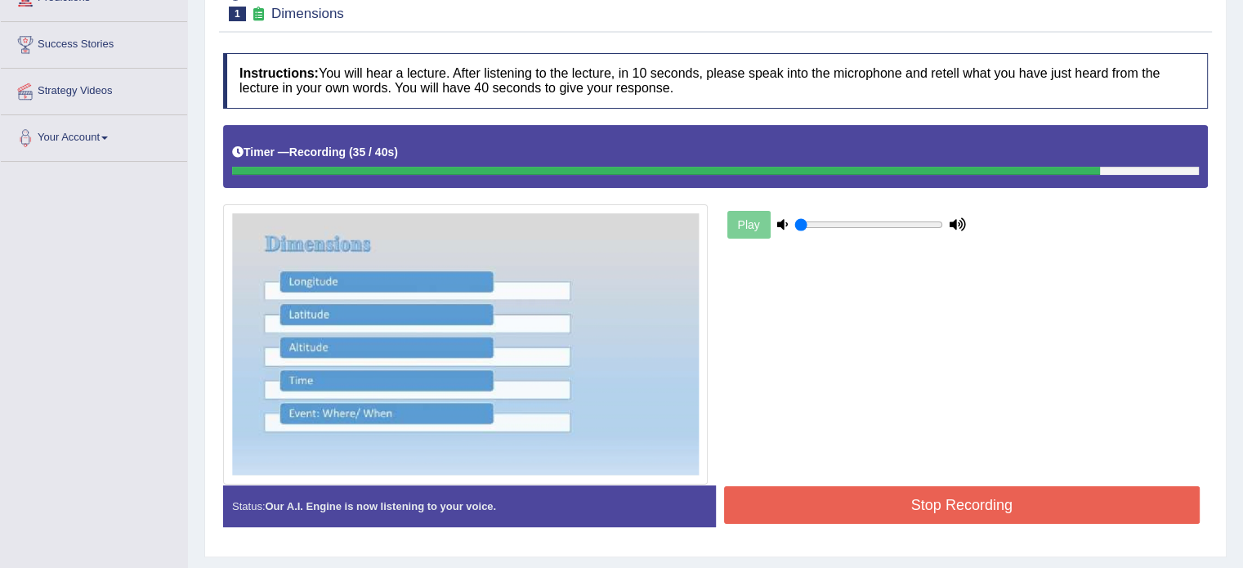
click at [888, 499] on button "Stop Recording" at bounding box center [962, 505] width 476 height 38
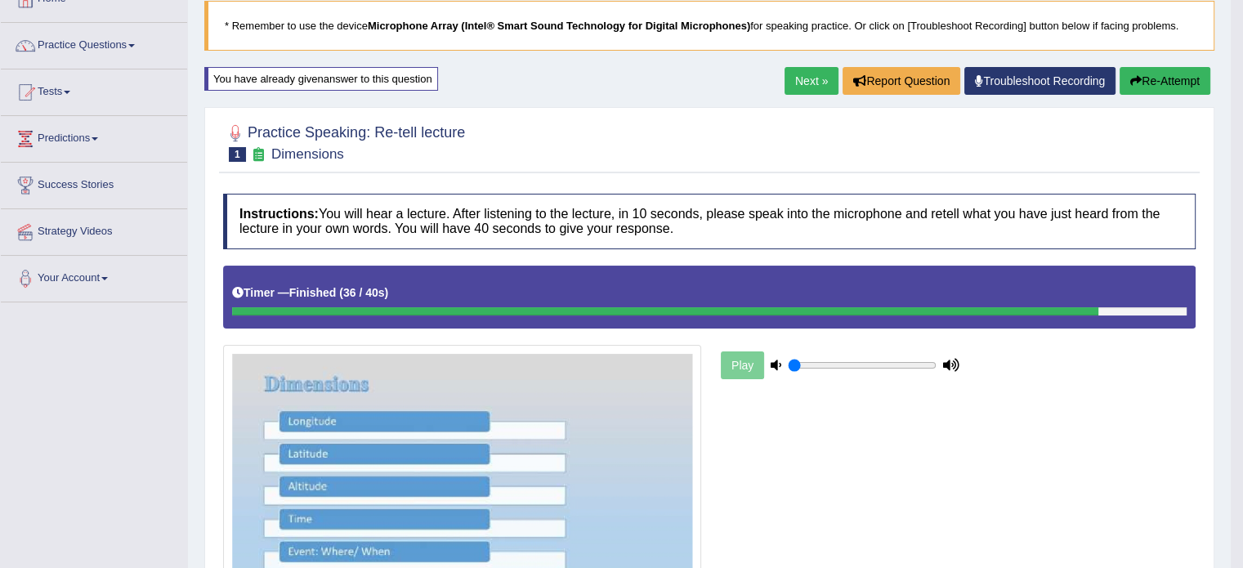
scroll to position [56, 0]
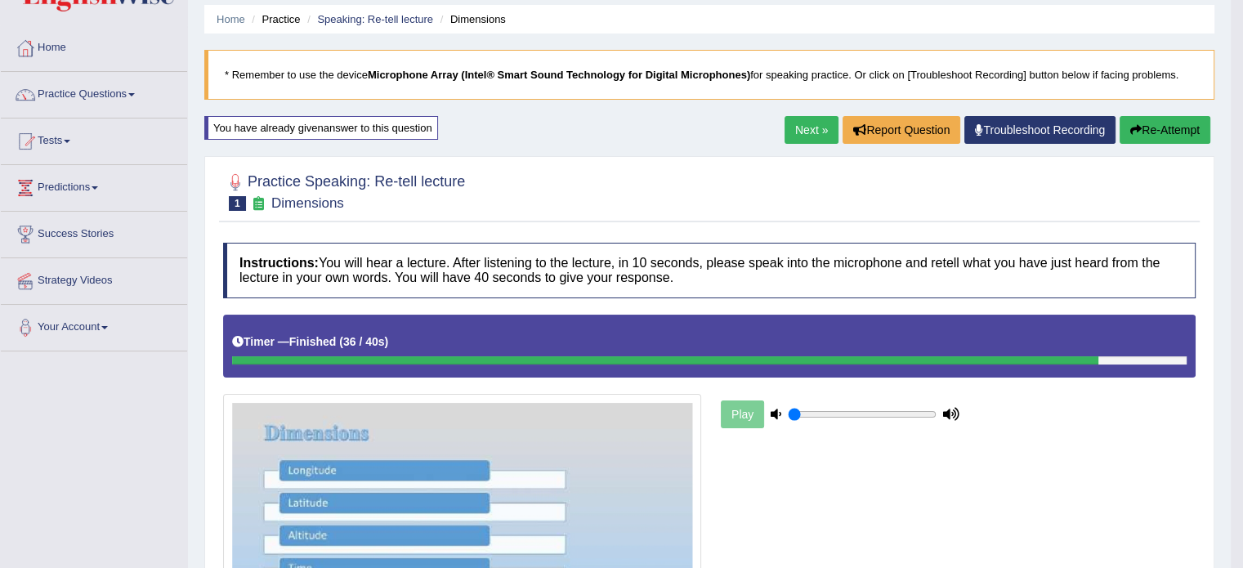
click at [811, 134] on link "Next »" at bounding box center [812, 130] width 54 height 28
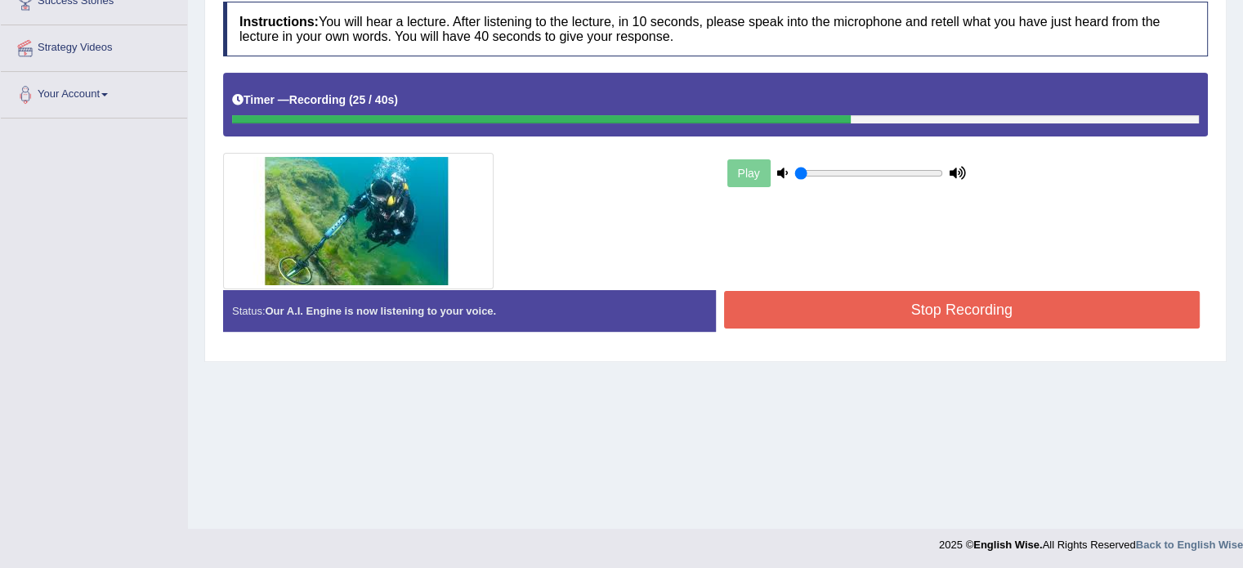
scroll to position [290, 0]
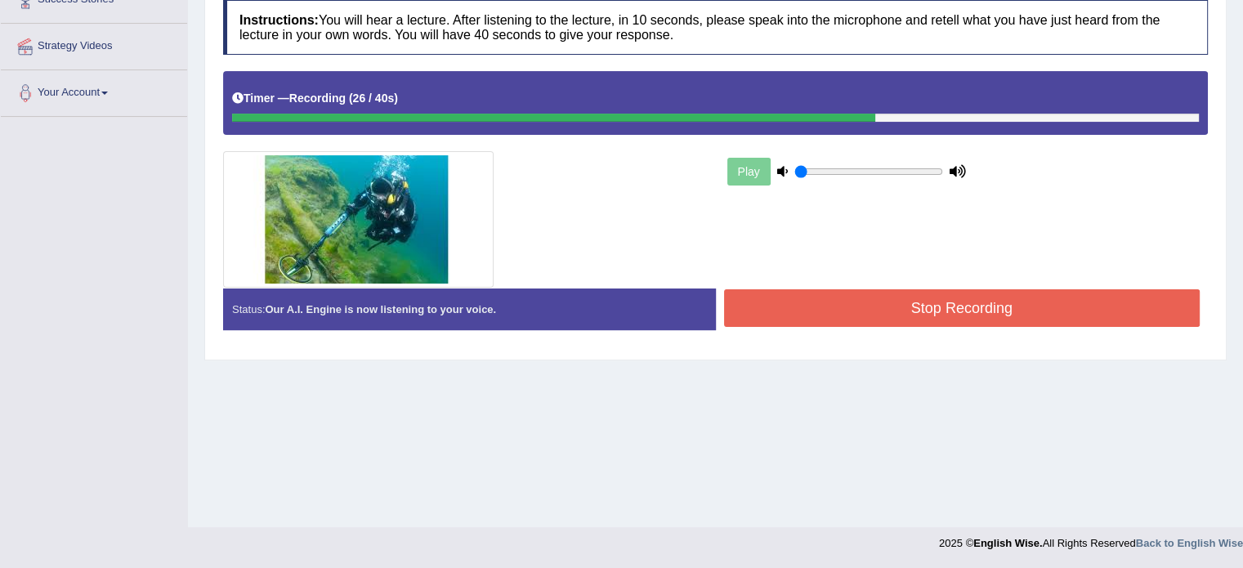
click at [873, 308] on button "Stop Recording" at bounding box center [962, 308] width 476 height 38
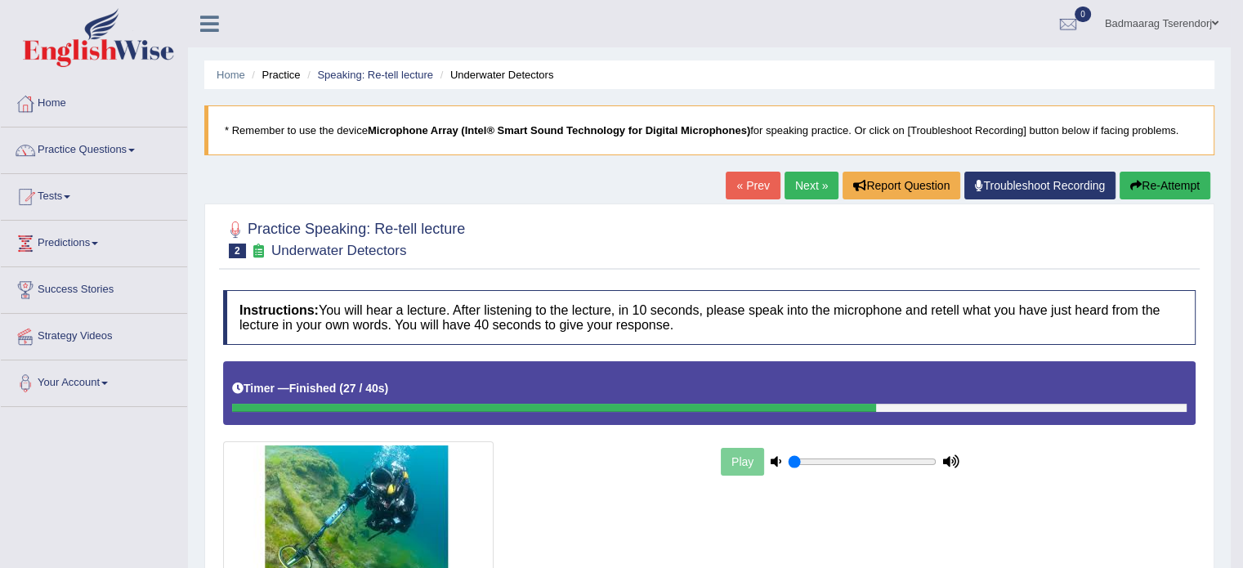
scroll to position [0, 0]
click at [1156, 191] on button "Re-Attempt" at bounding box center [1165, 186] width 91 height 28
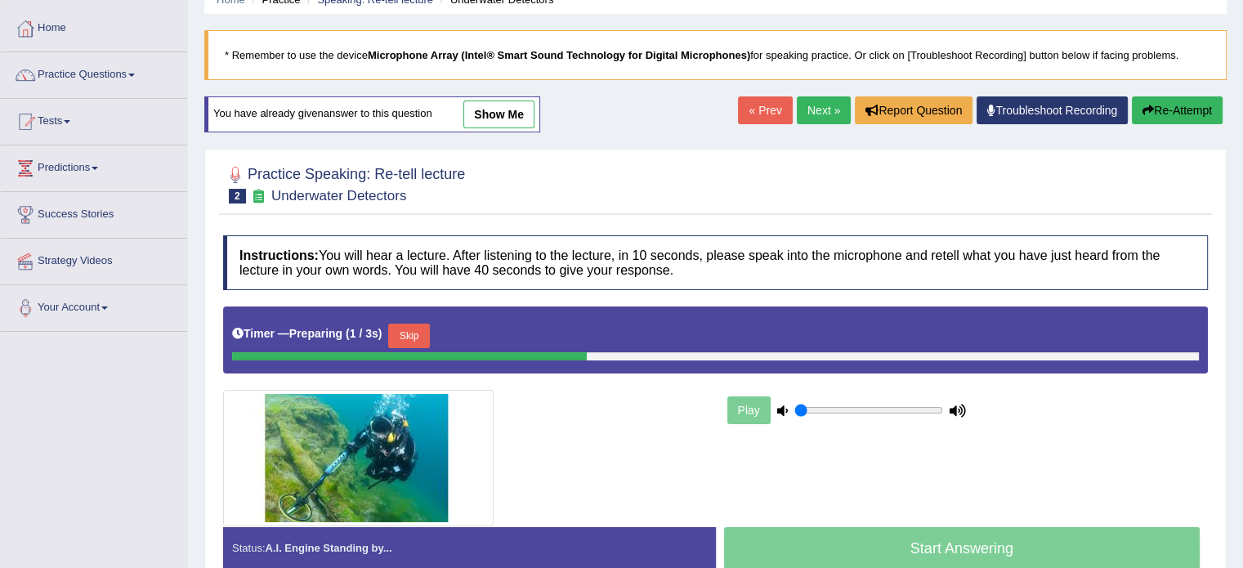
scroll to position [82, 0]
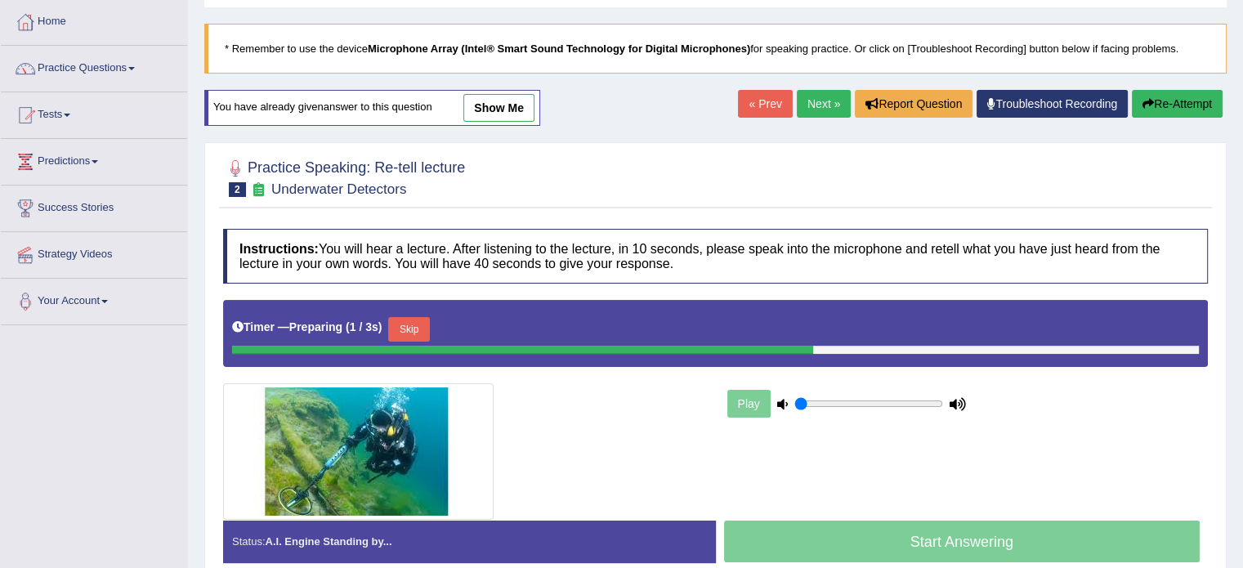
click at [422, 322] on button "Skip" at bounding box center [408, 329] width 41 height 25
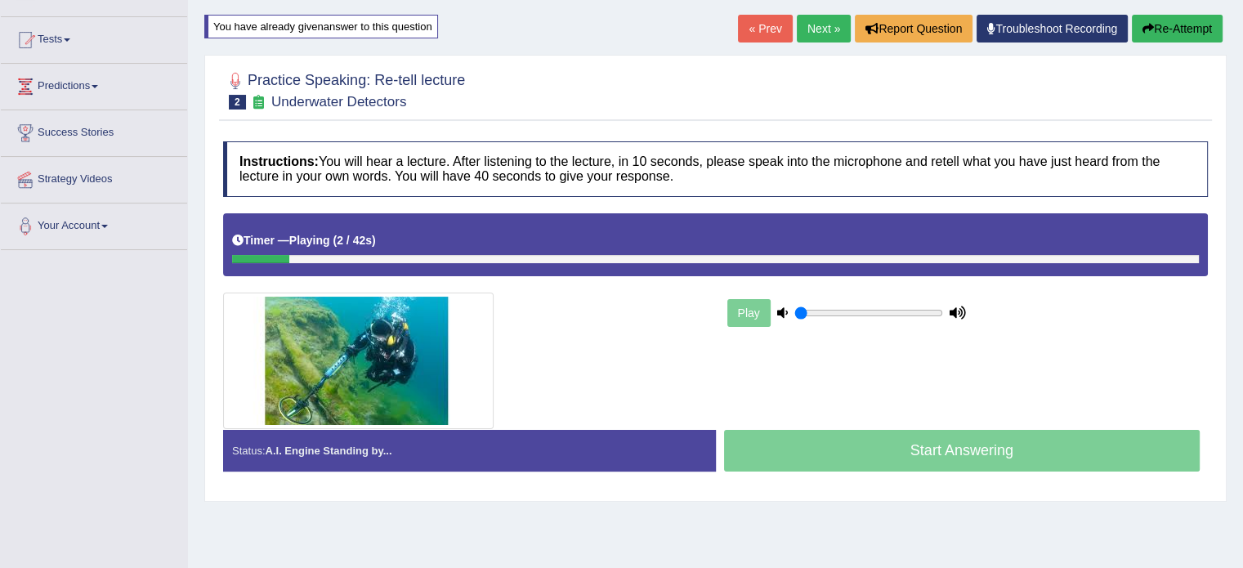
scroll to position [163, 0]
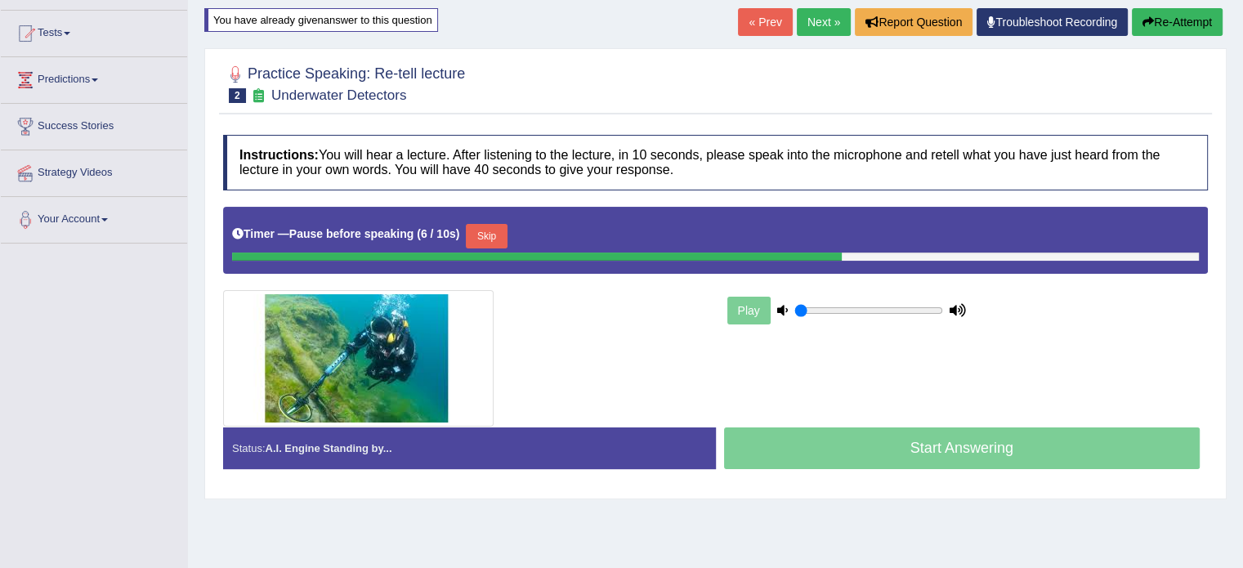
click at [493, 233] on button "Skip" at bounding box center [486, 236] width 41 height 25
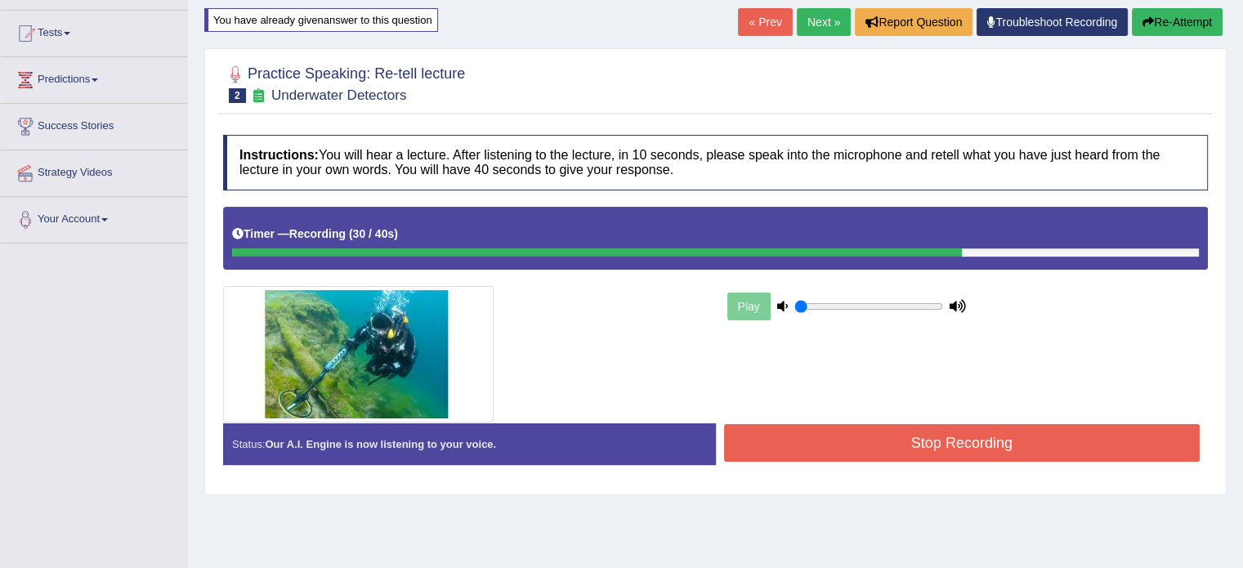
click at [830, 445] on button "Stop Recording" at bounding box center [962, 443] width 476 height 38
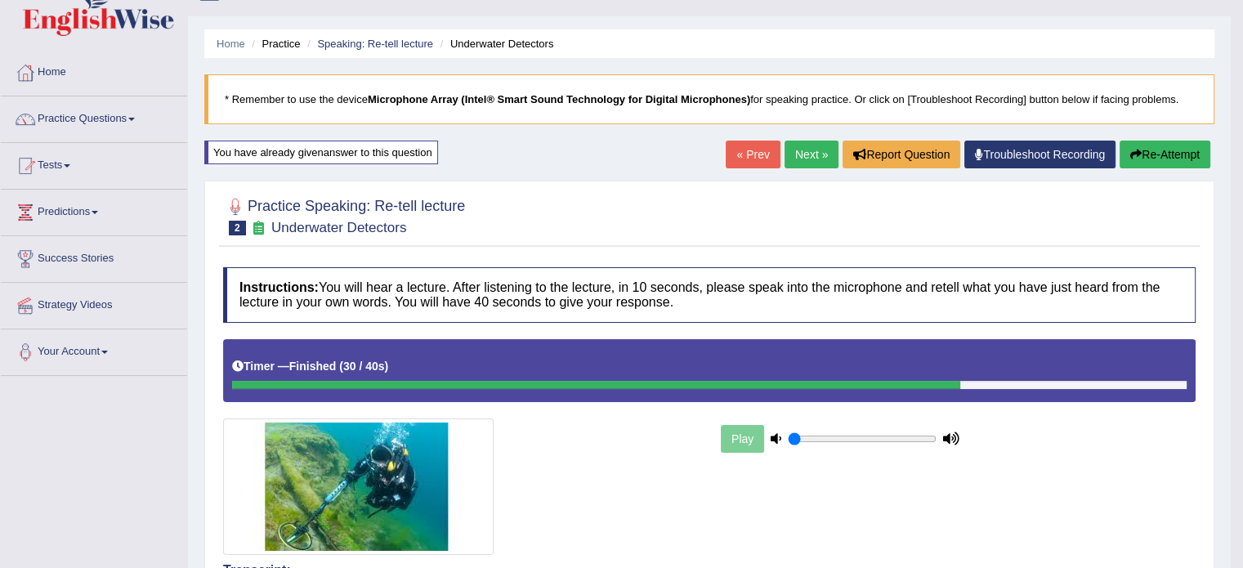
scroll to position [0, 0]
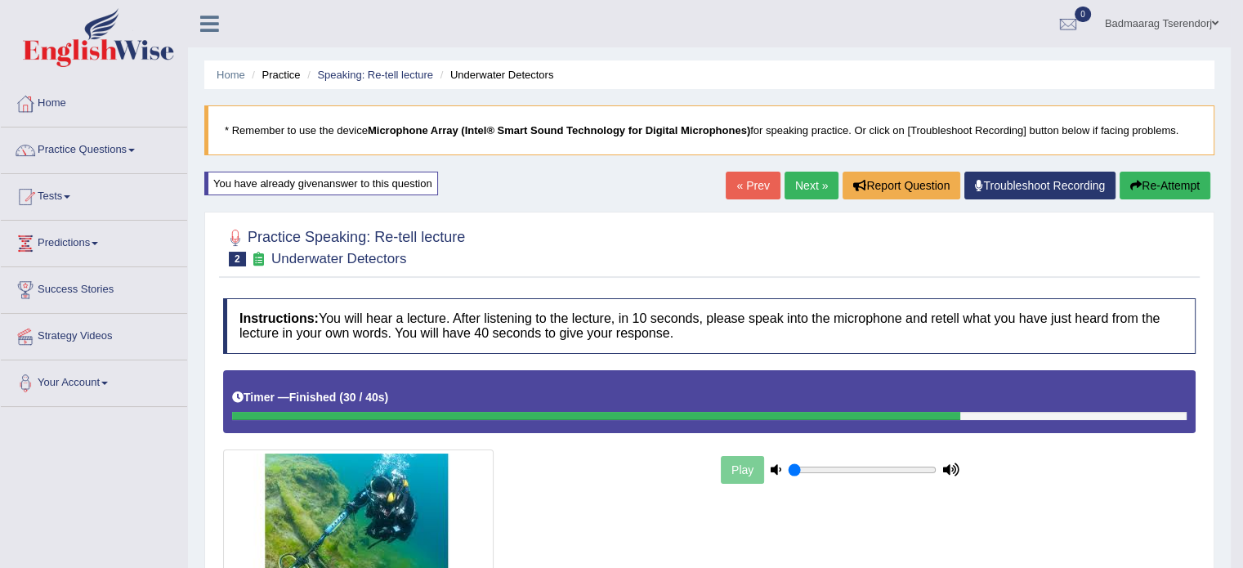
click at [1184, 175] on button "Re-Attempt" at bounding box center [1165, 186] width 91 height 28
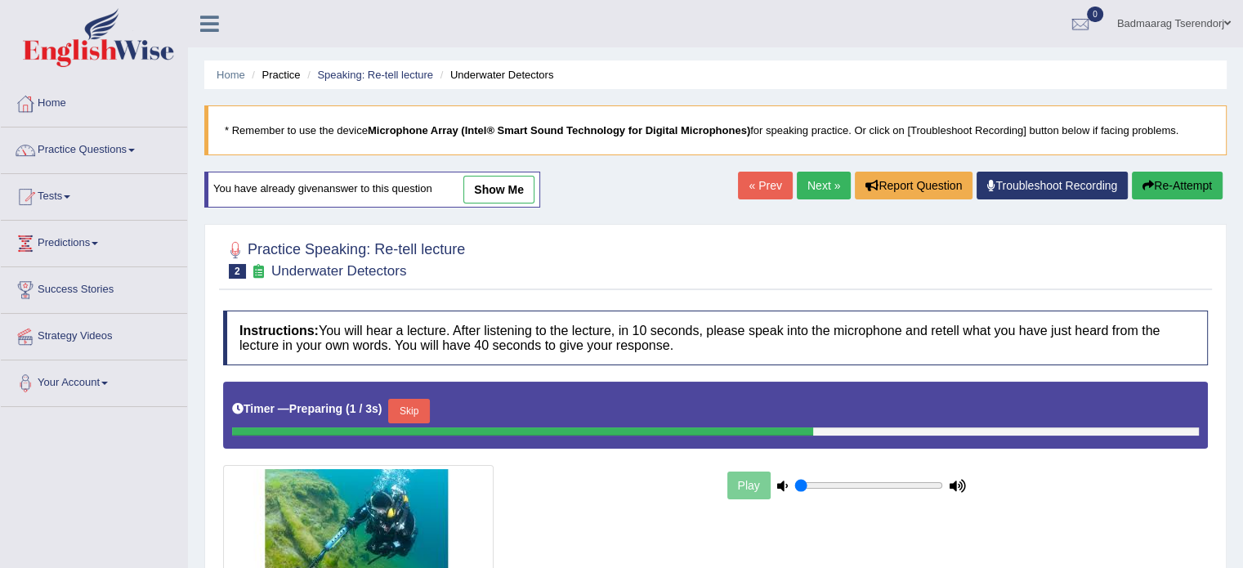
click at [407, 408] on button "Skip" at bounding box center [408, 411] width 41 height 25
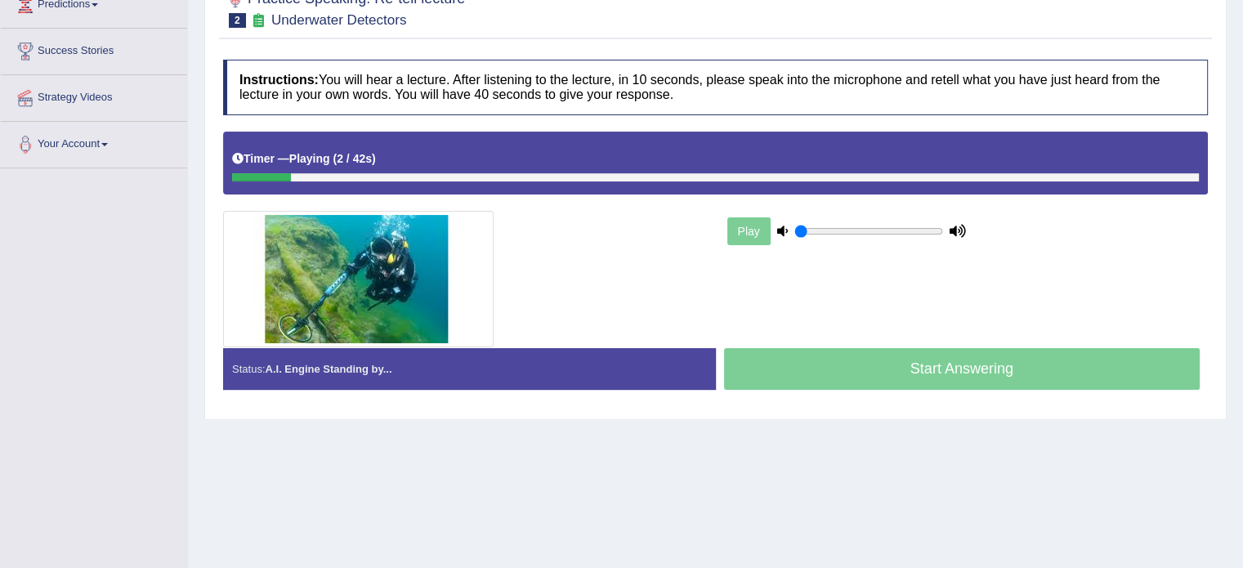
scroll to position [245, 0]
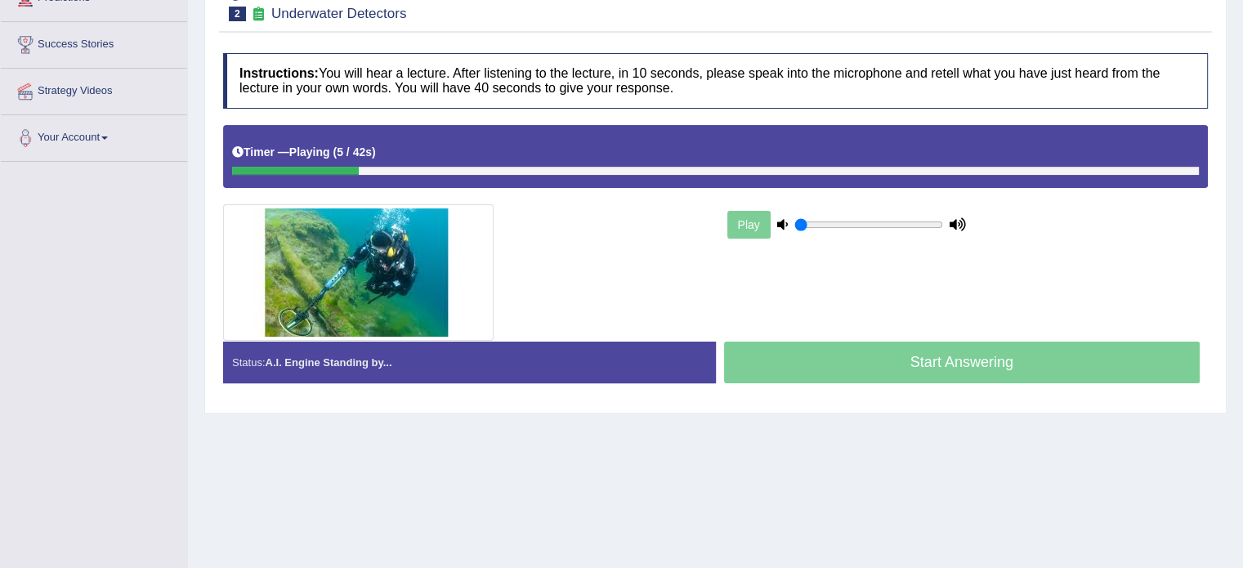
click at [995, 169] on div at bounding box center [715, 171] width 967 height 8
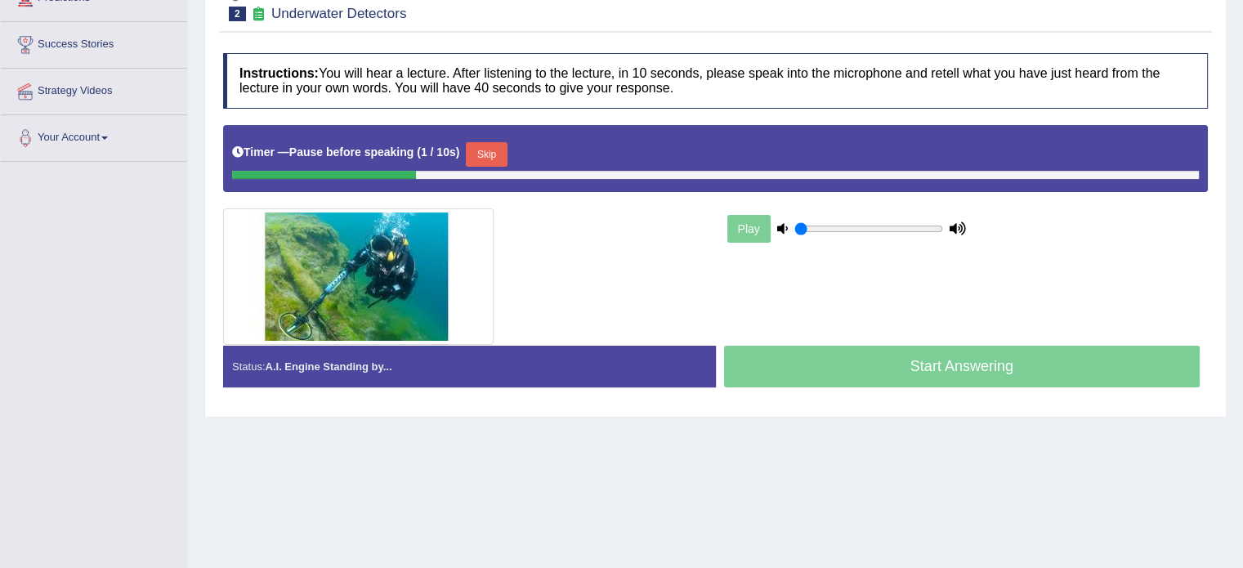
click at [489, 150] on button "Skip" at bounding box center [486, 154] width 41 height 25
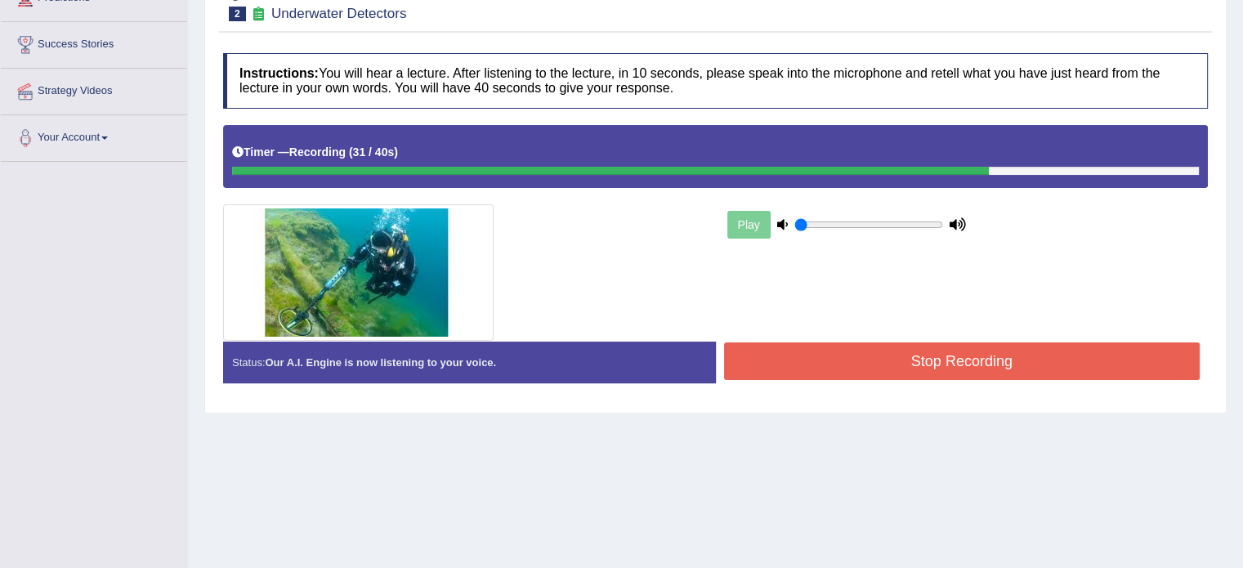
click at [801, 359] on button "Stop Recording" at bounding box center [962, 361] width 476 height 38
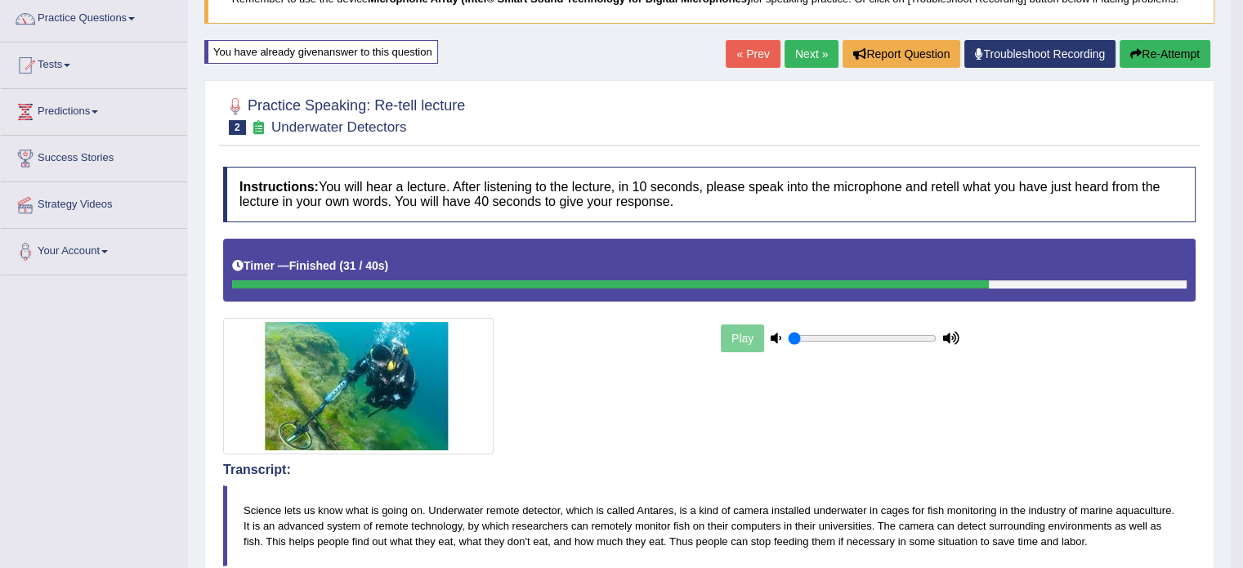
scroll to position [0, 0]
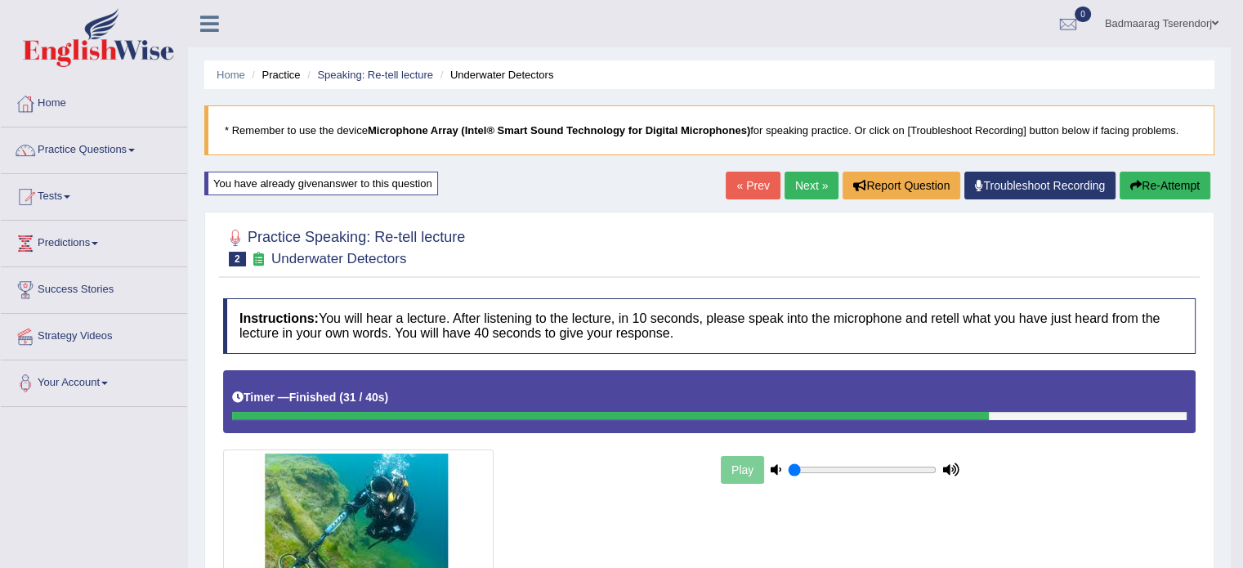
click at [1166, 179] on button "Re-Attempt" at bounding box center [1165, 186] width 91 height 28
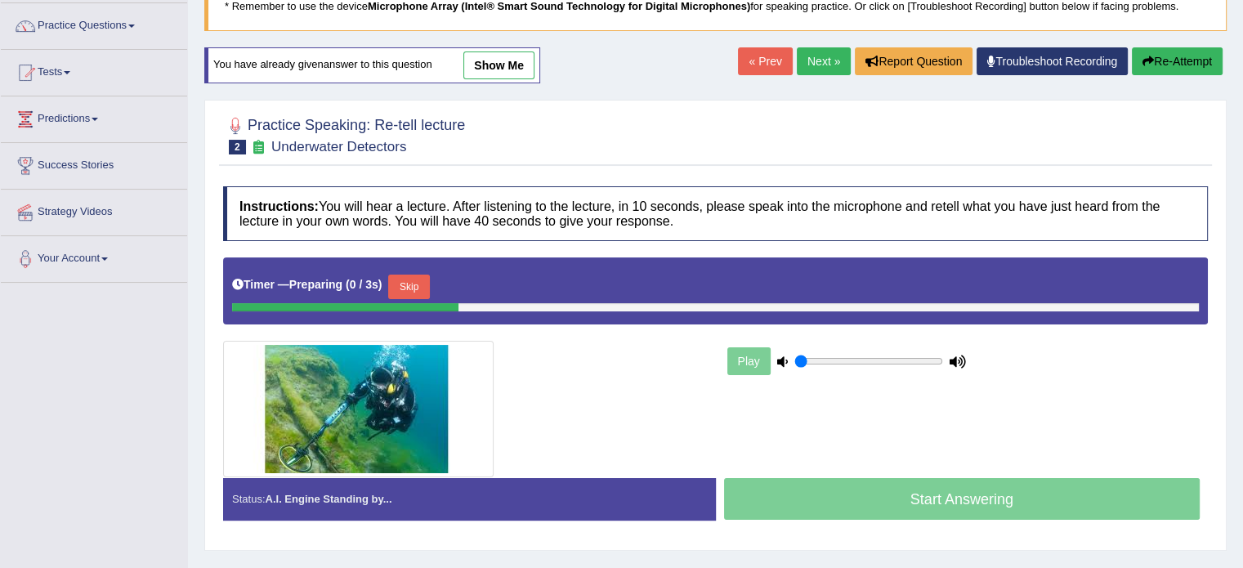
scroll to position [163, 0]
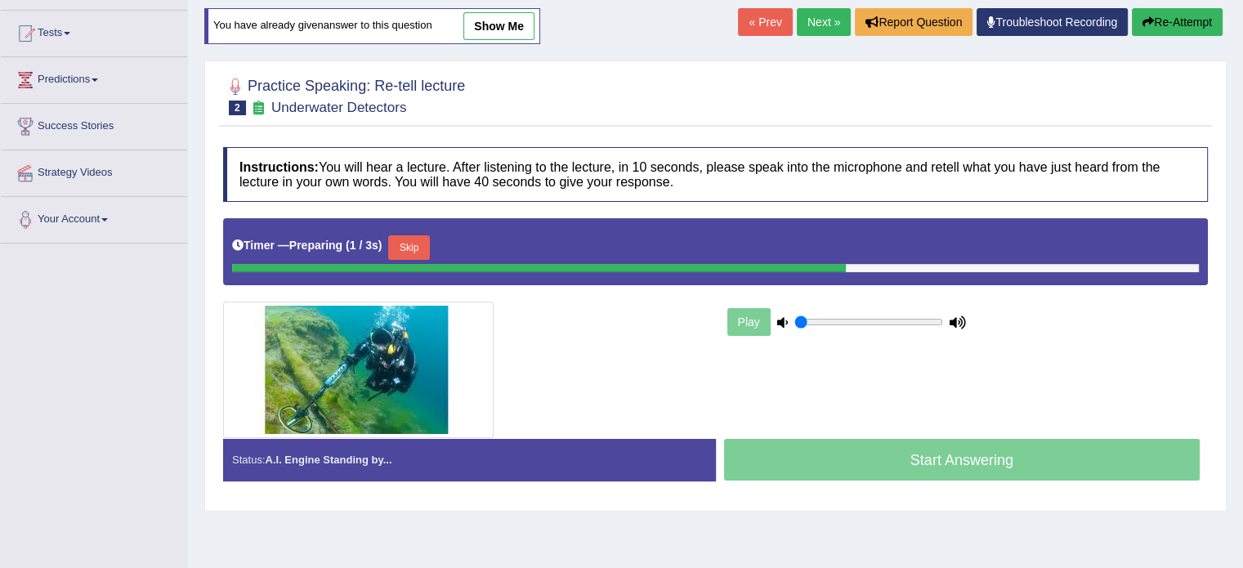
click at [409, 244] on button "Skip" at bounding box center [408, 247] width 41 height 25
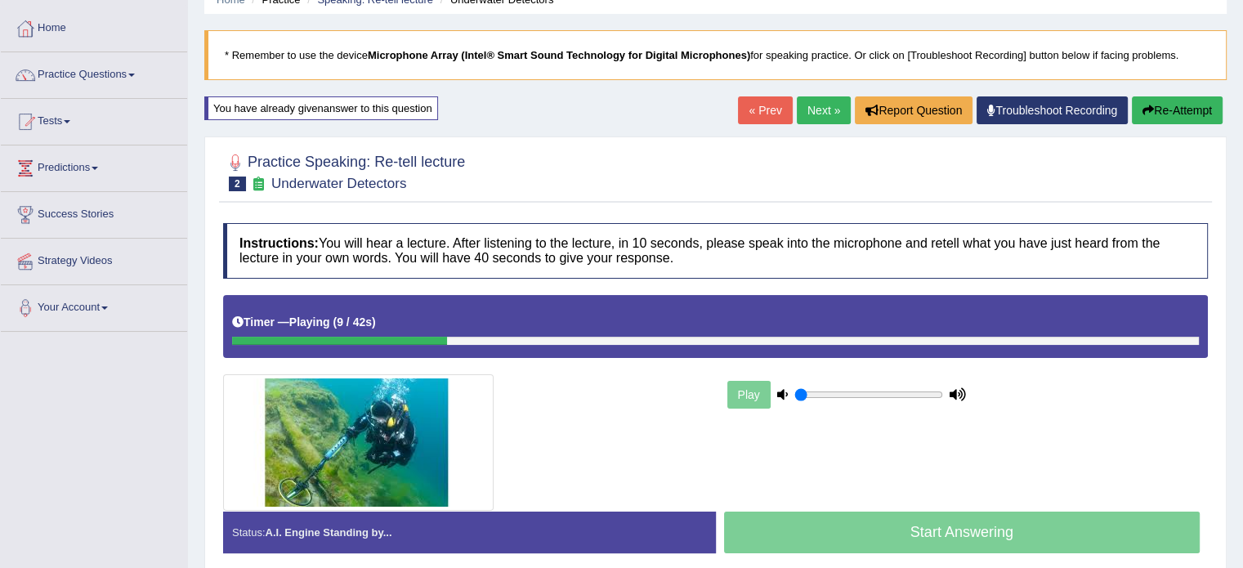
scroll to position [82, 0]
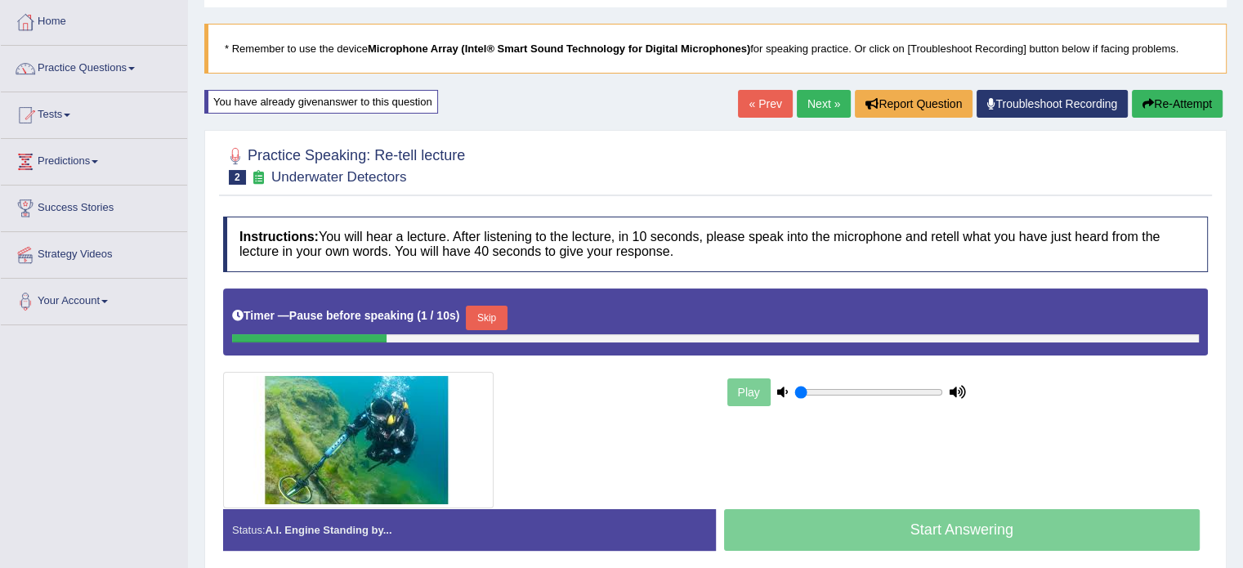
click at [488, 316] on button "Skip" at bounding box center [486, 318] width 41 height 25
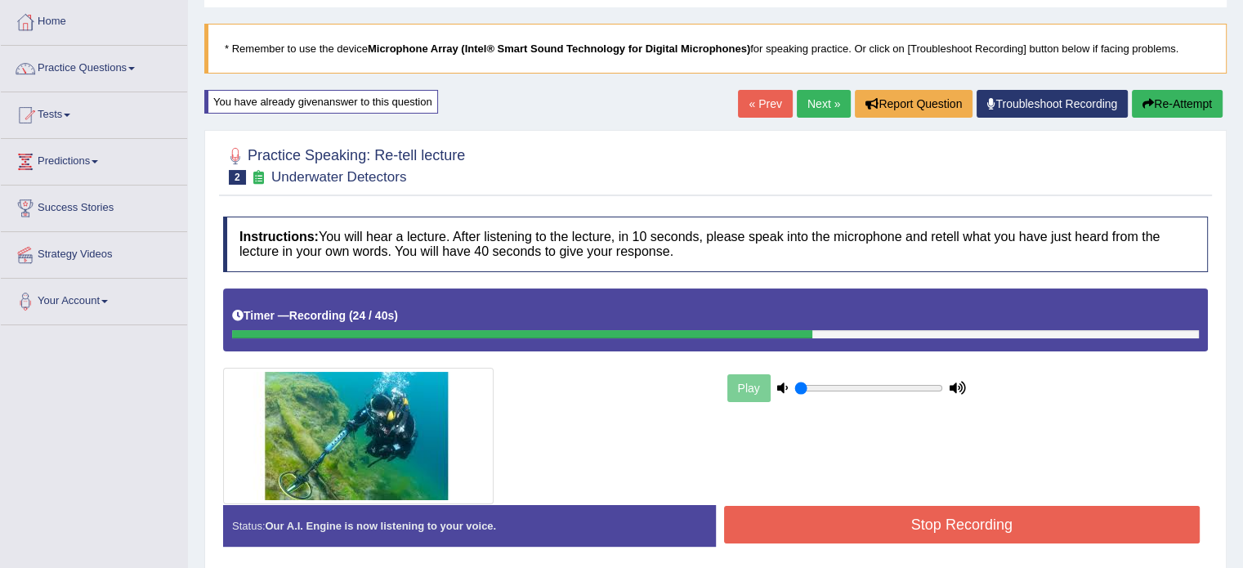
click at [828, 521] on button "Stop Recording" at bounding box center [962, 525] width 476 height 38
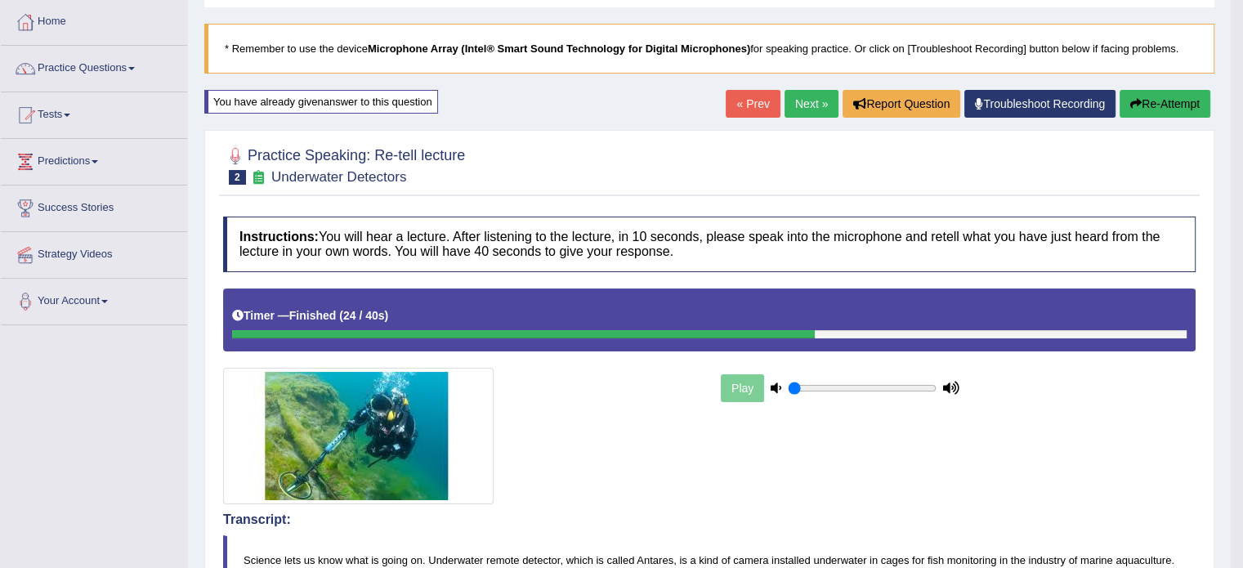
click at [801, 104] on link "Next »" at bounding box center [812, 104] width 54 height 28
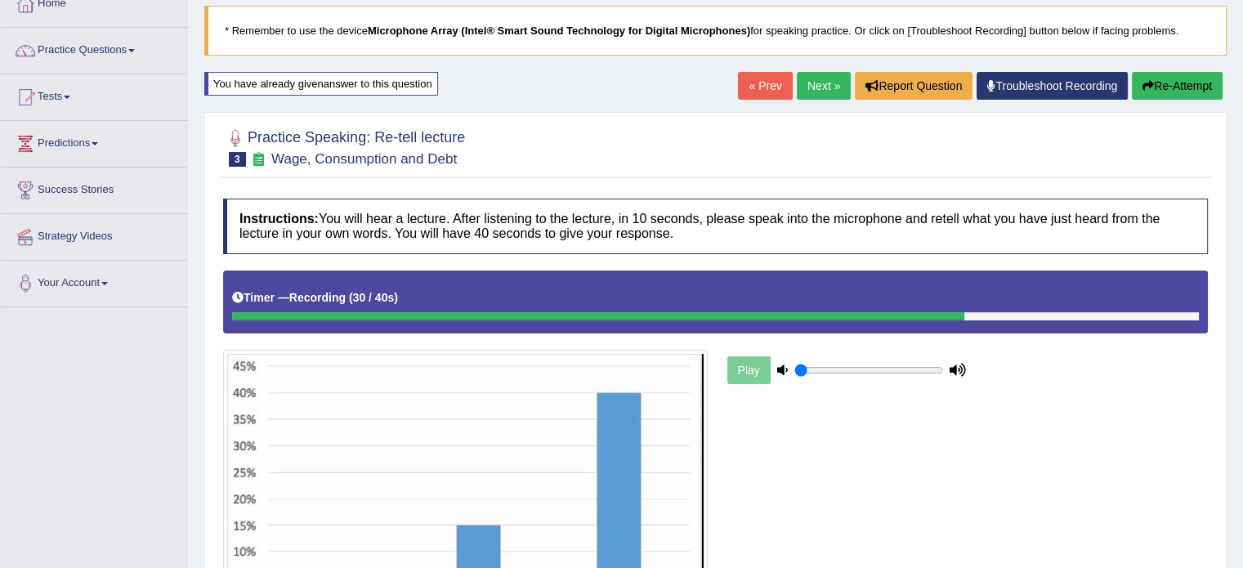
scroll to position [302, 0]
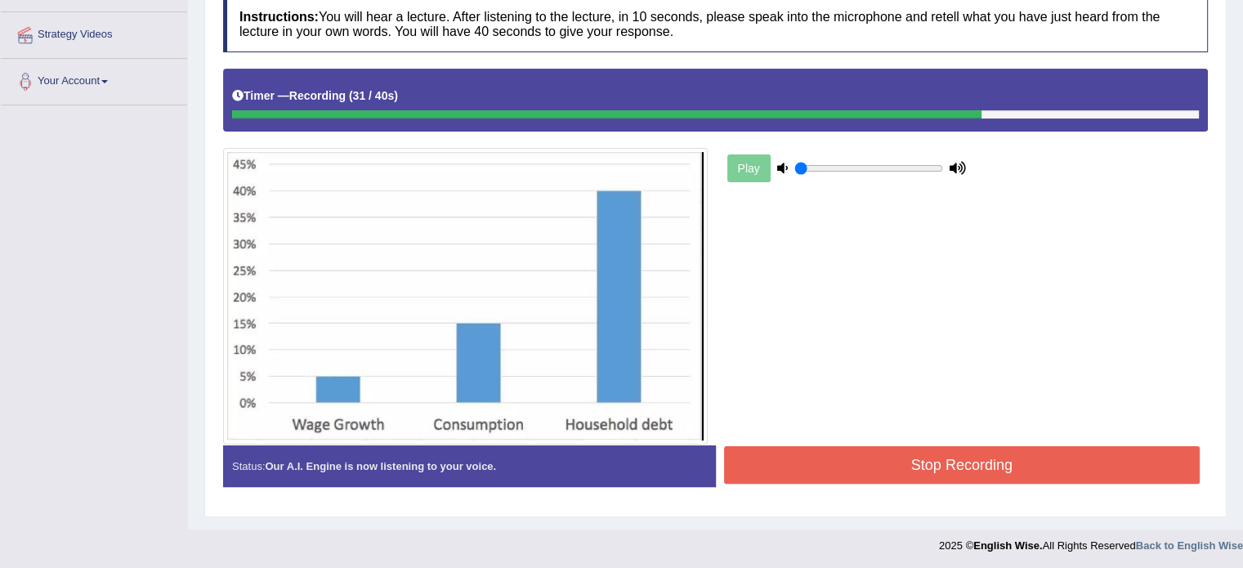
click at [799, 456] on button "Stop Recording" at bounding box center [962, 465] width 476 height 38
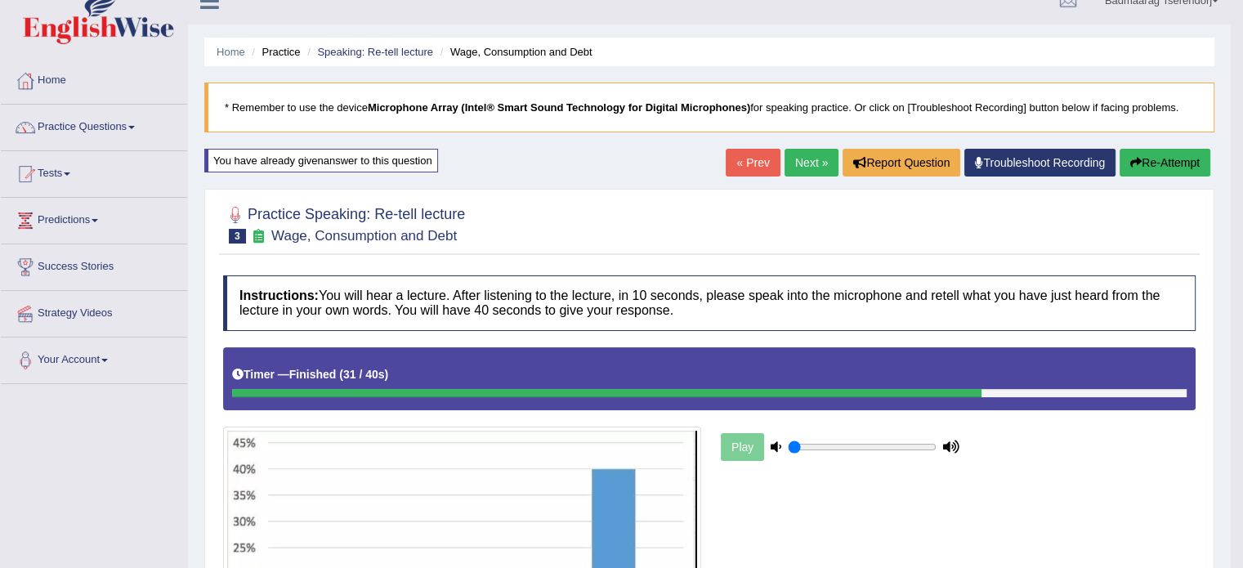
scroll to position [0, 0]
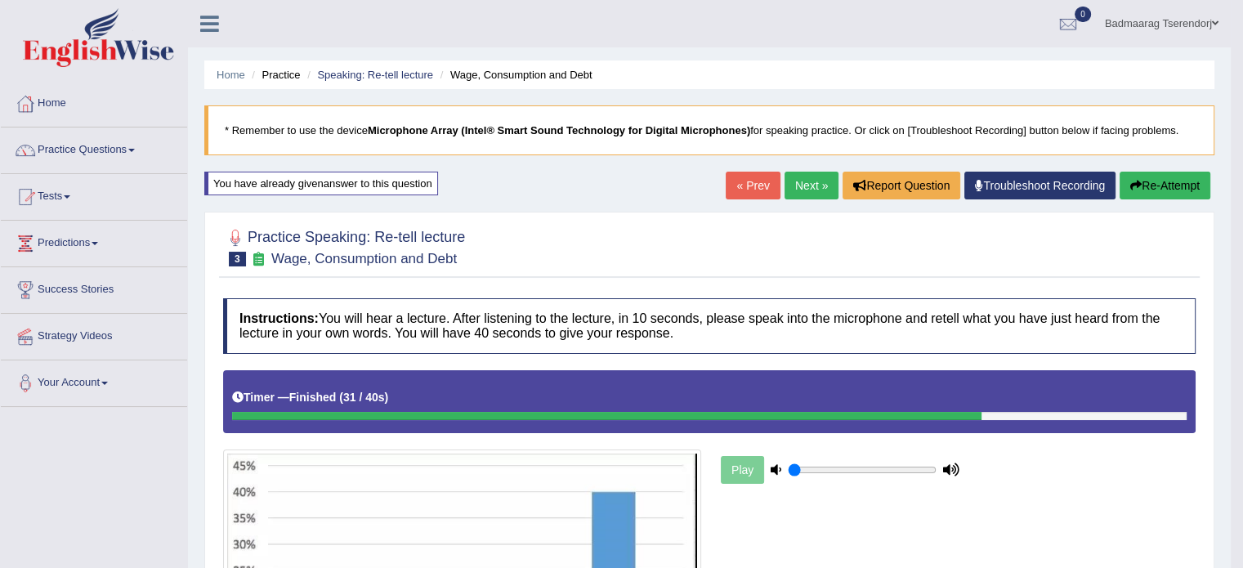
click at [135, 147] on link "Practice Questions" at bounding box center [94, 147] width 186 height 41
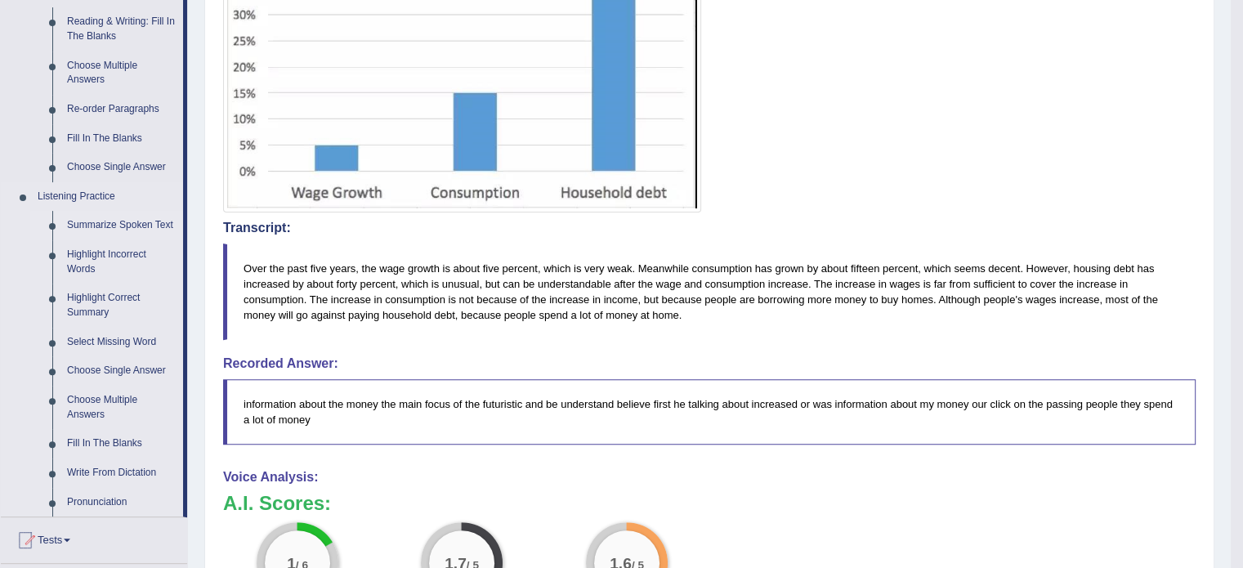
scroll to position [572, 0]
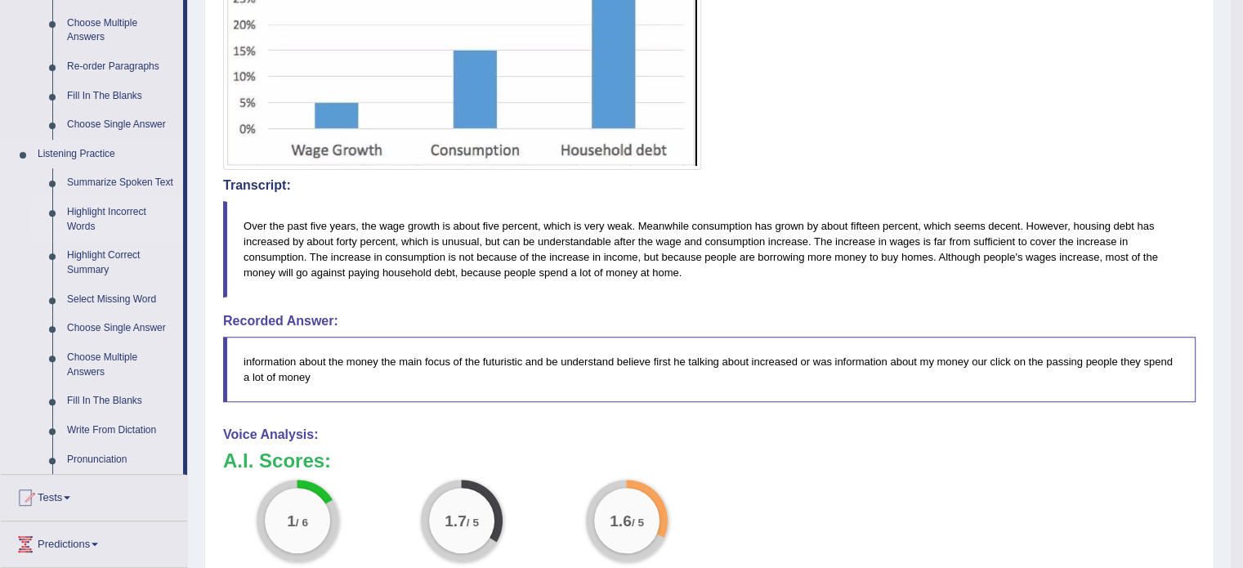
click at [106, 214] on link "Highlight Incorrect Words" at bounding box center [121, 219] width 123 height 43
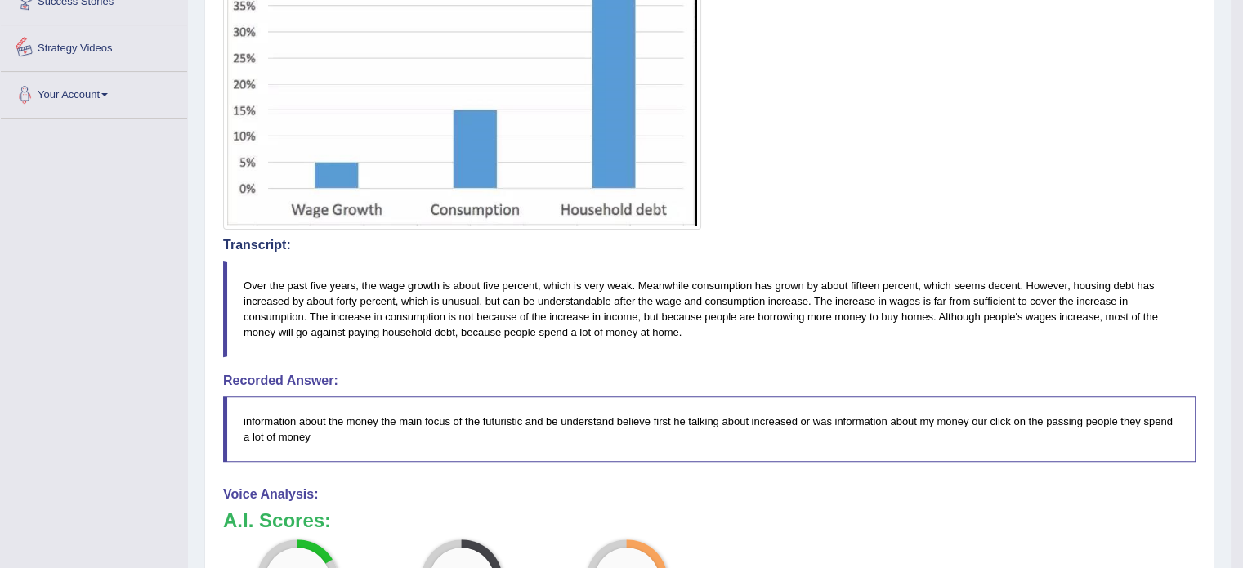
scroll to position [876, 0]
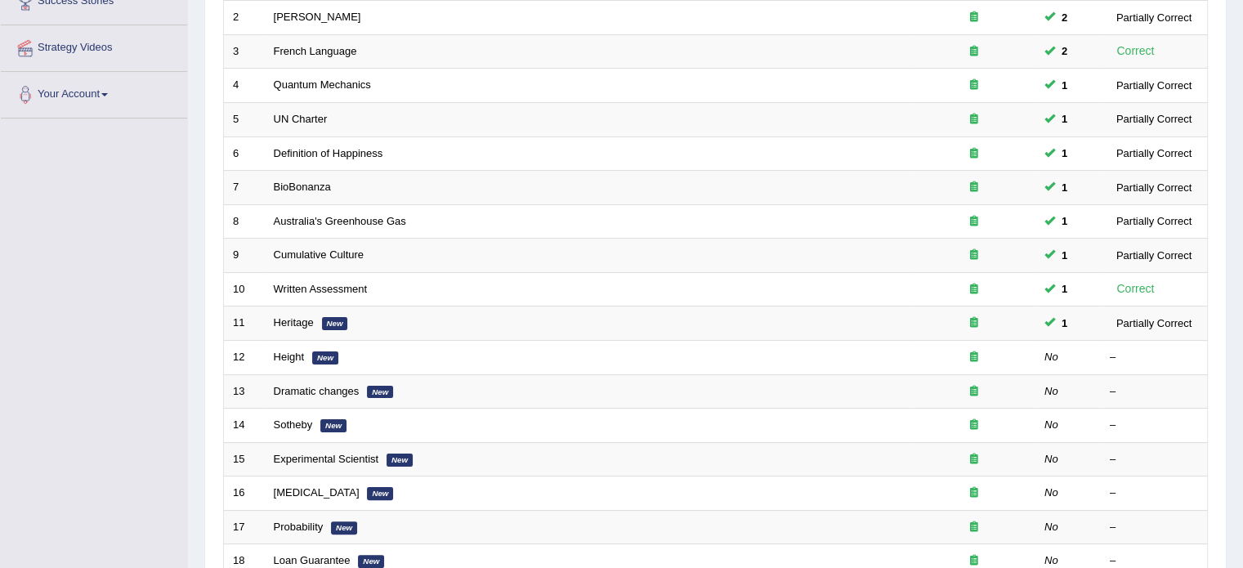
scroll to position [327, 0]
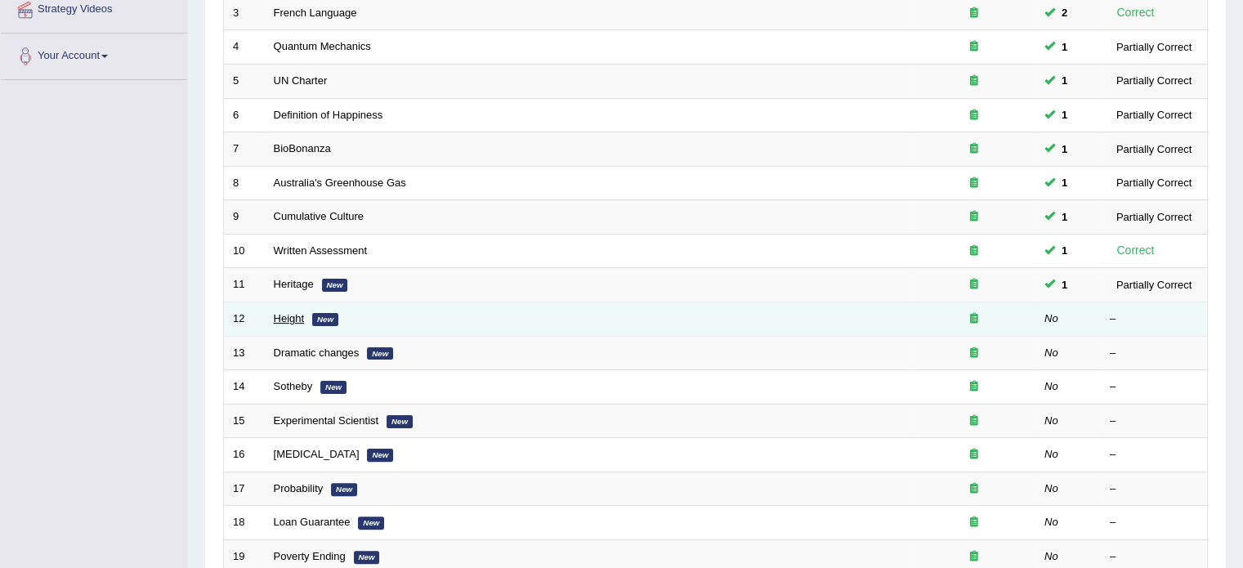
click at [289, 320] on link "Height" at bounding box center [289, 318] width 31 height 12
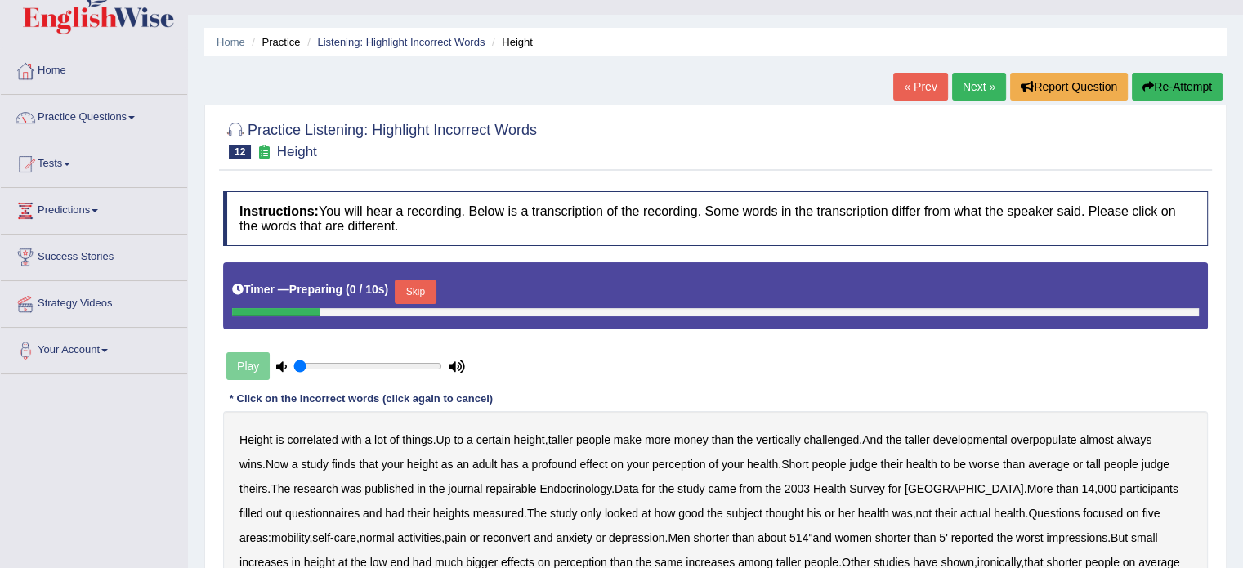
scroll to position [163, 0]
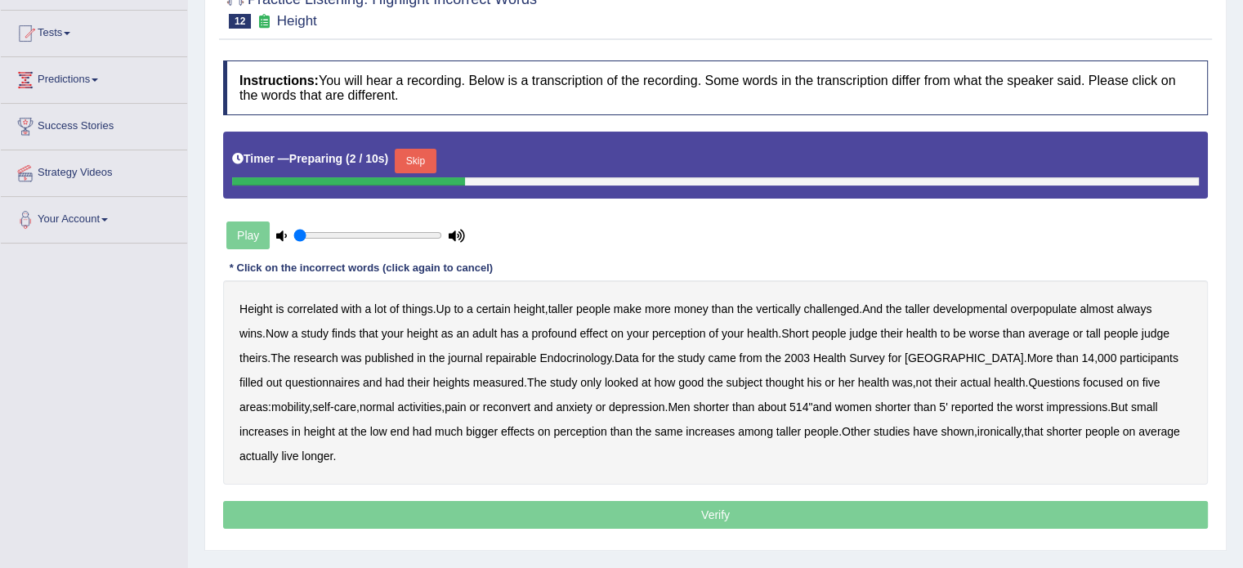
click at [420, 156] on button "Skip" at bounding box center [415, 161] width 41 height 25
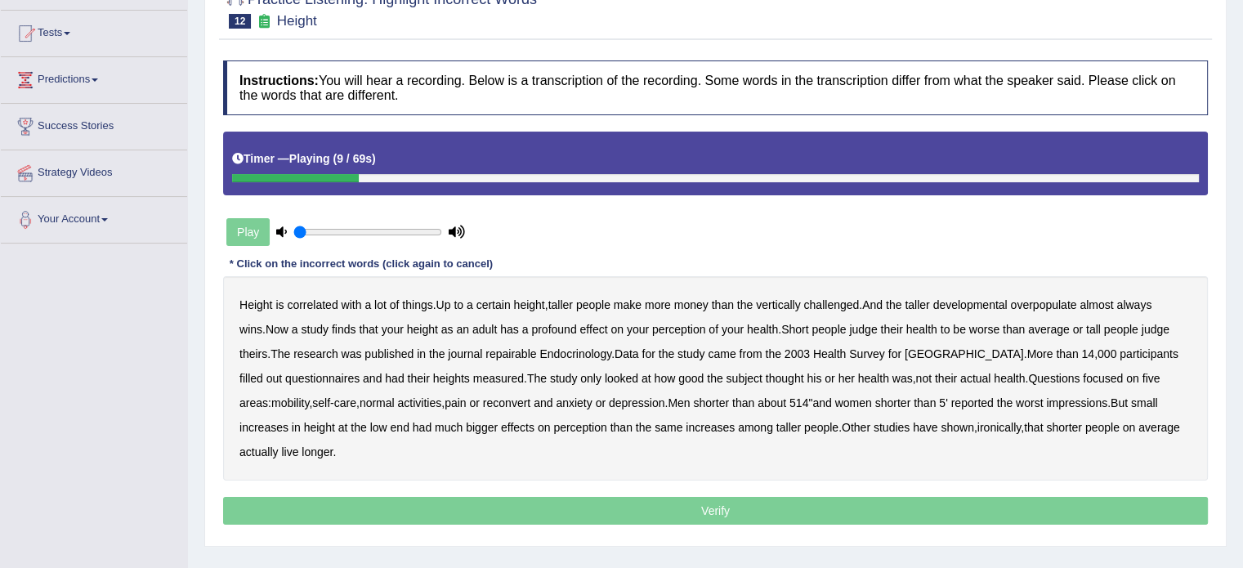
click at [977, 303] on b "developmental" at bounding box center [970, 304] width 74 height 13
click at [1059, 299] on b "overpopulate" at bounding box center [1043, 304] width 66 height 13
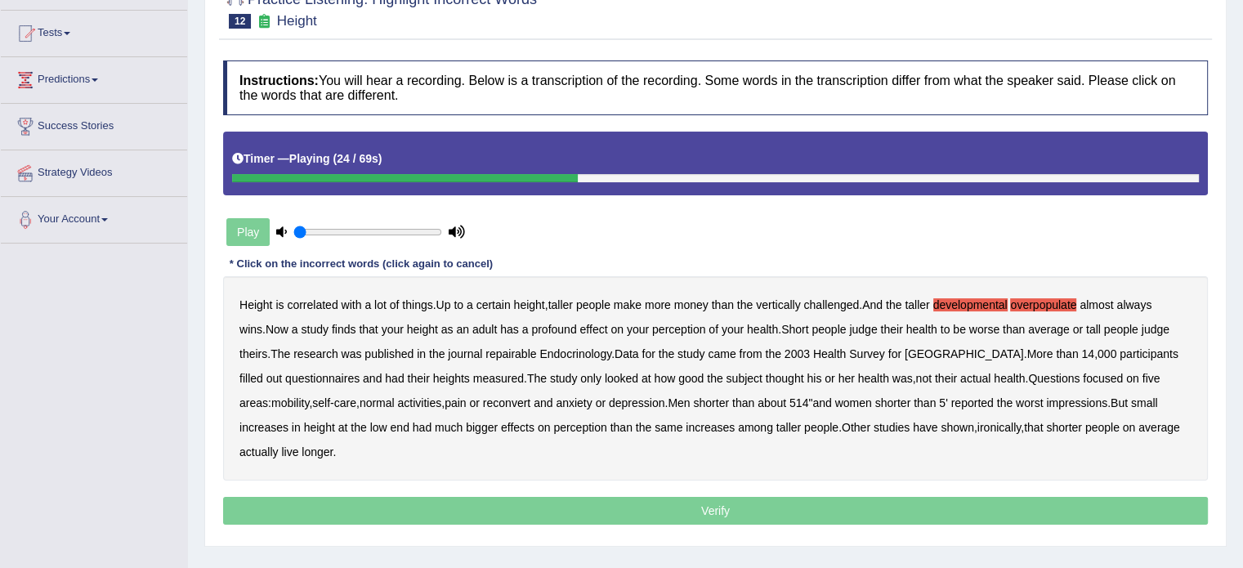
click at [485, 352] on b "repairable" at bounding box center [510, 353] width 51 height 13
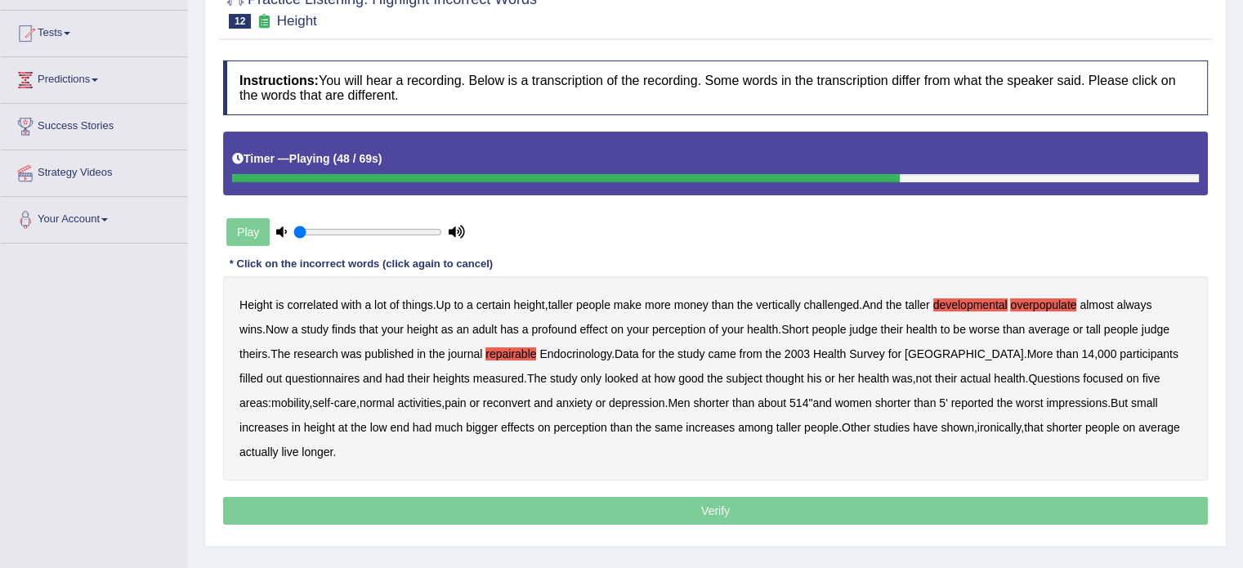
click at [490, 401] on b "reconvert" at bounding box center [506, 402] width 47 height 13
click at [592, 508] on p "Verify" at bounding box center [715, 511] width 985 height 28
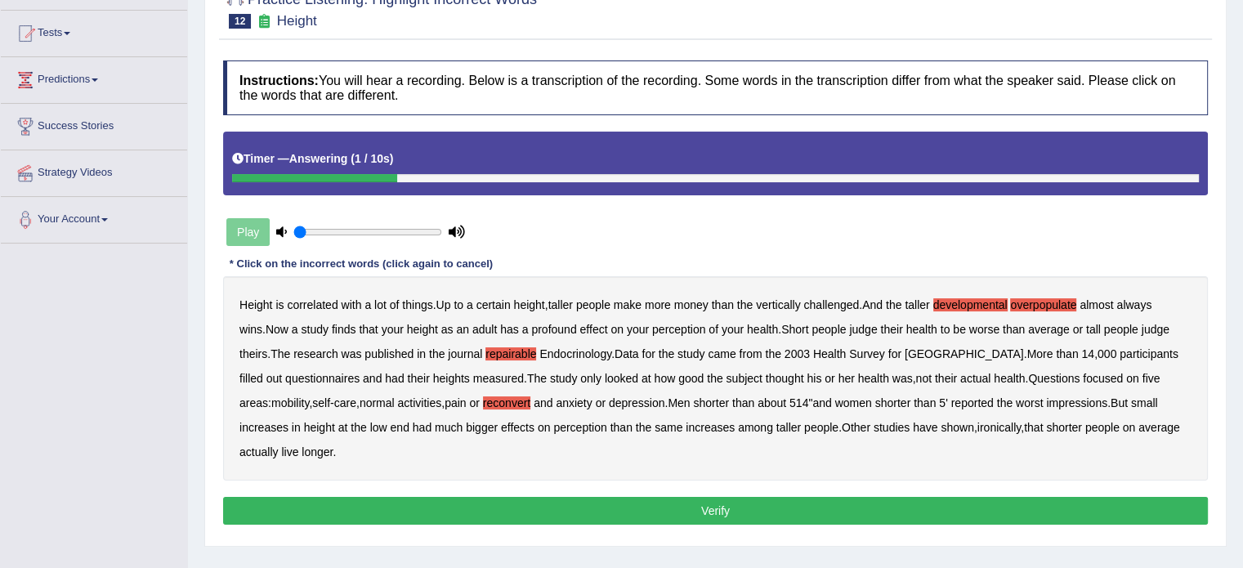
click at [592, 508] on button "Verify" at bounding box center [715, 511] width 985 height 28
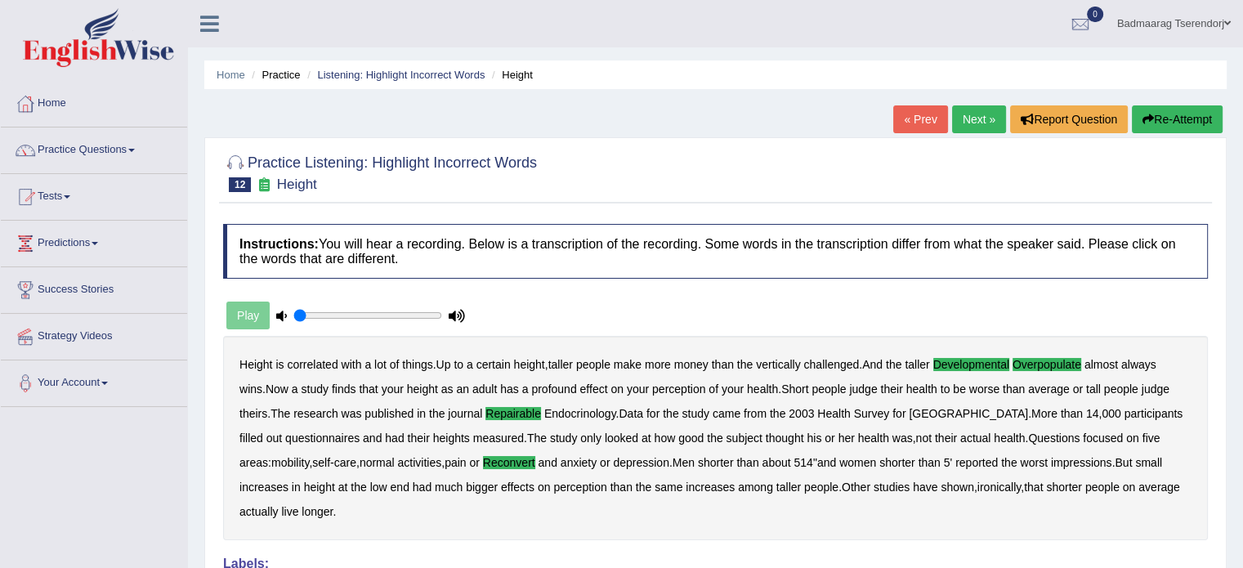
scroll to position [0, 0]
click at [964, 123] on link "Next »" at bounding box center [979, 119] width 54 height 28
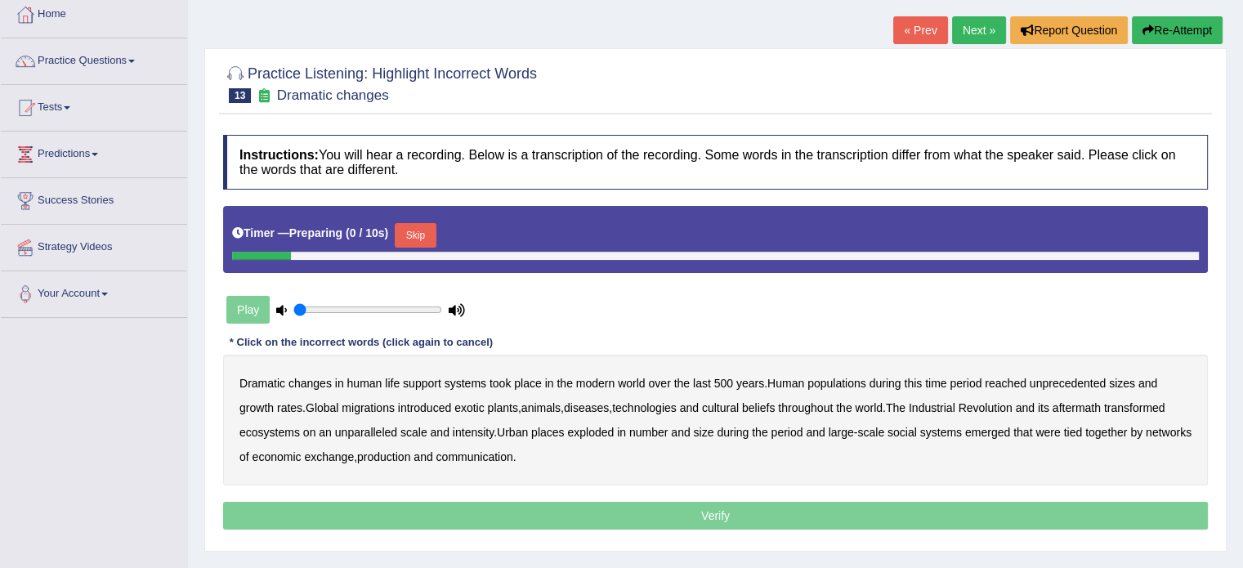
scroll to position [163, 0]
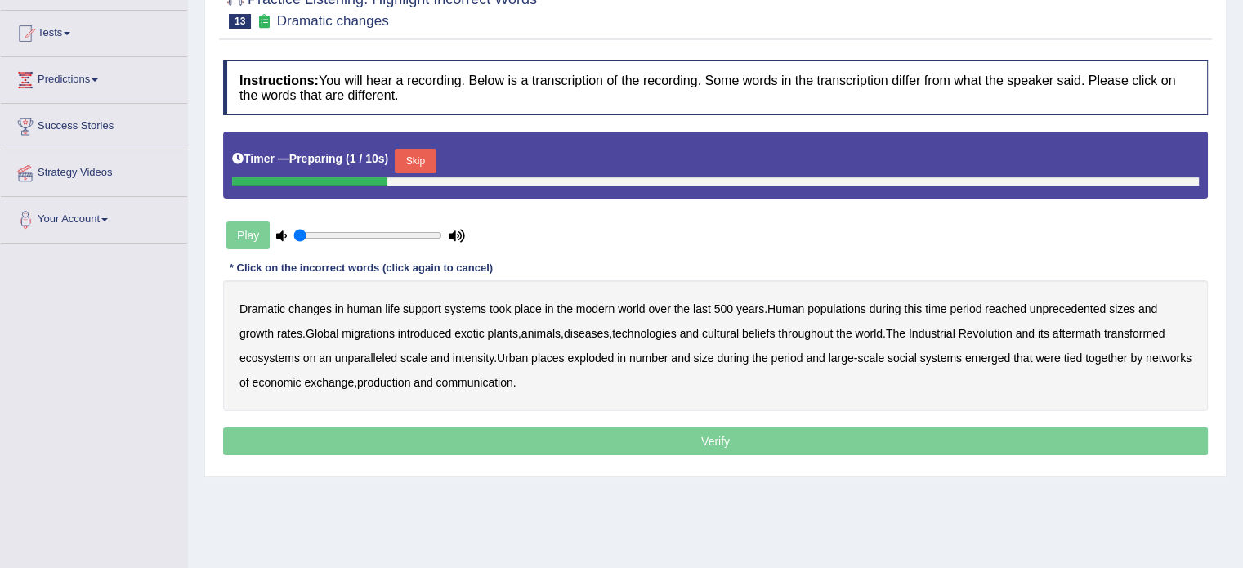
click at [422, 163] on button "Skip" at bounding box center [415, 161] width 41 height 25
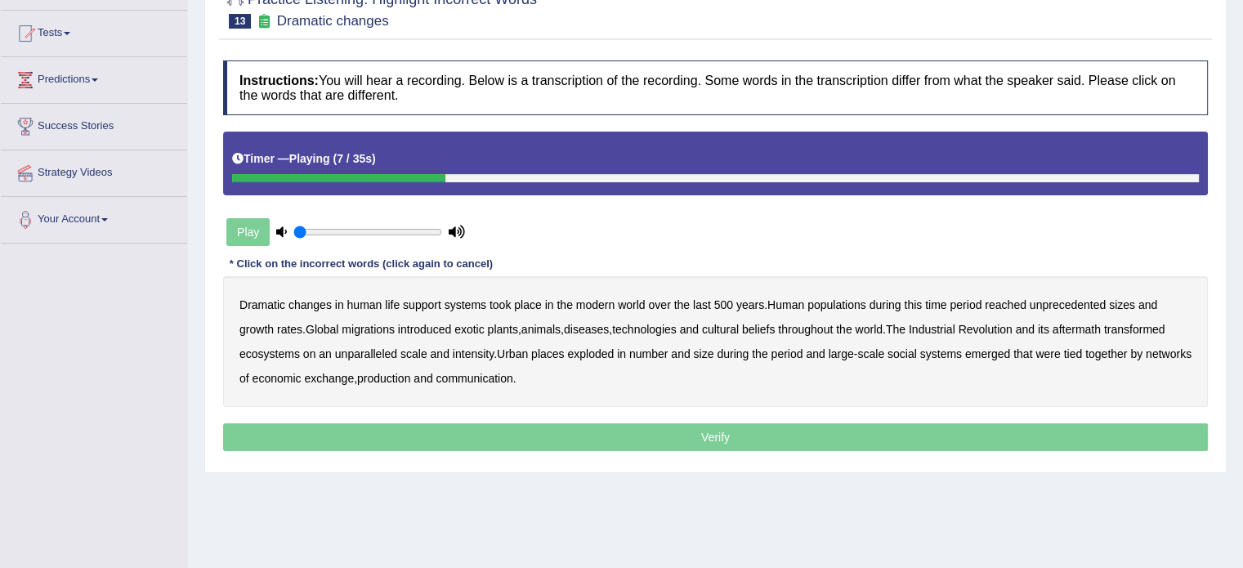
click at [834, 303] on b "populations" at bounding box center [836, 304] width 59 height 13
click at [597, 323] on b "diseases" at bounding box center [586, 329] width 45 height 13
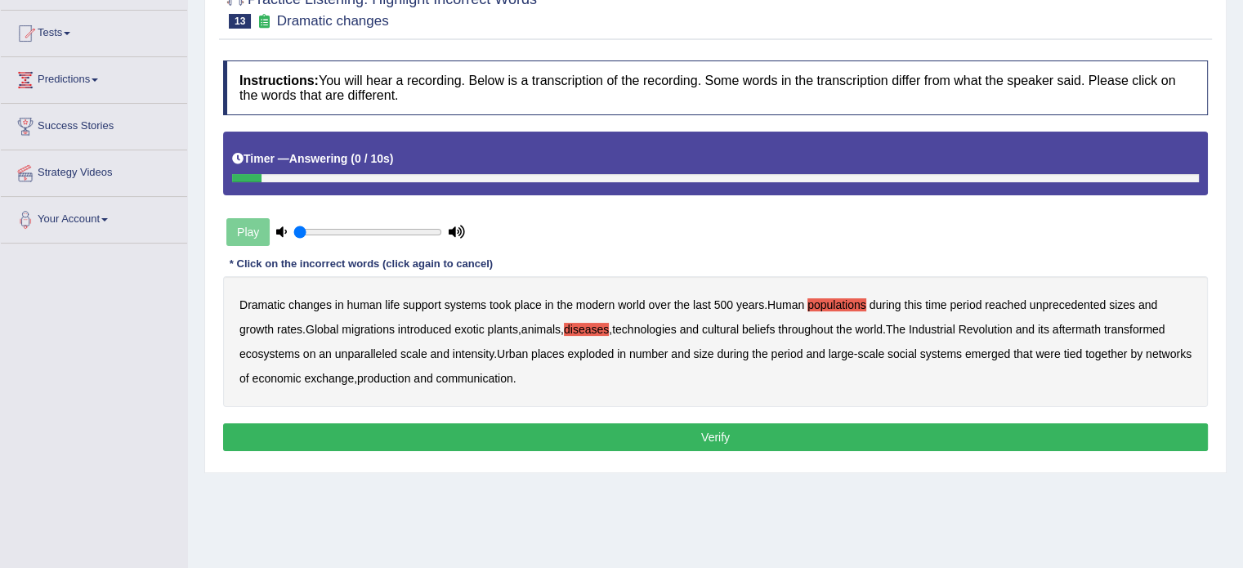
click at [410, 376] on b "production" at bounding box center [383, 378] width 53 height 13
click at [574, 428] on button "Verify" at bounding box center [715, 437] width 985 height 28
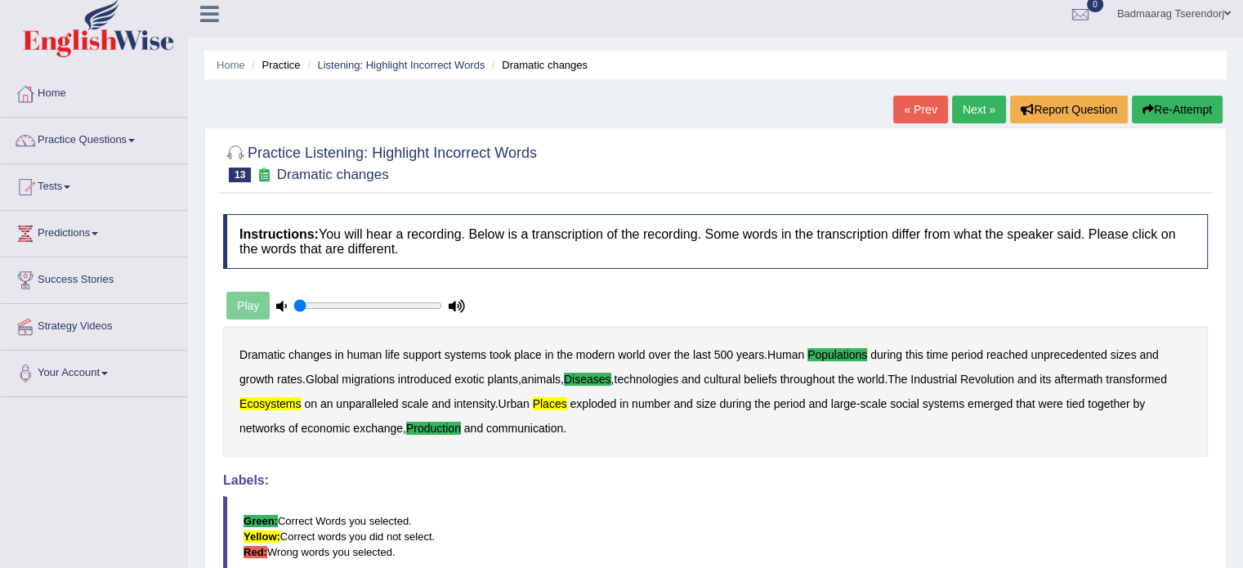
scroll to position [0, 0]
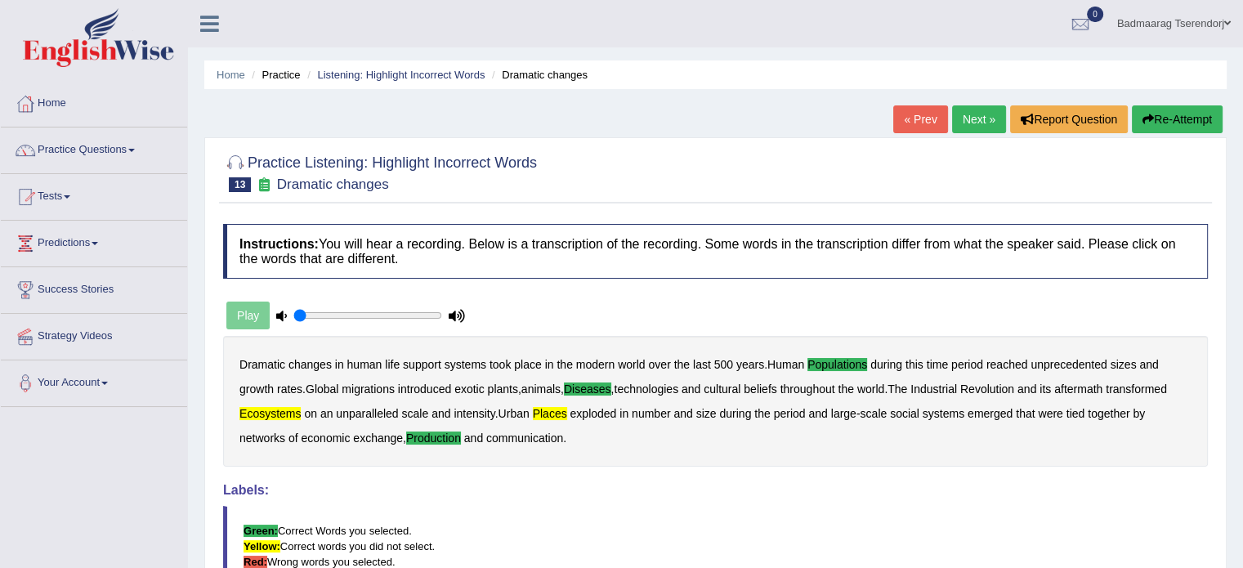
click at [966, 119] on link "Next »" at bounding box center [979, 119] width 54 height 28
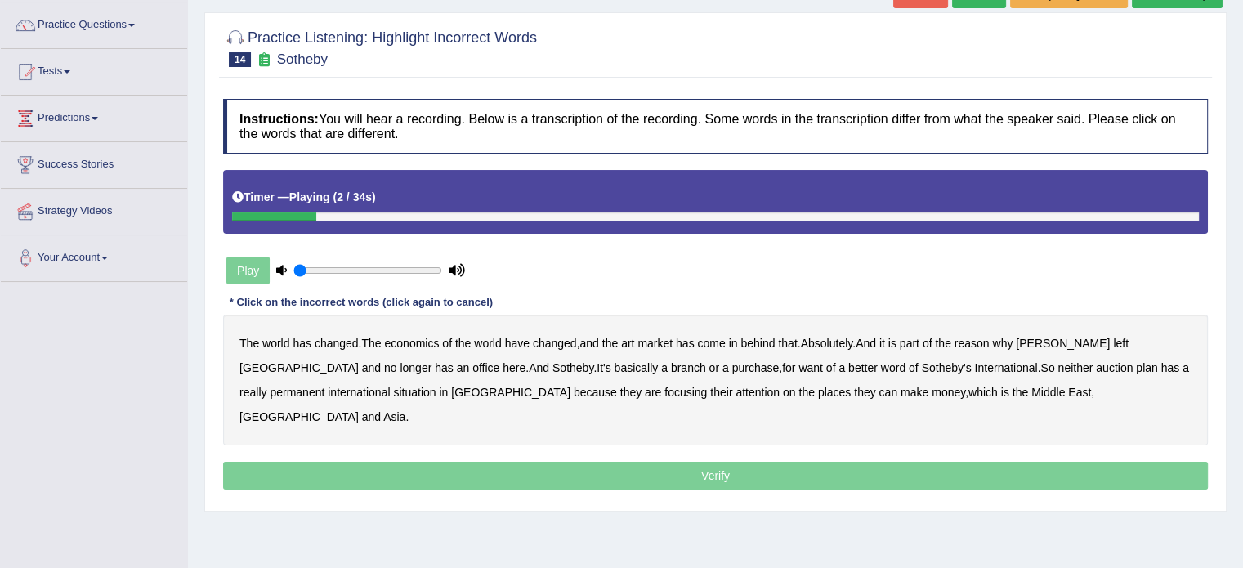
scroll to position [163, 0]
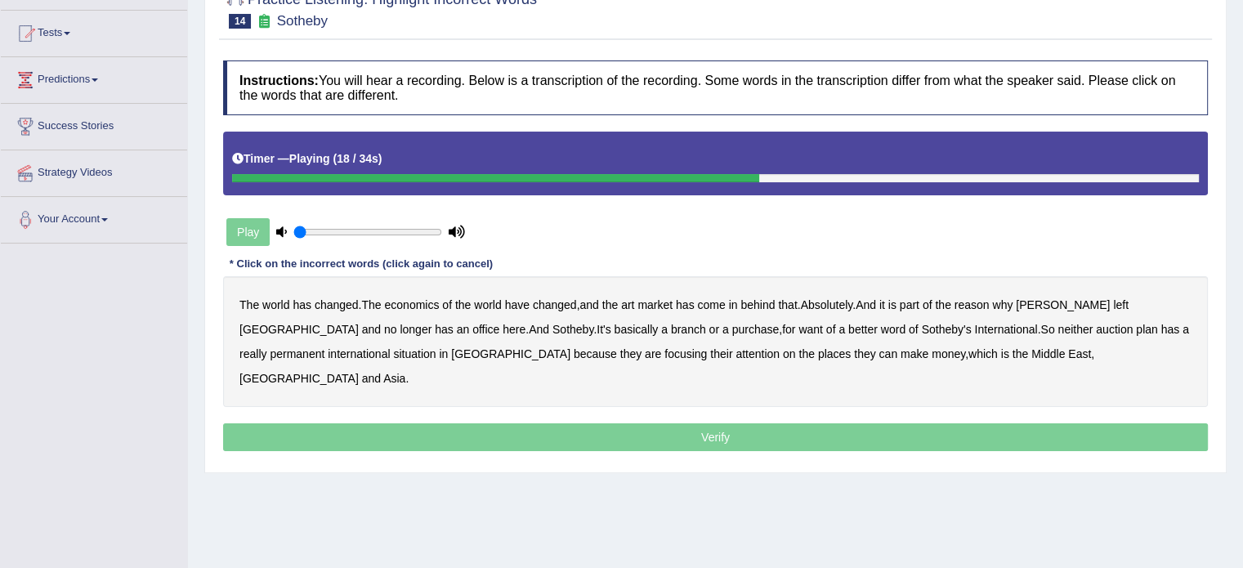
click at [732, 329] on b "purchase" at bounding box center [755, 329] width 47 height 13
click at [393, 352] on b "situation" at bounding box center [414, 353] width 42 height 13
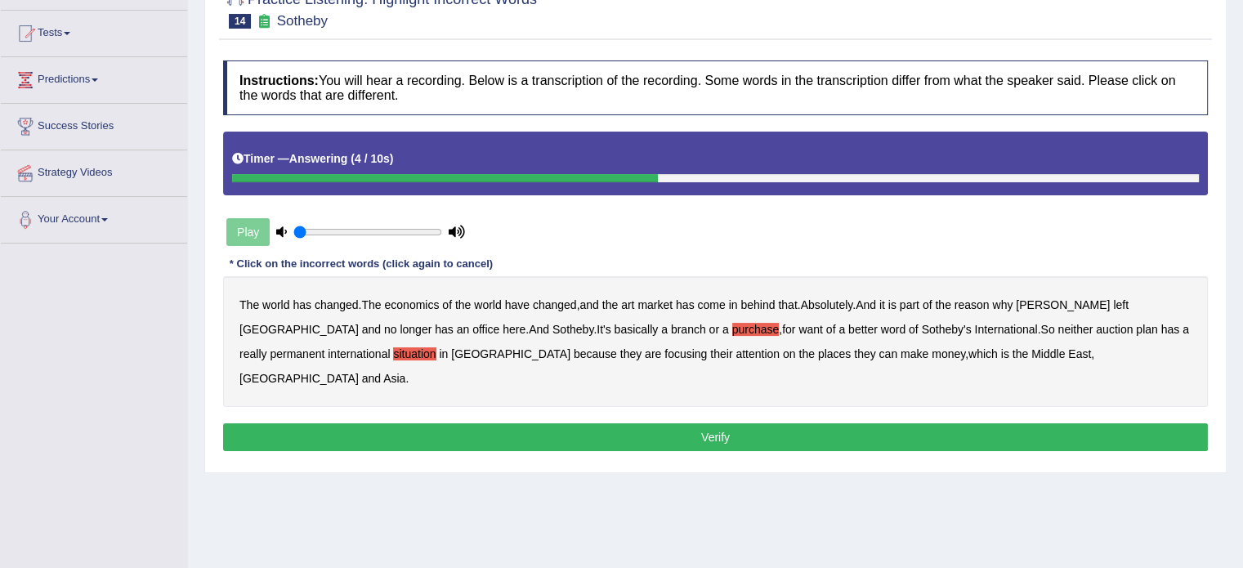
click at [892, 466] on div "Home Practice Listening: Highlight Incorrect Words Sotheby « Prev Next » Report…" at bounding box center [715, 245] width 1055 height 817
click at [796, 423] on button "Verify" at bounding box center [715, 437] width 985 height 28
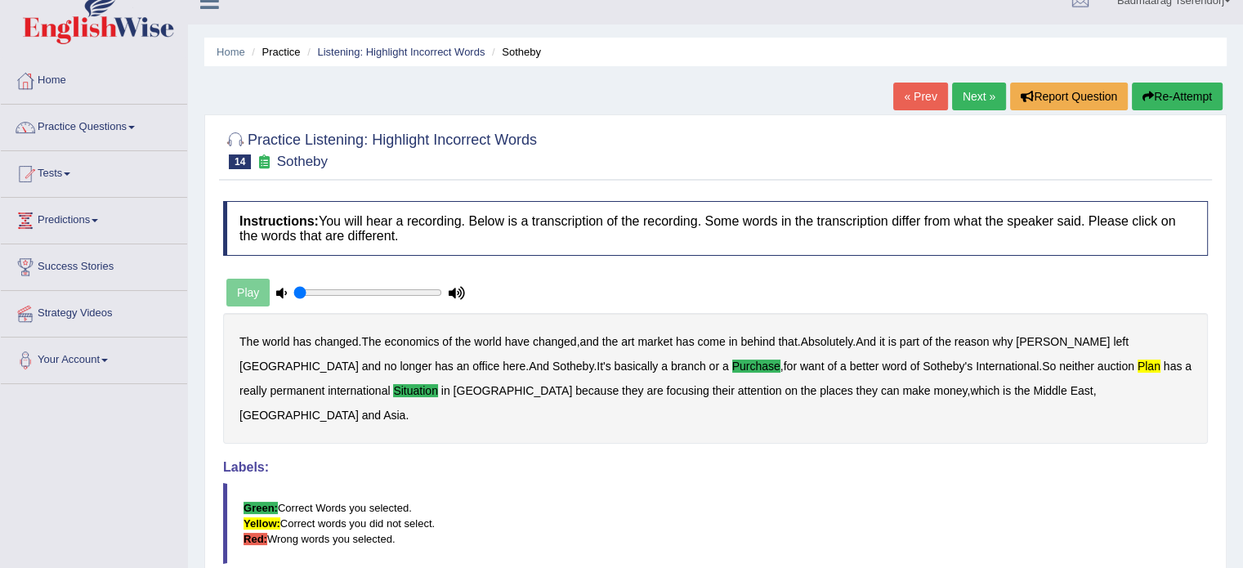
scroll to position [0, 0]
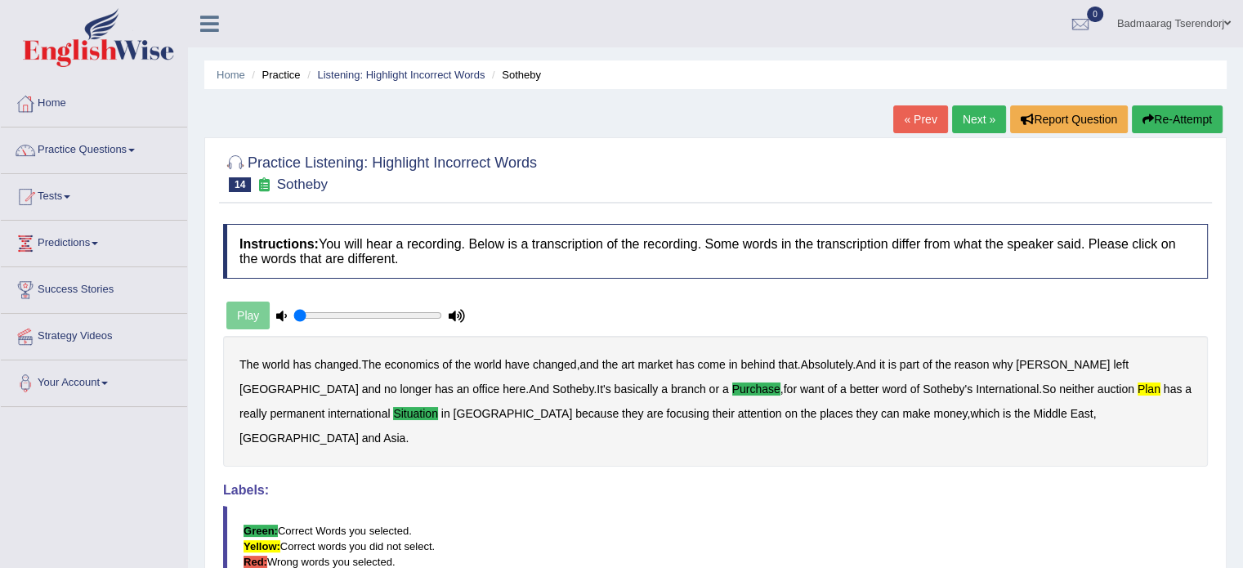
click at [973, 116] on link "Next »" at bounding box center [979, 119] width 54 height 28
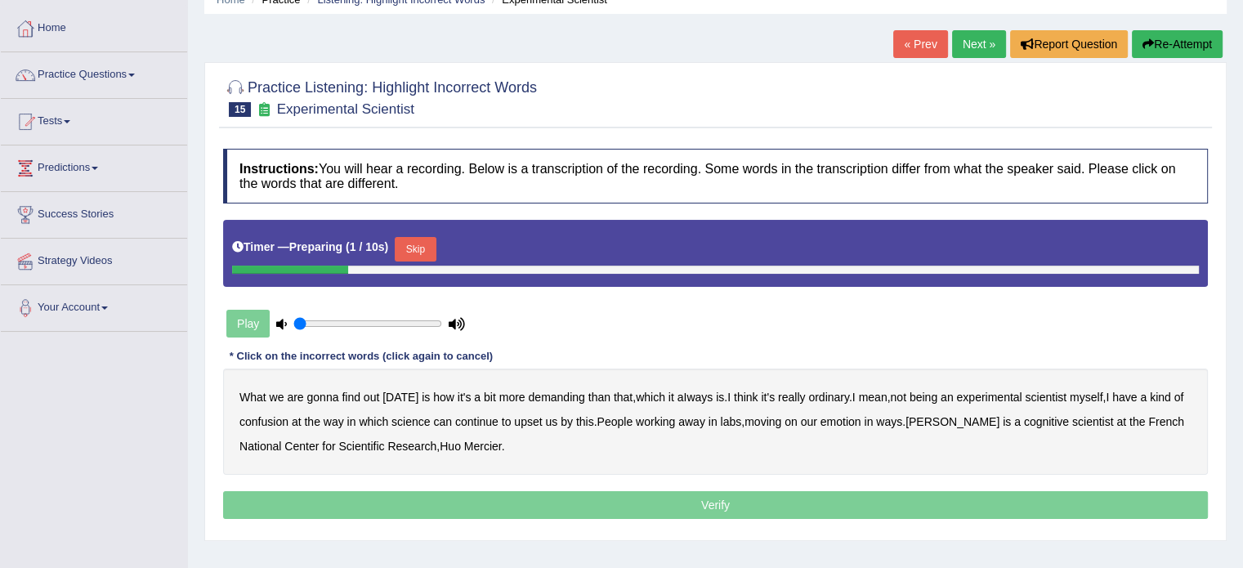
scroll to position [82, 0]
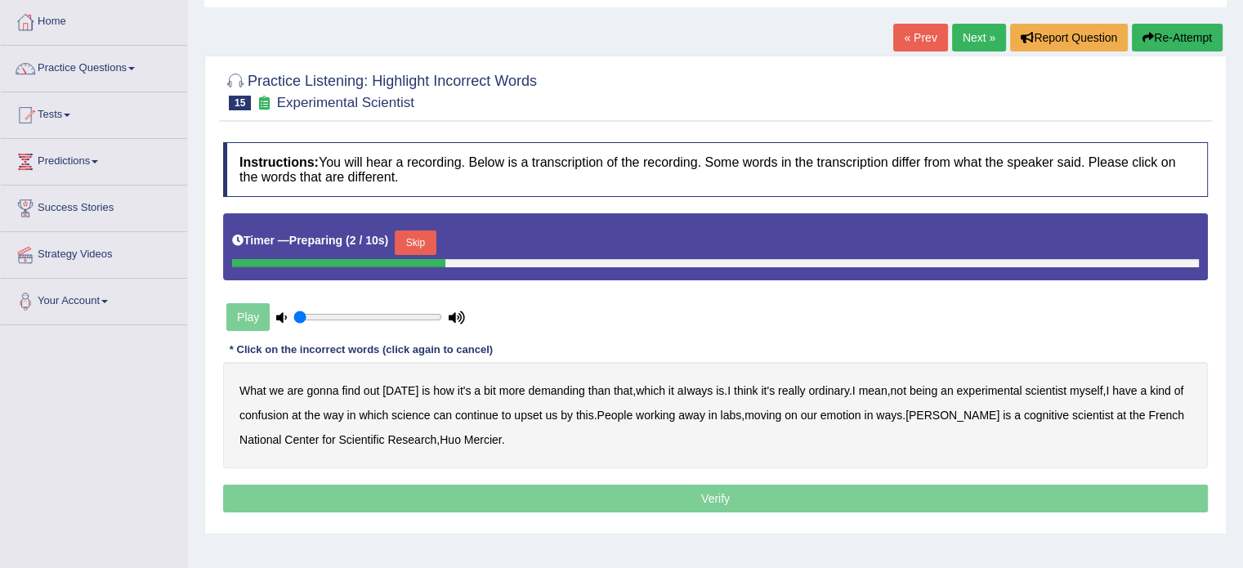
click at [418, 243] on button "Skip" at bounding box center [415, 242] width 41 height 25
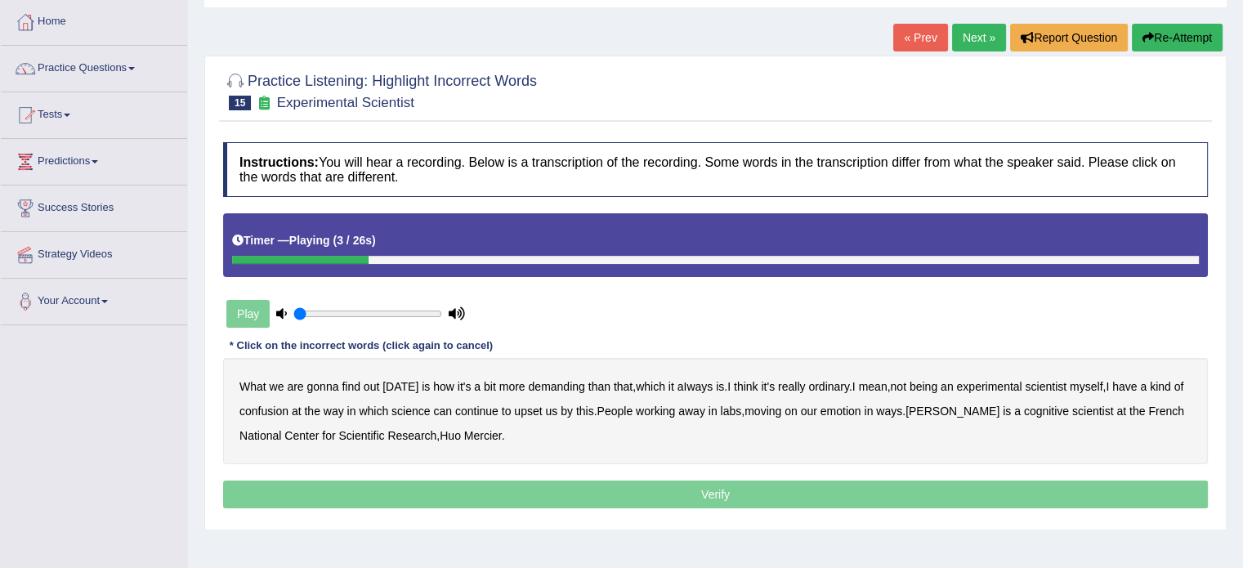
click at [552, 382] on b "demanding" at bounding box center [556, 386] width 56 height 13
click at [834, 385] on b "ordinary" at bounding box center [828, 386] width 41 height 13
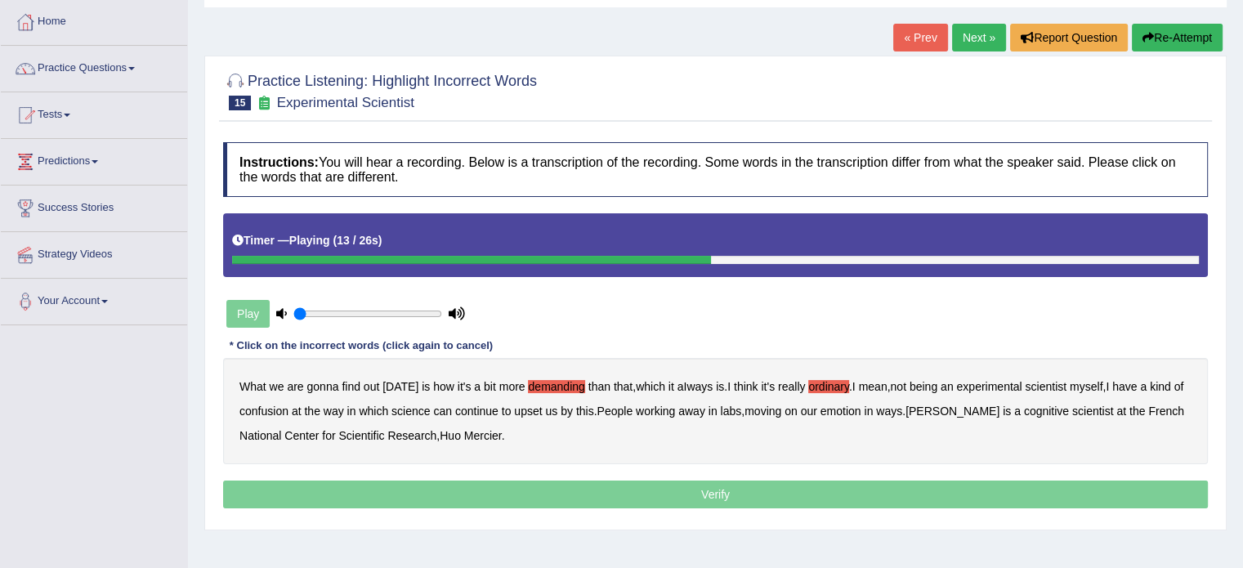
click at [265, 405] on b "confusion" at bounding box center [263, 411] width 49 height 13
click at [534, 405] on b "upset" at bounding box center [528, 411] width 28 height 13
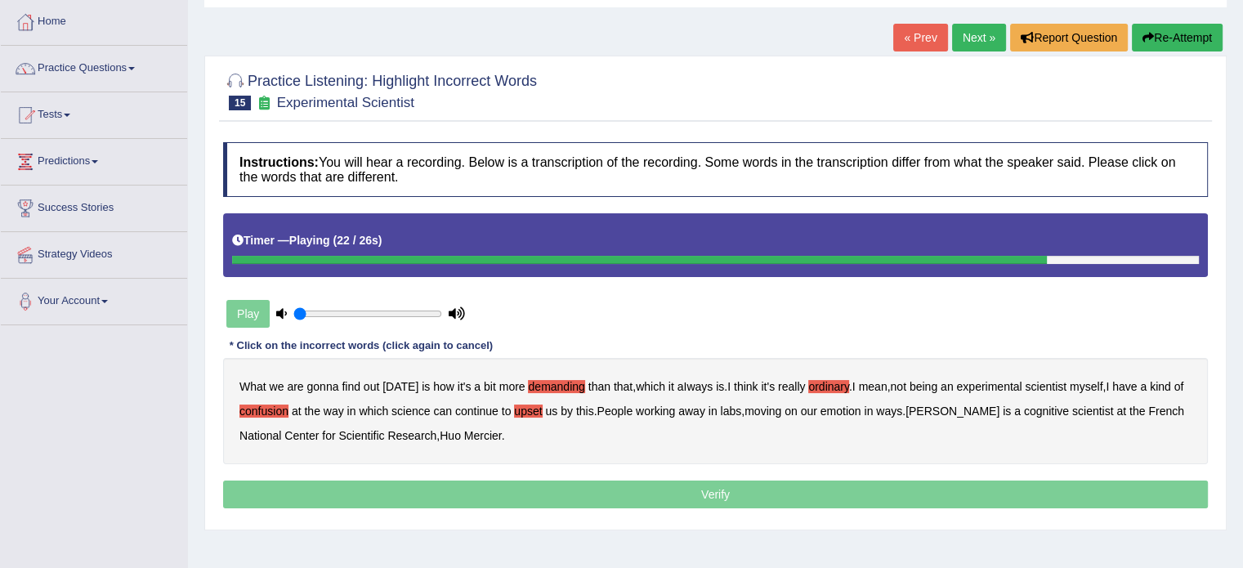
click at [856, 408] on b "emotion" at bounding box center [841, 411] width 41 height 13
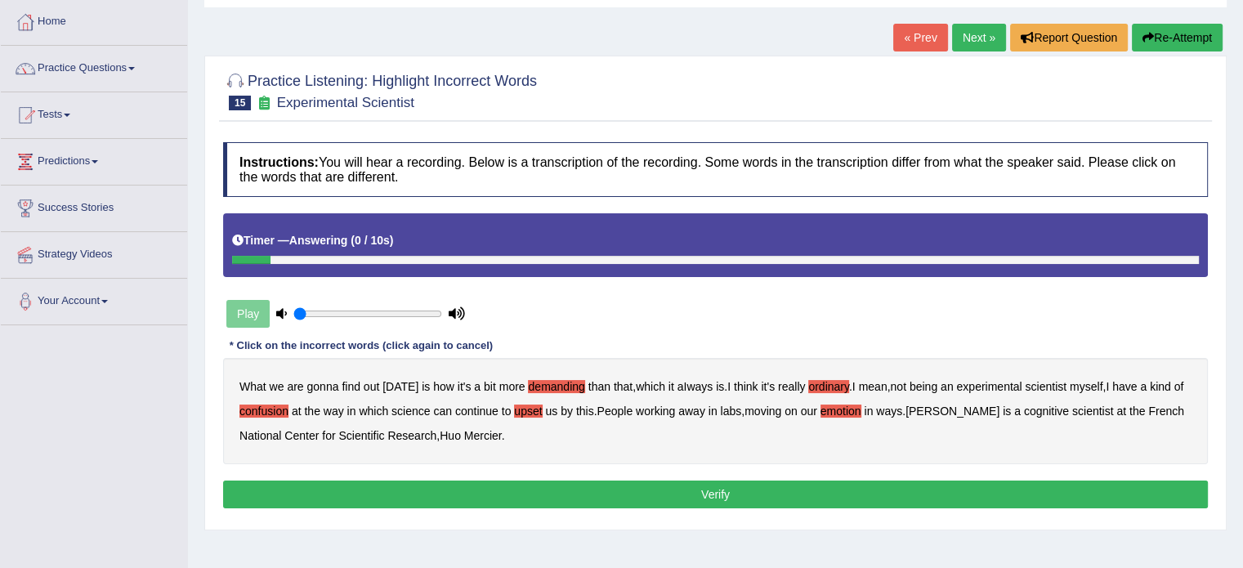
click at [482, 487] on button "Verify" at bounding box center [715, 495] width 985 height 28
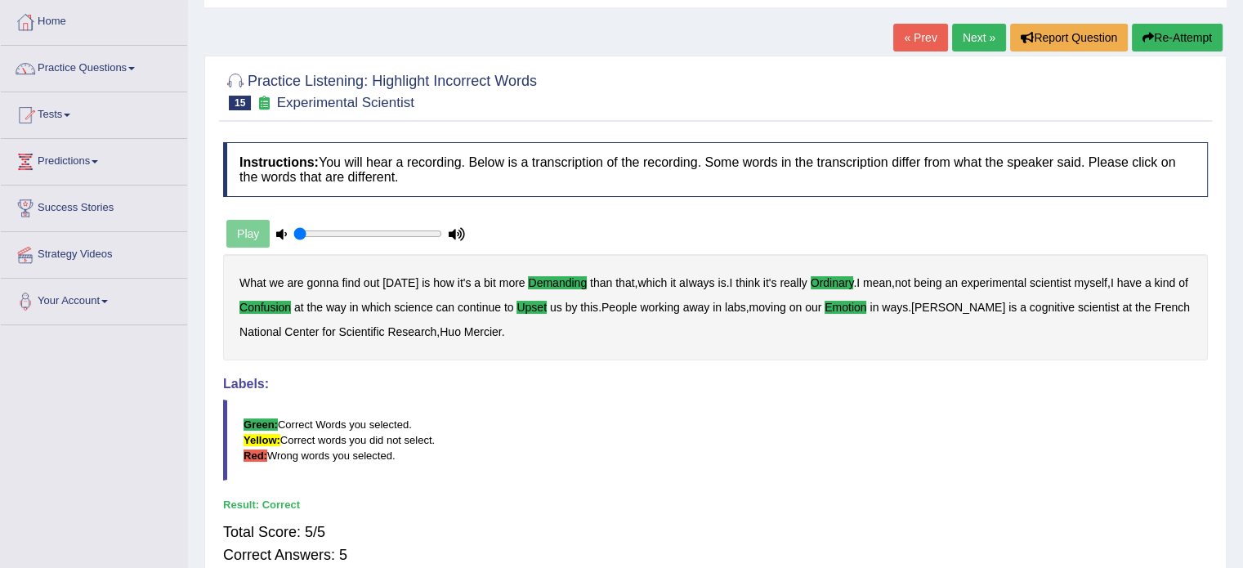
click at [964, 25] on link "Next »" at bounding box center [979, 38] width 54 height 28
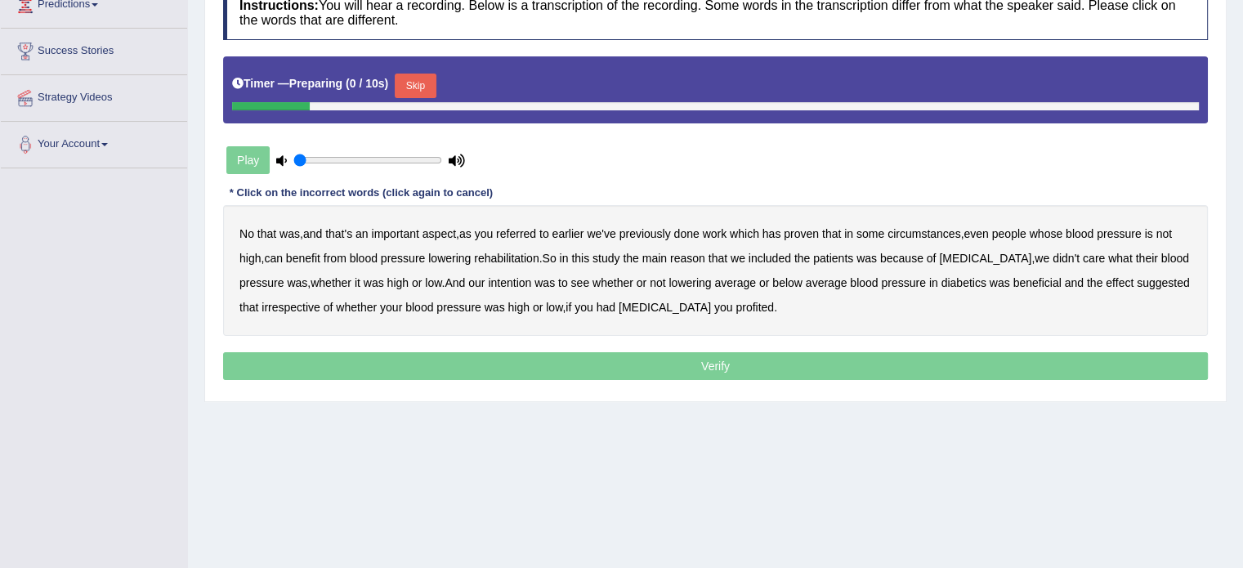
scroll to position [245, 0]
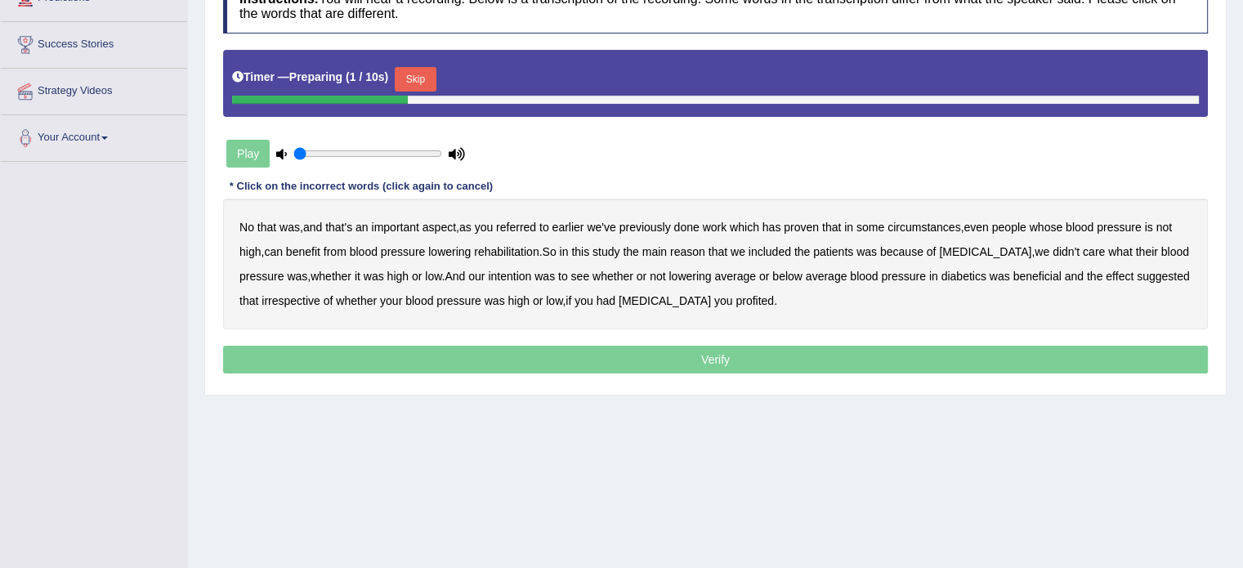
click at [427, 78] on button "Skip" at bounding box center [415, 79] width 41 height 25
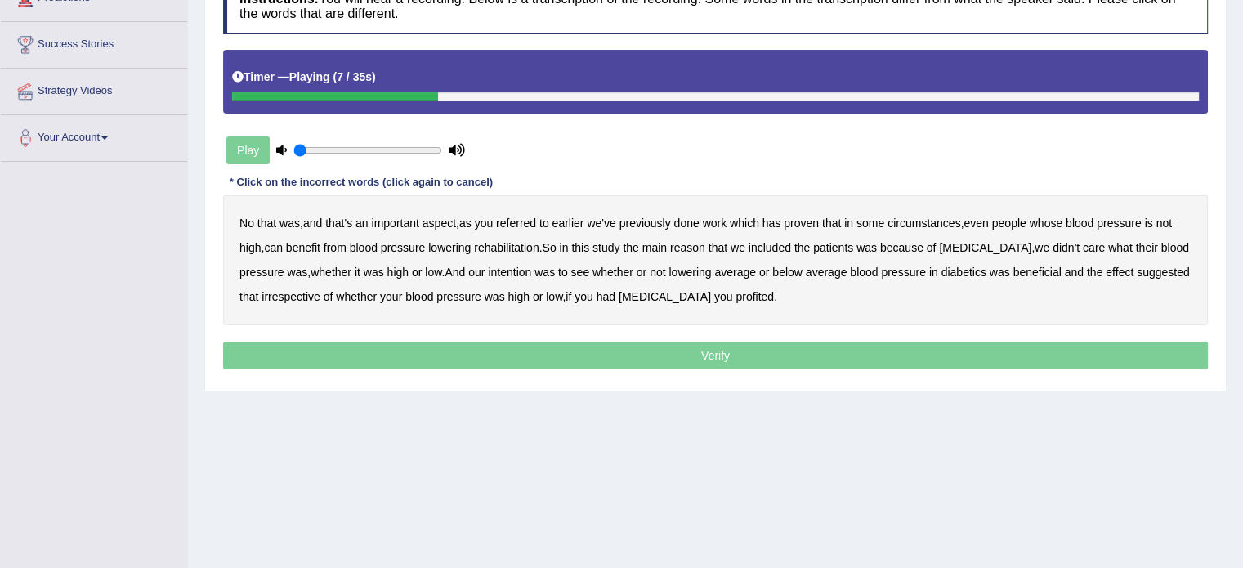
click at [925, 219] on b "circumstances" at bounding box center [924, 223] width 73 height 13
click at [508, 246] on b "rehabilitation" at bounding box center [506, 247] width 65 height 13
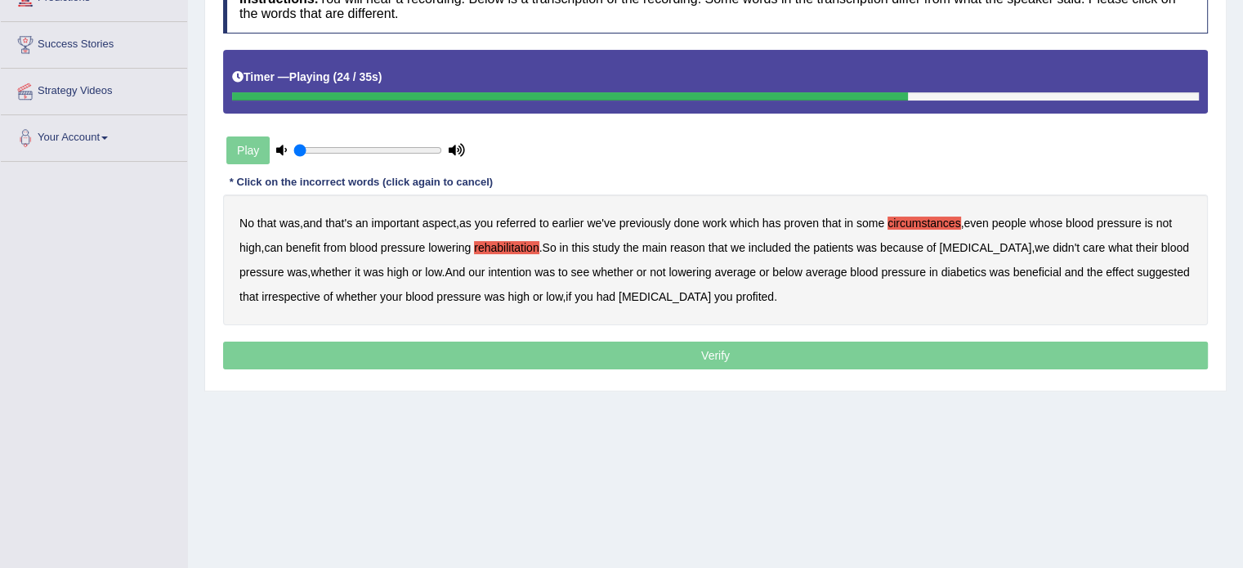
click at [519, 270] on b "intention" at bounding box center [509, 272] width 43 height 13
click at [975, 268] on b "diabetics" at bounding box center [963, 272] width 45 height 13
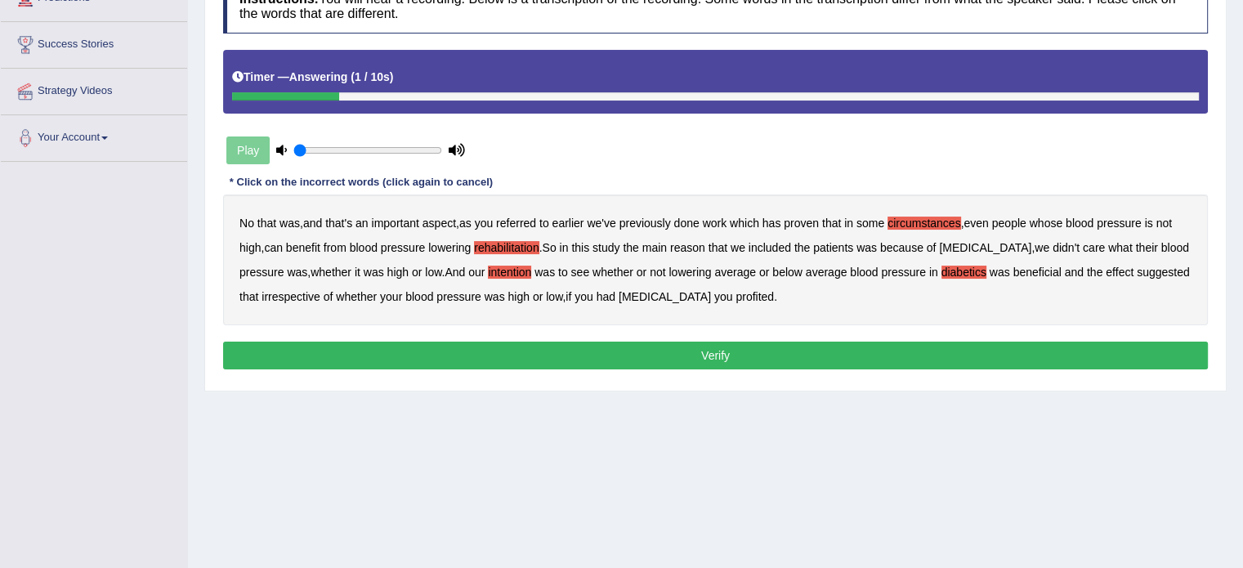
click at [768, 297] on b "profited" at bounding box center [755, 296] width 38 height 13
click at [785, 356] on button "Verify" at bounding box center [715, 356] width 985 height 28
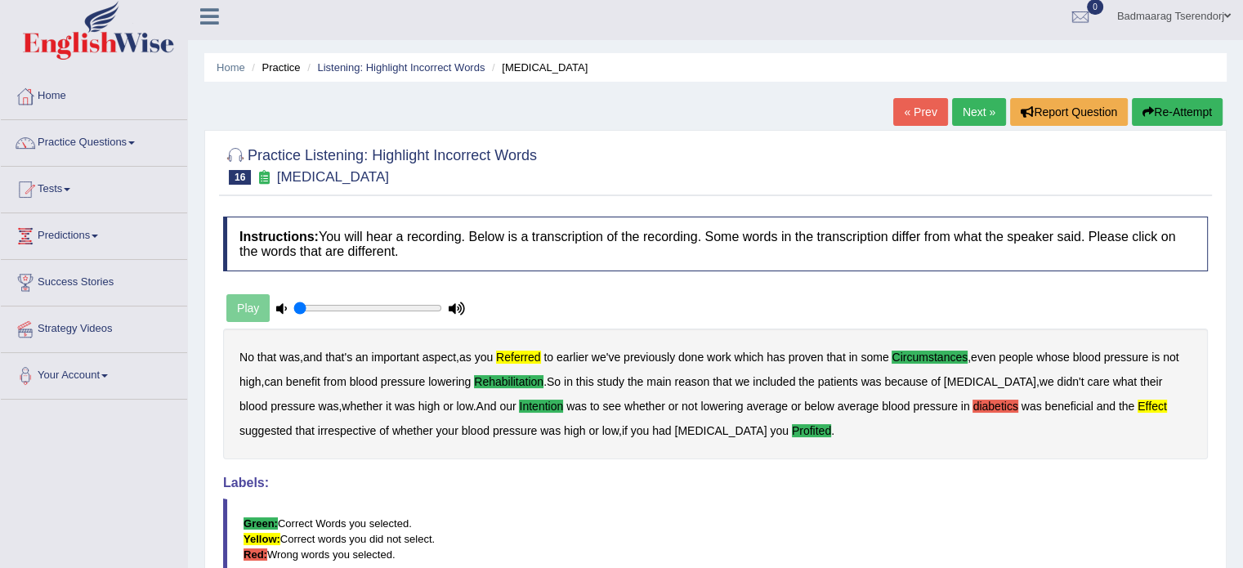
scroll to position [0, 0]
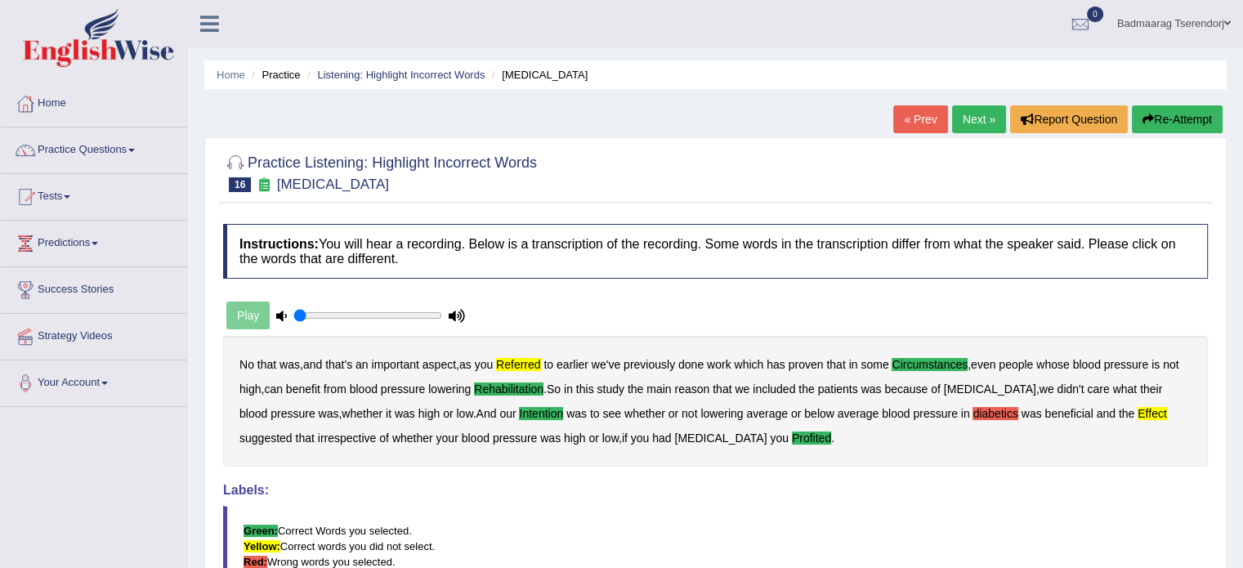
click at [969, 113] on link "Next »" at bounding box center [979, 119] width 54 height 28
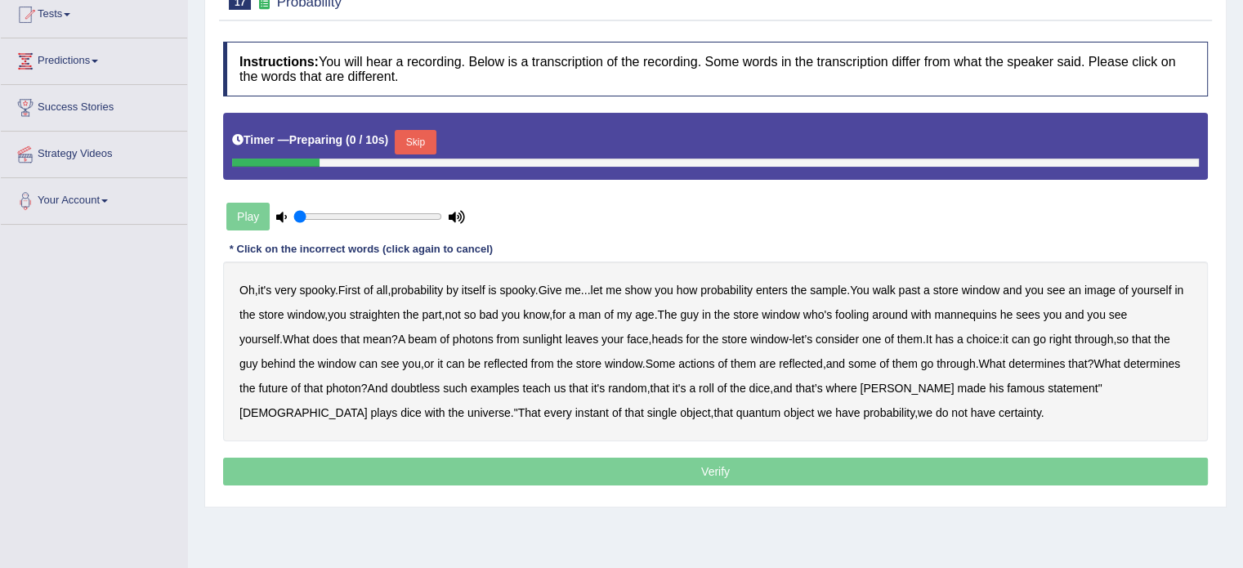
scroll to position [245, 0]
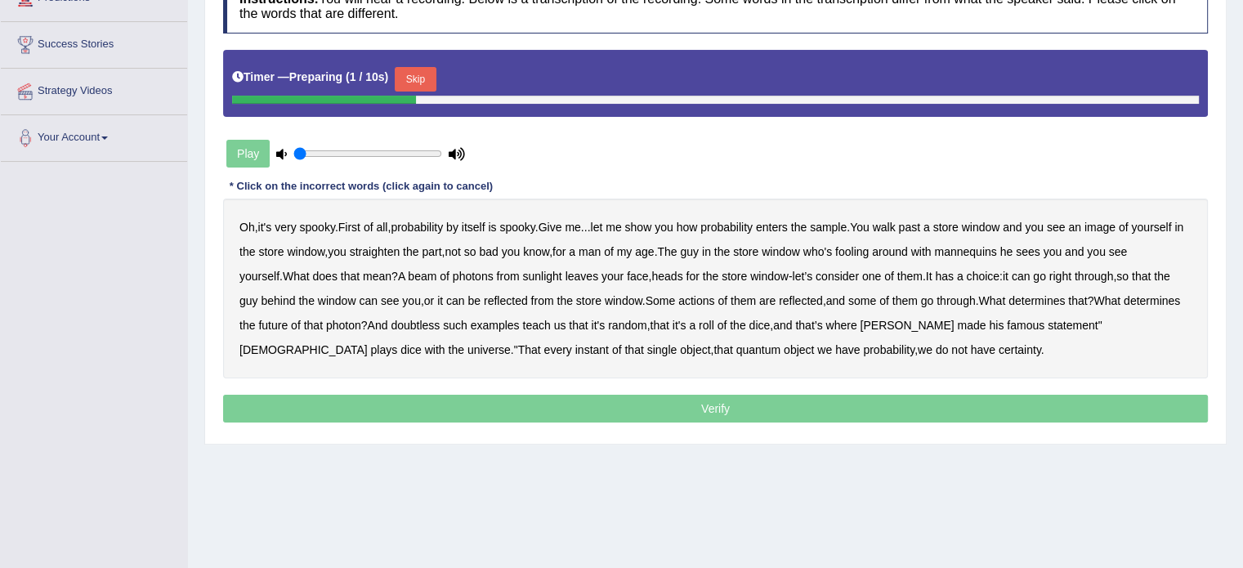
click at [412, 74] on button "Skip" at bounding box center [415, 79] width 41 height 25
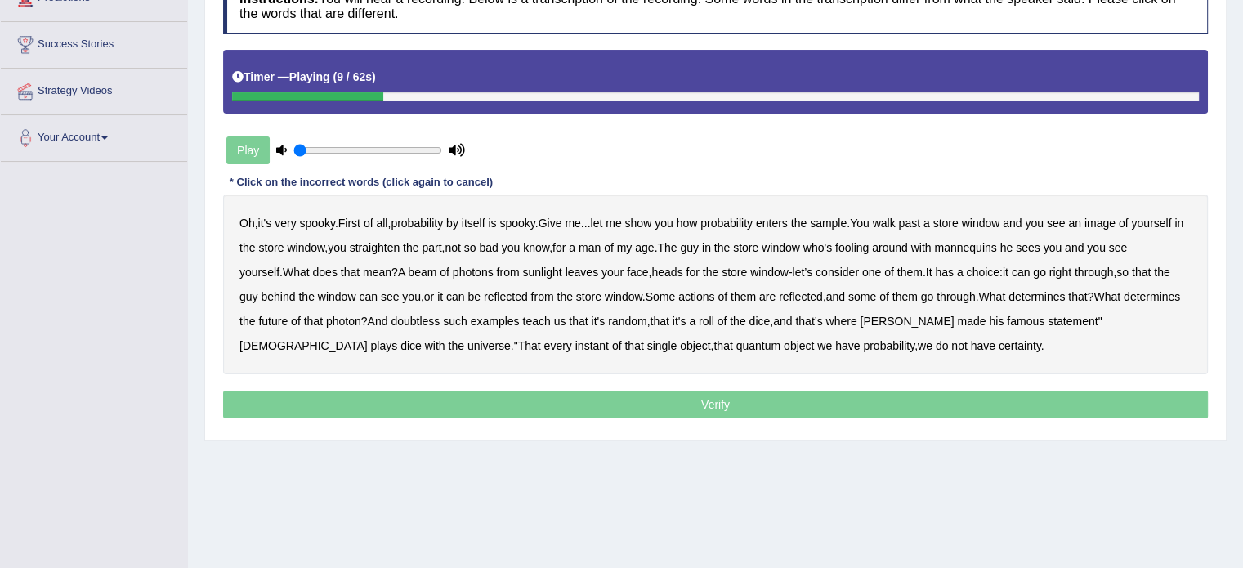
click at [847, 218] on b "sample" at bounding box center [828, 223] width 37 height 13
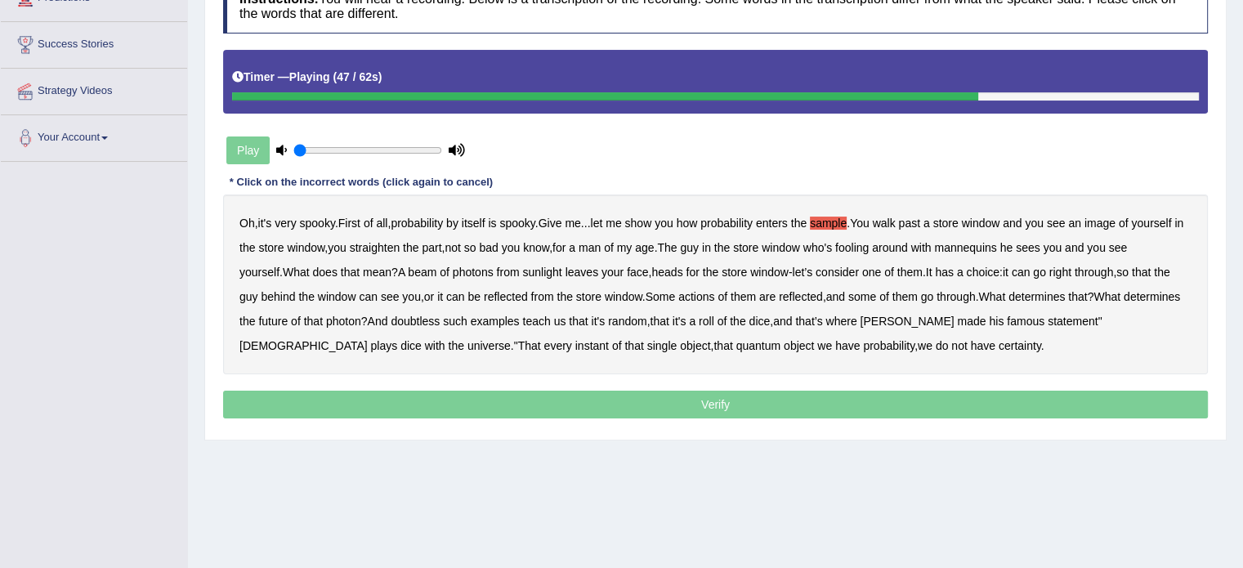
click at [440, 317] on b "doubtless" at bounding box center [415, 321] width 49 height 13
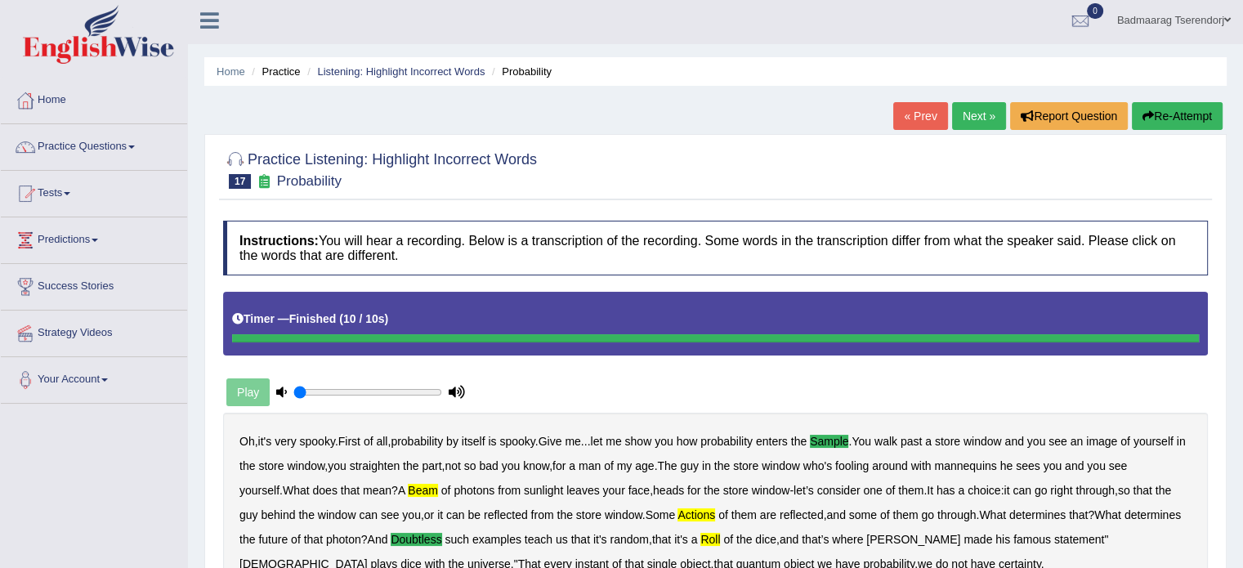
scroll to position [0, 0]
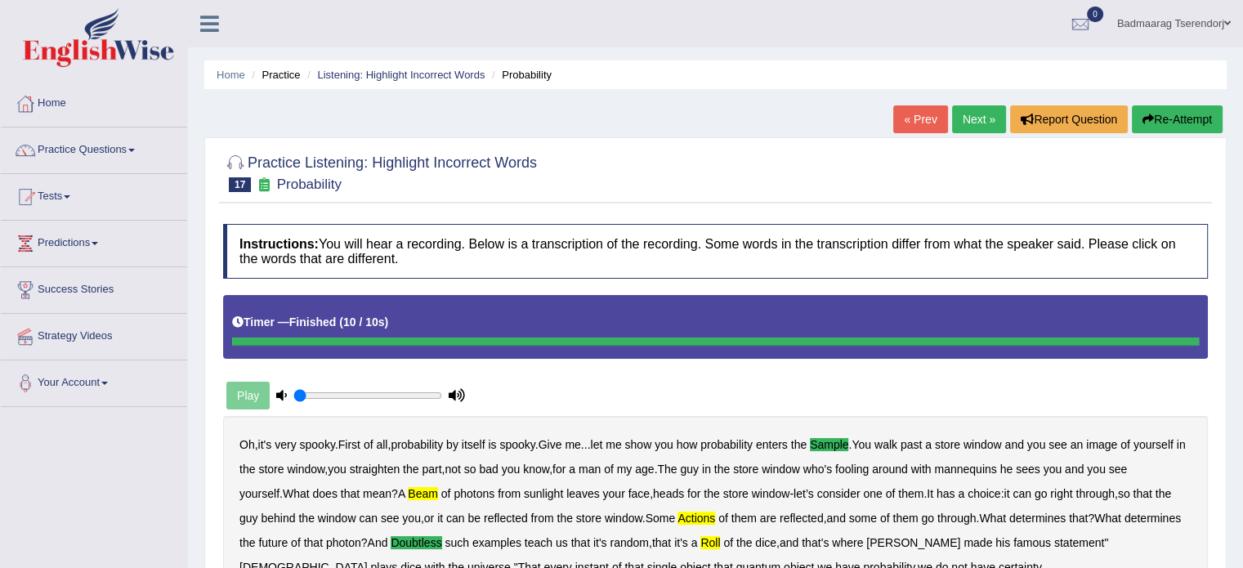
click at [964, 123] on link "Next »" at bounding box center [979, 119] width 54 height 28
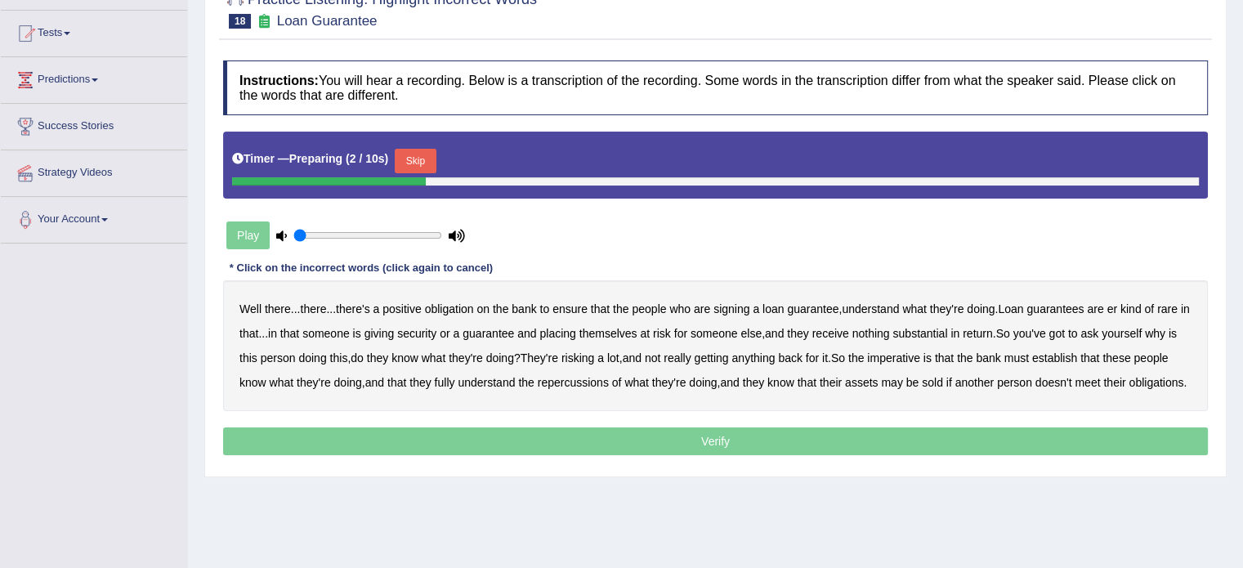
click at [422, 154] on button "Skip" at bounding box center [415, 161] width 41 height 25
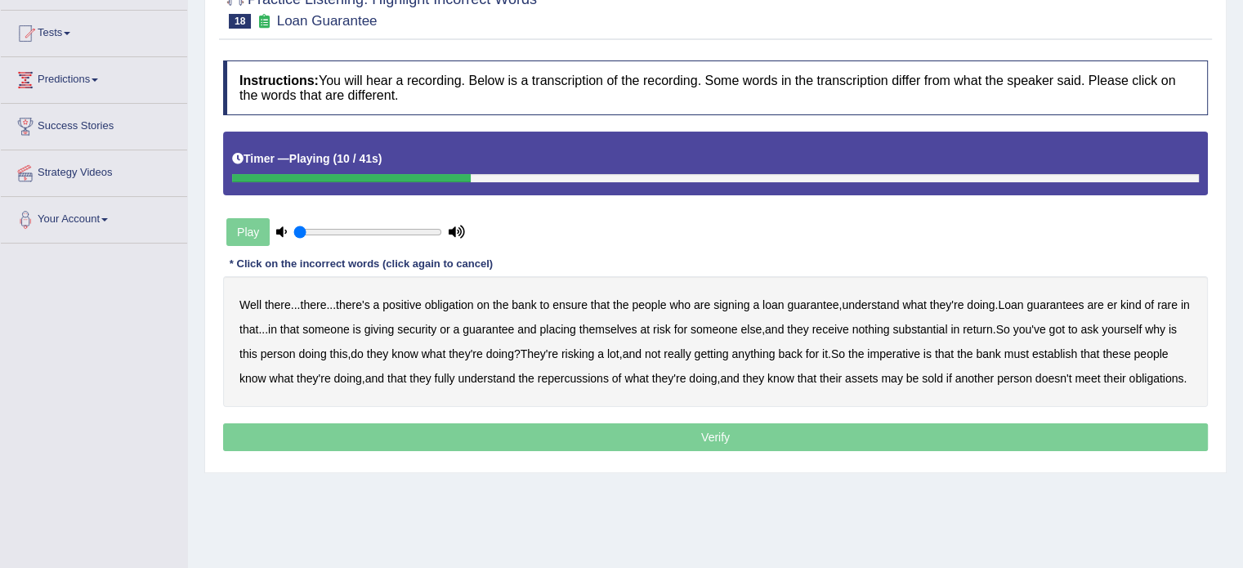
click at [889, 293] on div "Well there ... there ... there's a positive obligation on the bank to ensure th…" at bounding box center [715, 341] width 985 height 131
click at [897, 301] on b "understand" at bounding box center [870, 304] width 57 height 13
click at [945, 327] on b "substantial" at bounding box center [919, 329] width 55 height 13
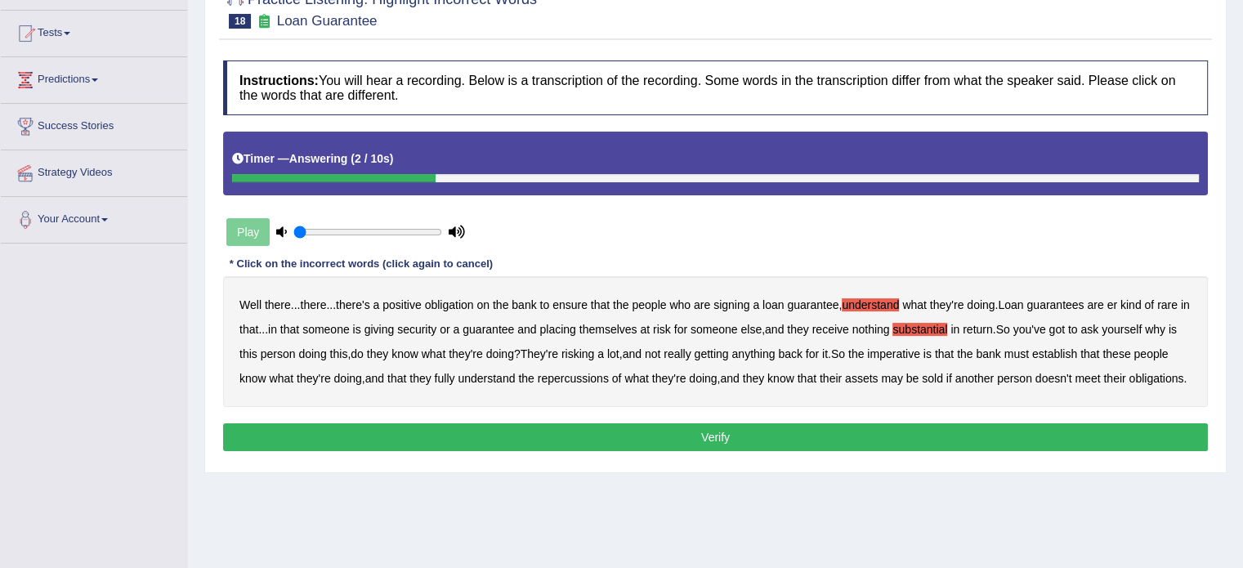
click at [828, 451] on button "Verify" at bounding box center [715, 437] width 985 height 28
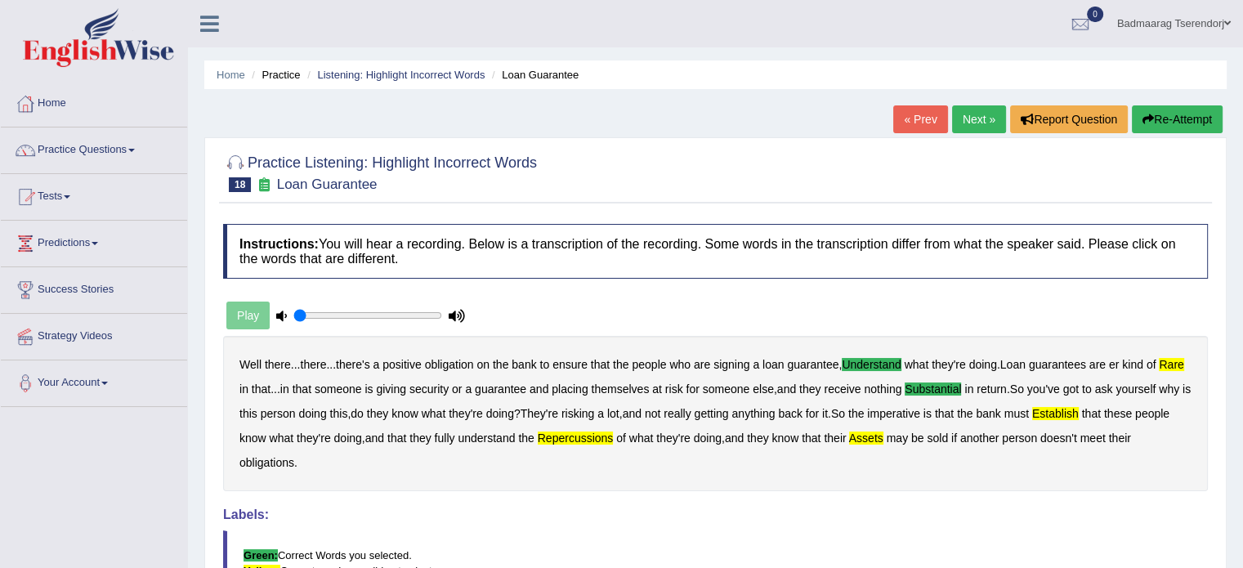
click at [971, 123] on link "Next »" at bounding box center [979, 119] width 54 height 28
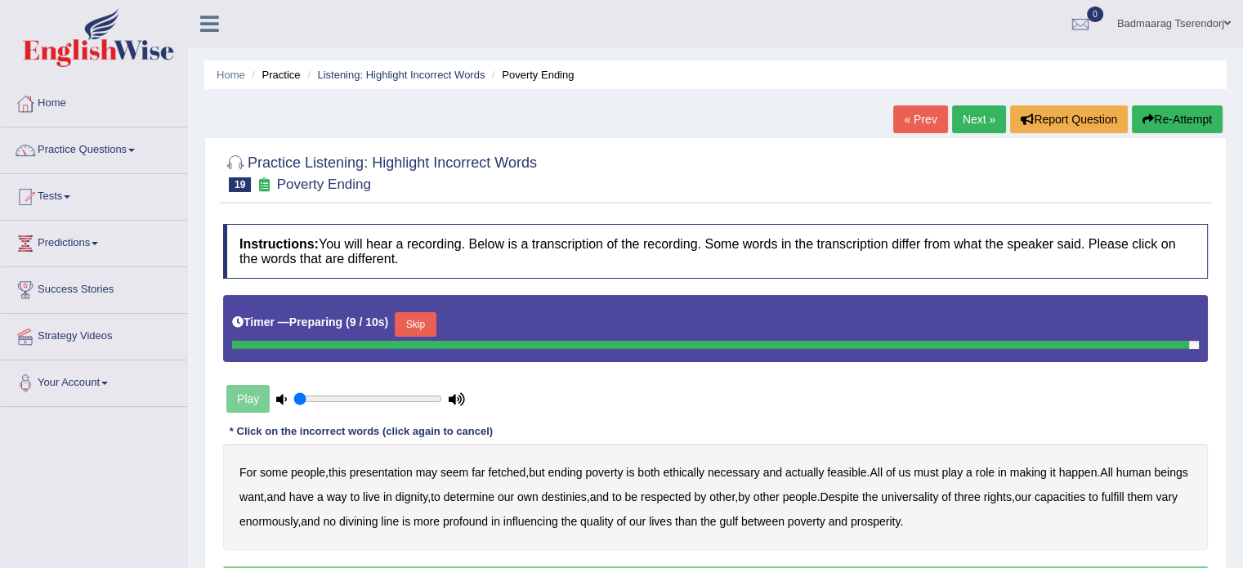
click at [417, 329] on button "Skip" at bounding box center [415, 324] width 41 height 25
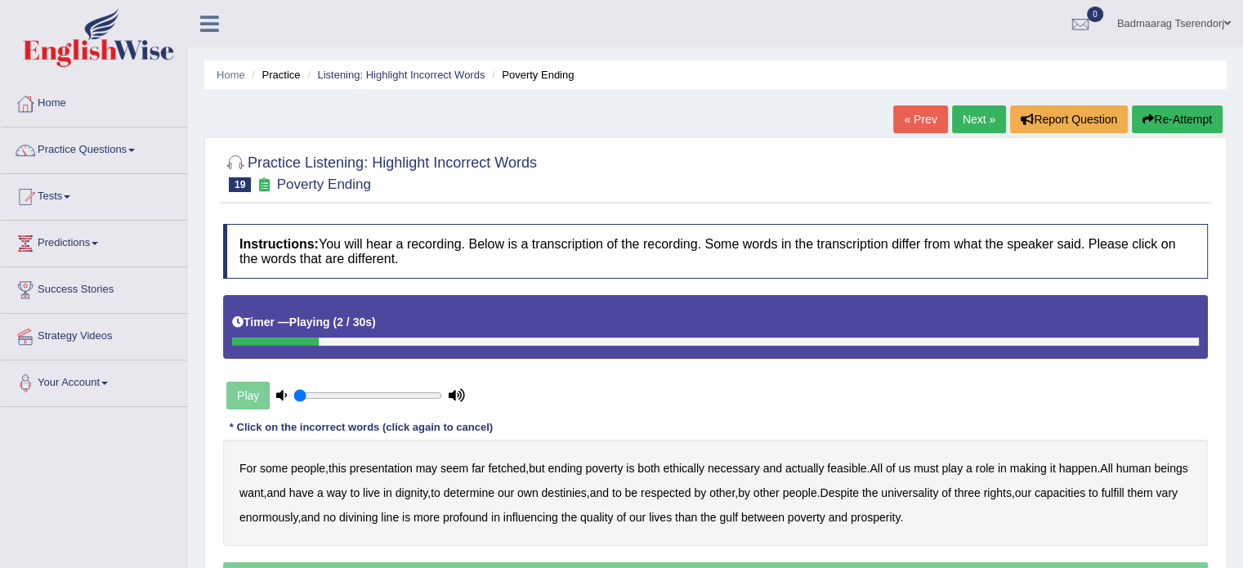
click at [373, 467] on b "presentation" at bounding box center [381, 468] width 63 height 13
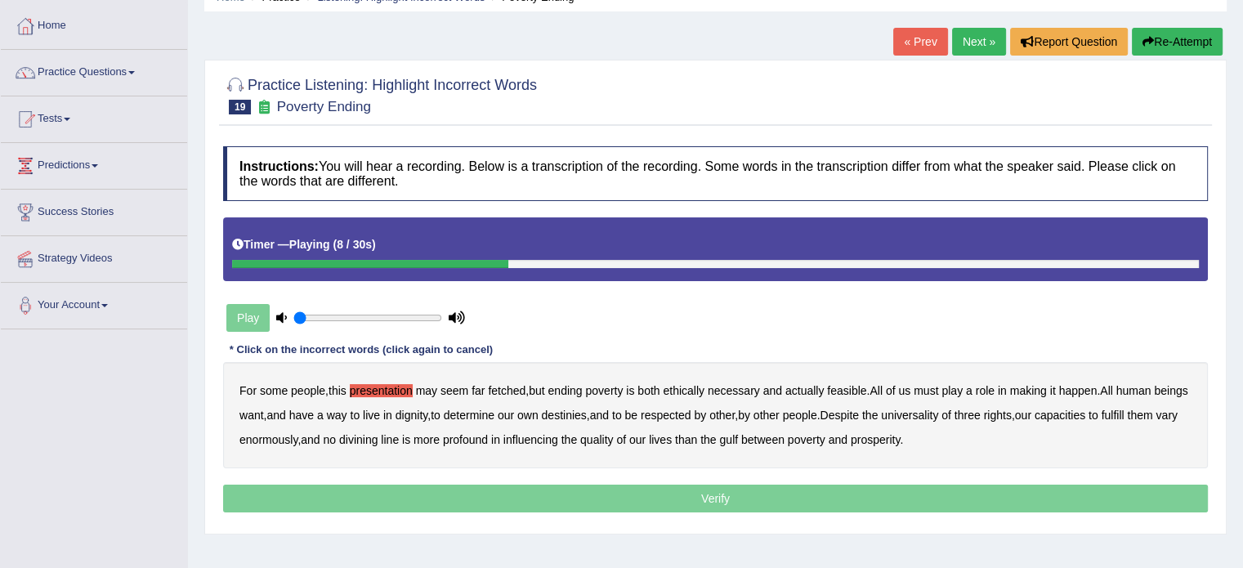
scroll to position [82, 0]
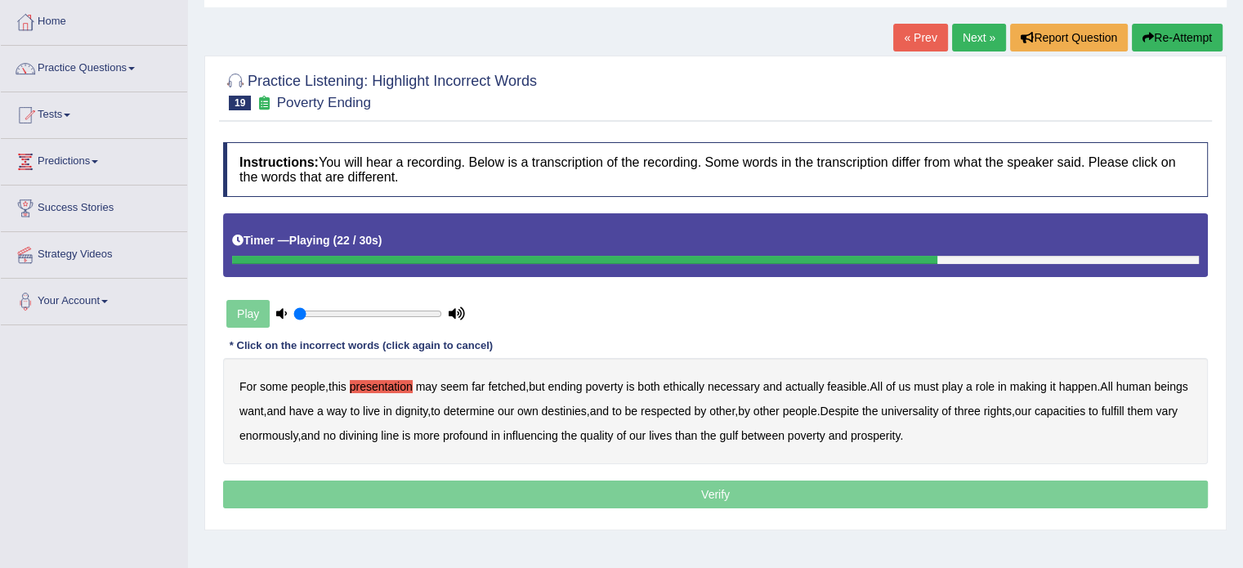
click at [981, 406] on b "three" at bounding box center [968, 411] width 26 height 13
click at [1085, 408] on b "capacities" at bounding box center [1060, 411] width 51 height 13
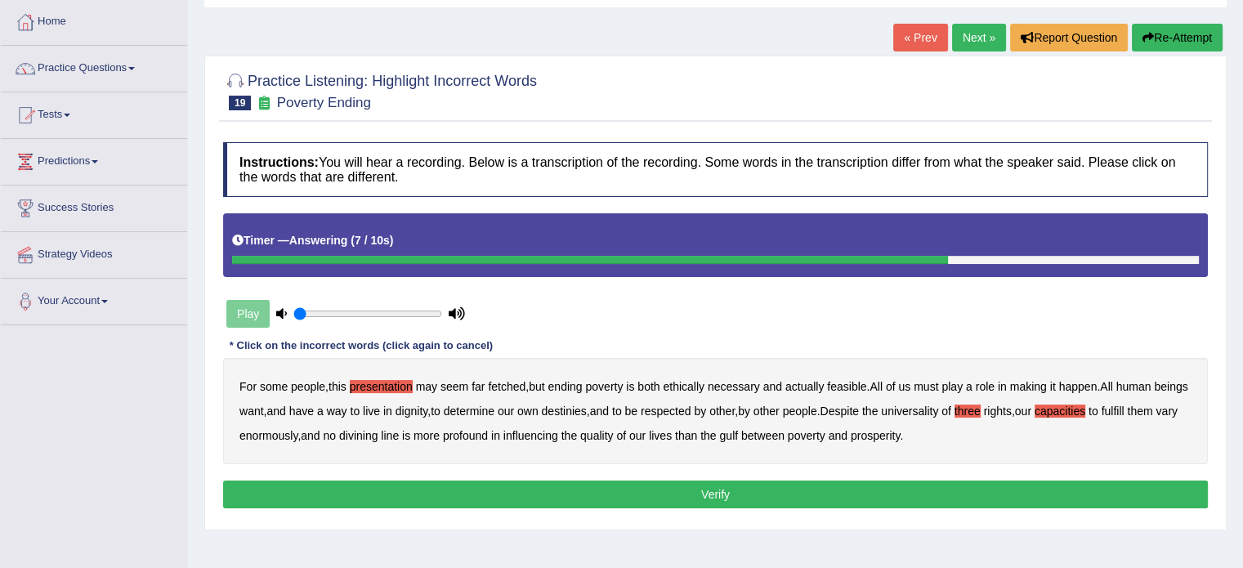
click at [907, 495] on button "Verify" at bounding box center [715, 495] width 985 height 28
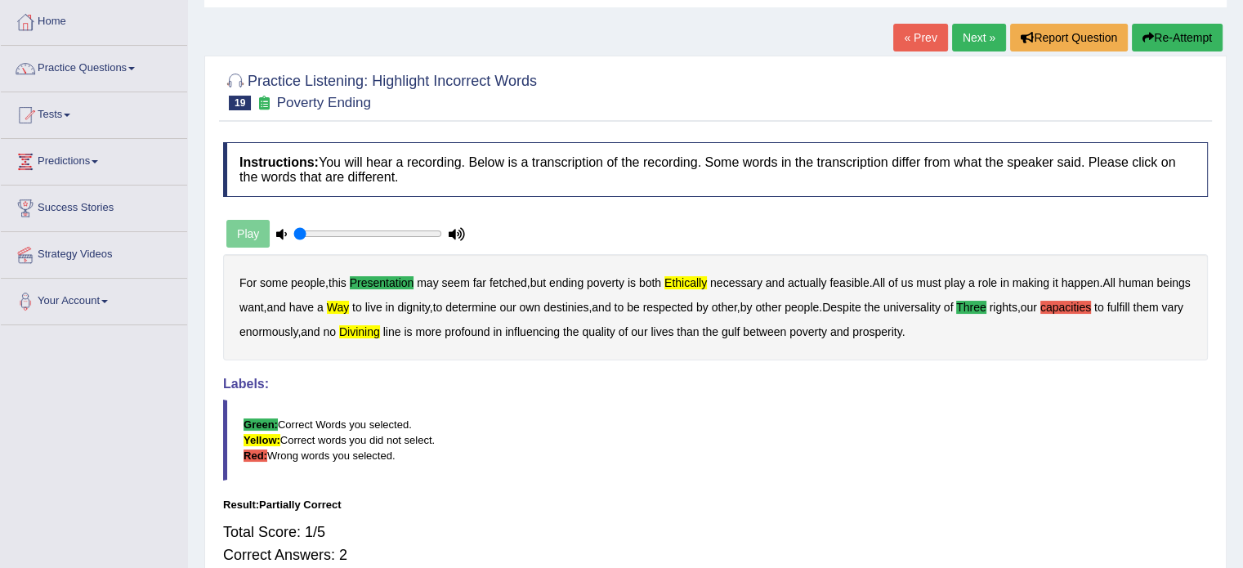
click at [974, 38] on link "Next »" at bounding box center [979, 38] width 54 height 28
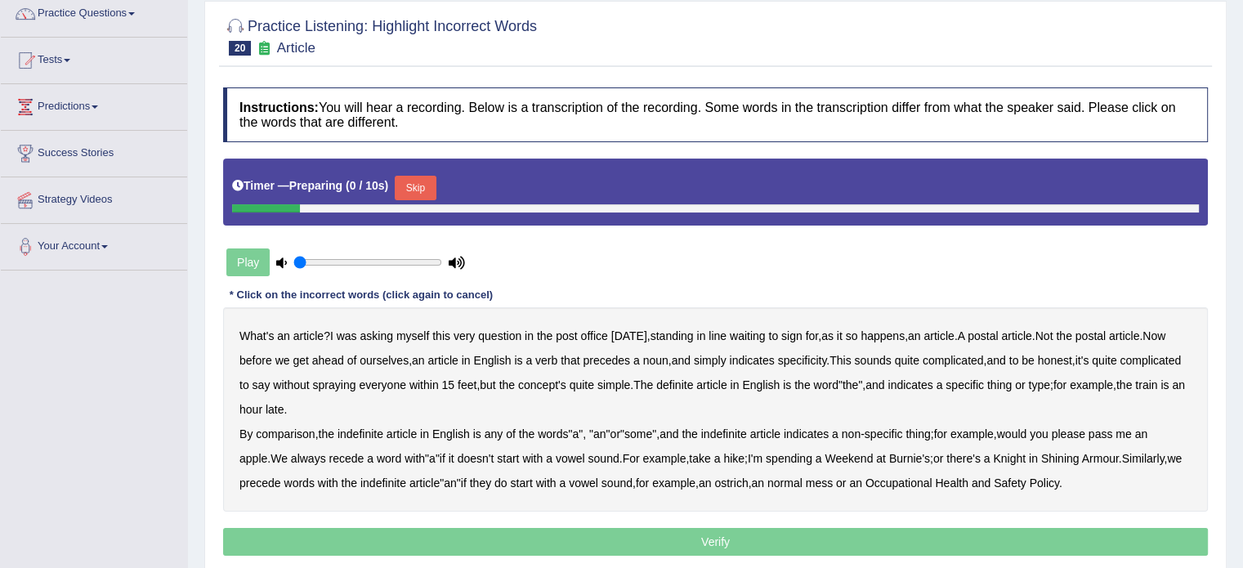
scroll to position [163, 0]
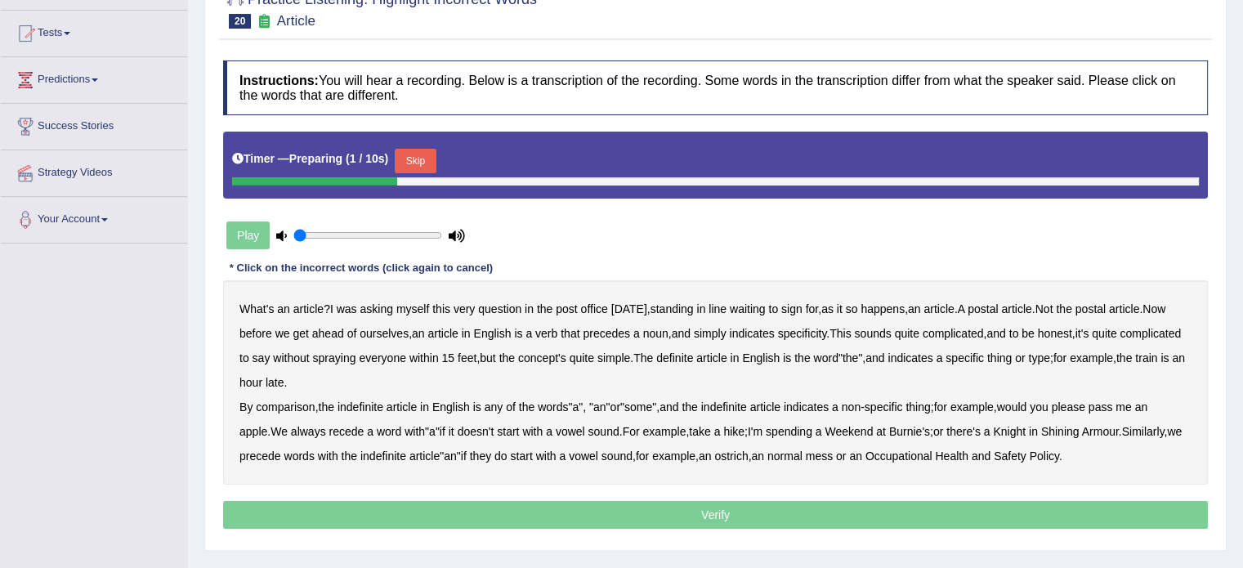
click at [418, 156] on button "Skip" at bounding box center [415, 161] width 41 height 25
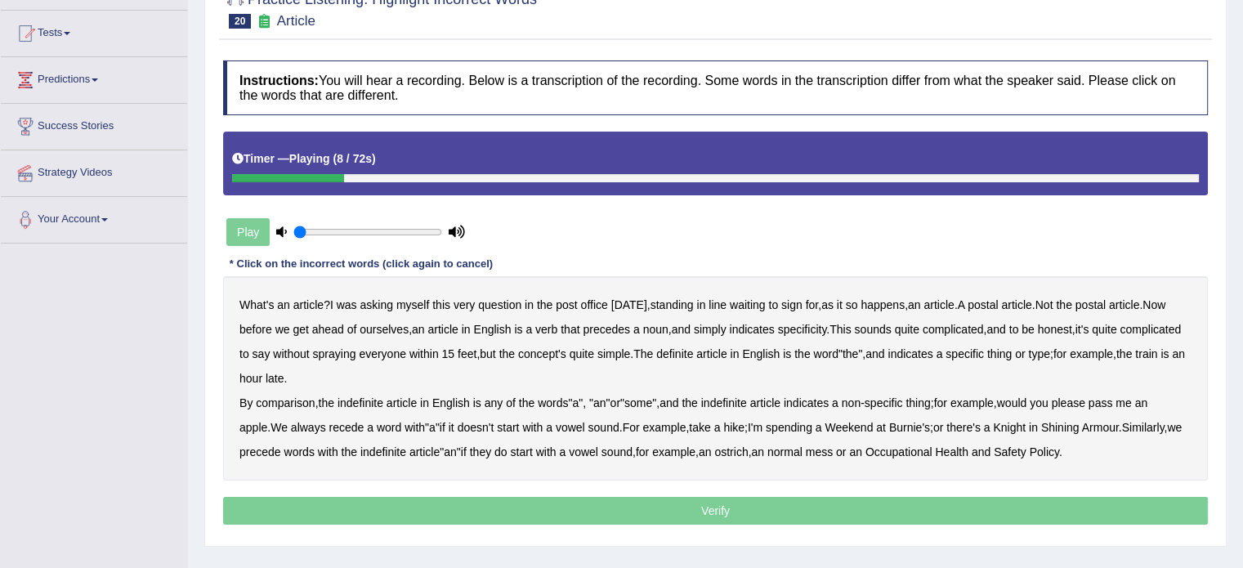
click at [766, 304] on b "waiting" at bounding box center [748, 304] width 36 height 13
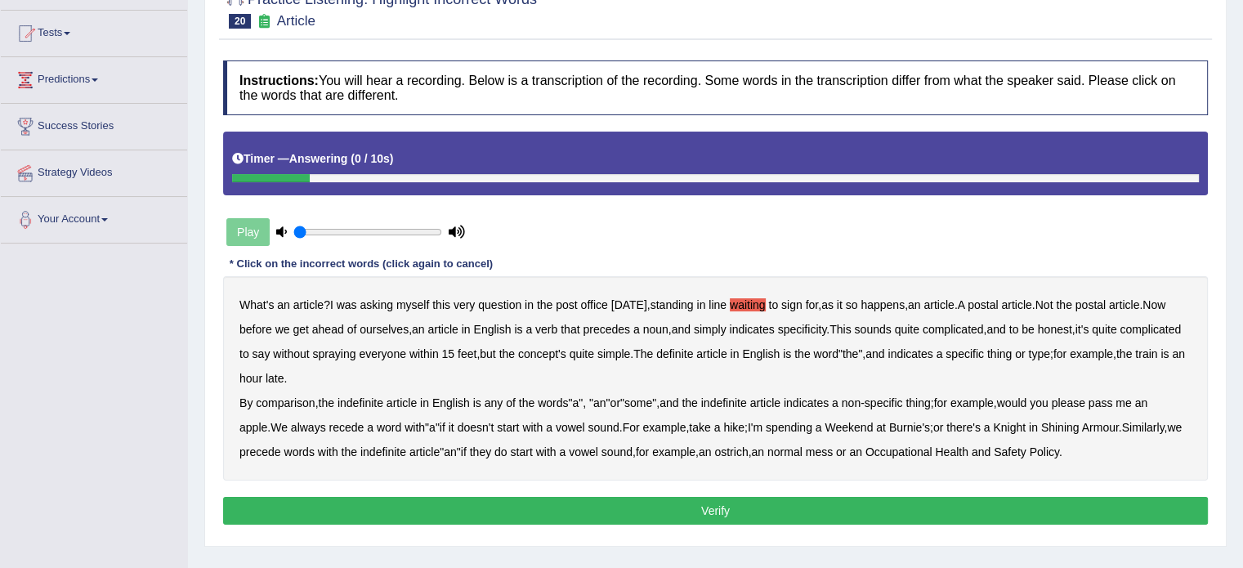
click at [981, 500] on button "Verify" at bounding box center [715, 511] width 985 height 28
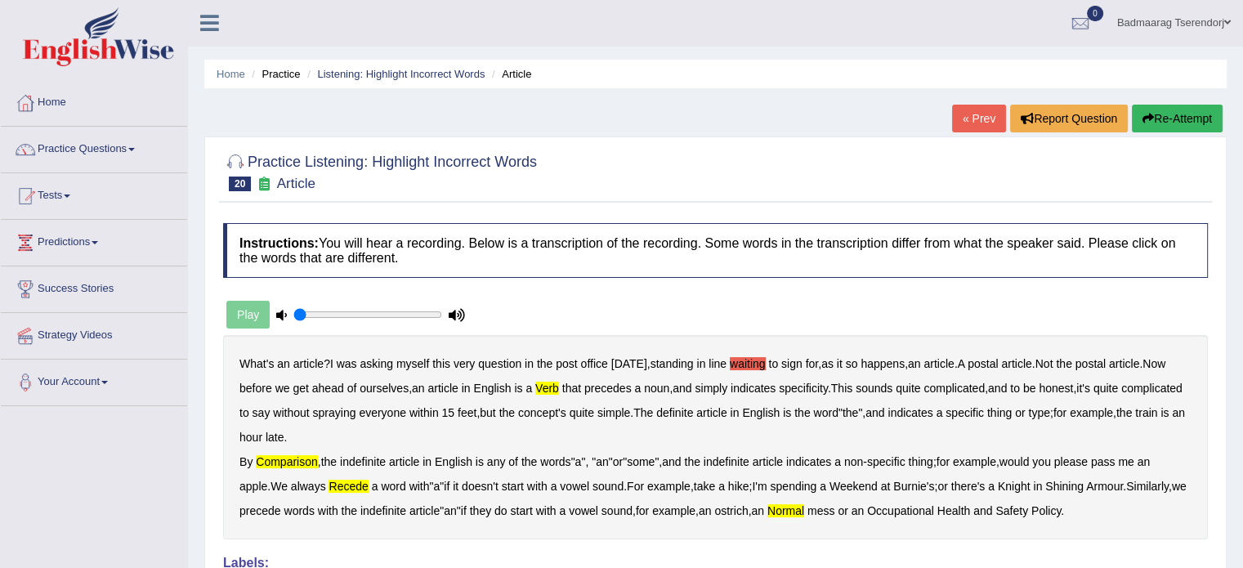
scroll to position [0, 0]
click at [1164, 116] on button "Re-Attempt" at bounding box center [1177, 119] width 91 height 28
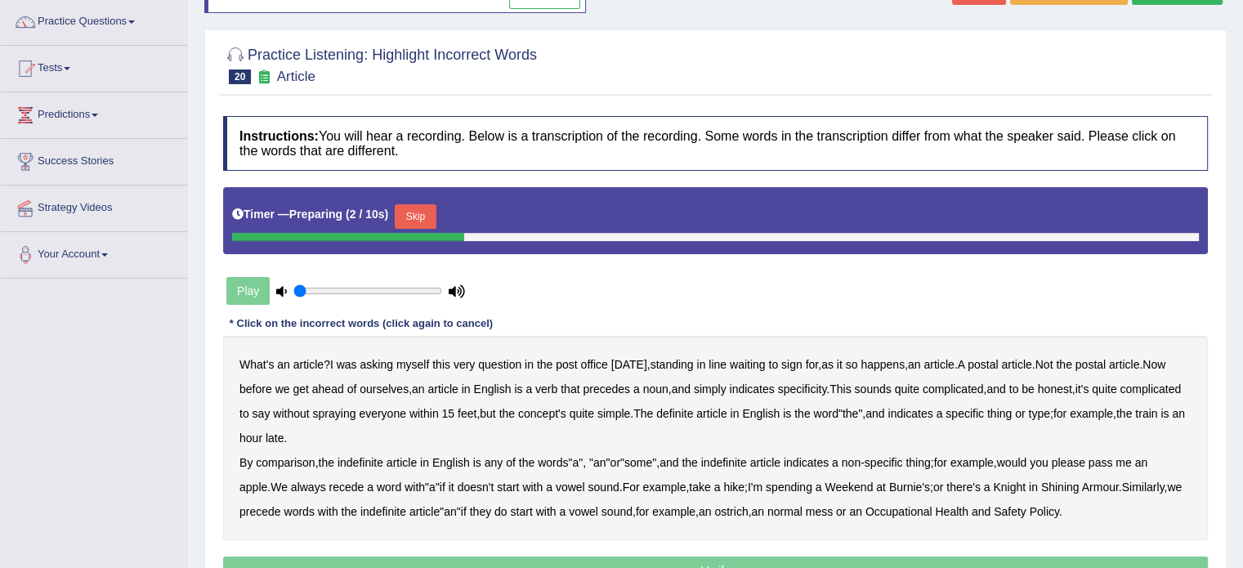
scroll to position [163, 0]
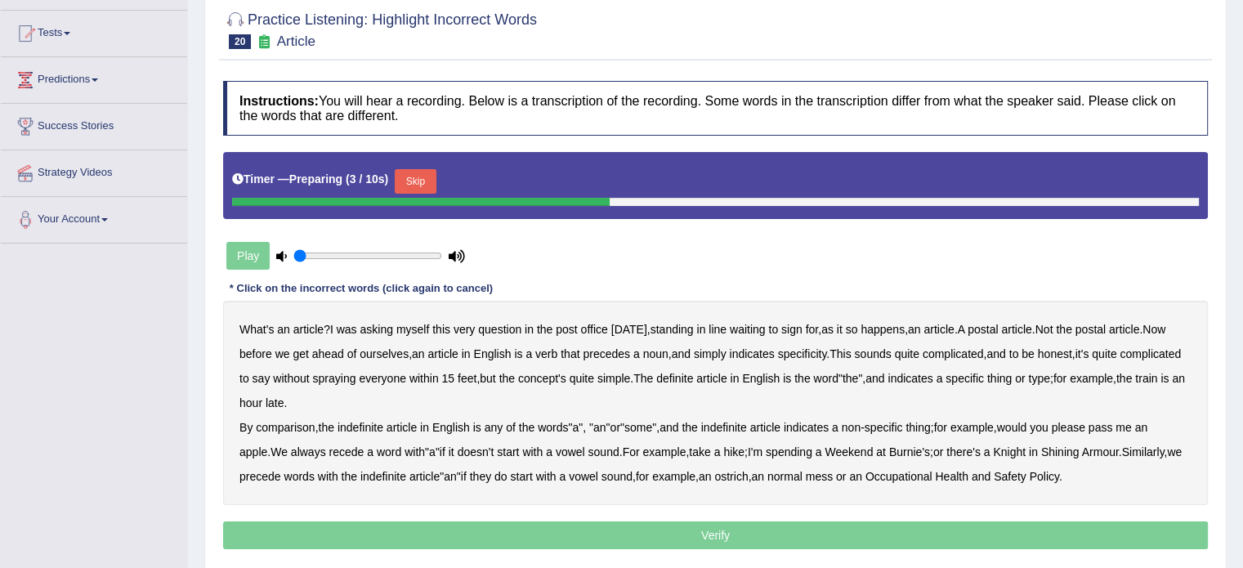
click at [423, 183] on button "Skip" at bounding box center [415, 181] width 41 height 25
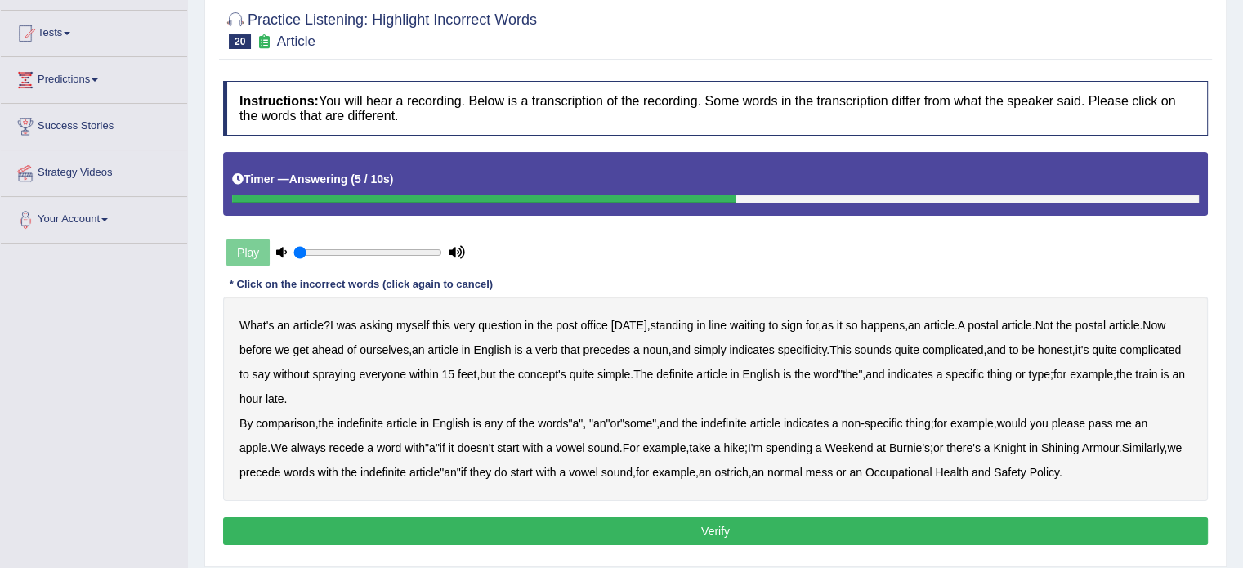
click at [1067, 531] on button "Verify" at bounding box center [715, 531] width 985 height 28
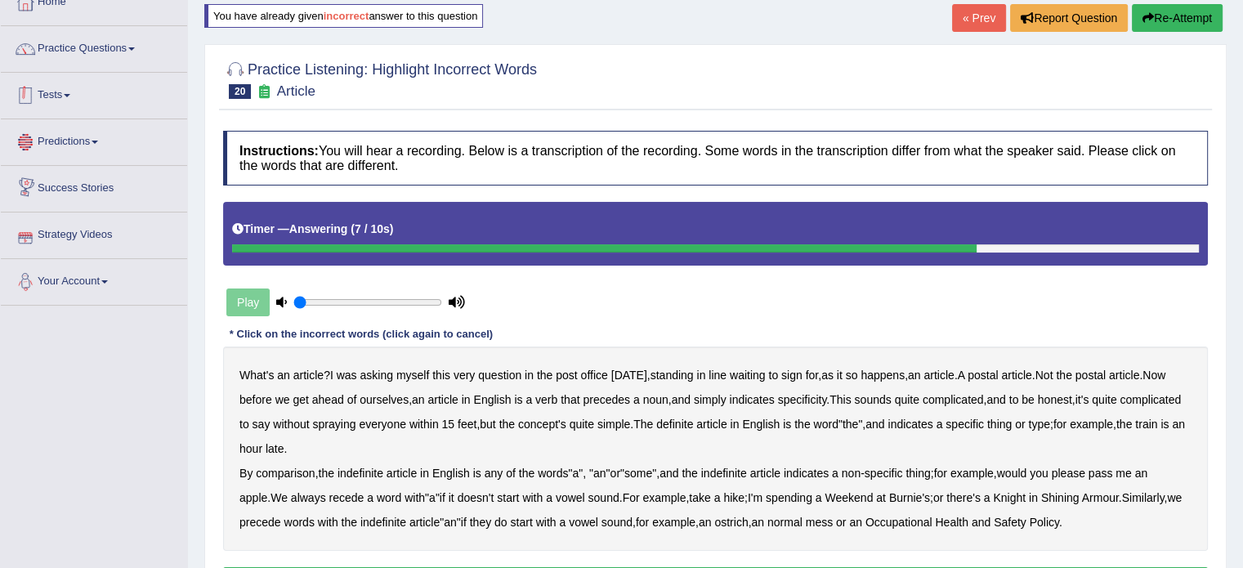
scroll to position [0, 0]
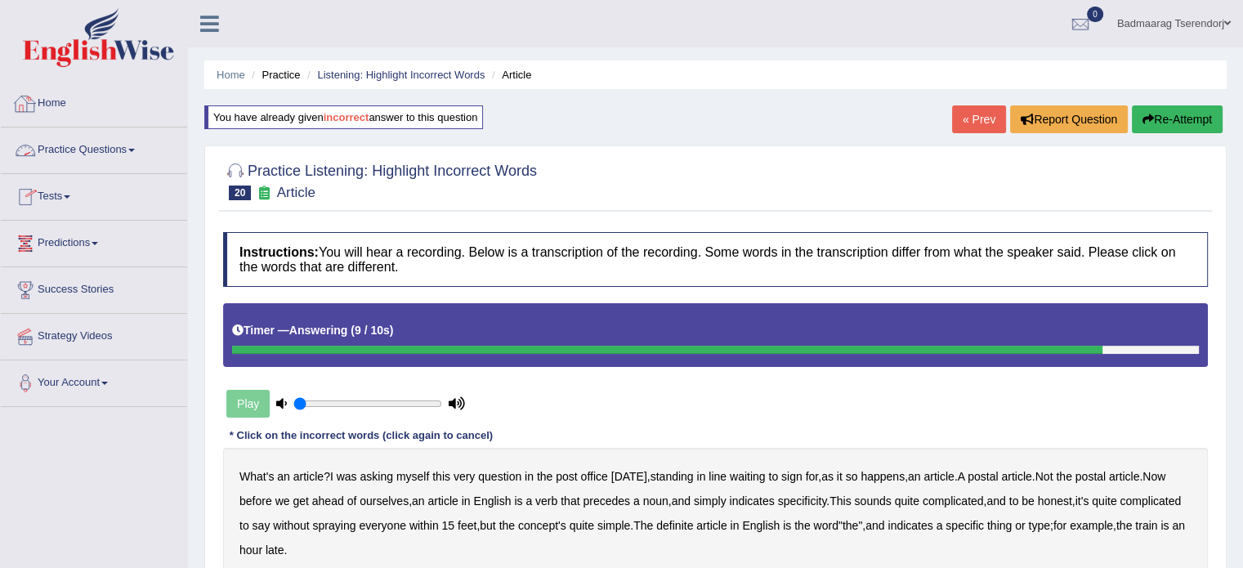
click at [65, 99] on link "Home" at bounding box center [94, 101] width 186 height 41
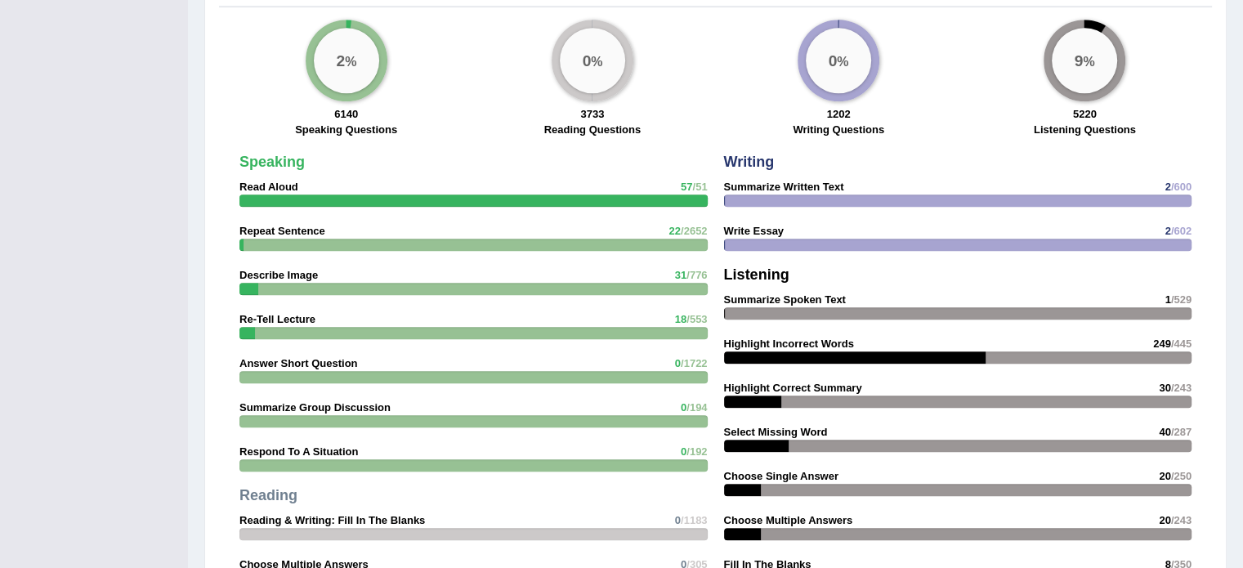
scroll to position [1755, 0]
